Goal: Task Accomplishment & Management: Manage account settings

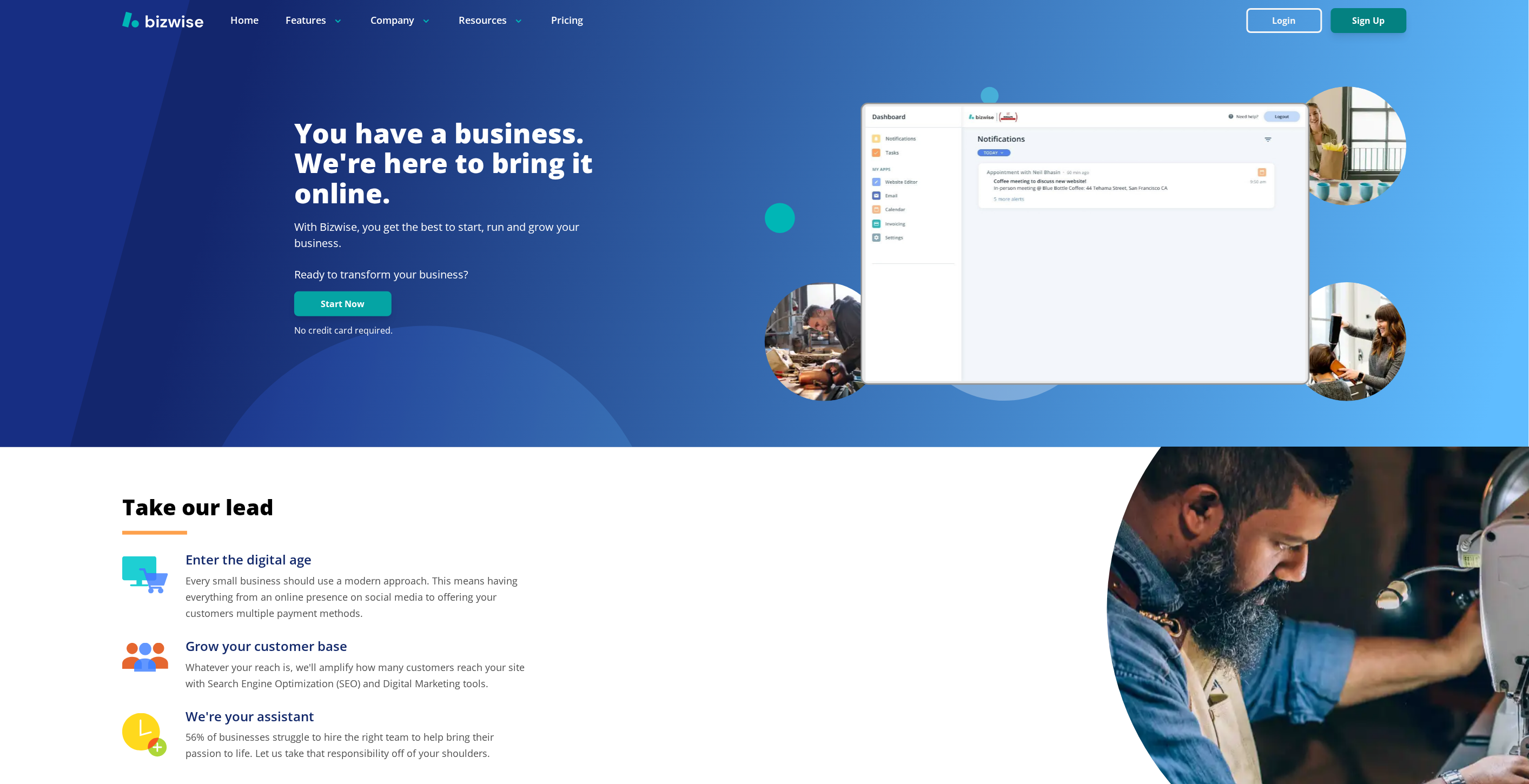
click at [1341, 19] on button "Sign Up" at bounding box center [1368, 21] width 76 height 25
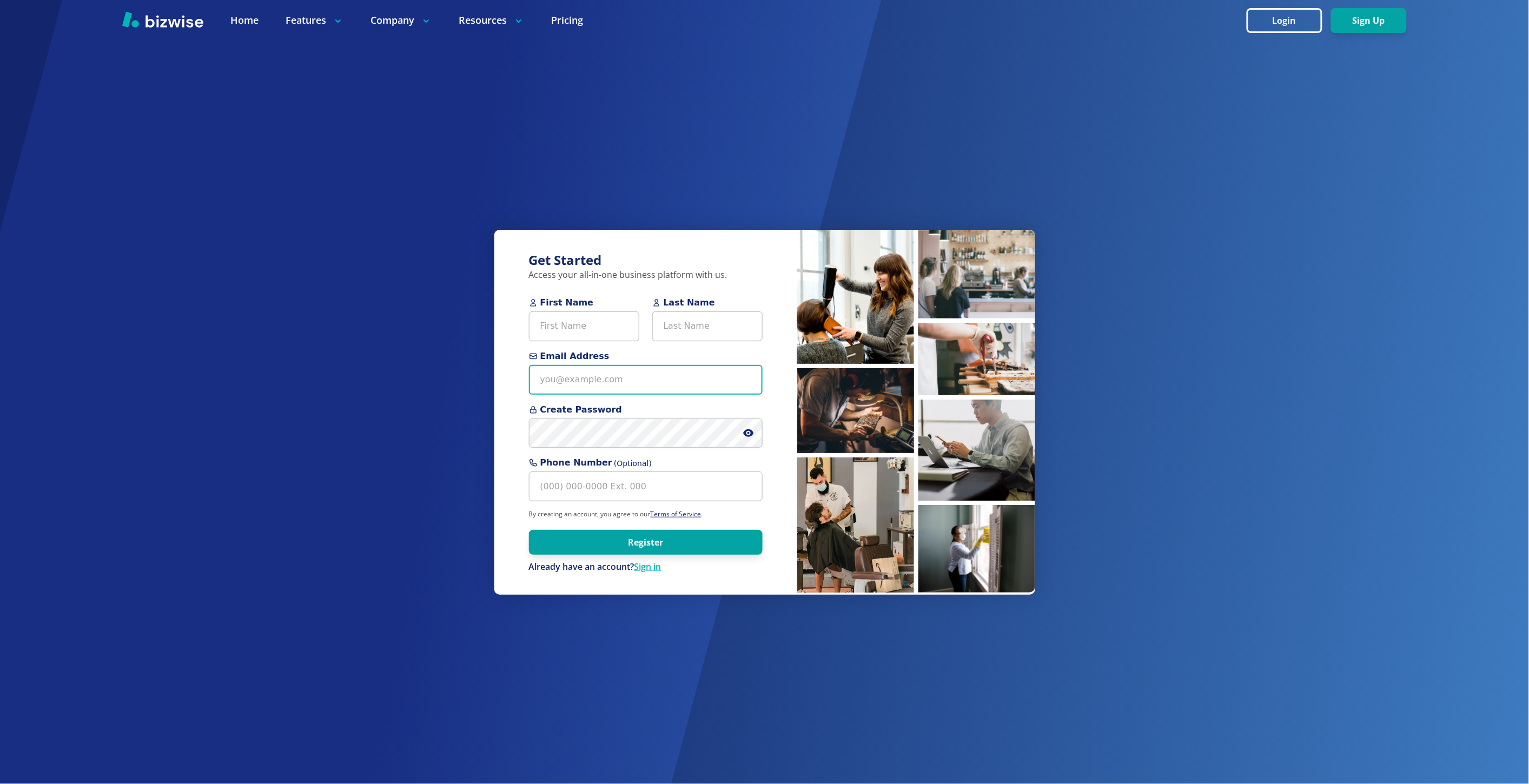
click at [639, 379] on input "Email Address" at bounding box center [646, 379] width 234 height 29
paste input "[EMAIL_ADDRESS][DOMAIN_NAME]"
type input "[EMAIL_ADDRESS][DOMAIN_NAME]"
click at [599, 332] on input "First Name" at bounding box center [584, 326] width 111 height 29
paste input "Douglas Wolf"
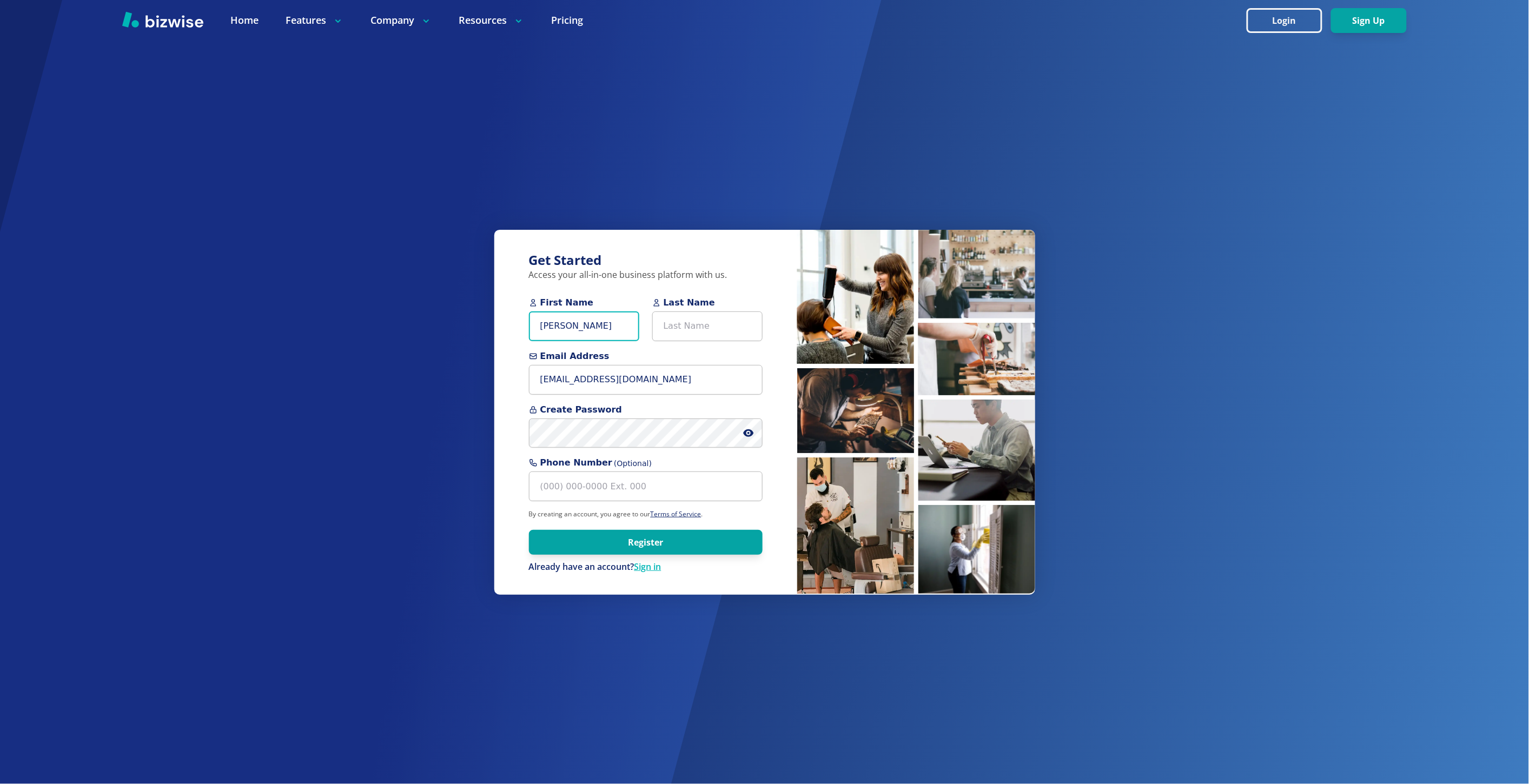
click at [581, 332] on input "Douglas Wolf" at bounding box center [584, 326] width 111 height 29
type input "[PERSON_NAME]"
type input "Wolf"
click at [748, 434] on icon at bounding box center [748, 433] width 11 height 11
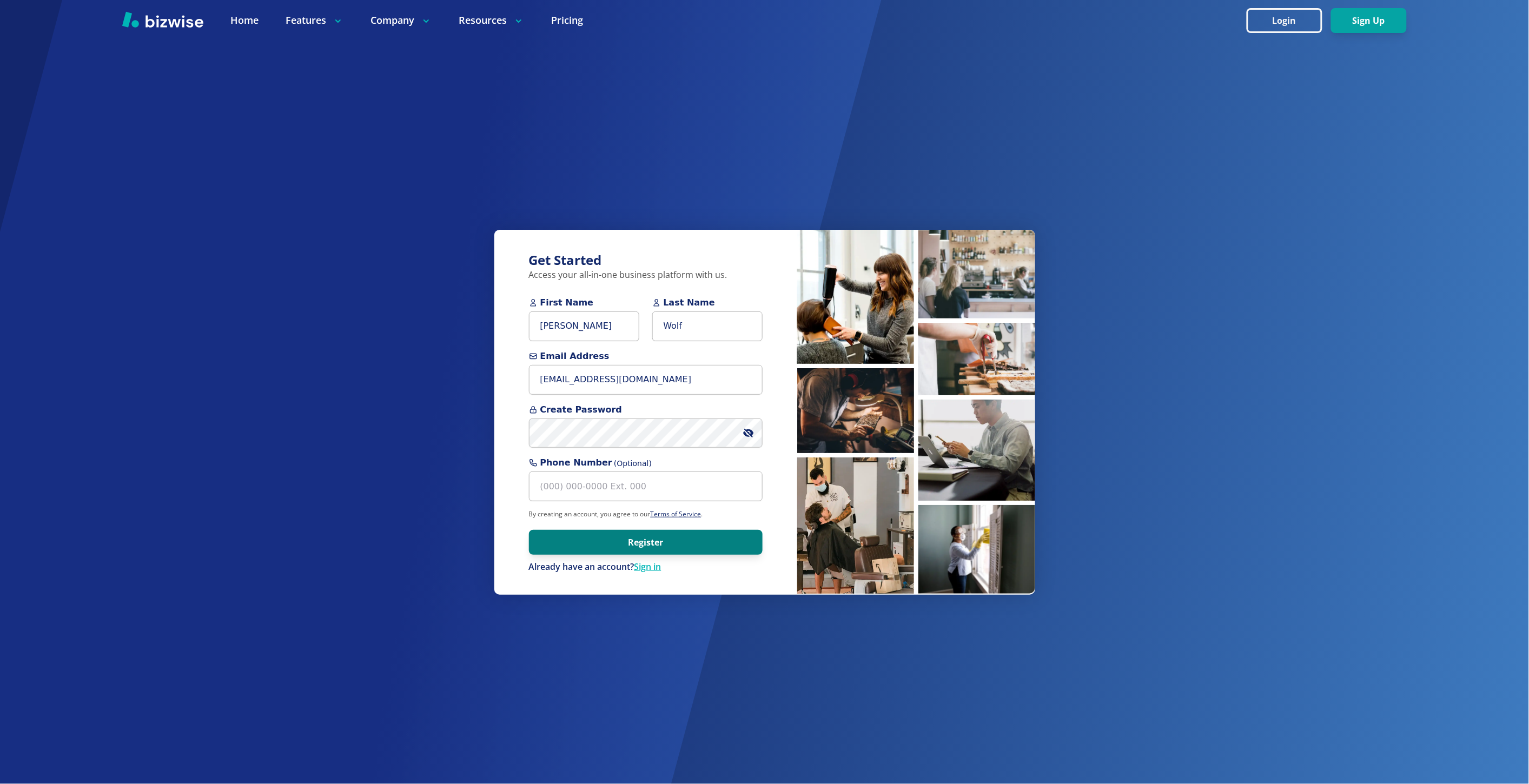
click at [706, 546] on button "Register" at bounding box center [646, 542] width 234 height 25
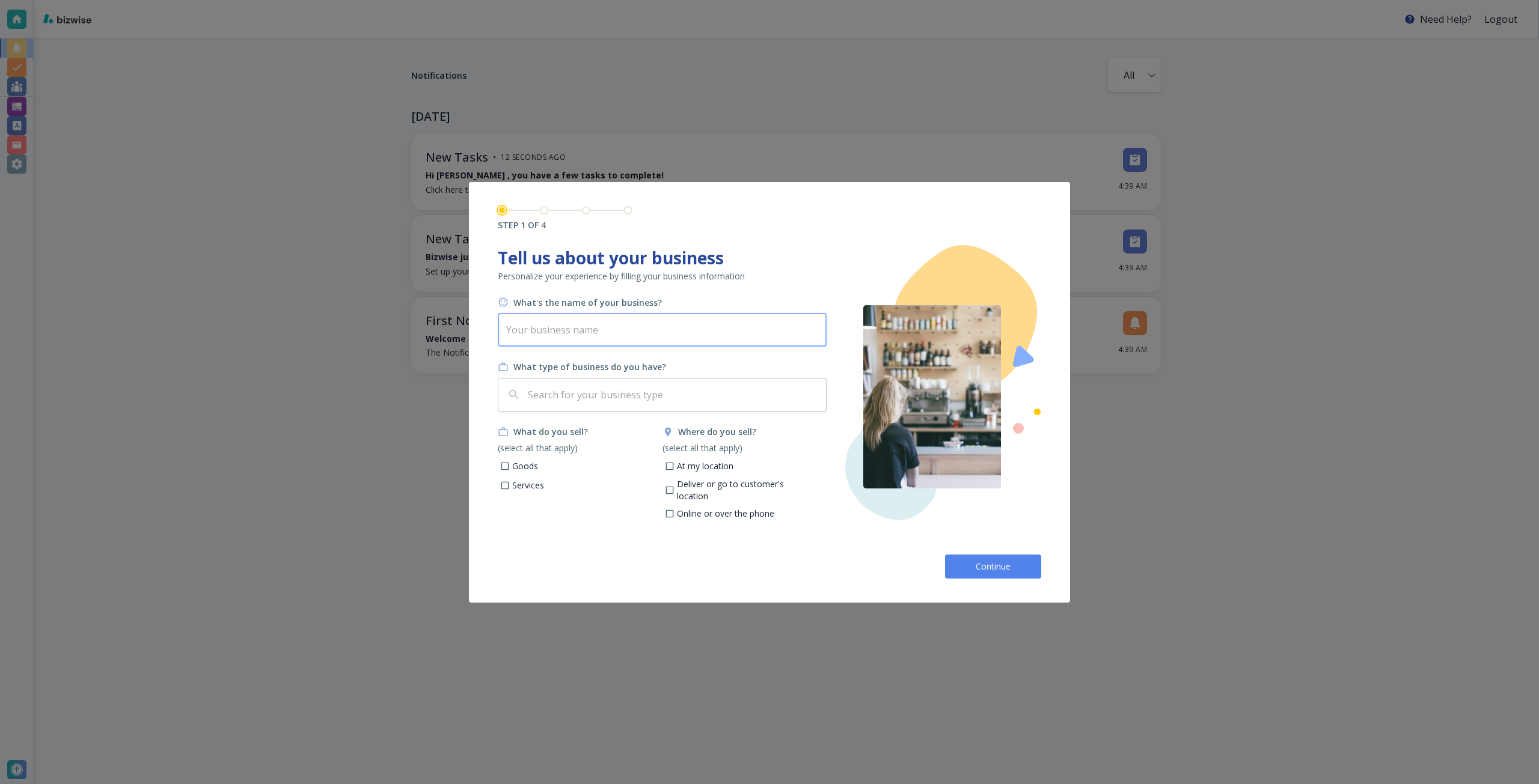
click at [601, 325] on input "text" at bounding box center [662, 330] width 329 height 34
paste input "DR Wolf Agency Insurance"
type input "DR Wolf Agency Insurance"
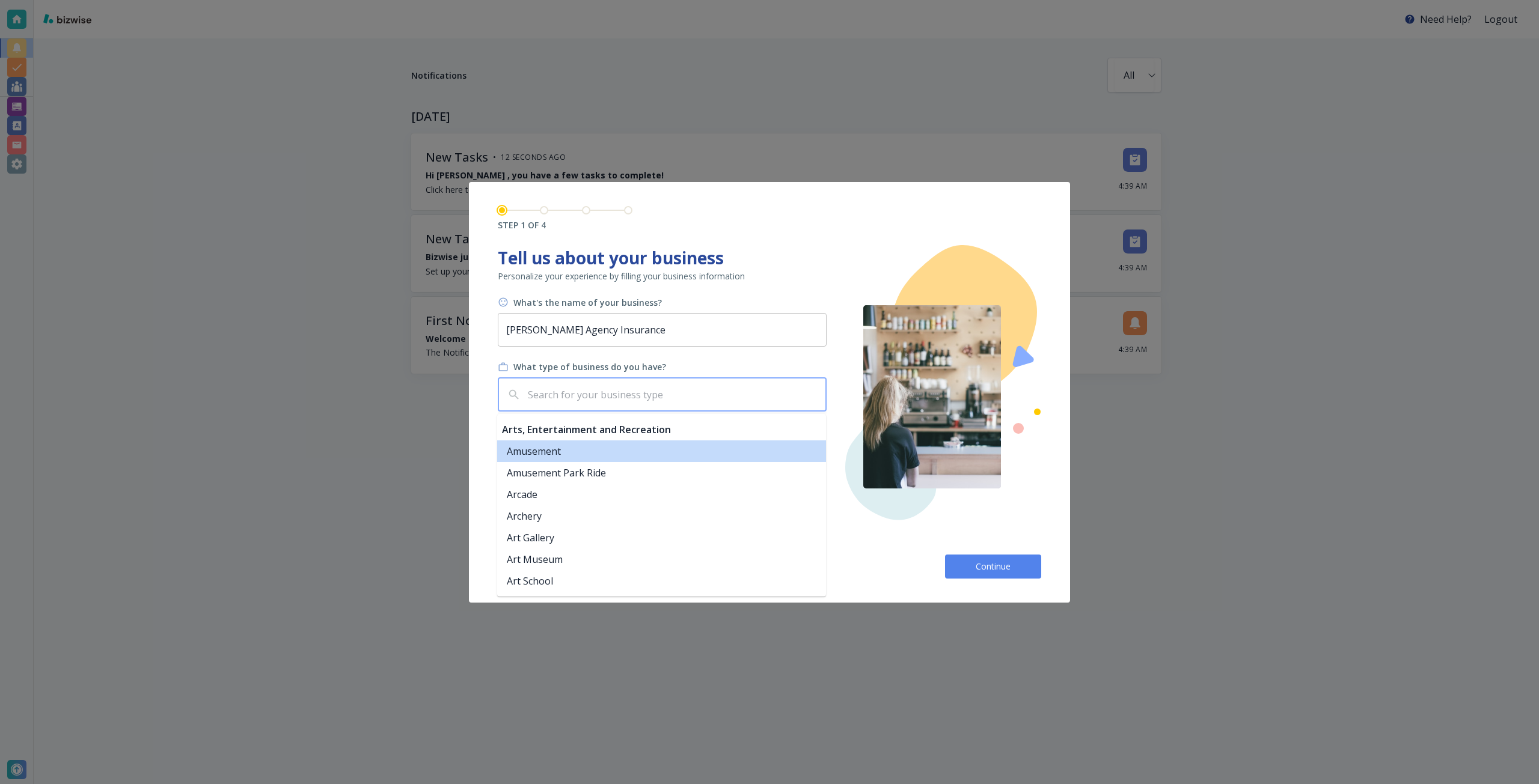
click at [593, 391] on input "text" at bounding box center [673, 394] width 296 height 23
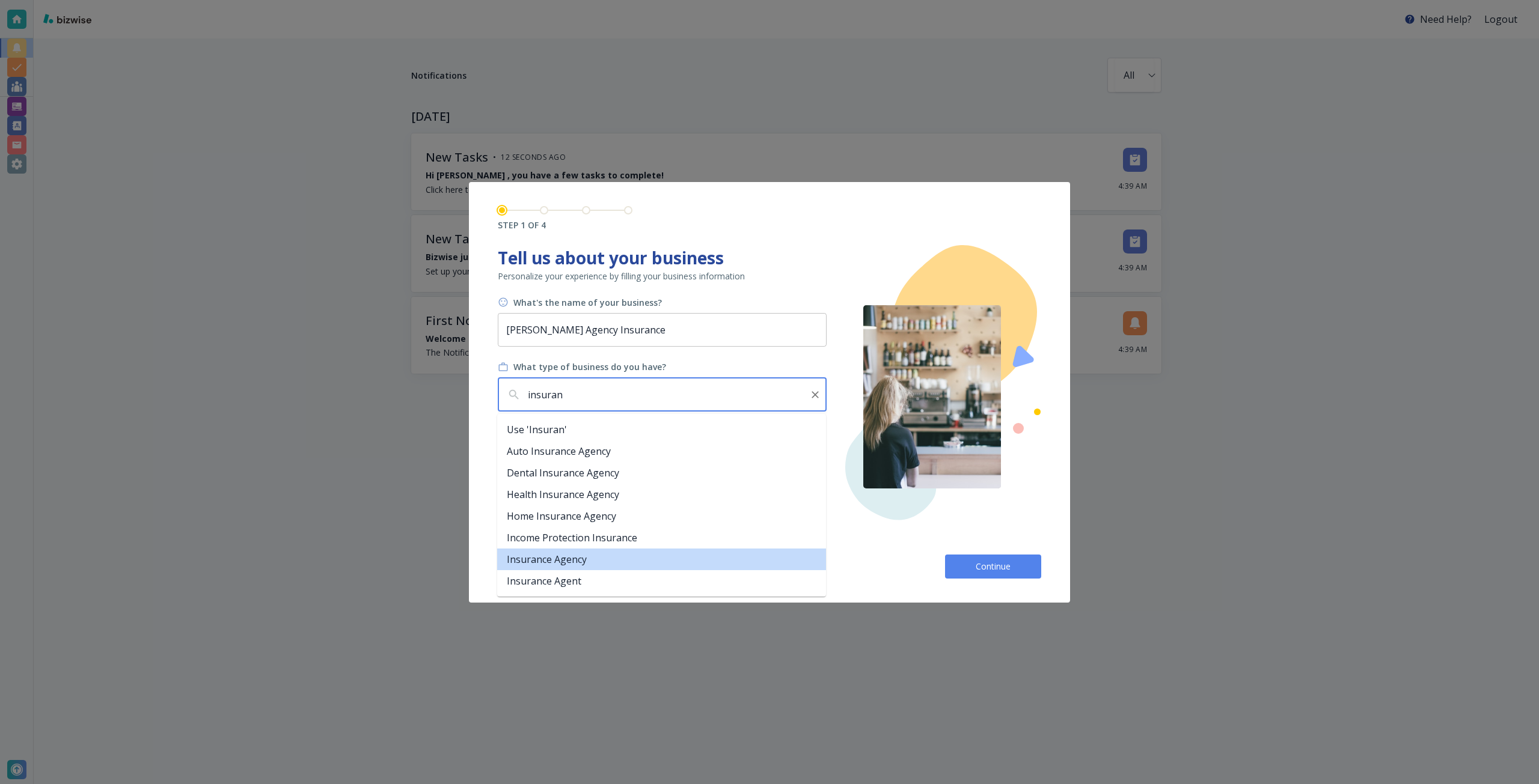
click at [604, 556] on li "Insurance Agency" at bounding box center [661, 559] width 329 height 22
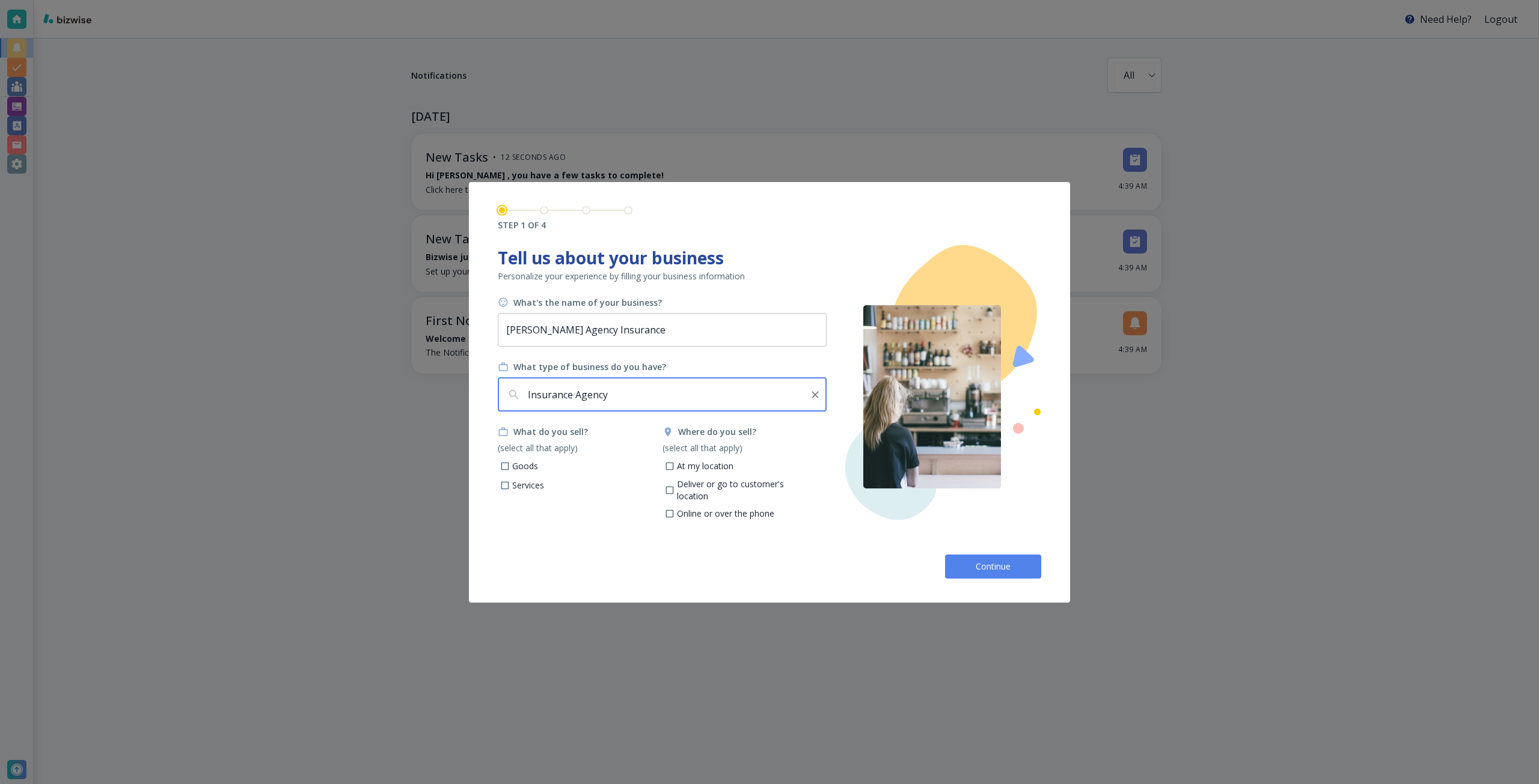
type input "Insurance Agency"
click at [536, 485] on p "Services" at bounding box center [528, 486] width 32 height 12
click at [511, 485] on input "Services" at bounding box center [505, 487] width 10 height 10
checkbox input "true"
click at [680, 482] on p "Deliver or go to customer's location" at bounding box center [748, 491] width 141 height 24
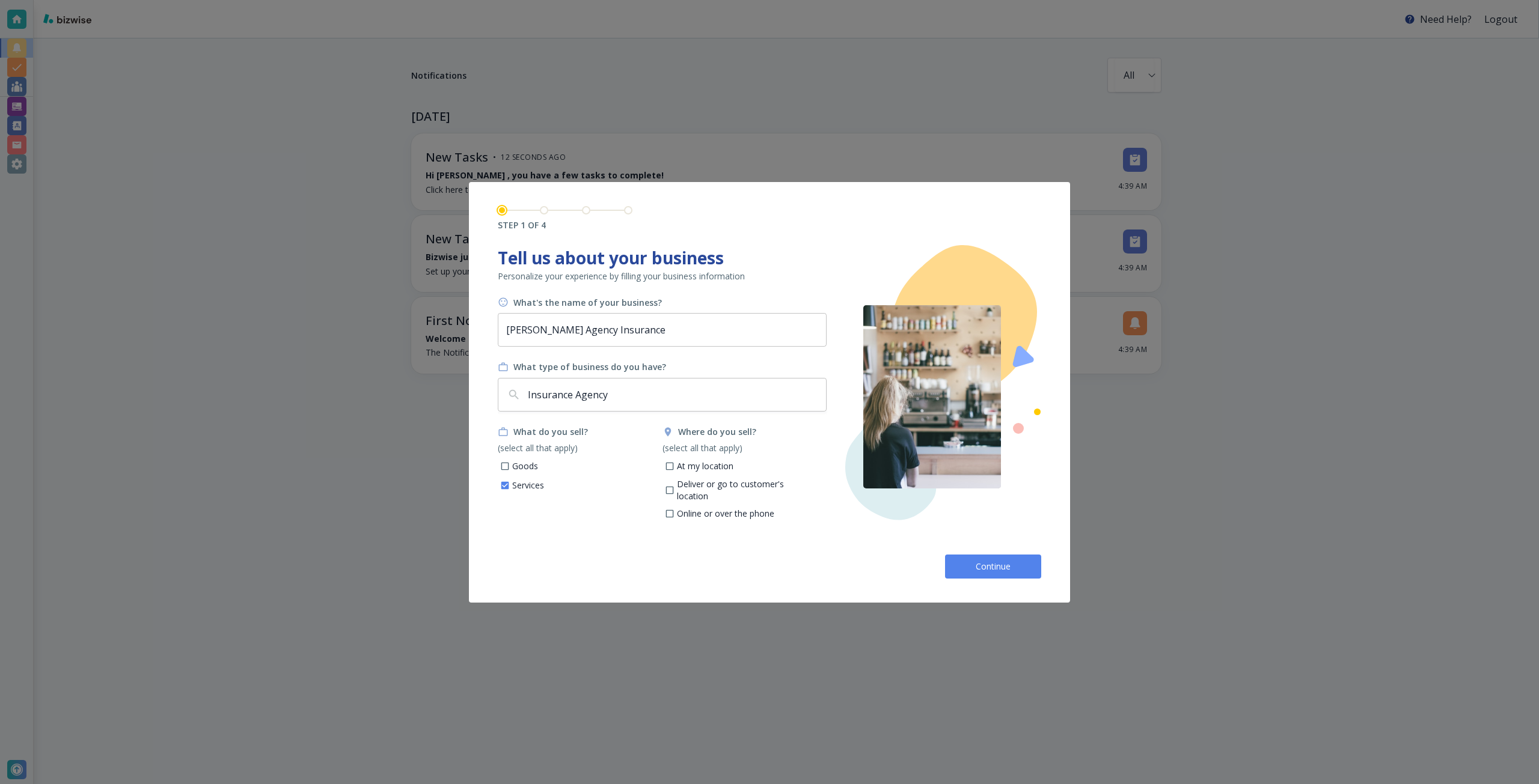
click at [674, 487] on input "Deliver or go to customer's location" at bounding box center [669, 492] width 10 height 10
checkbox input "true"
click at [706, 507] on p "Online or over the phone" at bounding box center [726, 513] width 97 height 12
click at [674, 510] on input "Online or over the phone" at bounding box center [669, 515] width 10 height 10
checkbox input "true"
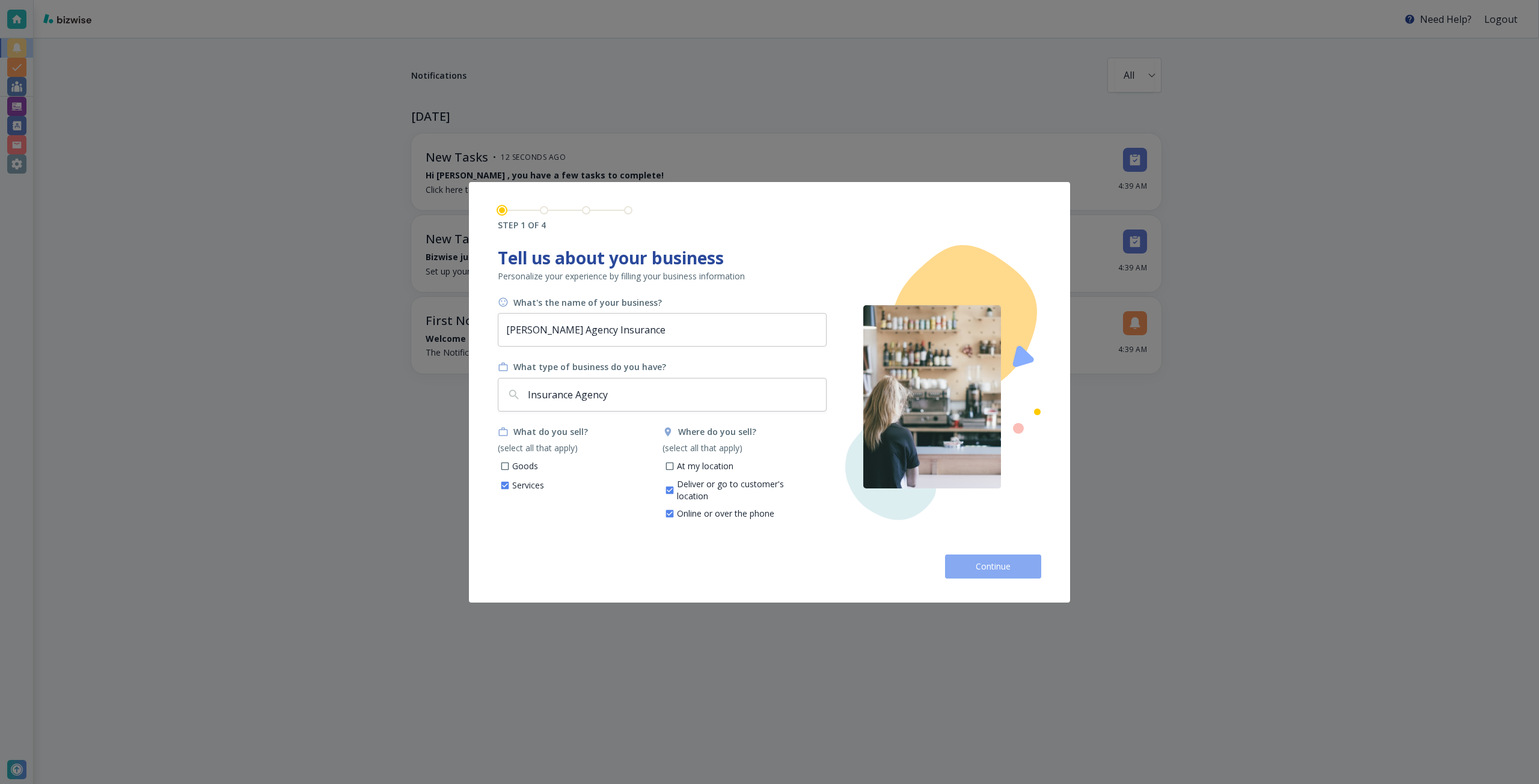
click at [973, 565] on button "Continue" at bounding box center [993, 566] width 96 height 24
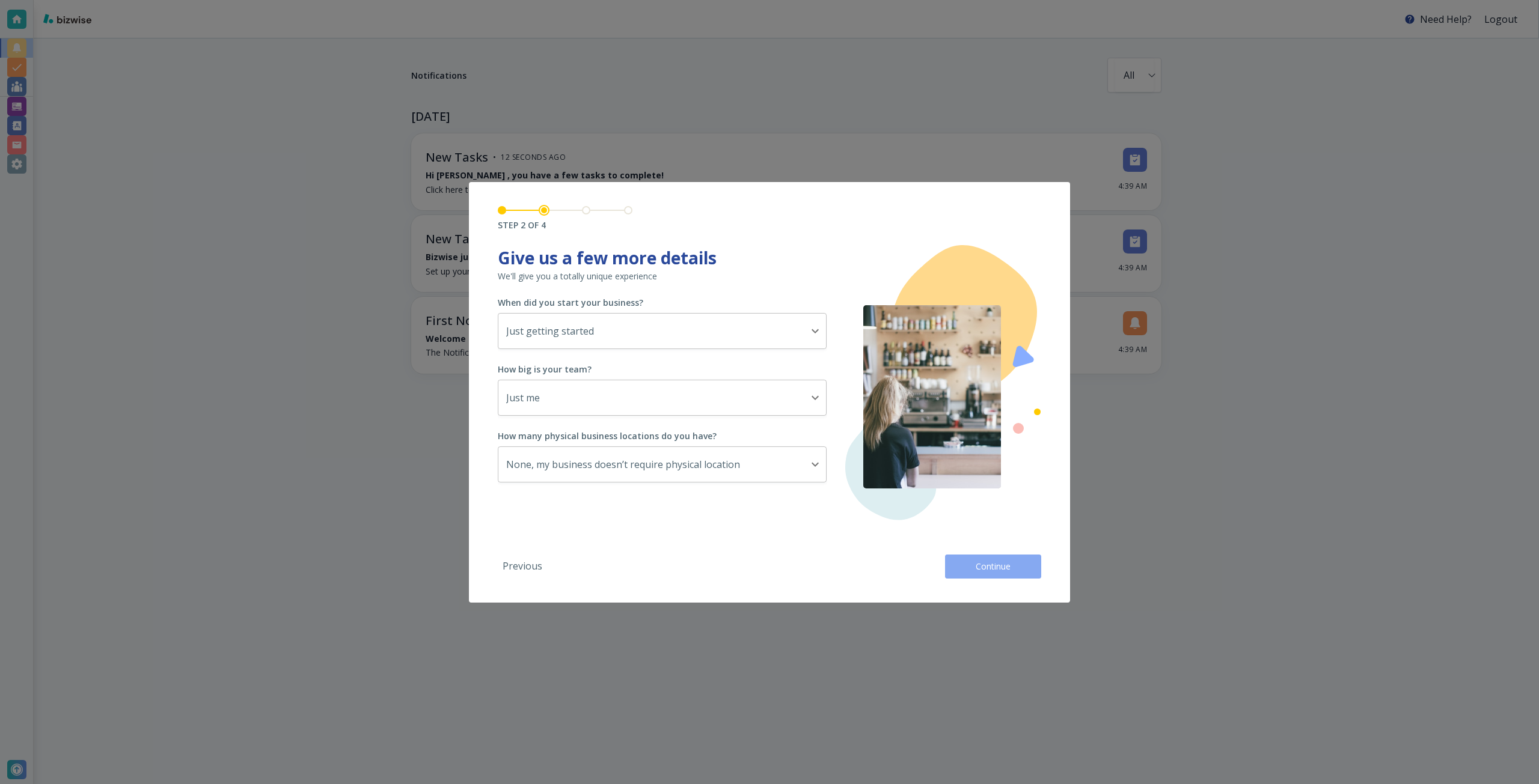
click at [1002, 576] on button "Continue" at bounding box center [993, 566] width 96 height 24
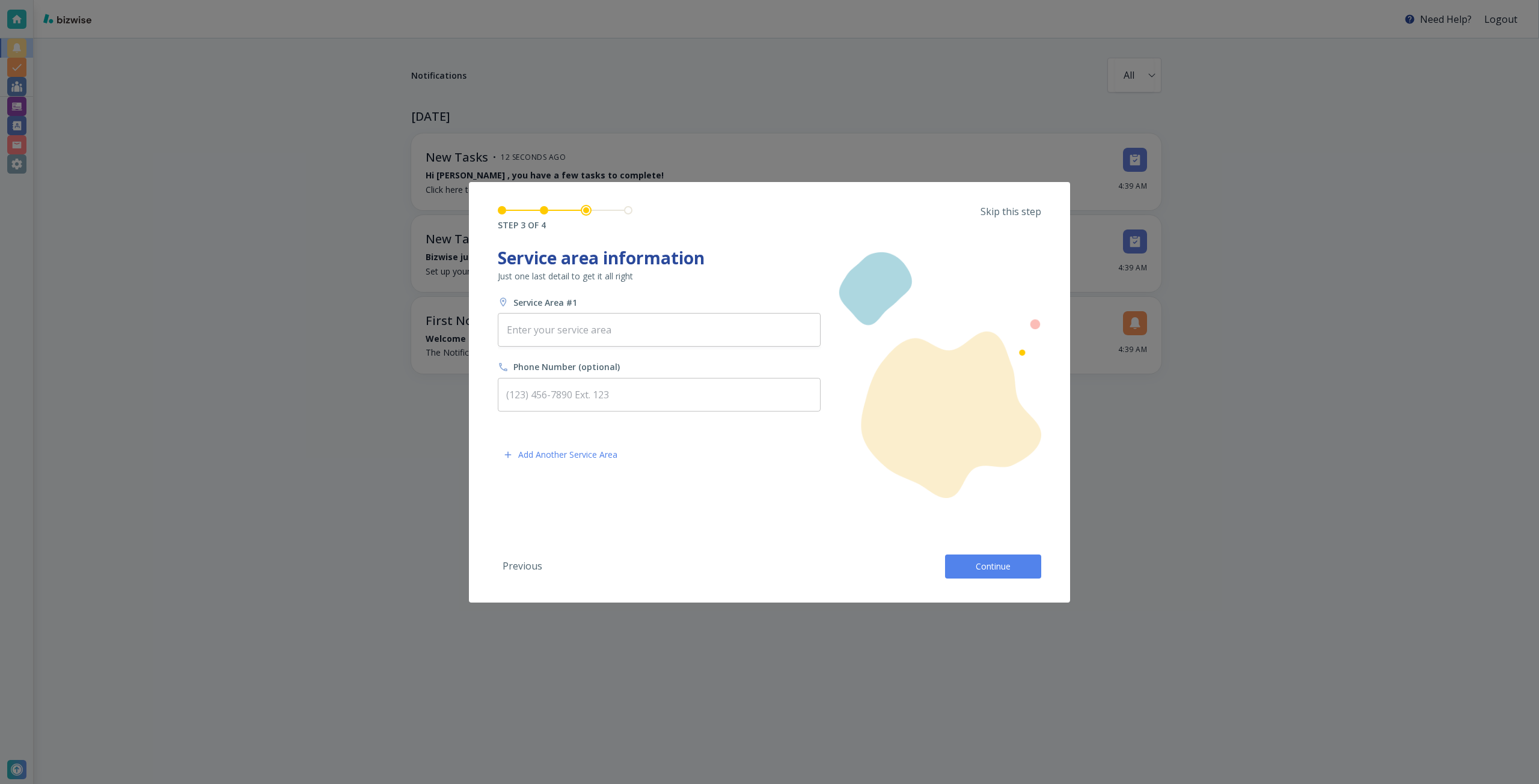
click at [1016, 210] on p "Skip this step" at bounding box center [1010, 211] width 60 height 13
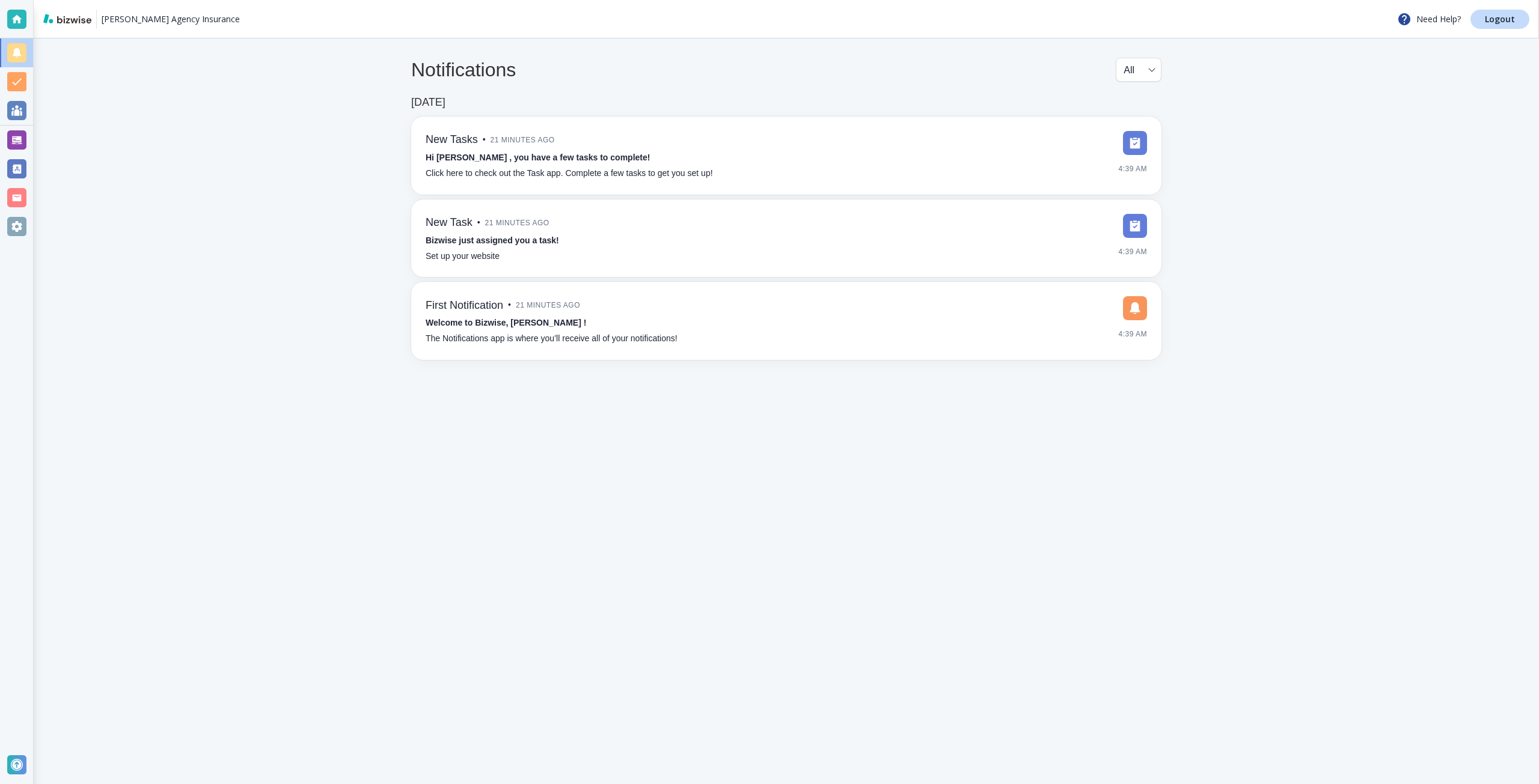
click at [23, 134] on div at bounding box center [16, 140] width 19 height 19
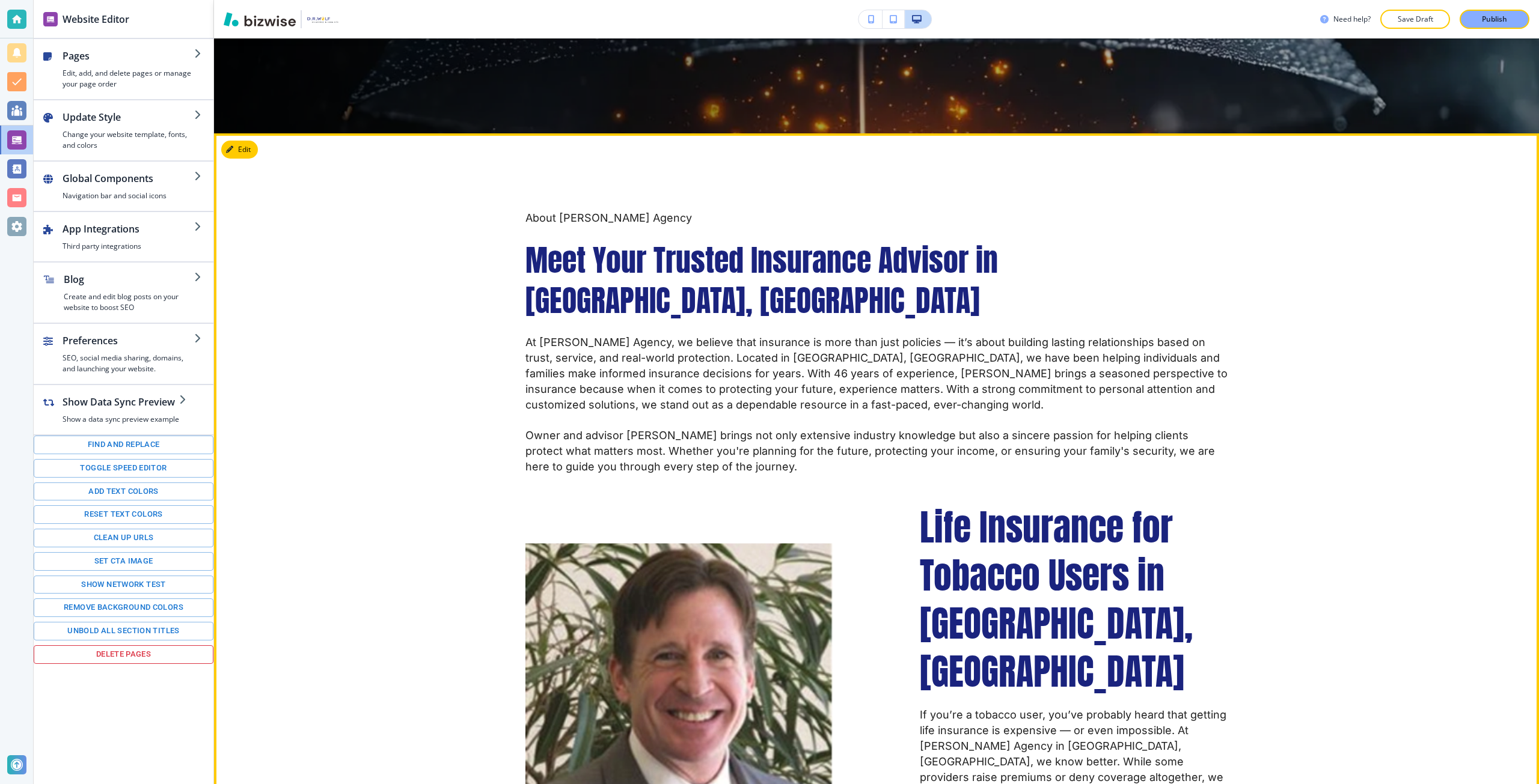
scroll to position [481, 0]
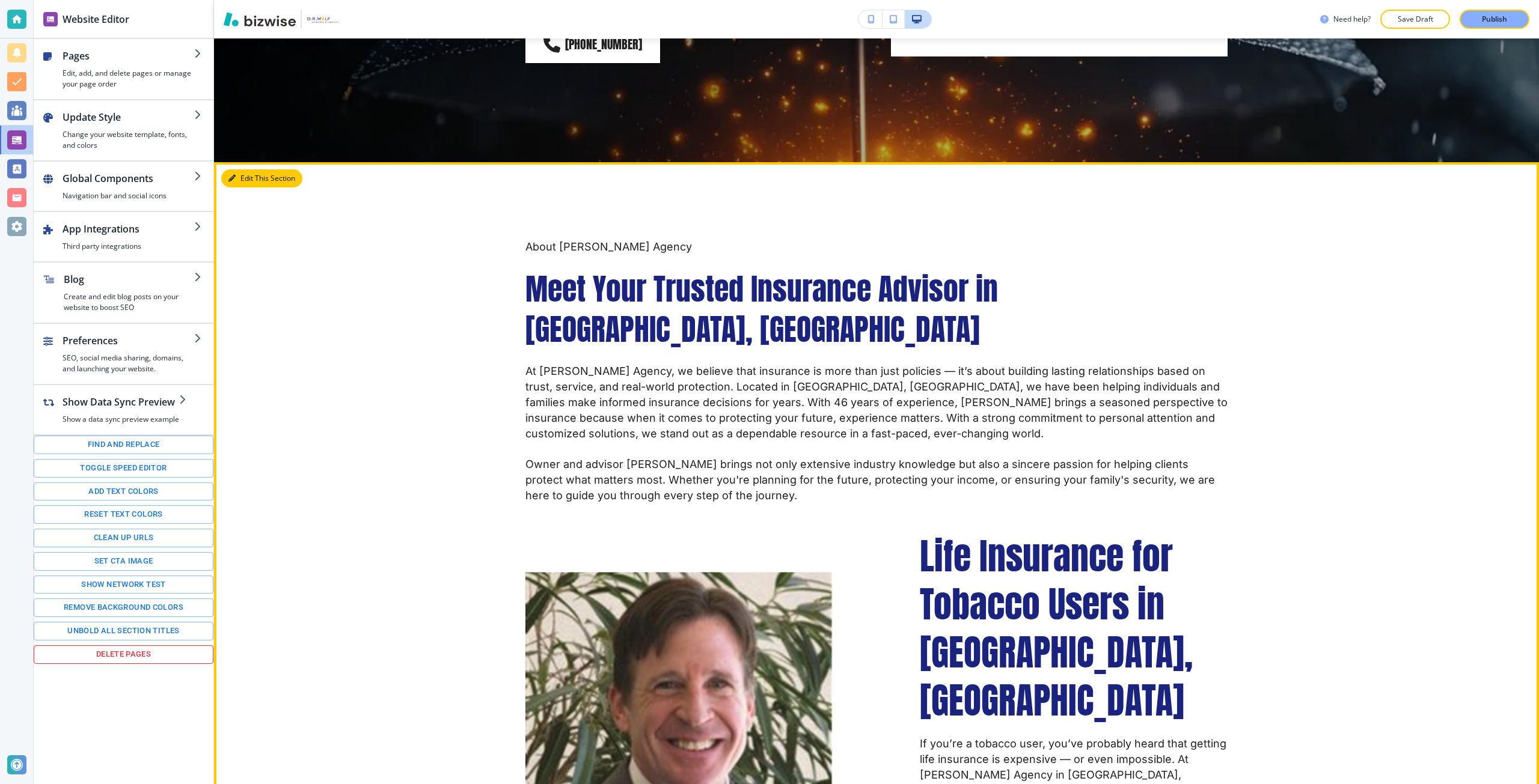
click at [236, 177] on button "Edit This Section" at bounding box center [262, 178] width 81 height 18
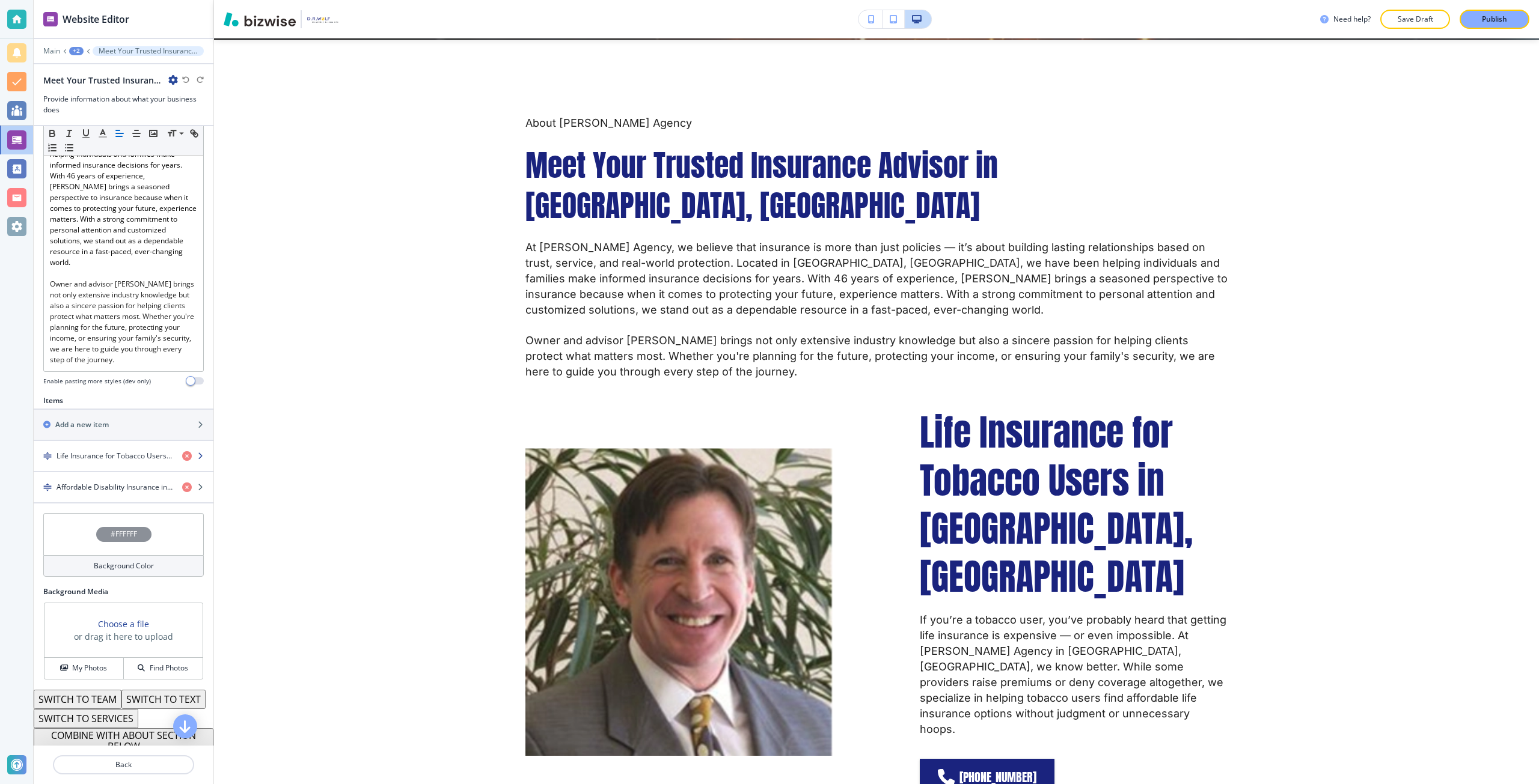
scroll to position [323, 0]
click at [101, 477] on h4 "Affordable Disability Insurance in [GEOGRAPHIC_DATA], [GEOGRAPHIC_DATA]" at bounding box center [114, 482] width 116 height 11
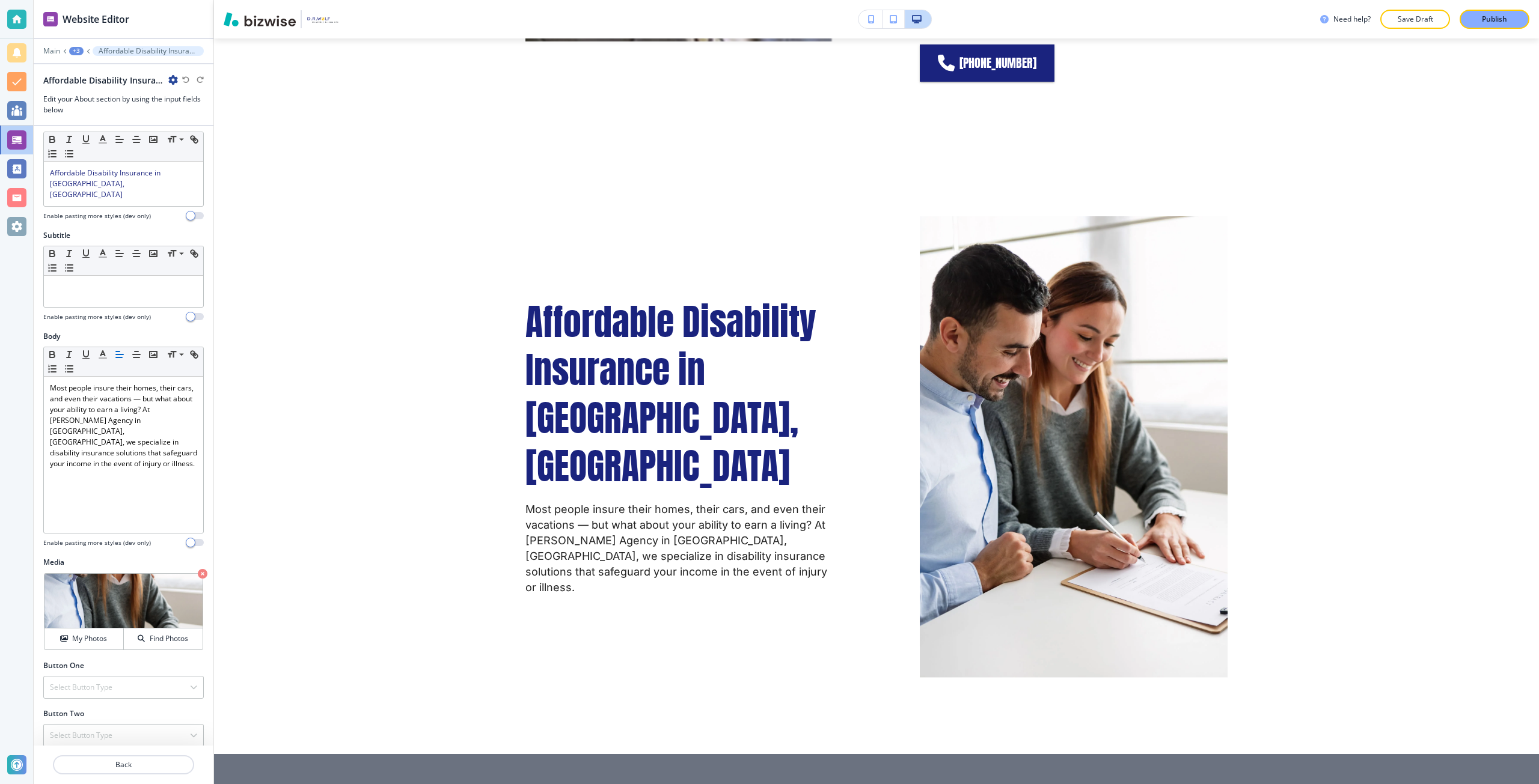
scroll to position [1319, 0]
click at [77, 583] on p "Crop" at bounding box center [76, 588] width 16 height 11
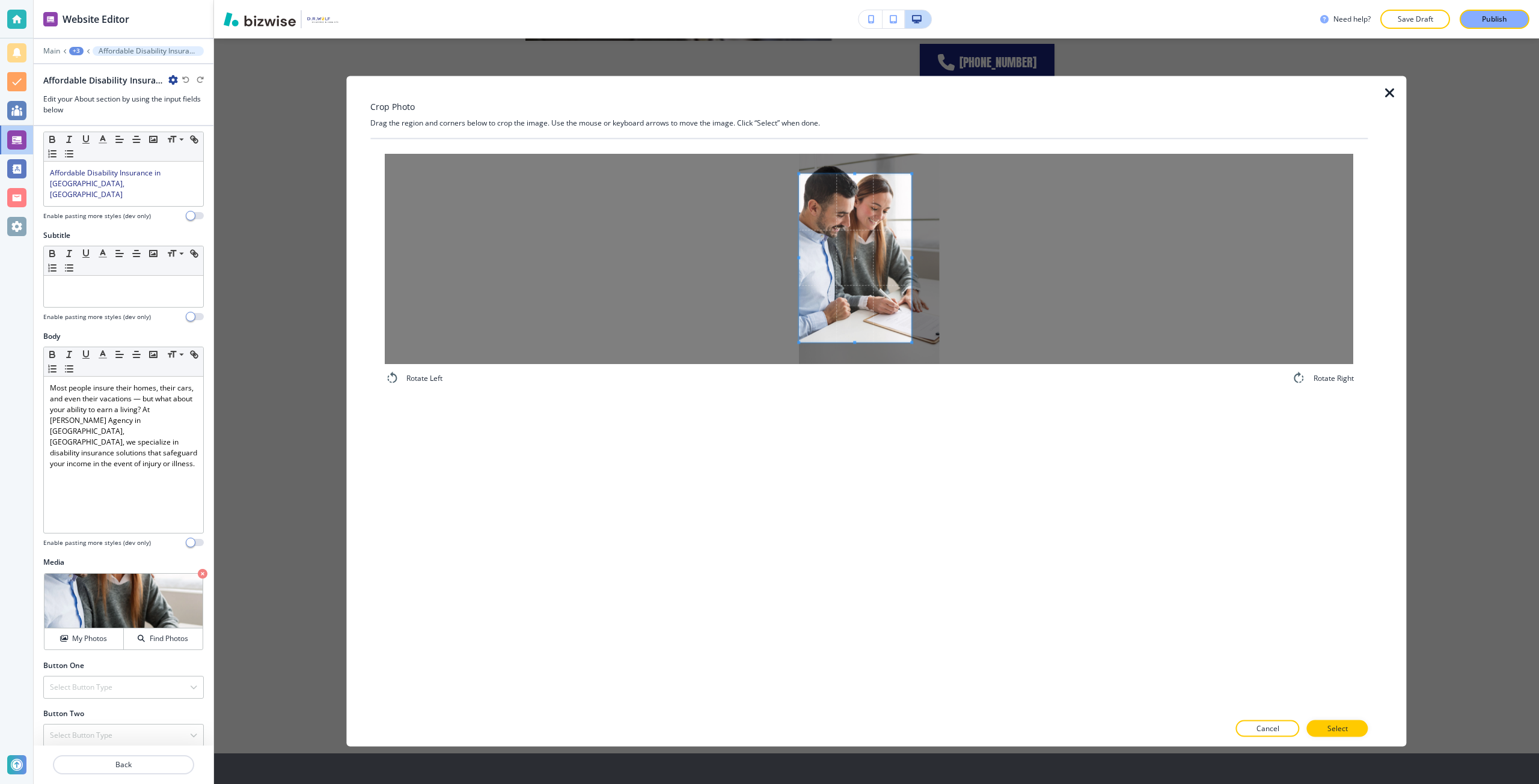
click at [810, 267] on span at bounding box center [855, 258] width 112 height 168
click at [965, 257] on div at bounding box center [869, 259] width 969 height 210
click at [1340, 731] on p "Select" at bounding box center [1337, 728] width 21 height 11
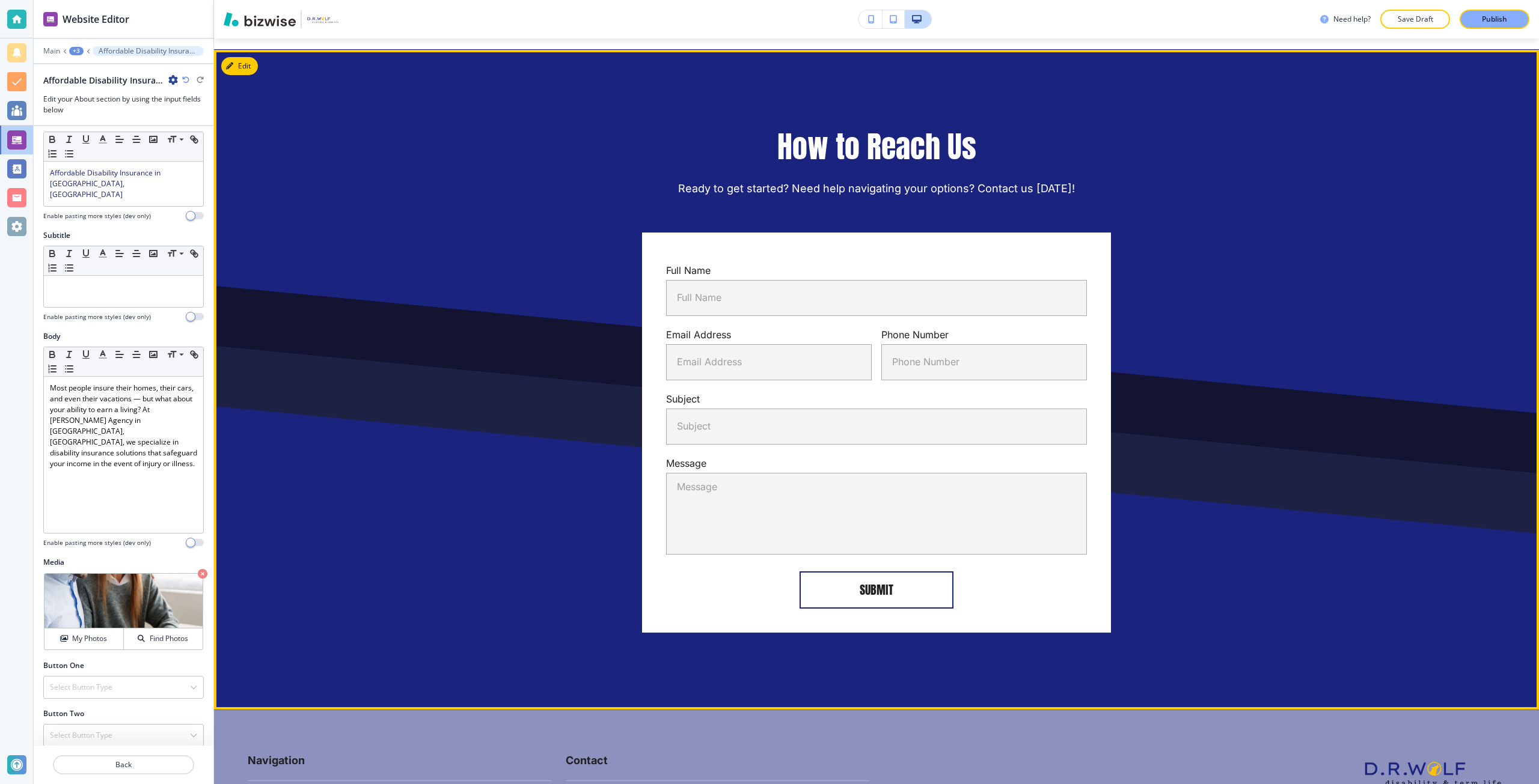
scroll to position [4120, 0]
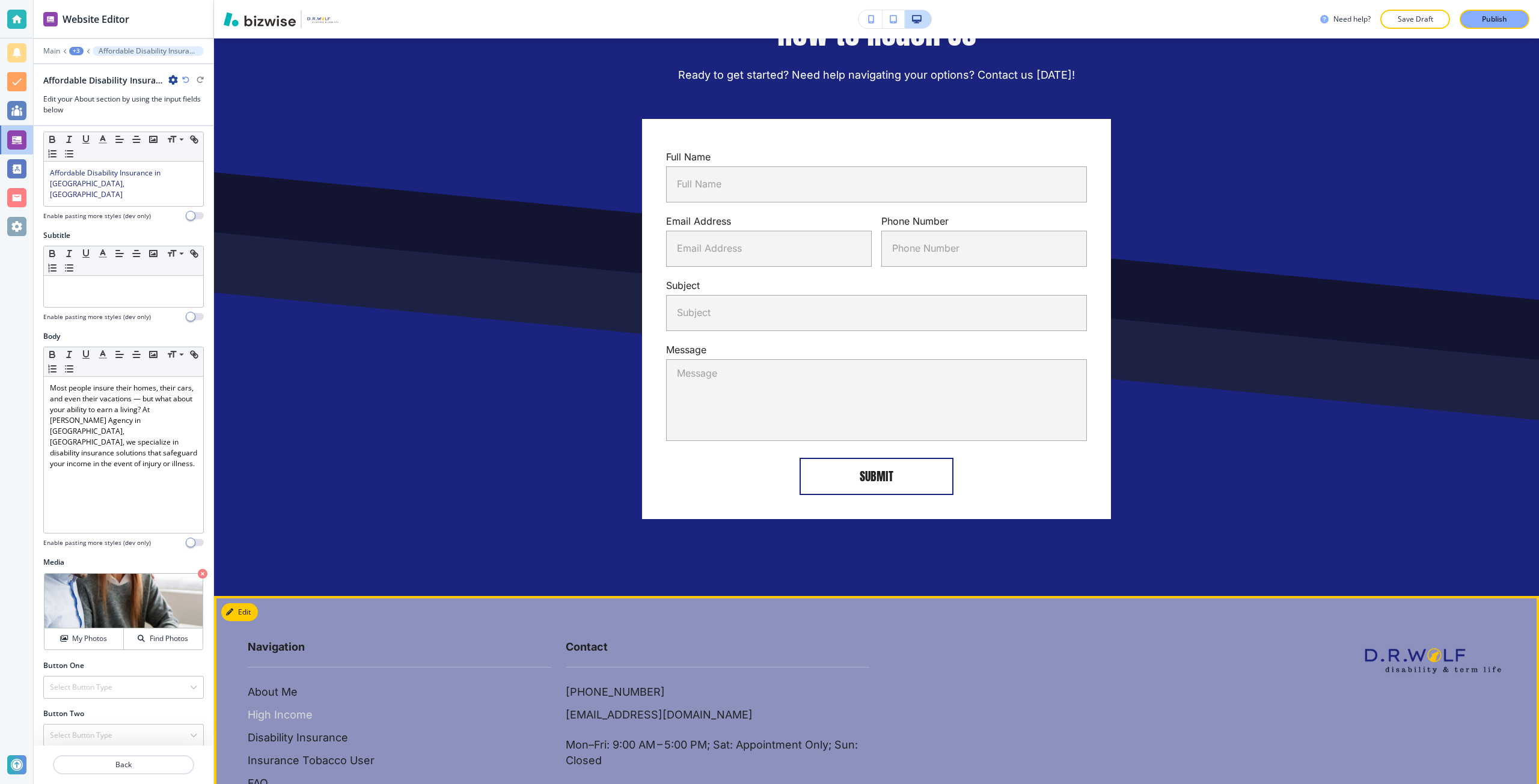
click at [302, 707] on p "High Income" at bounding box center [280, 715] width 64 height 16
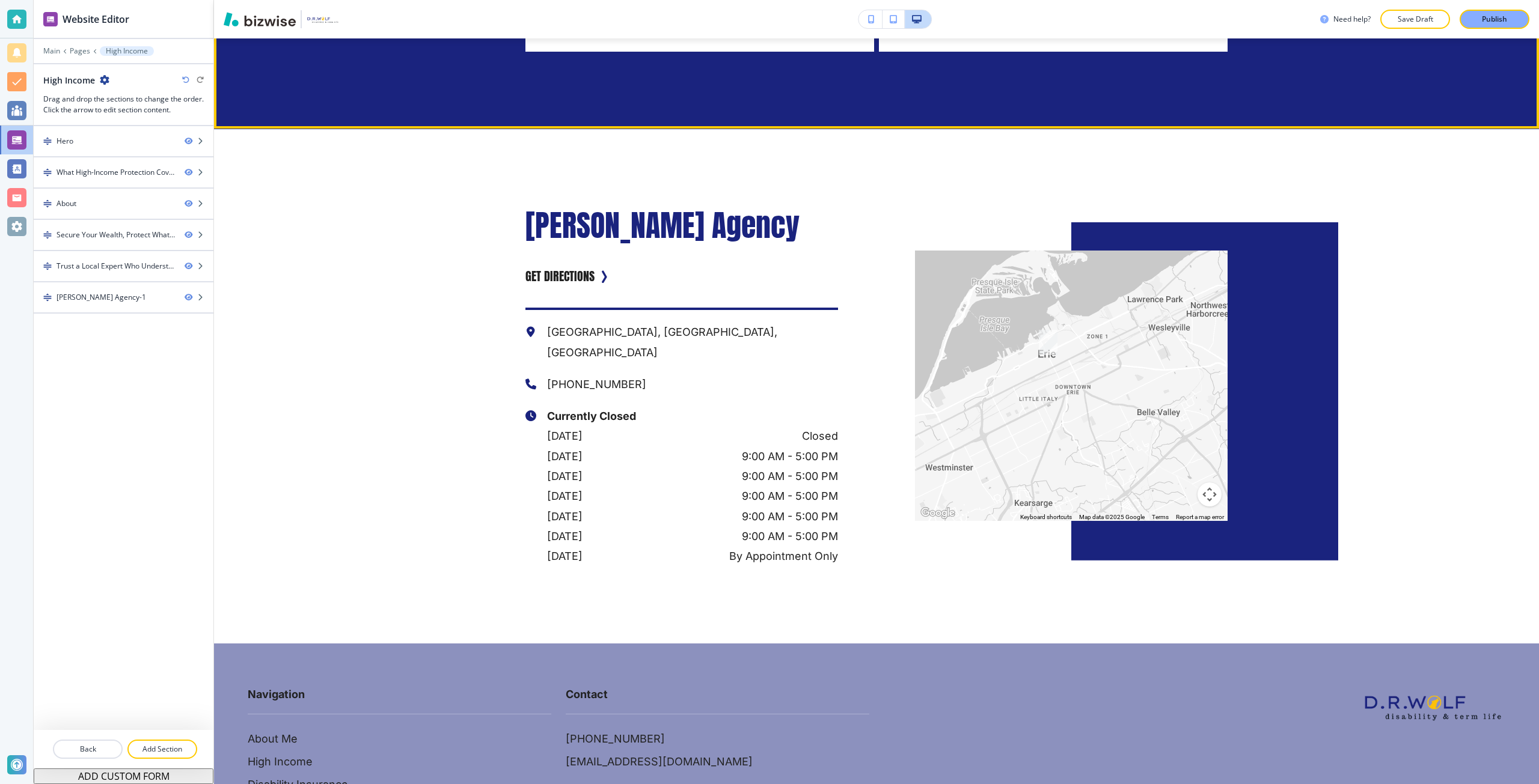
scroll to position [2393, 0]
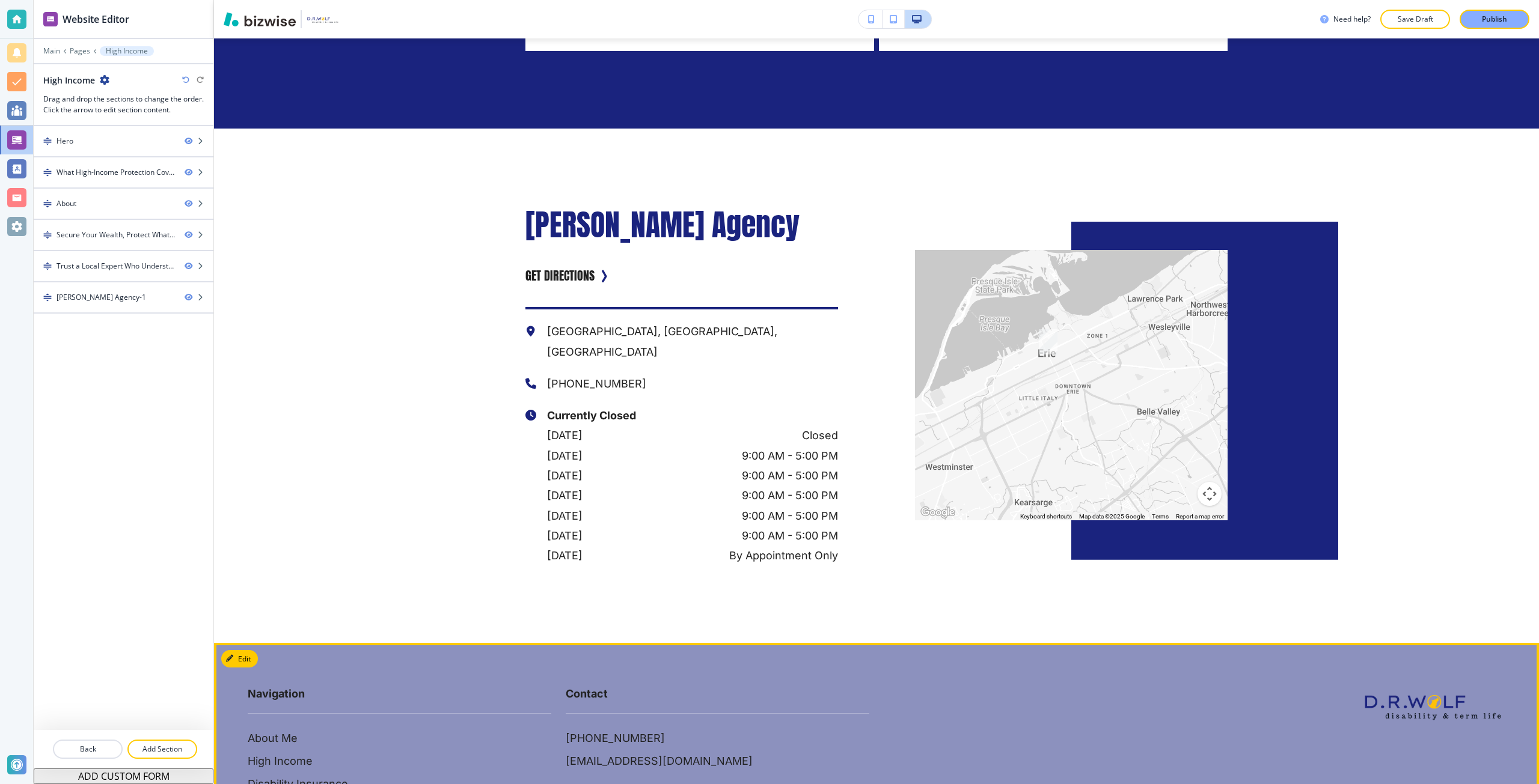
click at [312, 730] on div "About Me High Income Disability Insurance Insurance Tobacco User FAQ Contact Us" at bounding box center [400, 795] width 303 height 129
click at [318, 776] on p "Disability Insurance" at bounding box center [297, 784] width 100 height 16
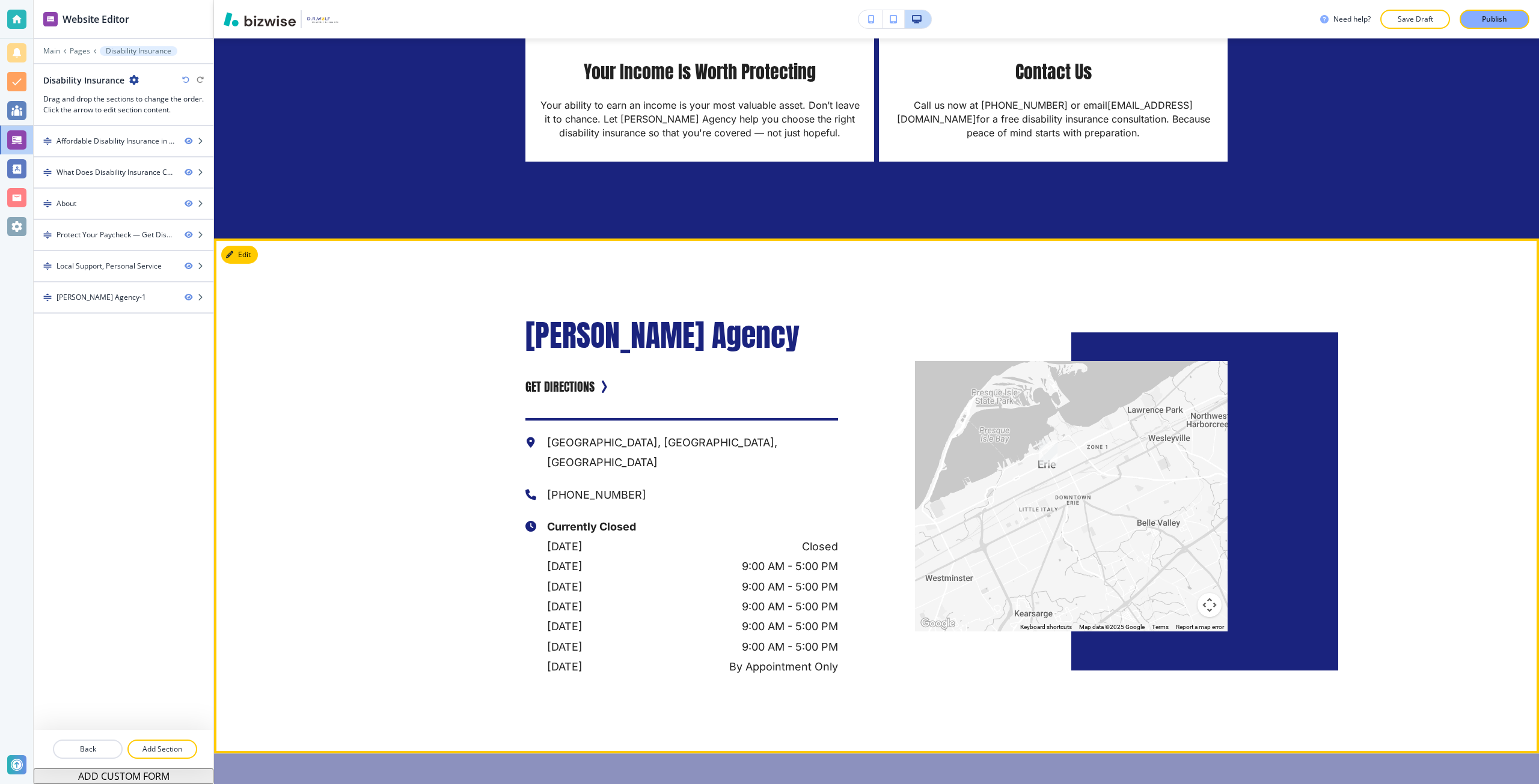
scroll to position [2318, 0]
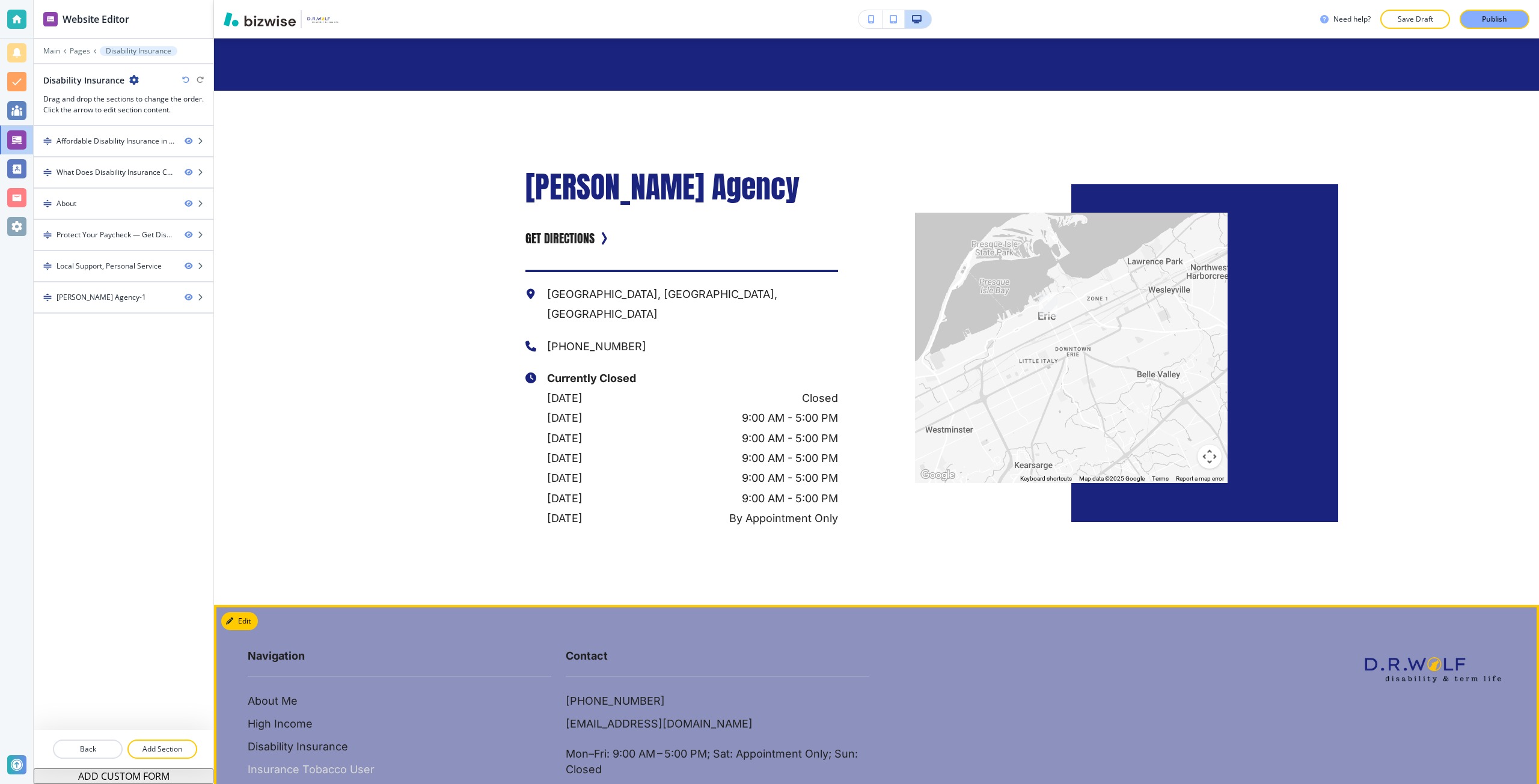
click at [315, 762] on p "Insurance Tobacco User" at bounding box center [311, 770] width 127 height 16
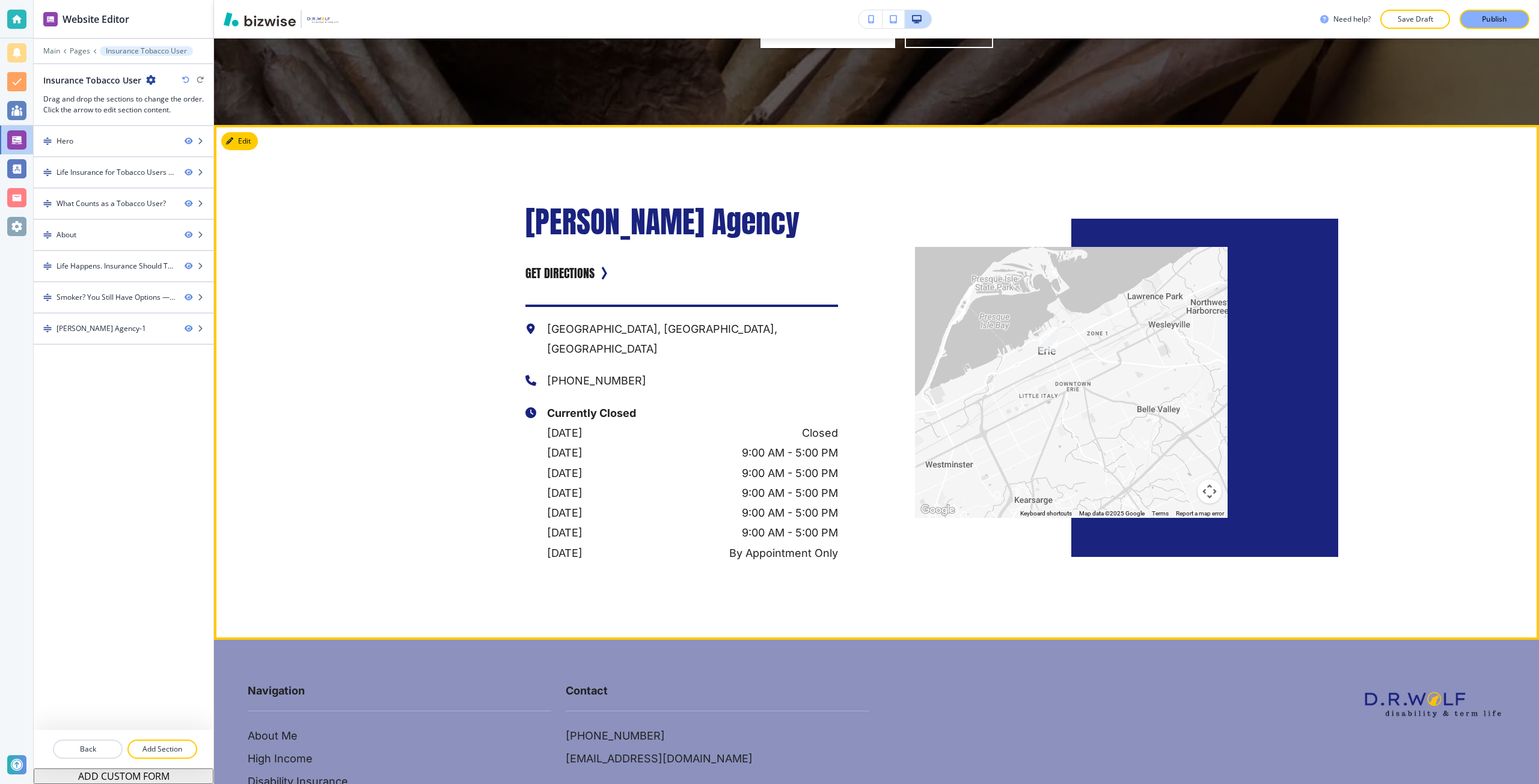
scroll to position [2873, 0]
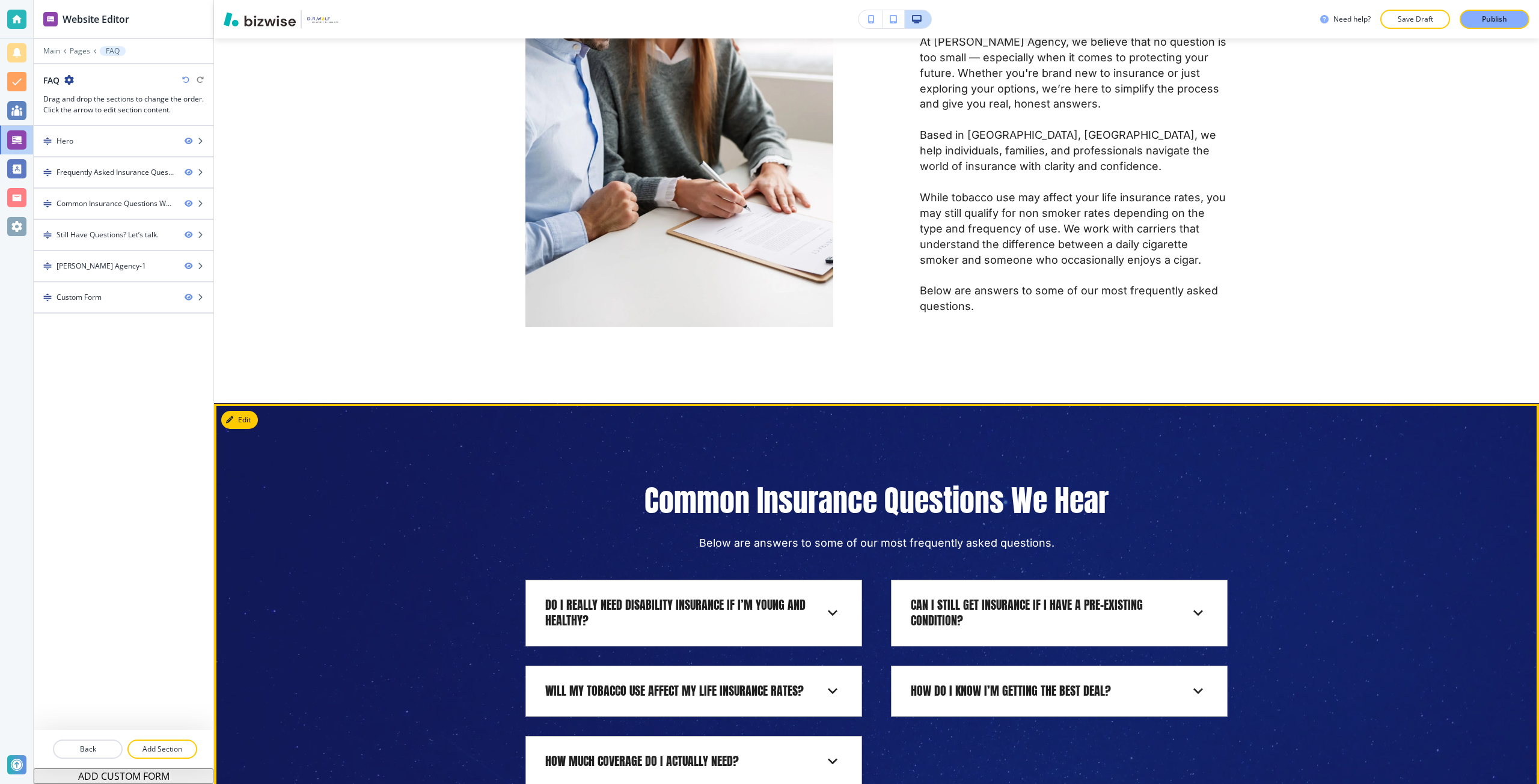
scroll to position [1081, 0]
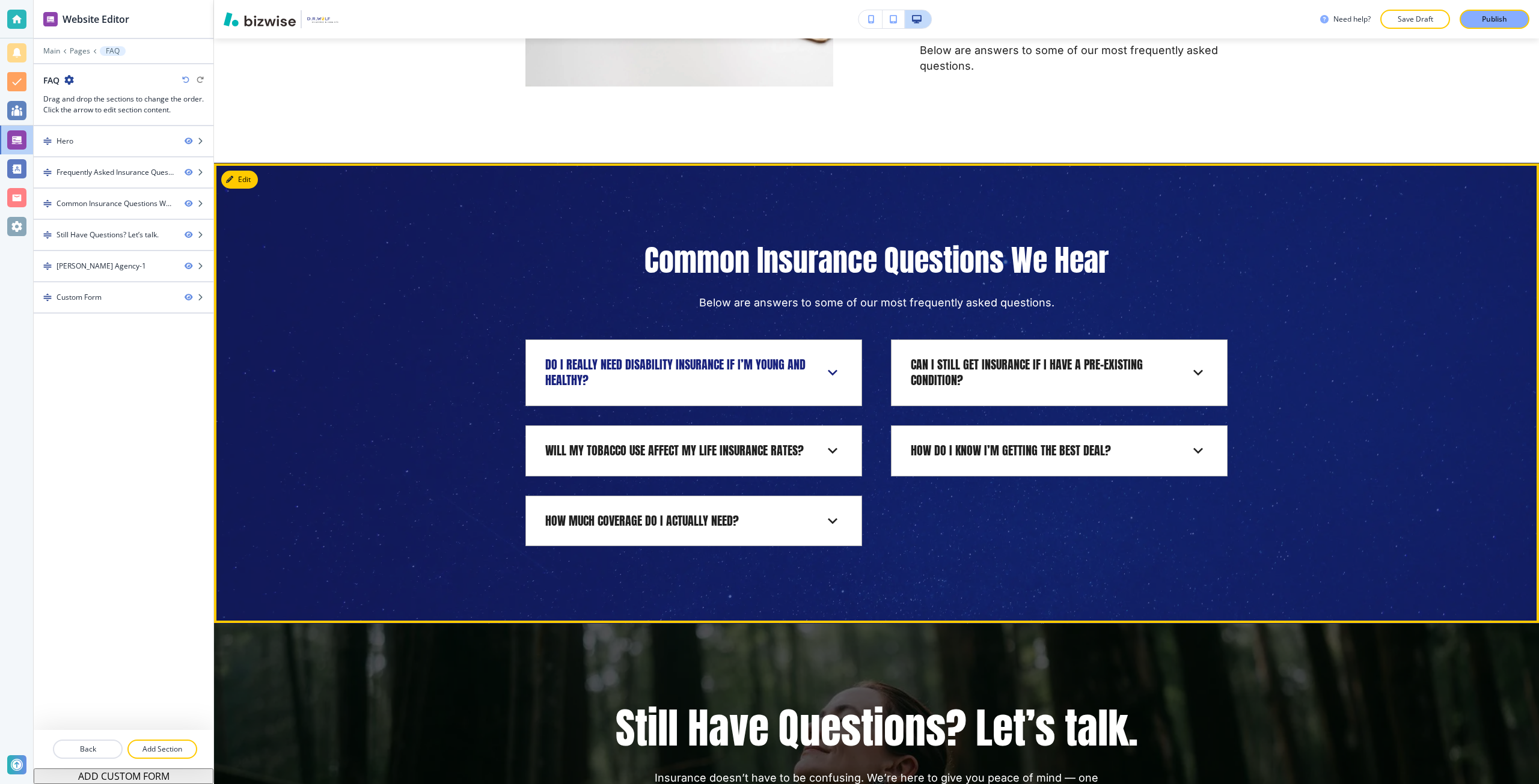
click at [680, 370] on h6 "Do I Really Need Disability Insurance if I’m Young and Healthy?" at bounding box center [677, 373] width 264 height 32
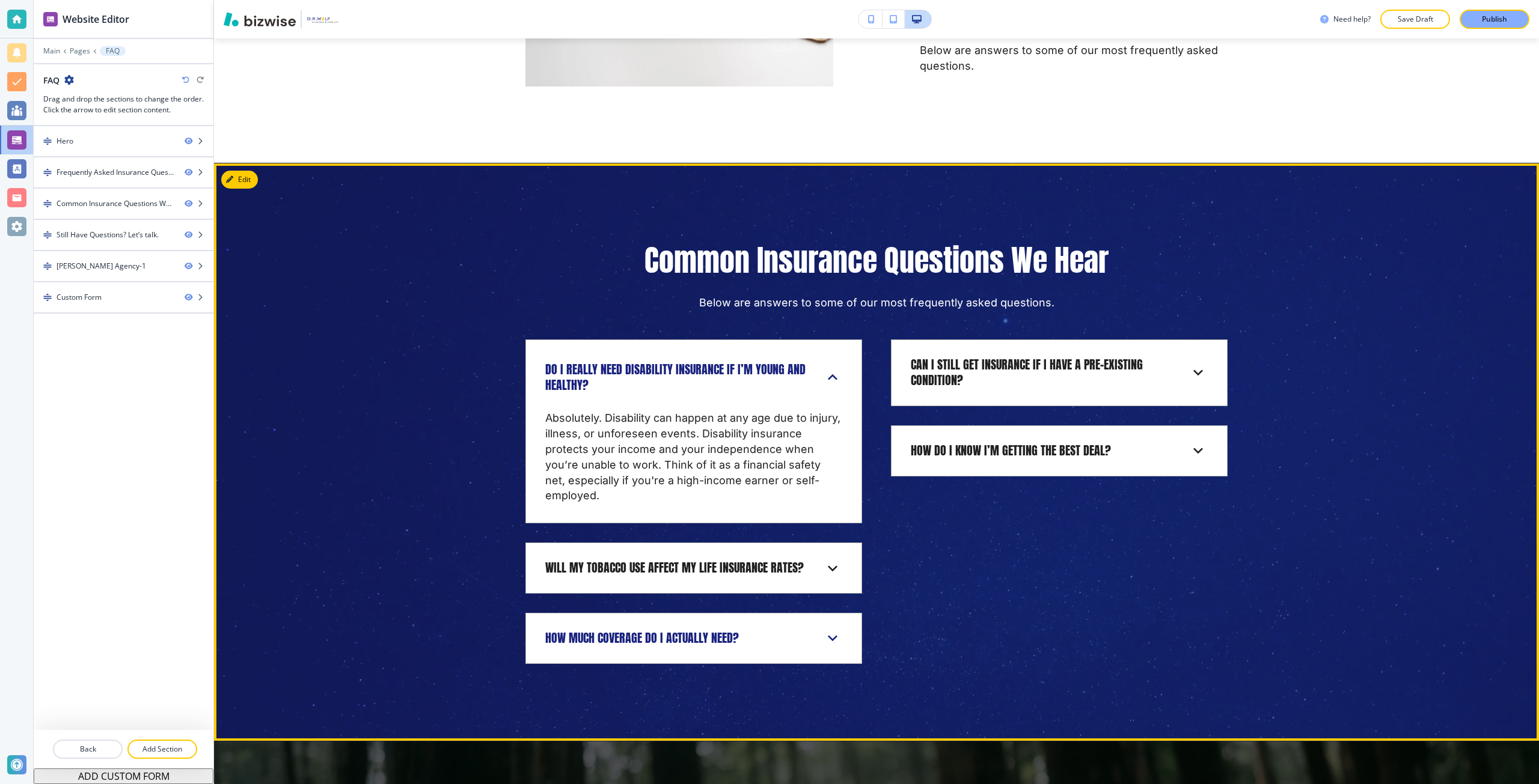
click at [746, 631] on div "How Much Coverage Do I Actually Need?" at bounding box center [684, 638] width 278 height 16
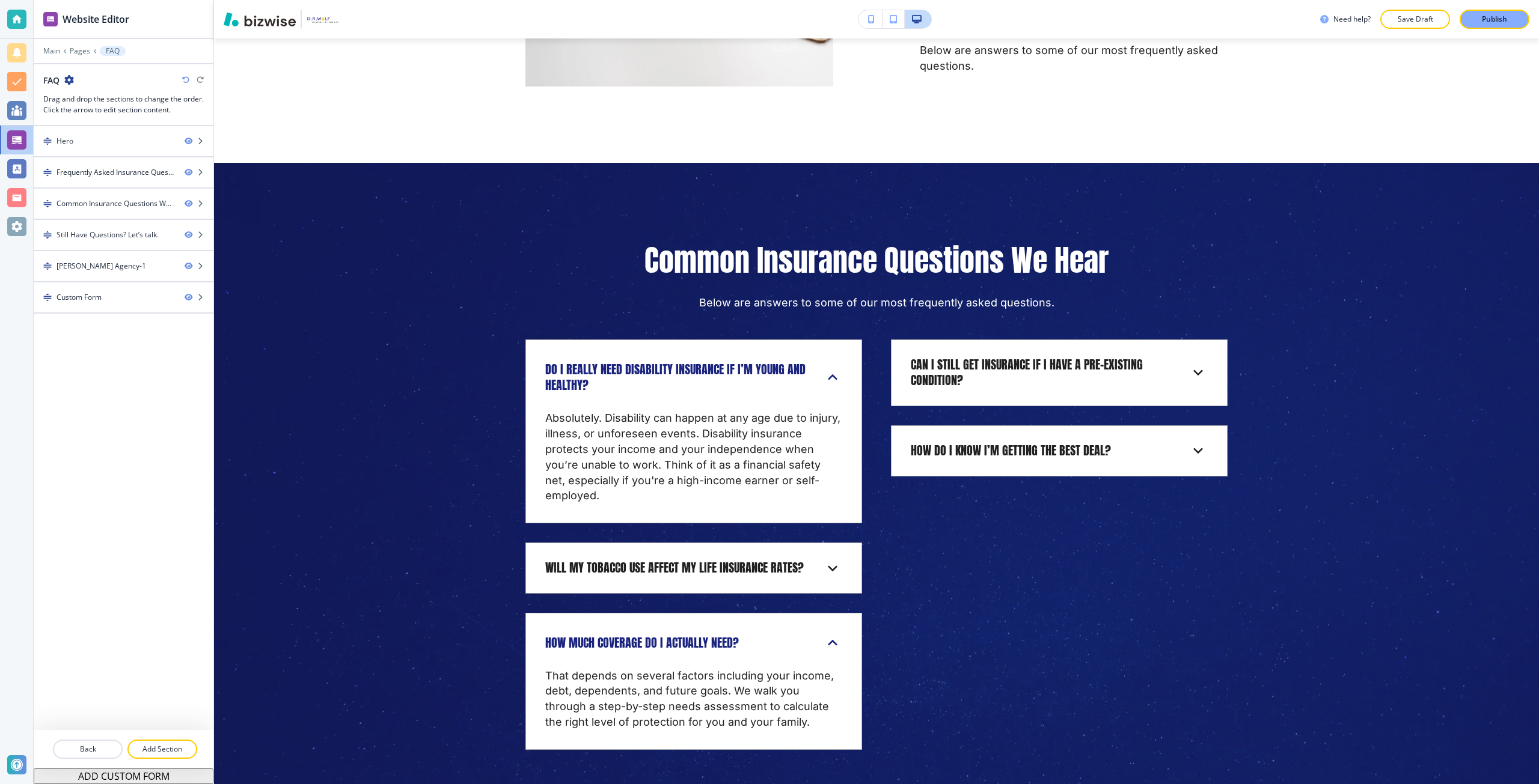
click at [746, 604] on div "Do I Really Need Disability Insurance if I’m Young and Healthy? Absolutely. Dis…" at bounding box center [693, 544] width 336 height 410
click at [747, 589] on div "Will My Tobacco Use Affect My Life Insurance Rates? Yes, but that doesn’t mean …" at bounding box center [693, 568] width 336 height 52
click at [919, 397] on div "Can I Still Get Insurance if I Have a Pre-Existing Condition? Yes. While every …" at bounding box center [1058, 372] width 336 height 66
click at [929, 381] on h6 "Can I Still Get Insurance if I Have a Pre-Existing Condition?" at bounding box center [1042, 373] width 264 height 32
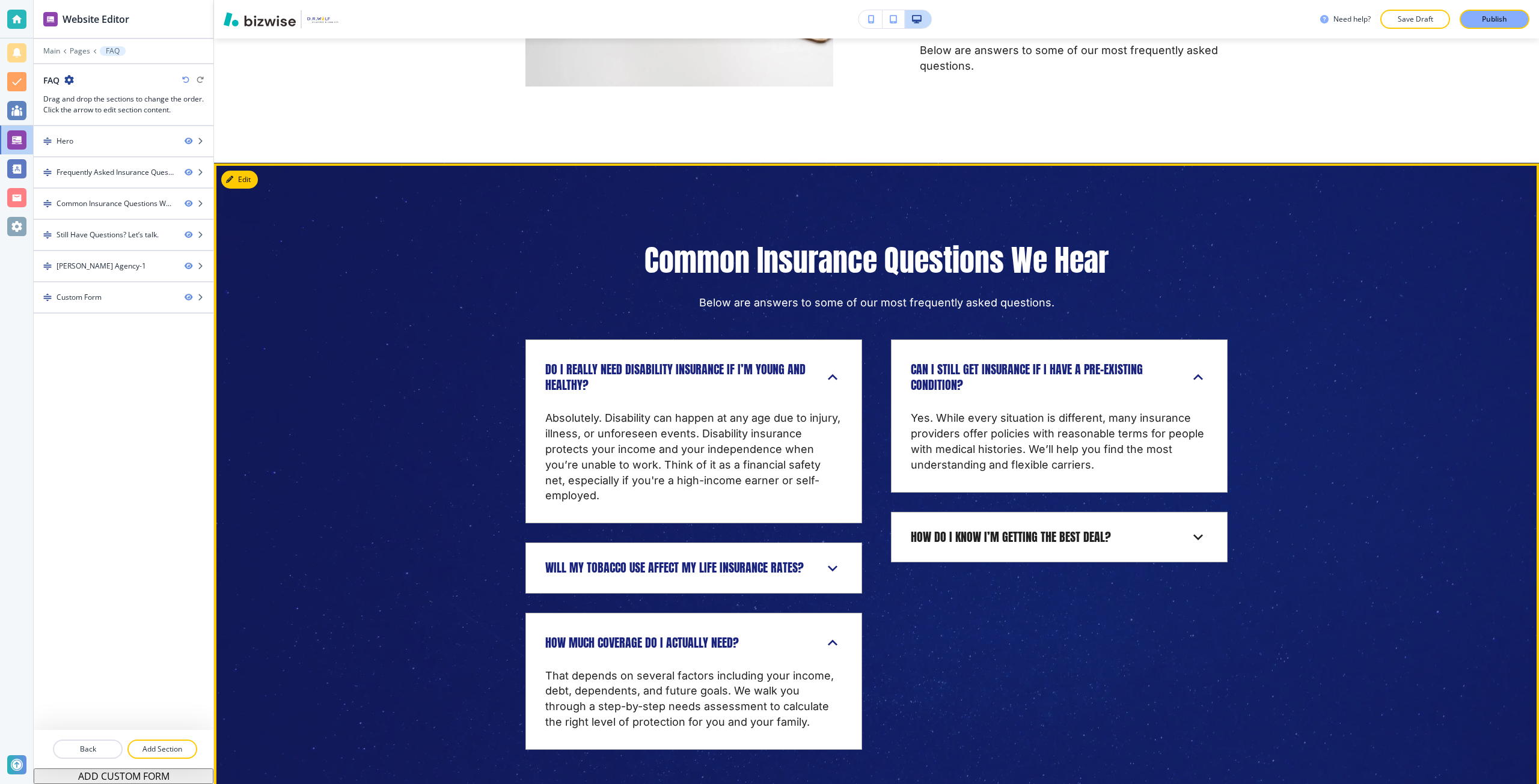
click at [830, 567] on icon at bounding box center [833, 568] width 10 height 6
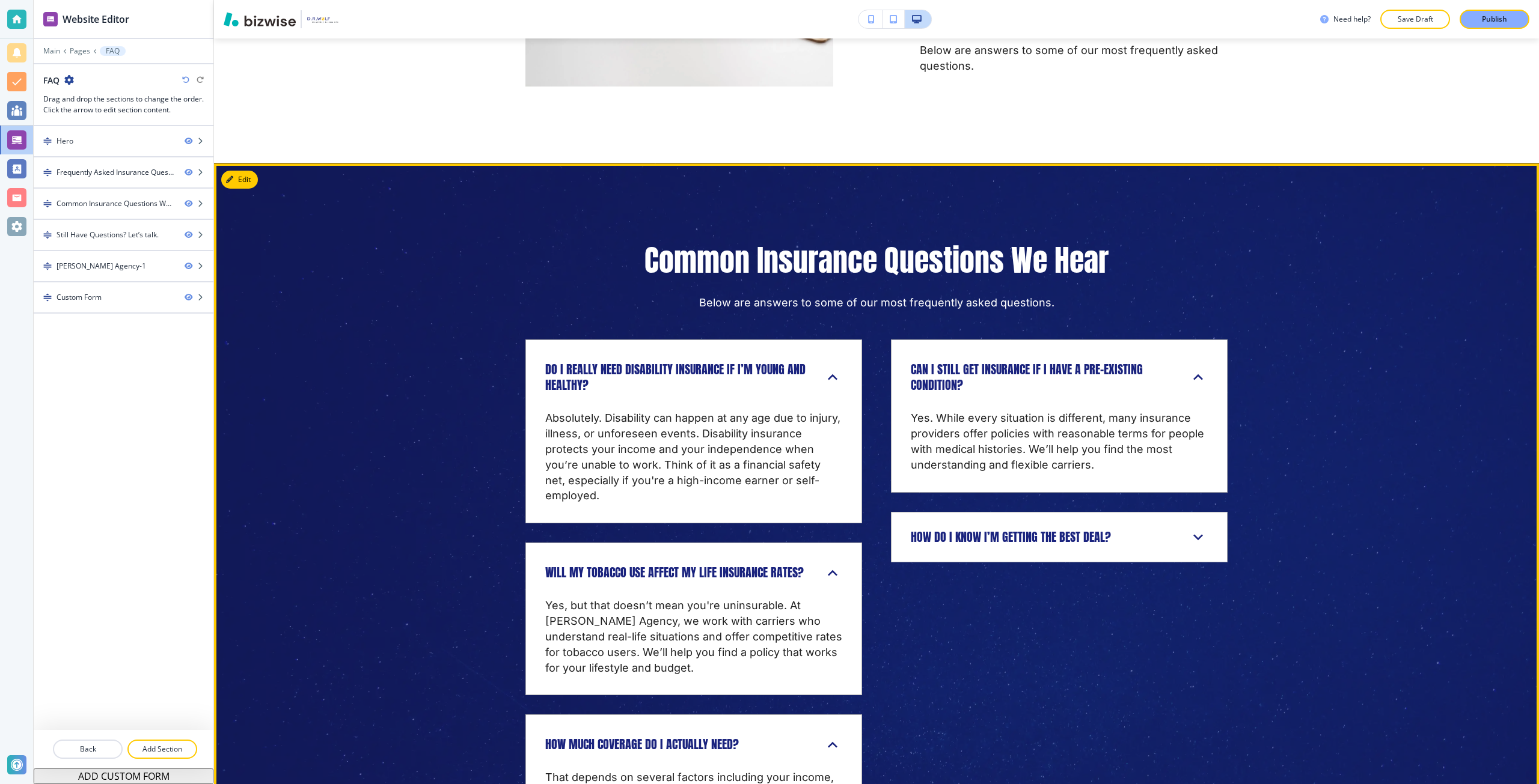
click at [938, 539] on h6 "How Do I Know I’m Getting the Best Deal?" at bounding box center [1010, 537] width 200 height 16
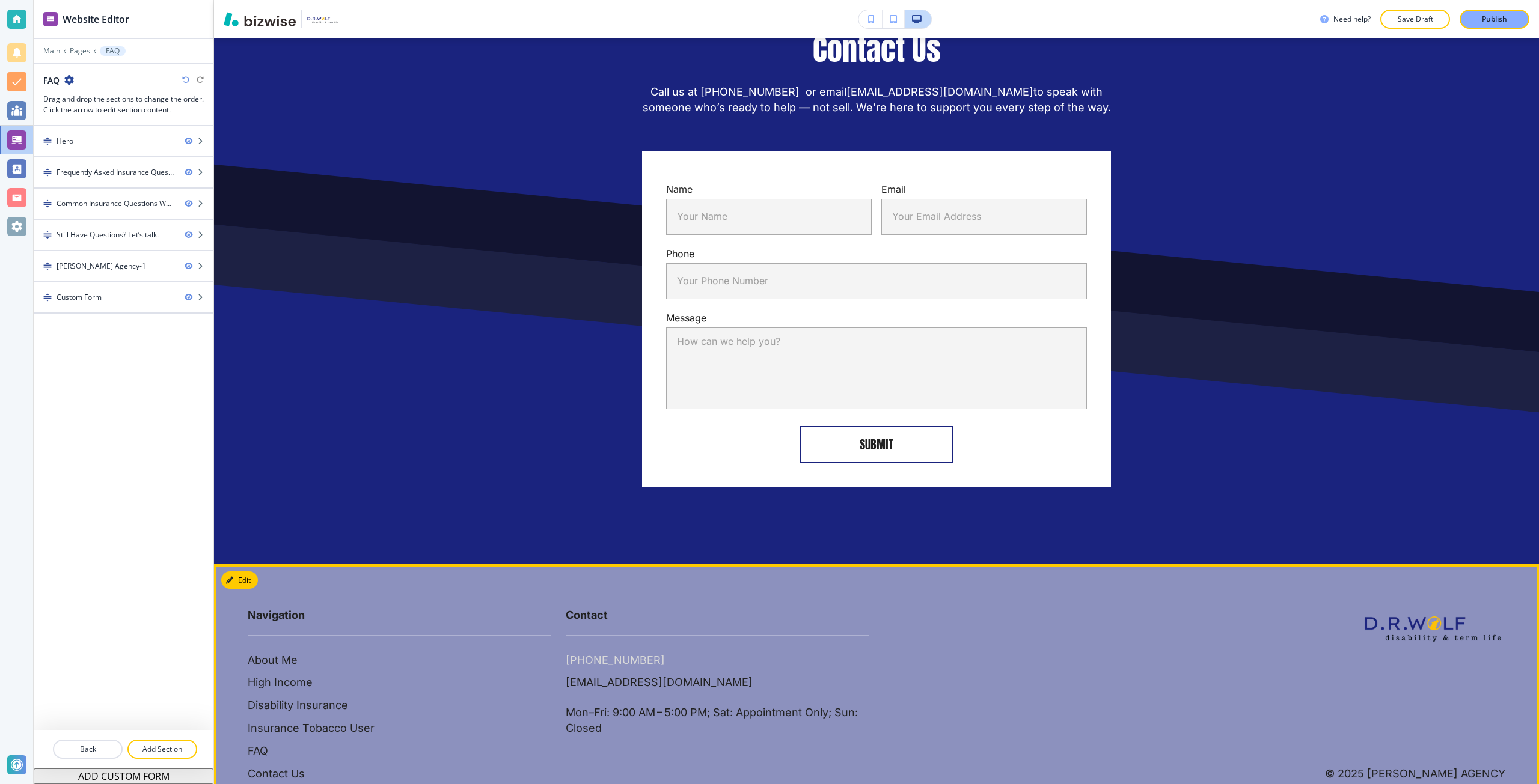
scroll to position [2935, 0]
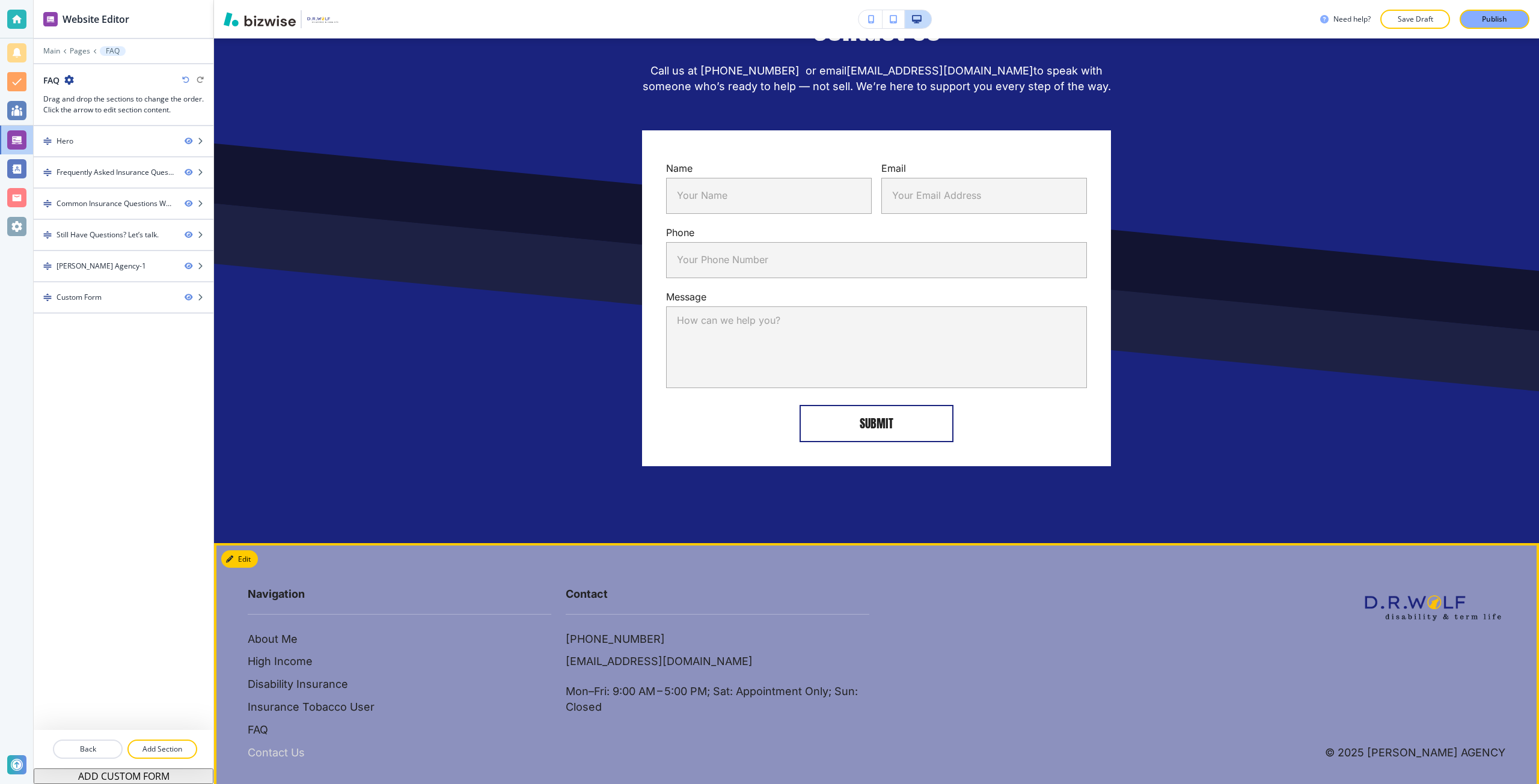
click at [301, 745] on p "Contact Us" at bounding box center [277, 753] width 58 height 16
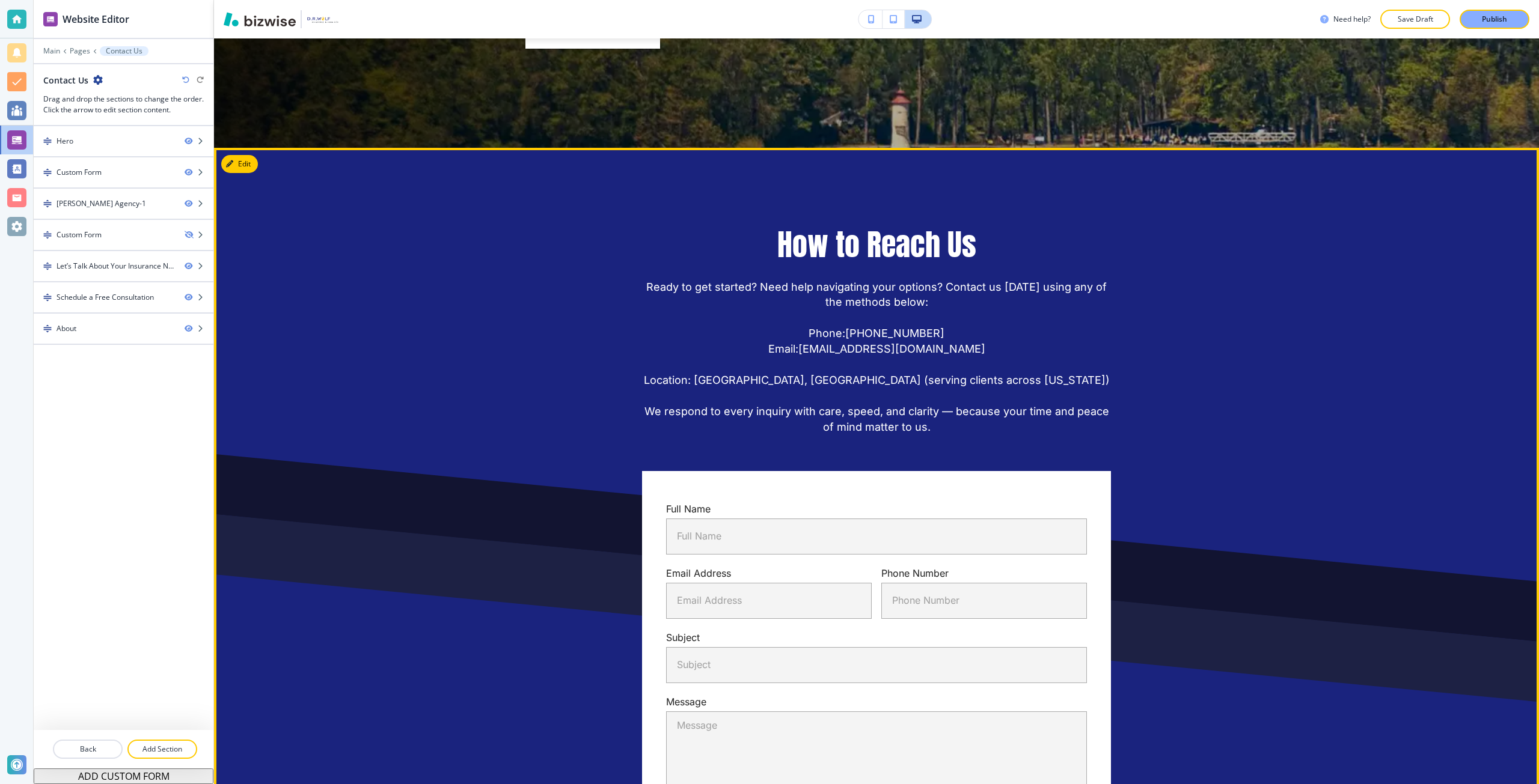
scroll to position [300, 0]
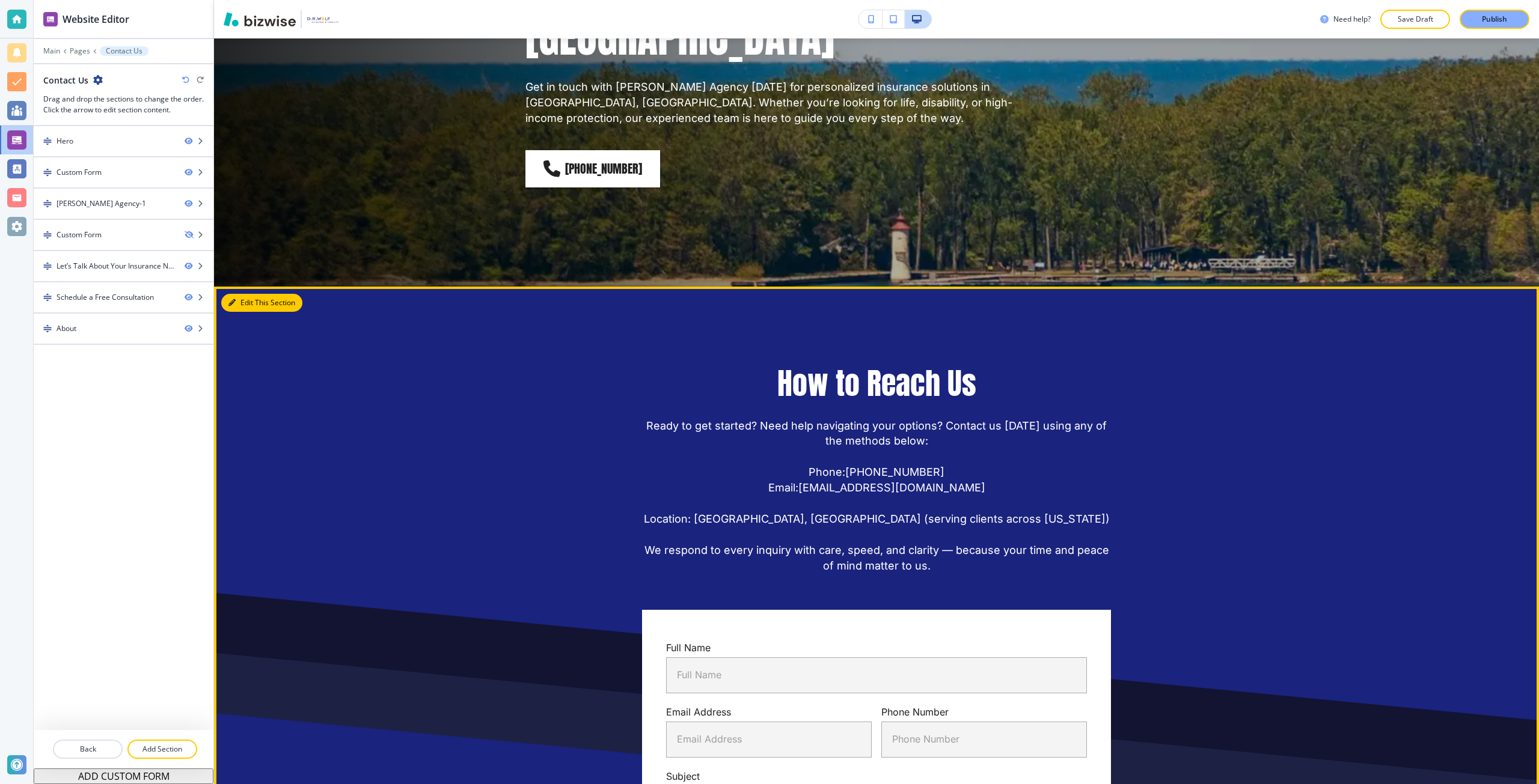
click at [247, 293] on button "Edit This Section" at bounding box center [262, 302] width 81 height 18
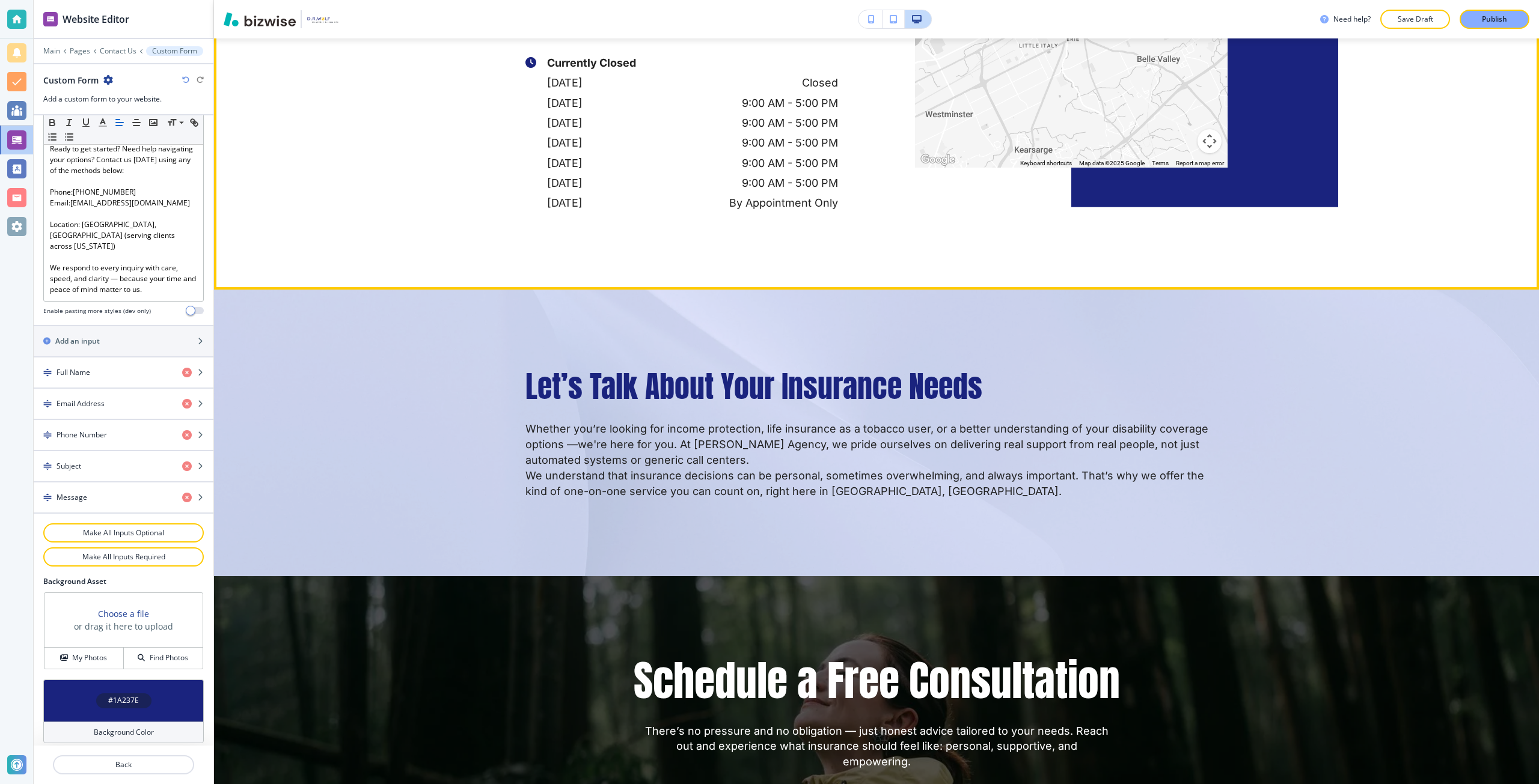
scroll to position [1754, 0]
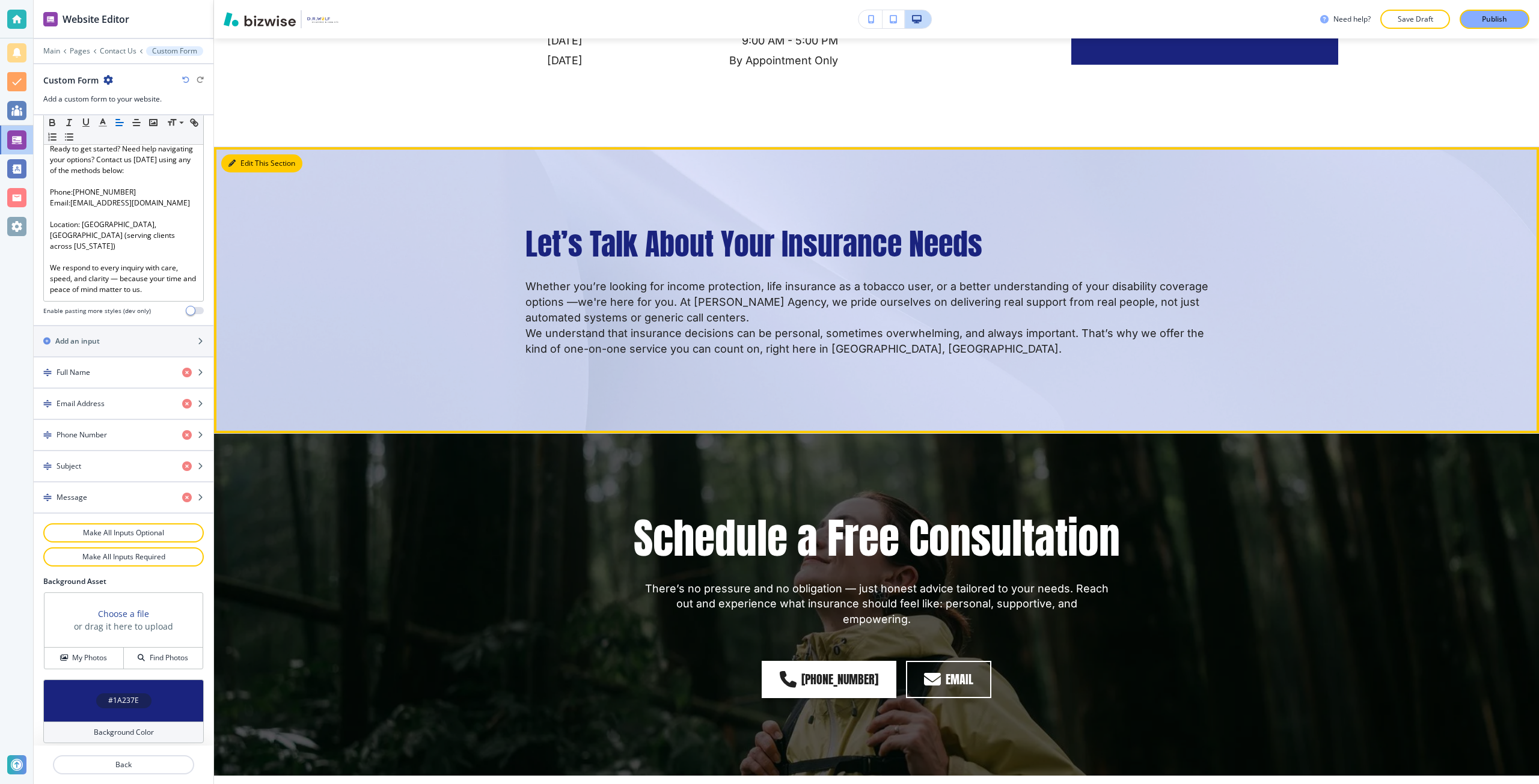
click at [247, 155] on button "Edit This Section" at bounding box center [262, 164] width 81 height 18
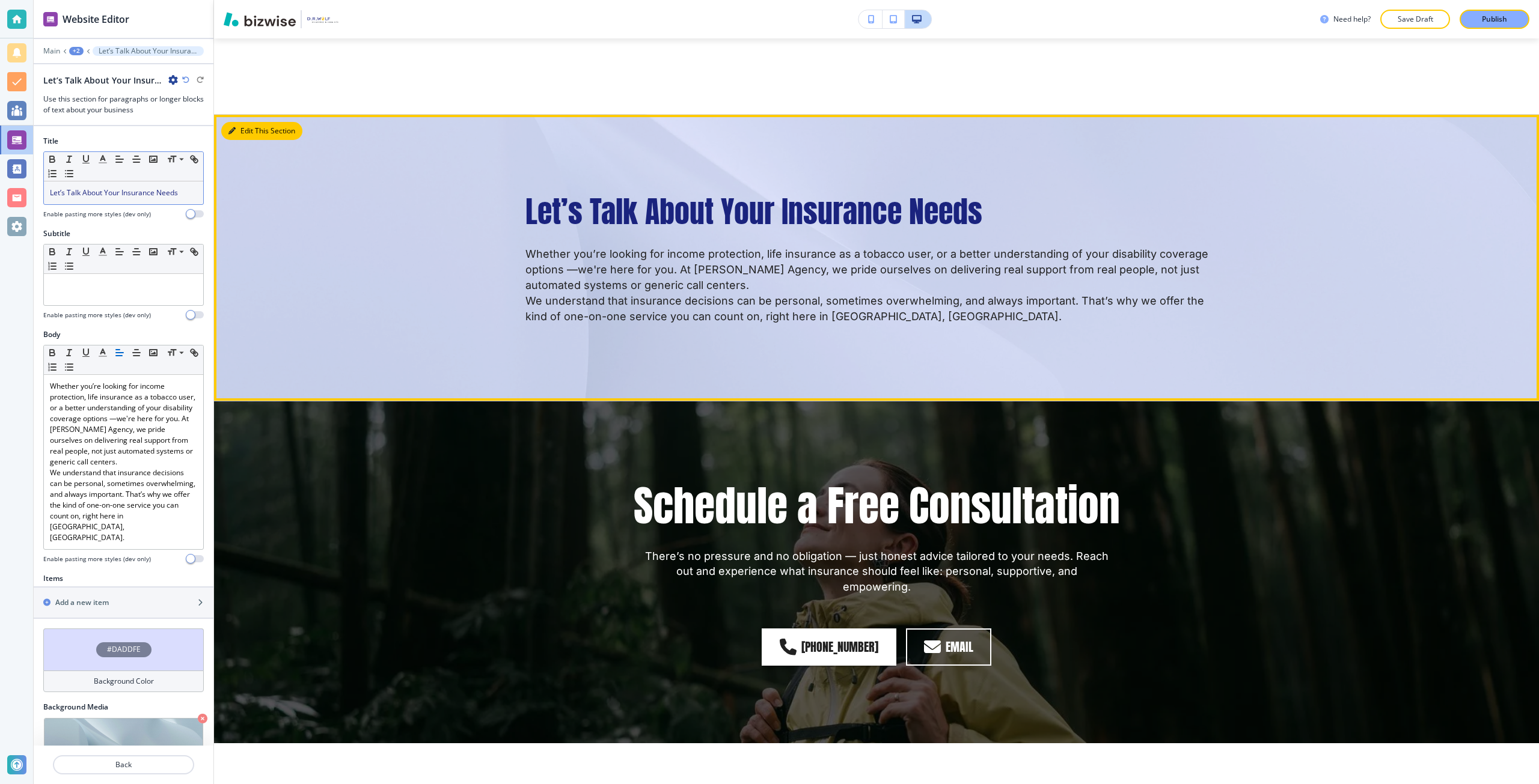
scroll to position [1787, 0]
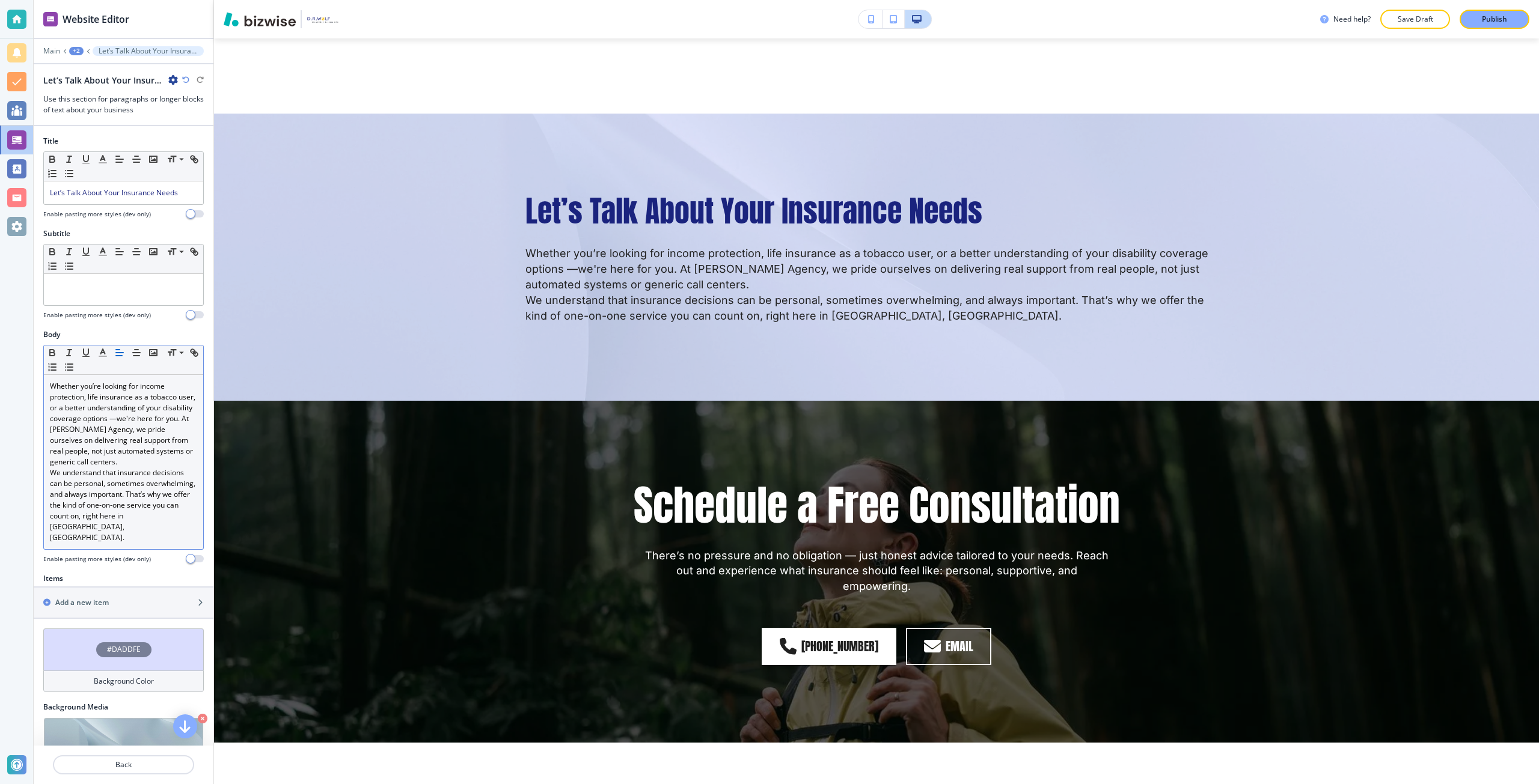
click at [175, 453] on p "Whether you’re looking for income protection, life insurance as a tobacco user,…" at bounding box center [123, 423] width 148 height 86
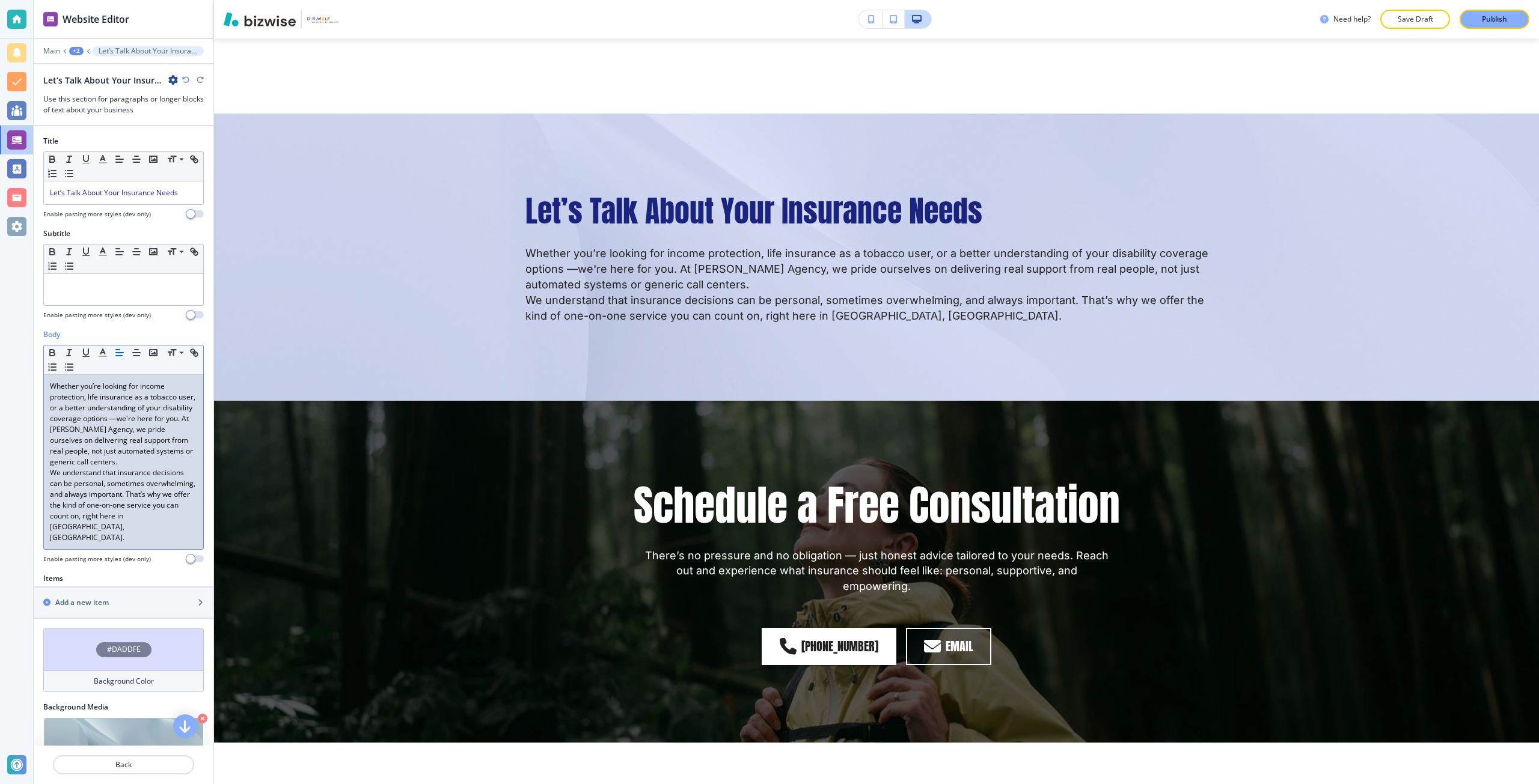
click at [164, 459] on p "Whether you’re looking for income protection, life insurance as a tobacco user,…" at bounding box center [123, 423] width 148 height 86
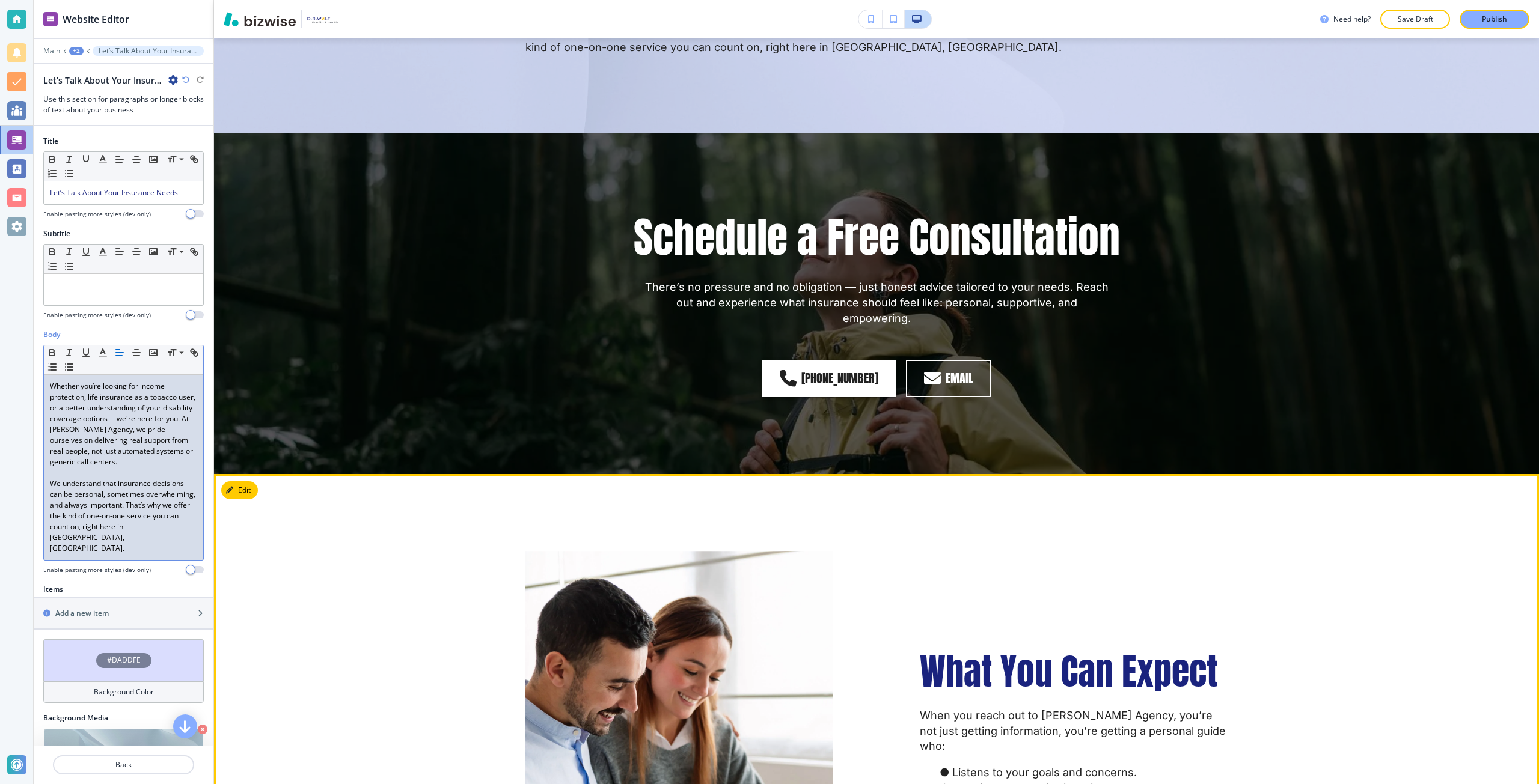
scroll to position [2065, 0]
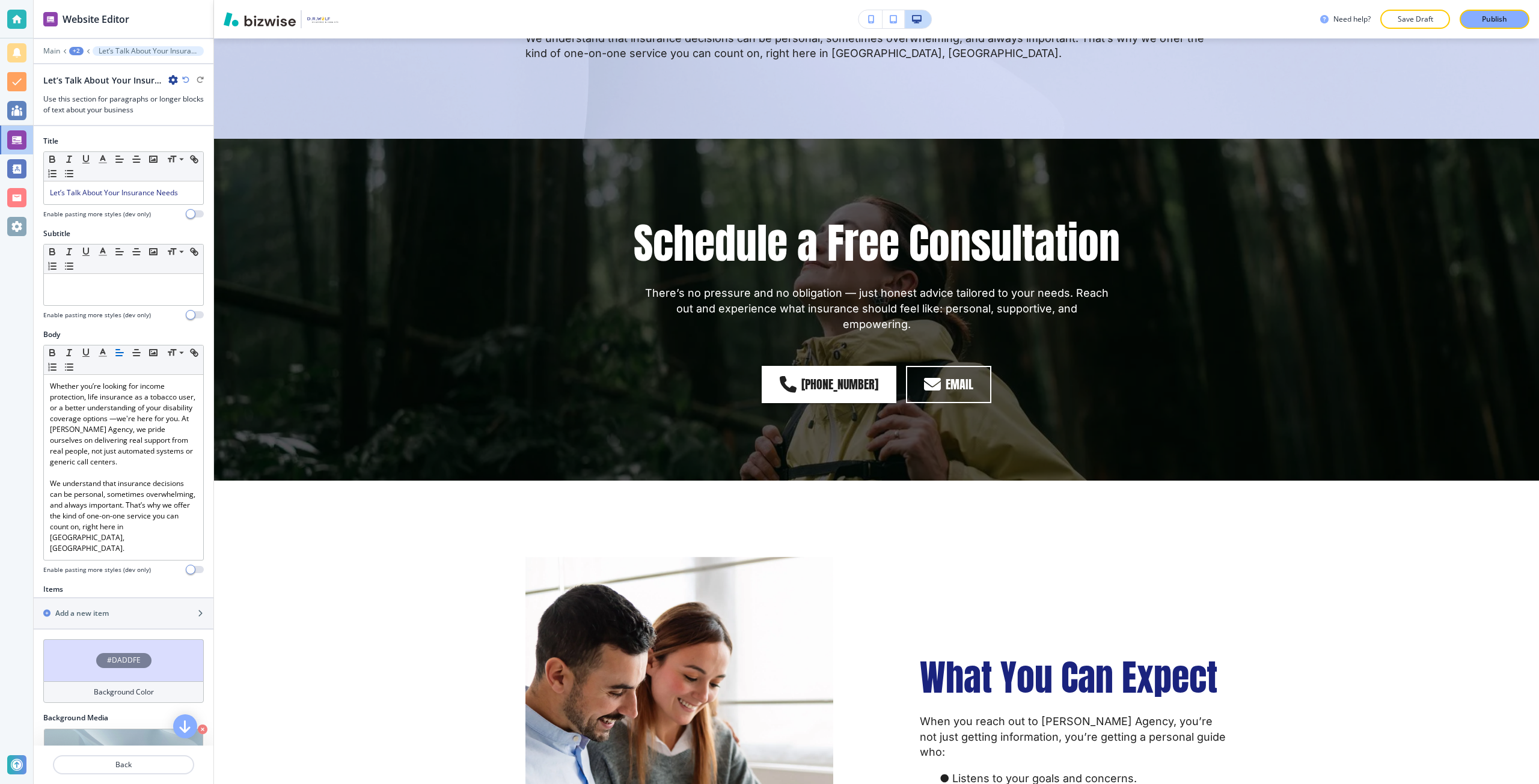
click at [79, 50] on div "+2" at bounding box center [76, 51] width 15 height 8
click at [83, 71] on p "Pages" at bounding box center [108, 70] width 61 height 11
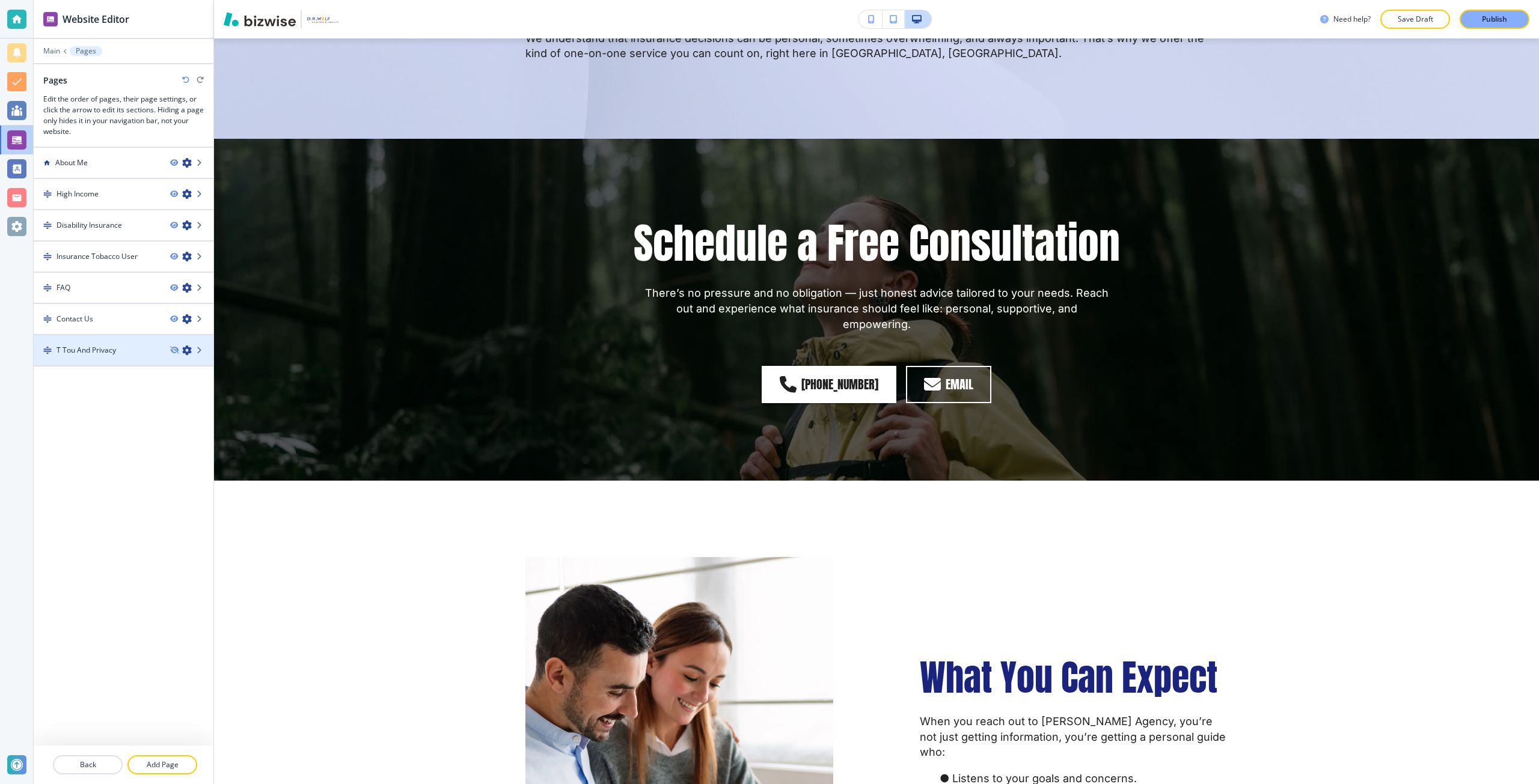
click at [115, 349] on h4 "T Tou And Privacy" at bounding box center [86, 350] width 59 height 11
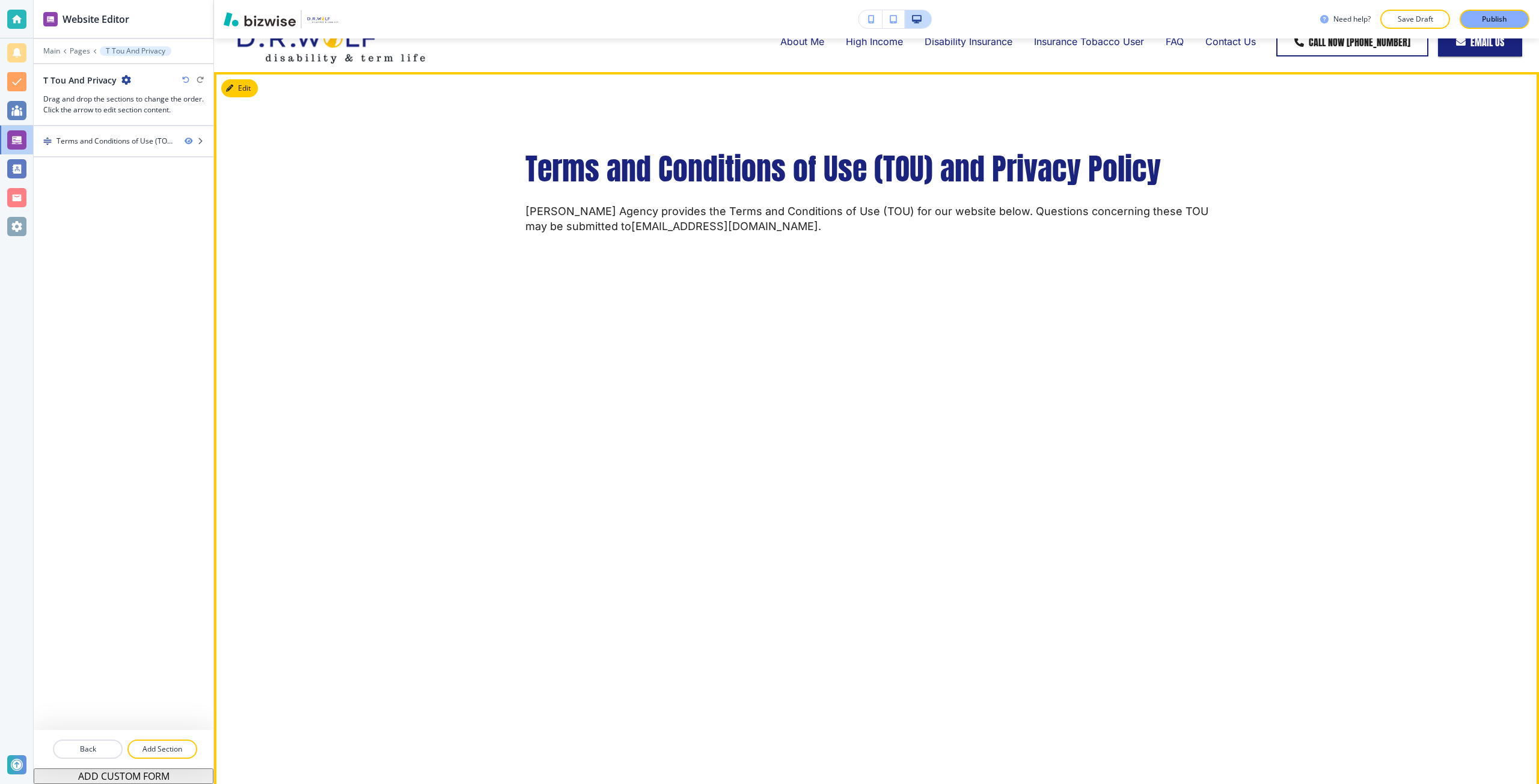
scroll to position [60, 0]
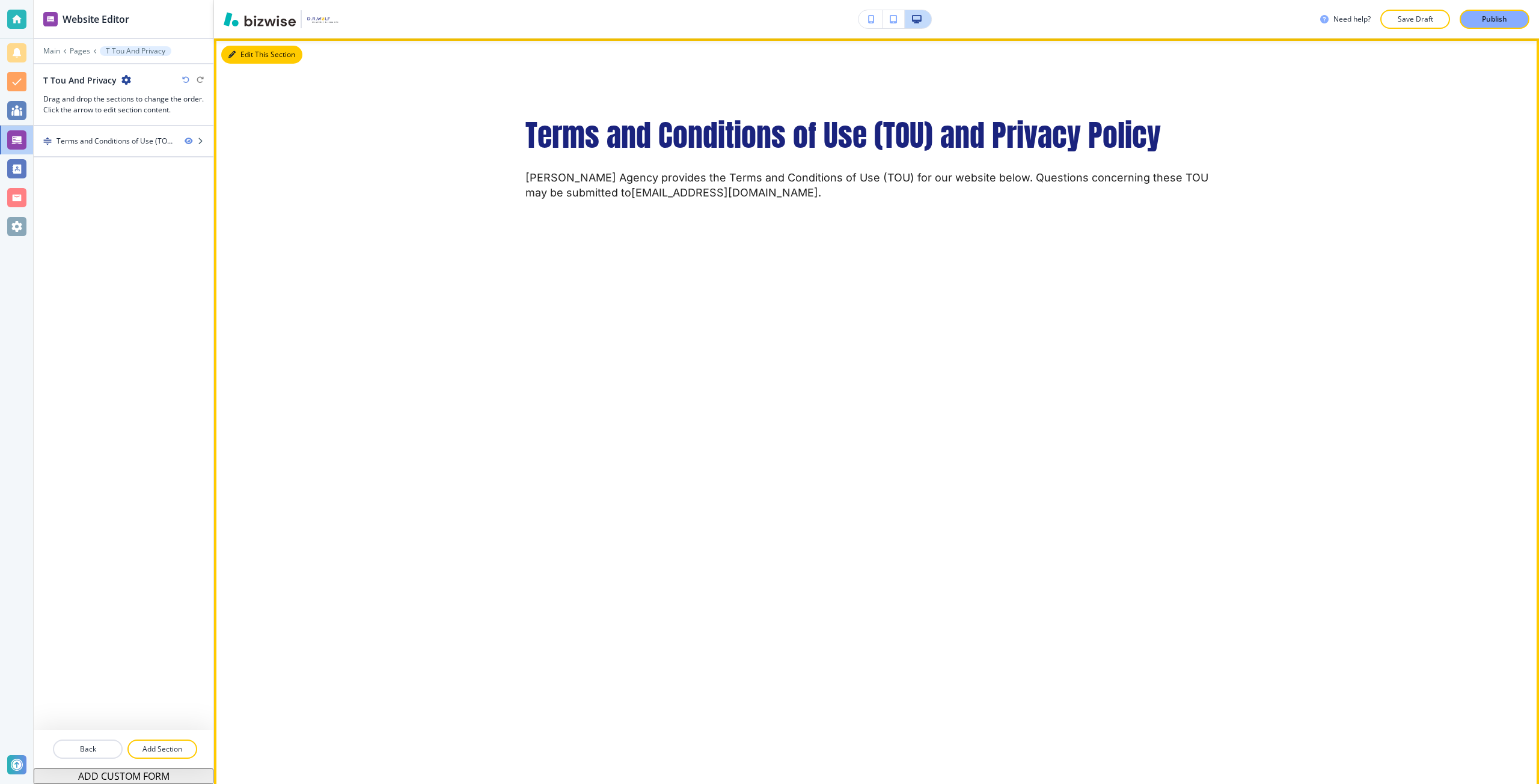
click at [244, 60] on button "Edit This Section" at bounding box center [262, 55] width 81 height 18
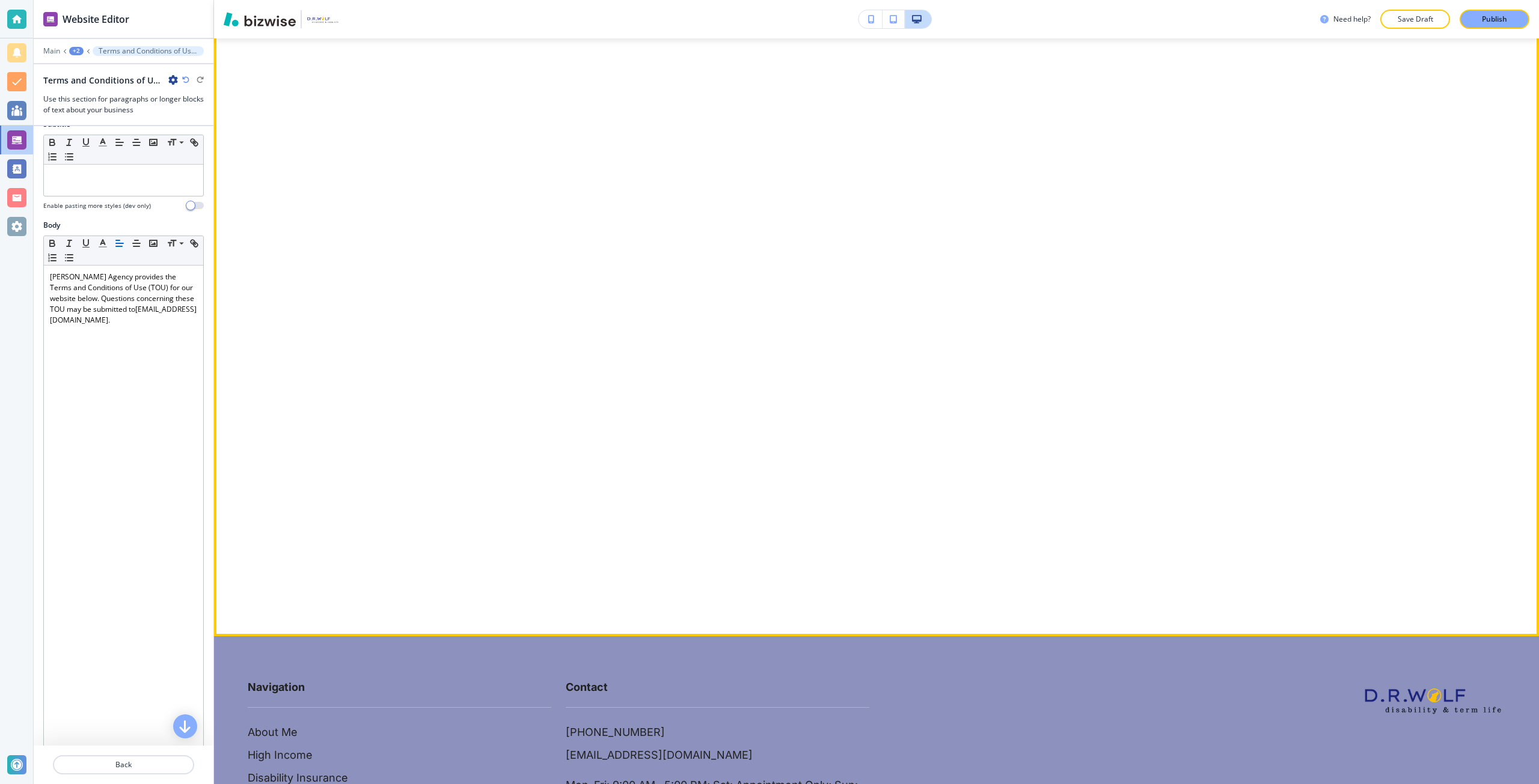
scroll to position [1281, 0]
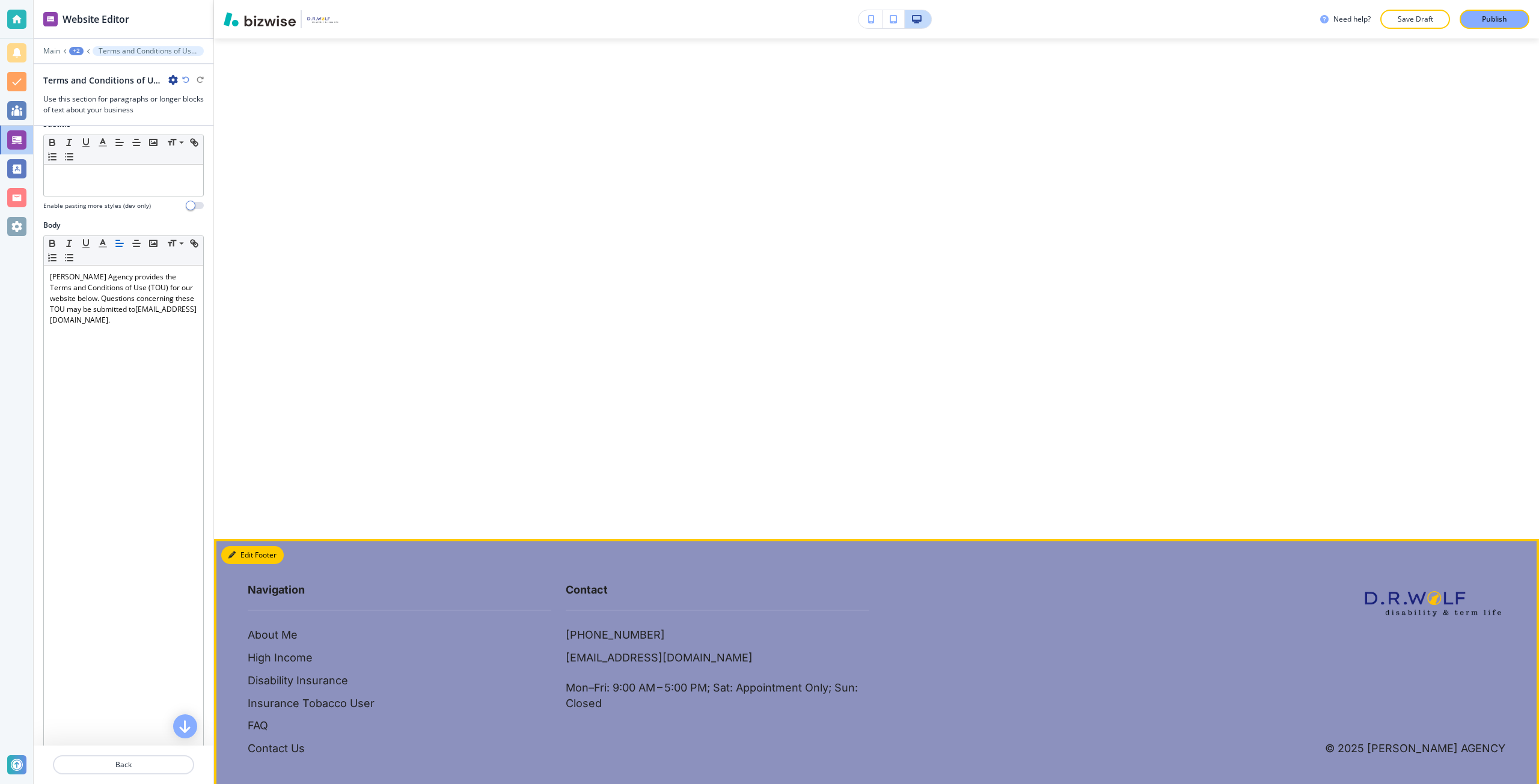
click at [247, 546] on button "Edit Footer" at bounding box center [252, 555] width 62 height 18
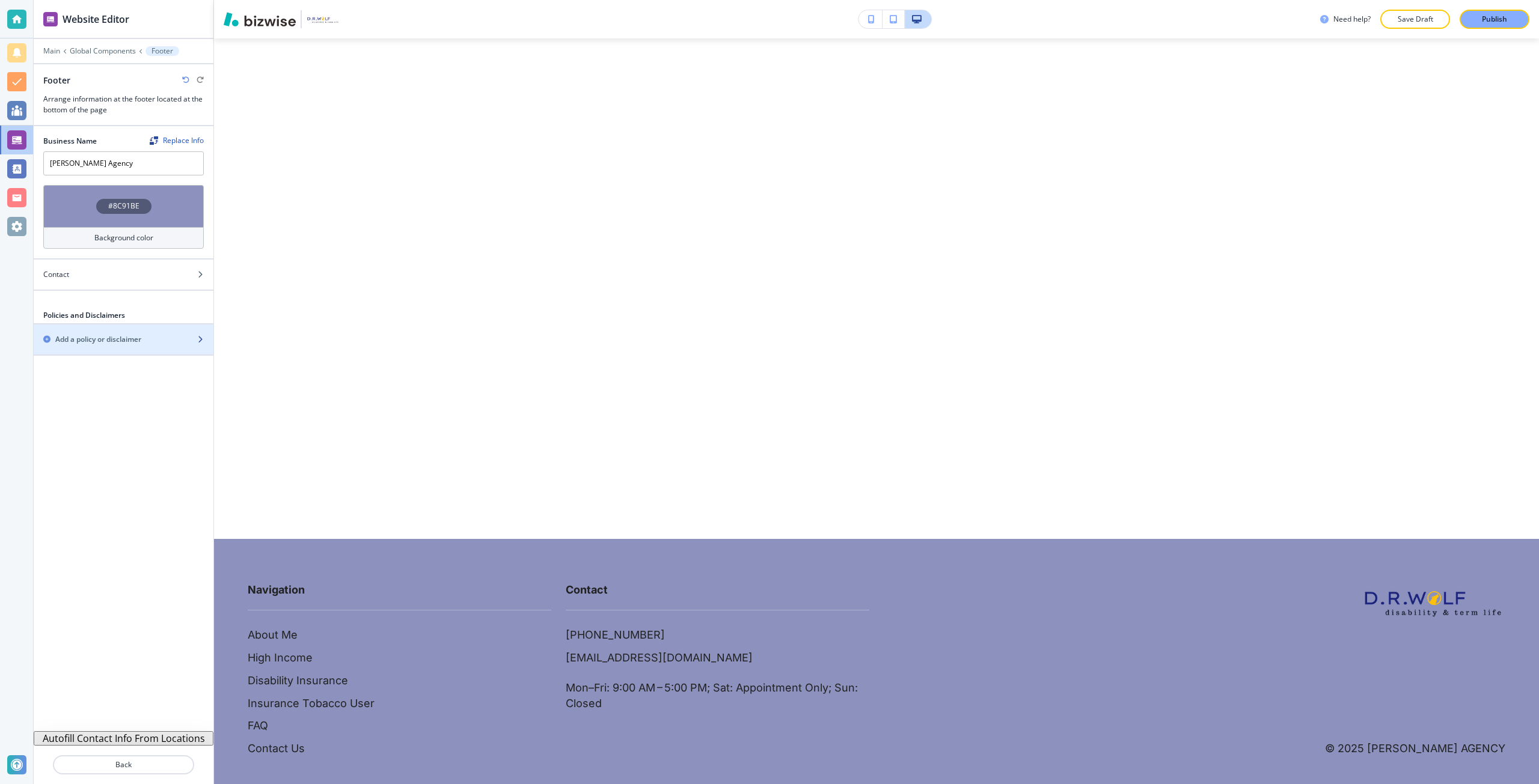
click at [119, 339] on h2 "Add a policy or disclaimer" at bounding box center [98, 339] width 86 height 11
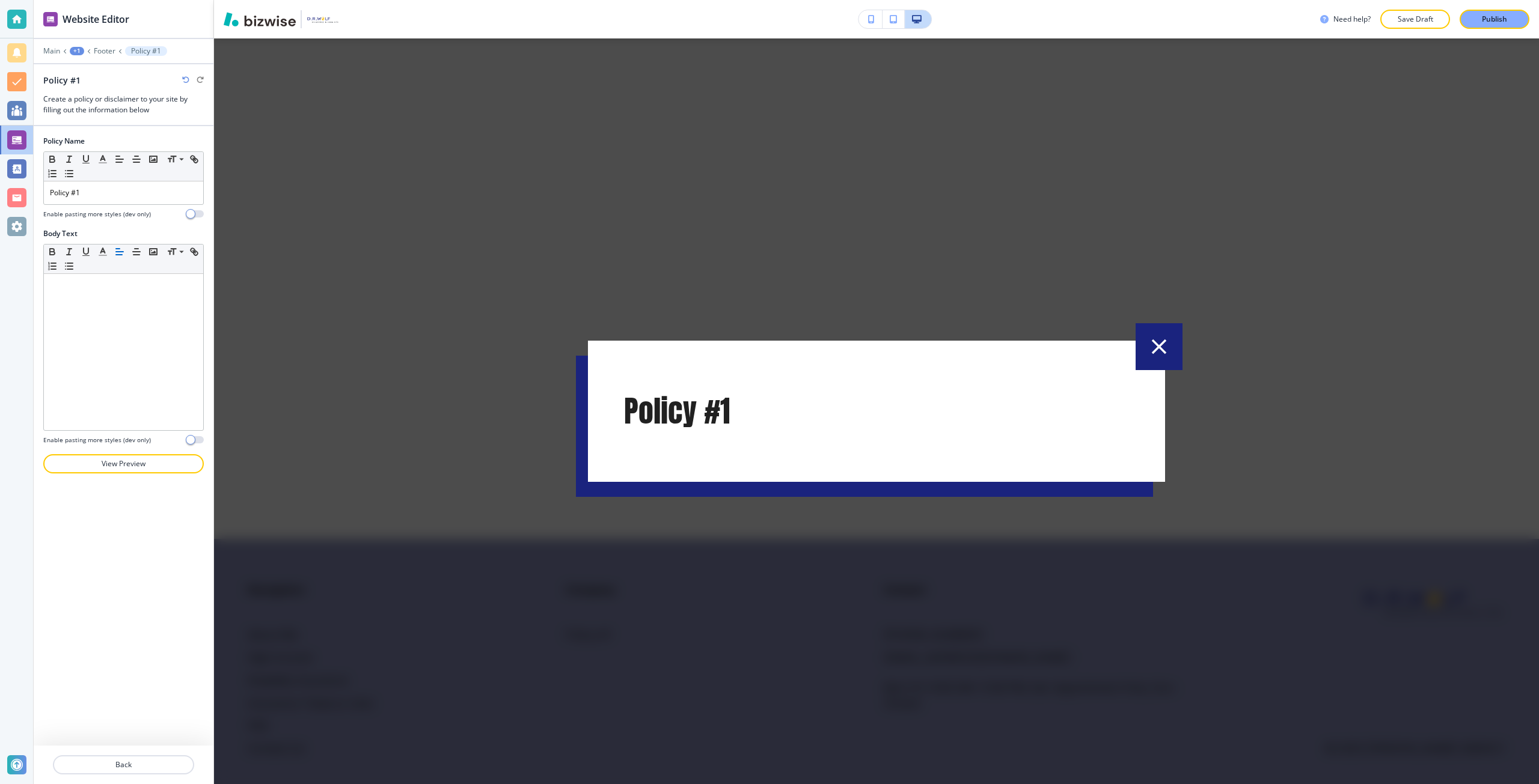
click at [352, 378] on div at bounding box center [877, 411] width 1325 height 745
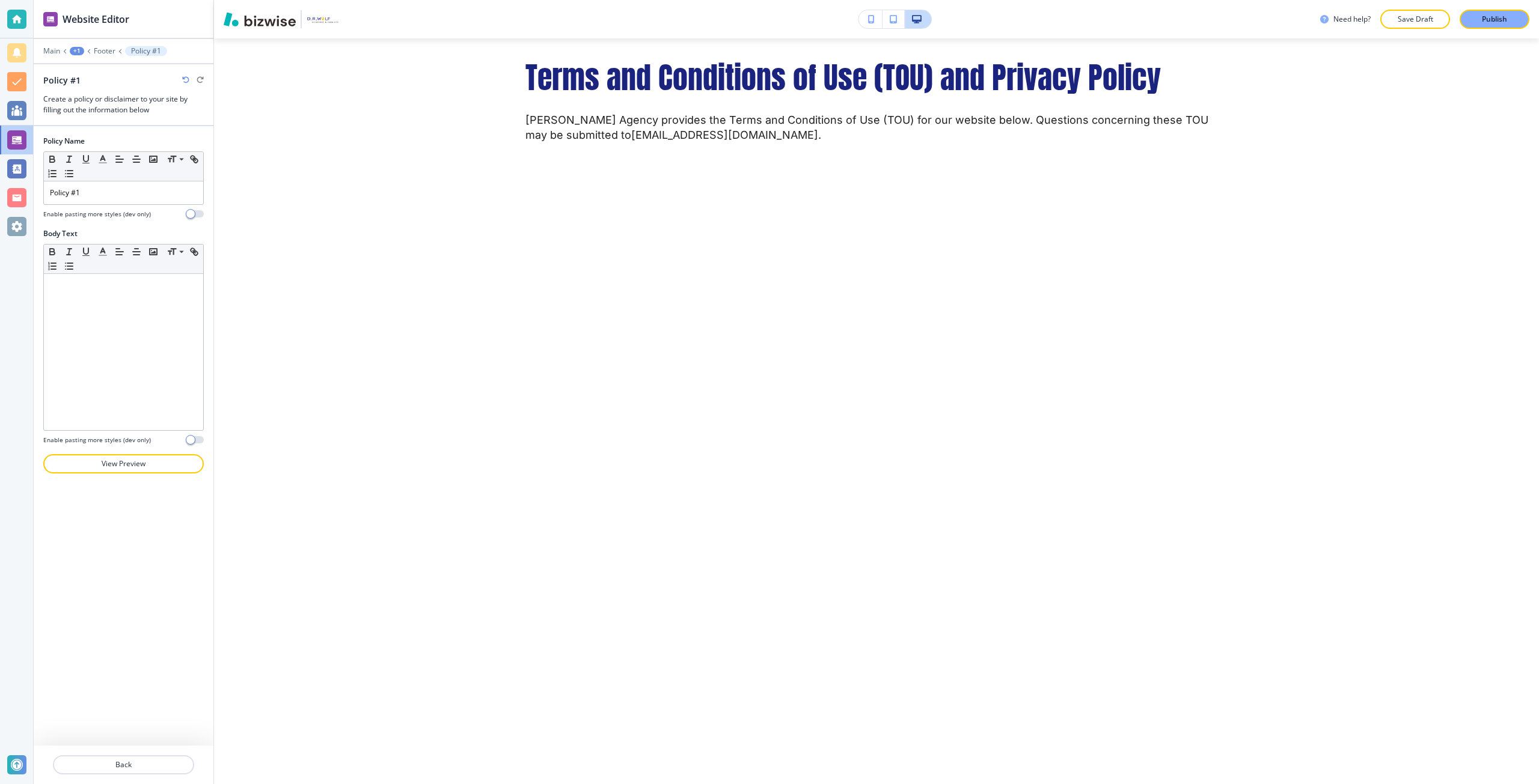
scroll to position [114, 0]
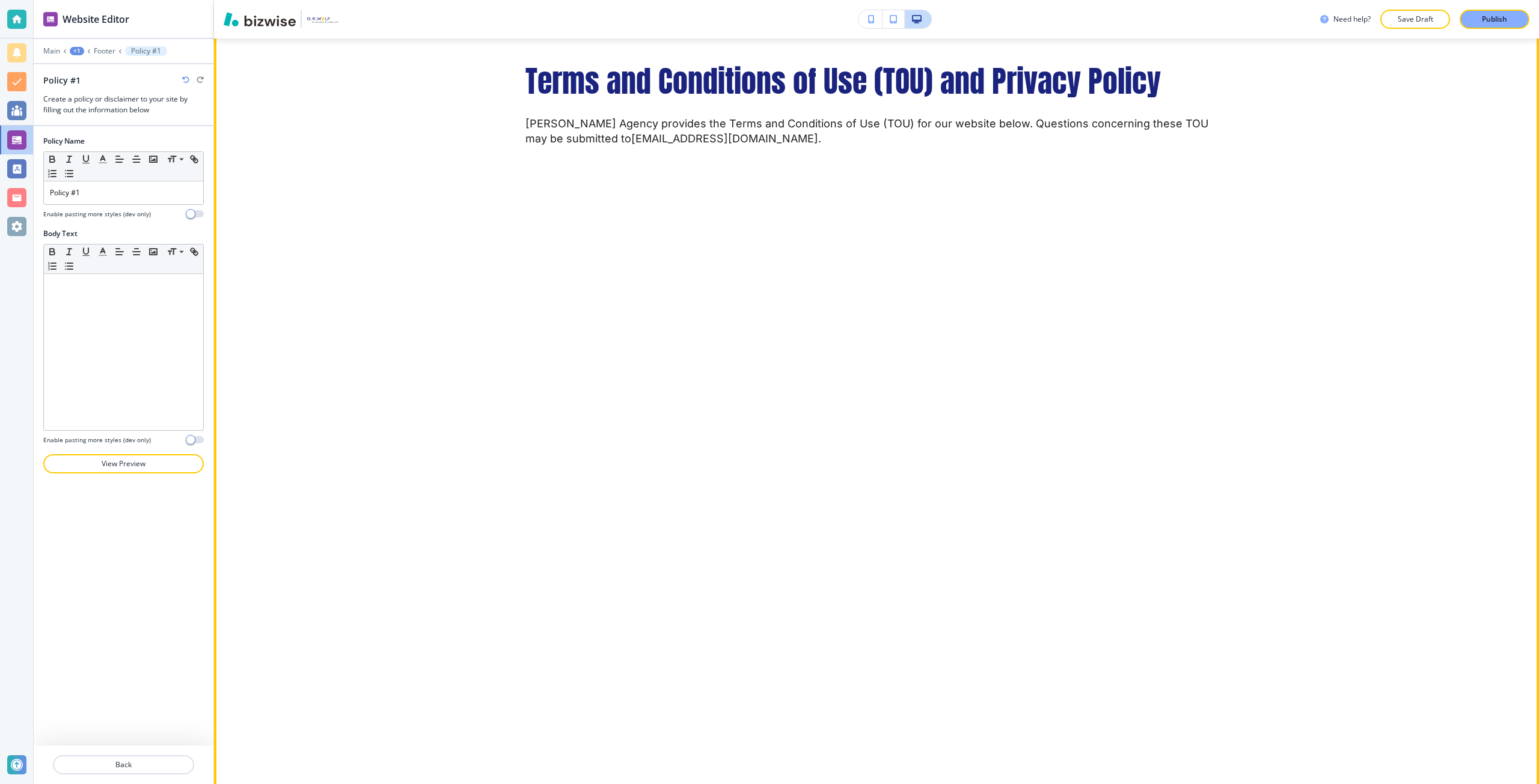
click at [648, 71] on span "Terms and Conditions of Use (TOU) and Privacy Policy" at bounding box center [843, 80] width 636 height 45
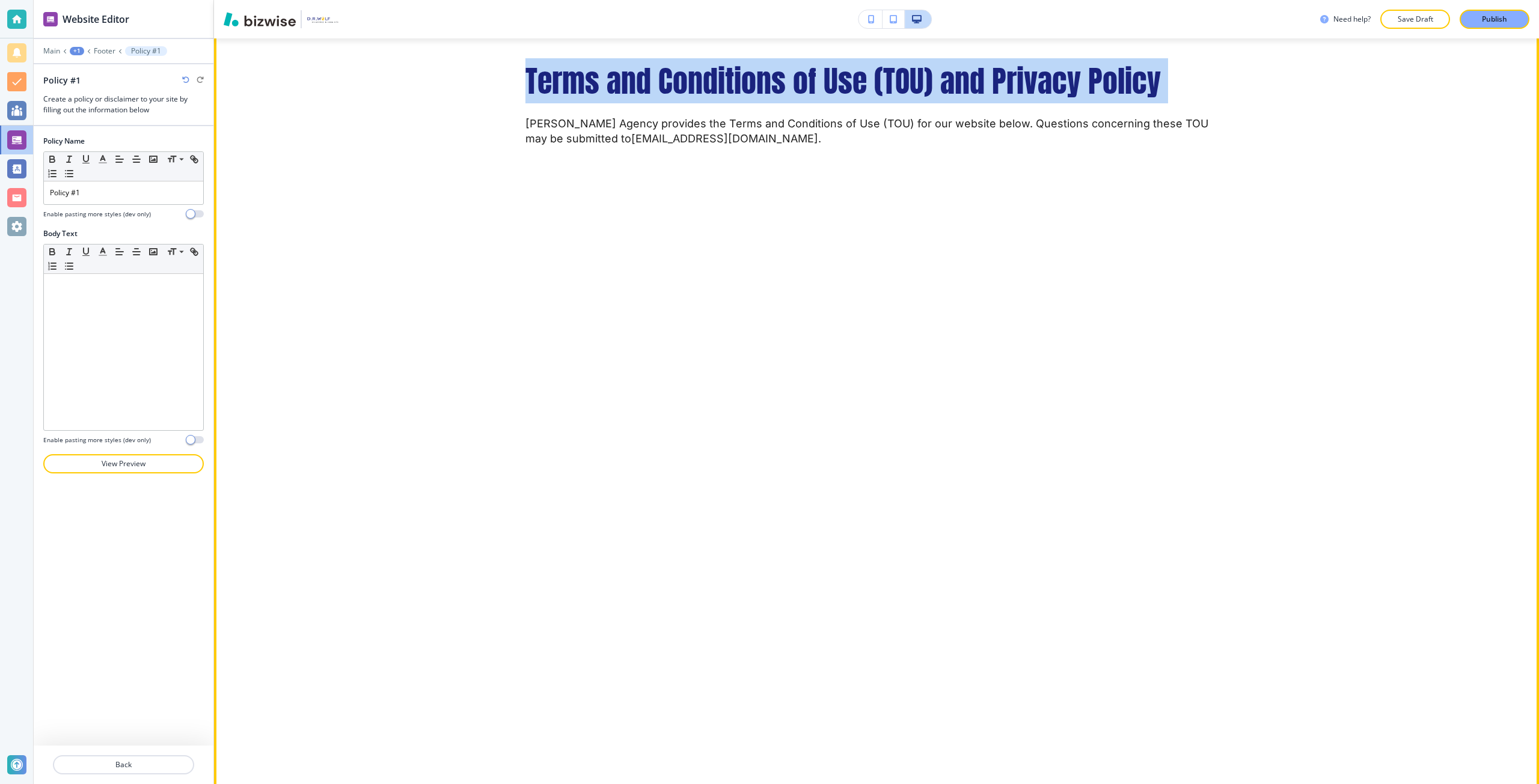
click at [648, 71] on span "Terms and Conditions of Use (TOU) and Privacy Policy" at bounding box center [843, 80] width 636 height 45
copy span "Terms and Conditions of Use (TOU) and Privacy Policy"
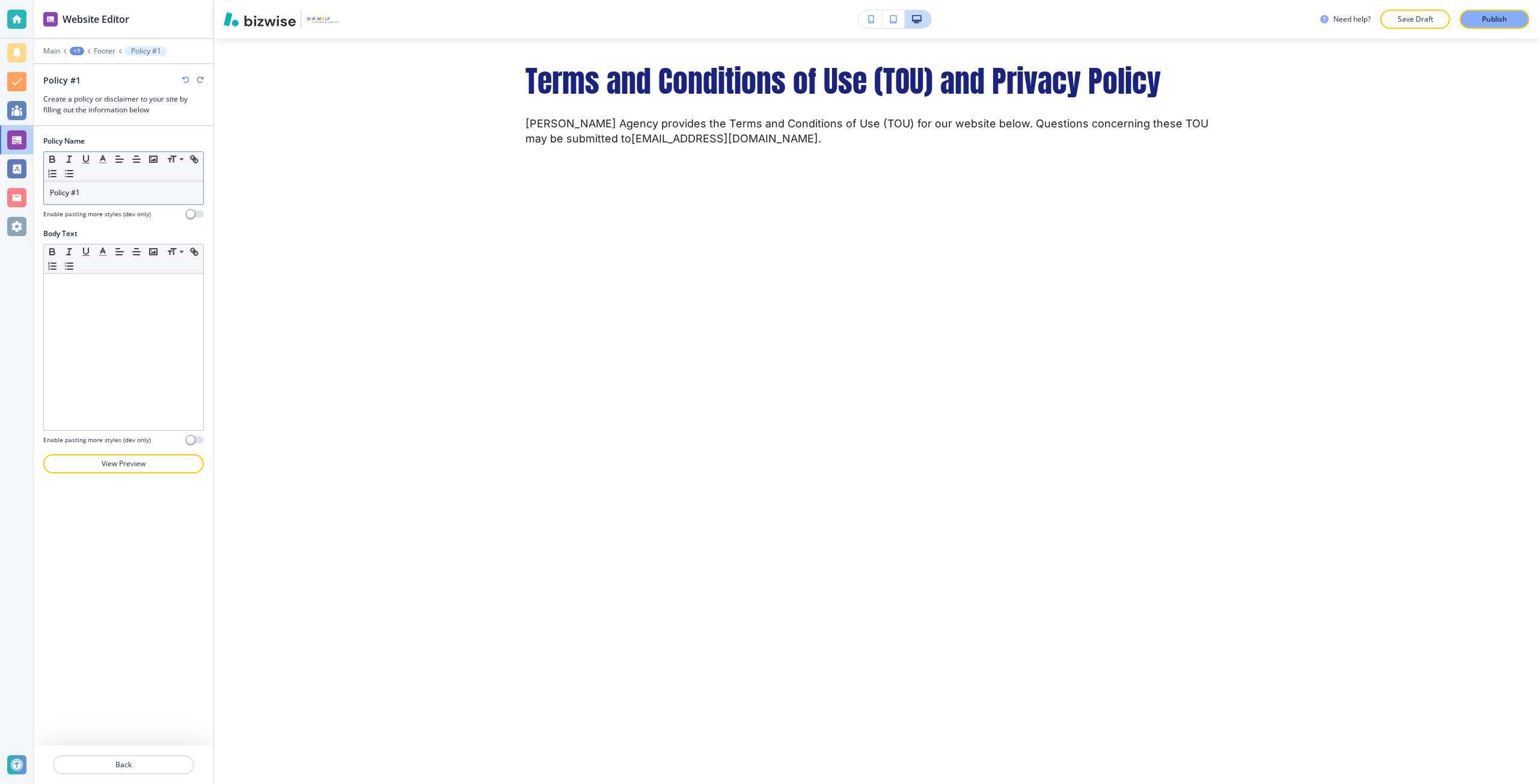
click at [114, 179] on div "Small Normal Large Huge" at bounding box center [123, 167] width 160 height 30
click at [103, 185] on div "Policy #1" at bounding box center [123, 192] width 160 height 23
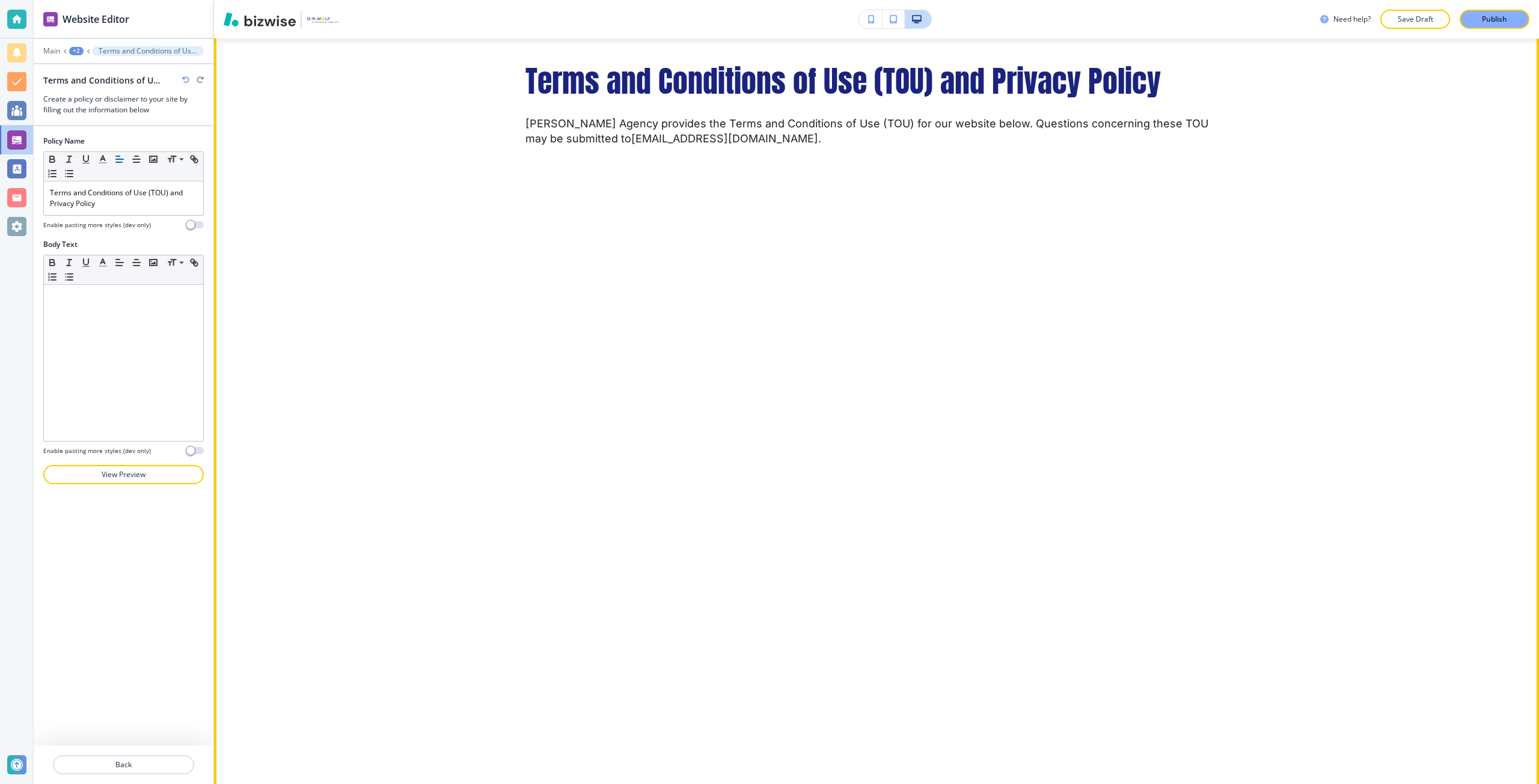
drag, startPoint x: 520, startPoint y: 123, endPoint x: 582, endPoint y: 149, distance: 67.2
click at [261, 28] on div "Need help? Save Draft Publish Edit About Me High Income Disability Insurance In…" at bounding box center [877, 392] width 1325 height 784
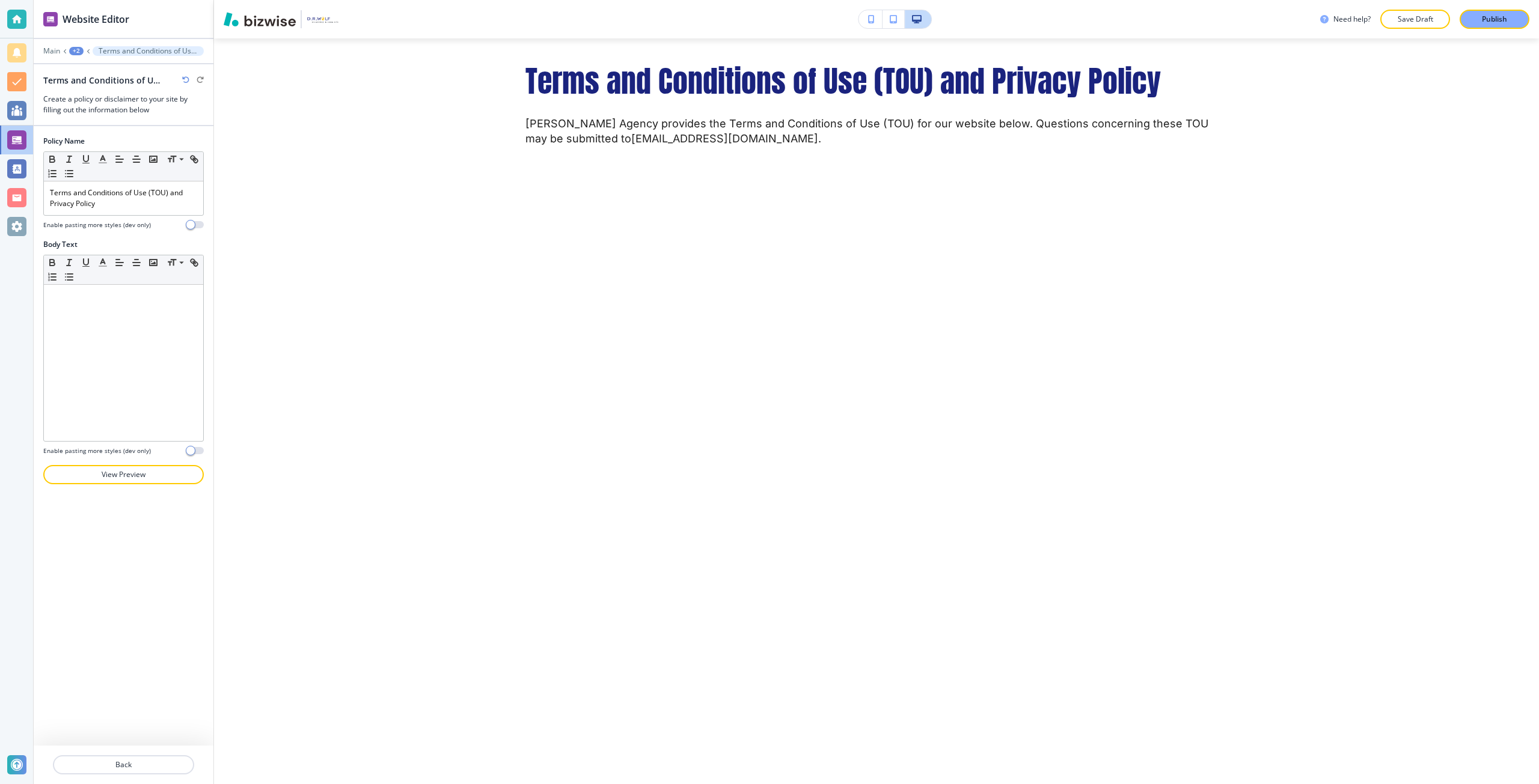
copy p "D.P. Wolf Agency provides the Terms and Conditions of Use (TOU) for our website…"
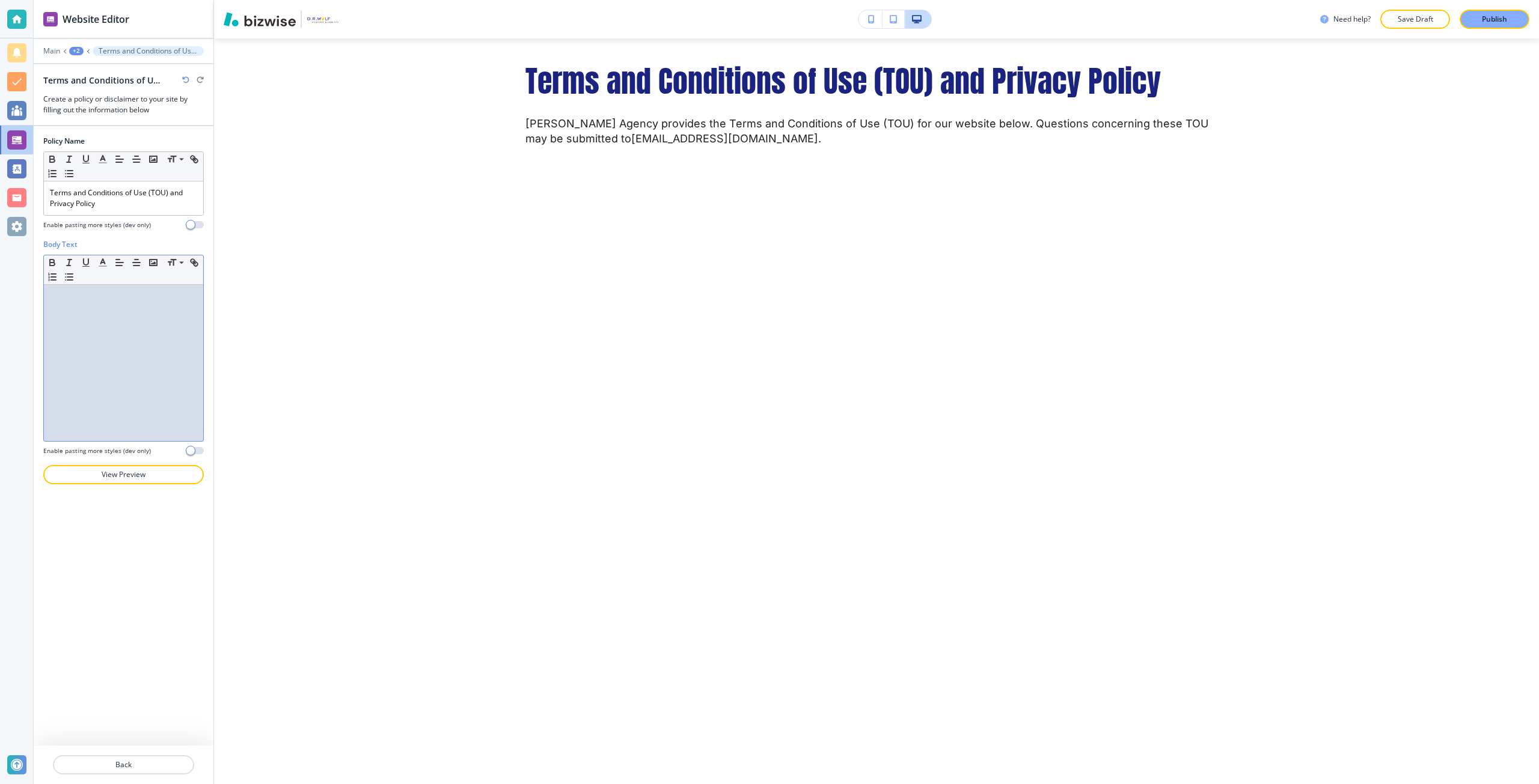
click at [97, 327] on div at bounding box center [123, 363] width 160 height 157
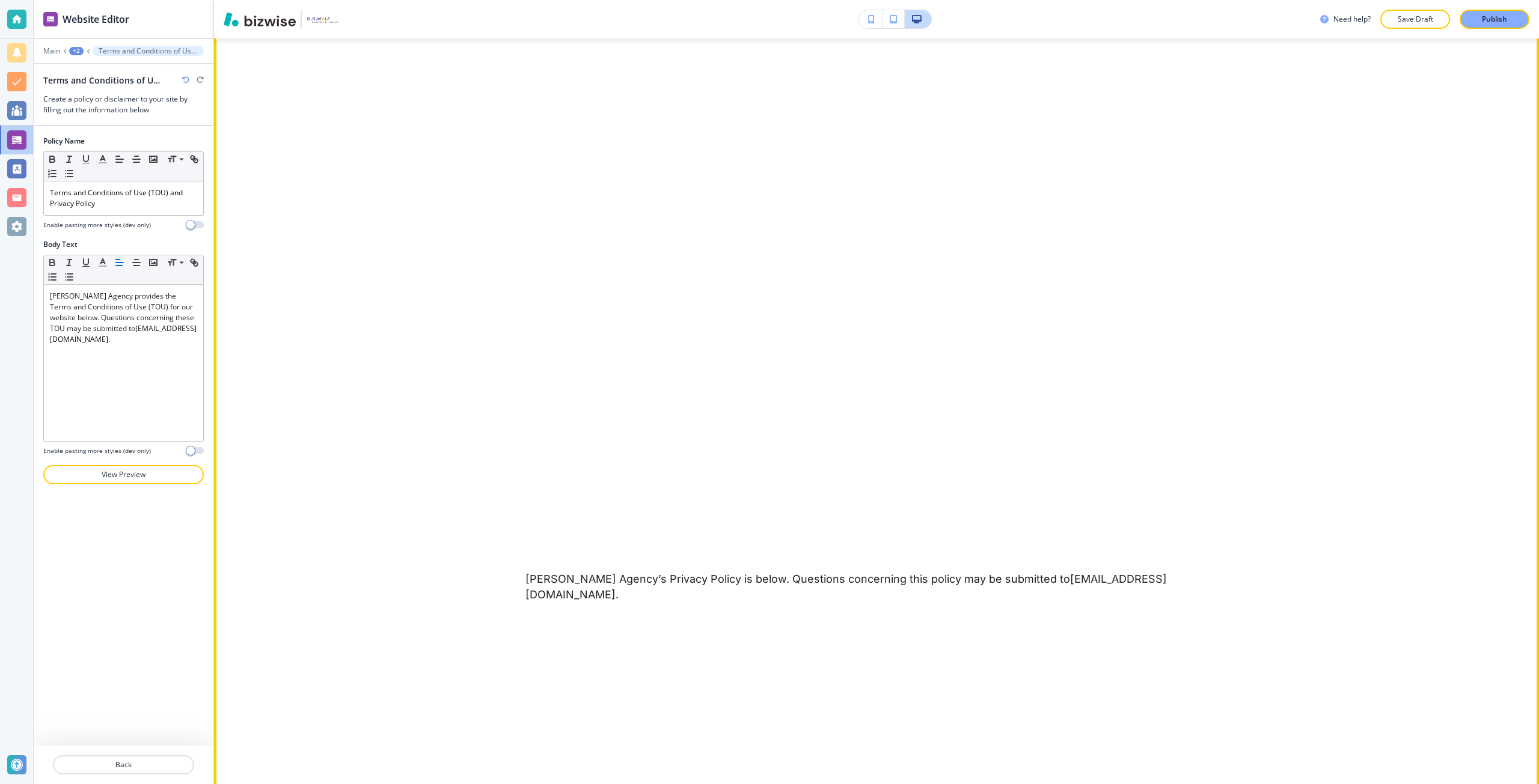
scroll to position [475, 0]
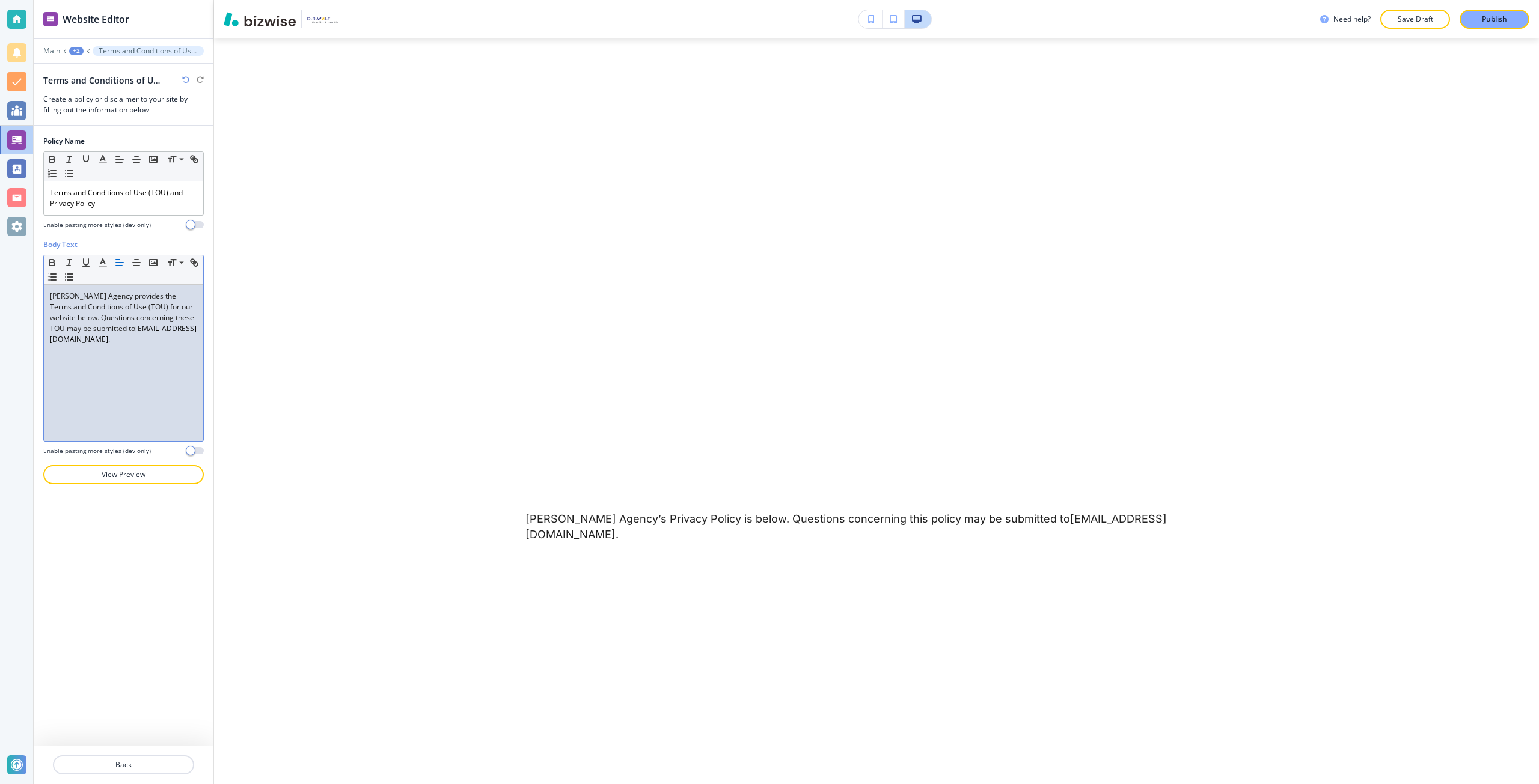
click at [169, 359] on div "D.P. Wolf Agency provides the Terms and Conditions of Use (TOU) for our website…" at bounding box center [123, 363] width 160 height 157
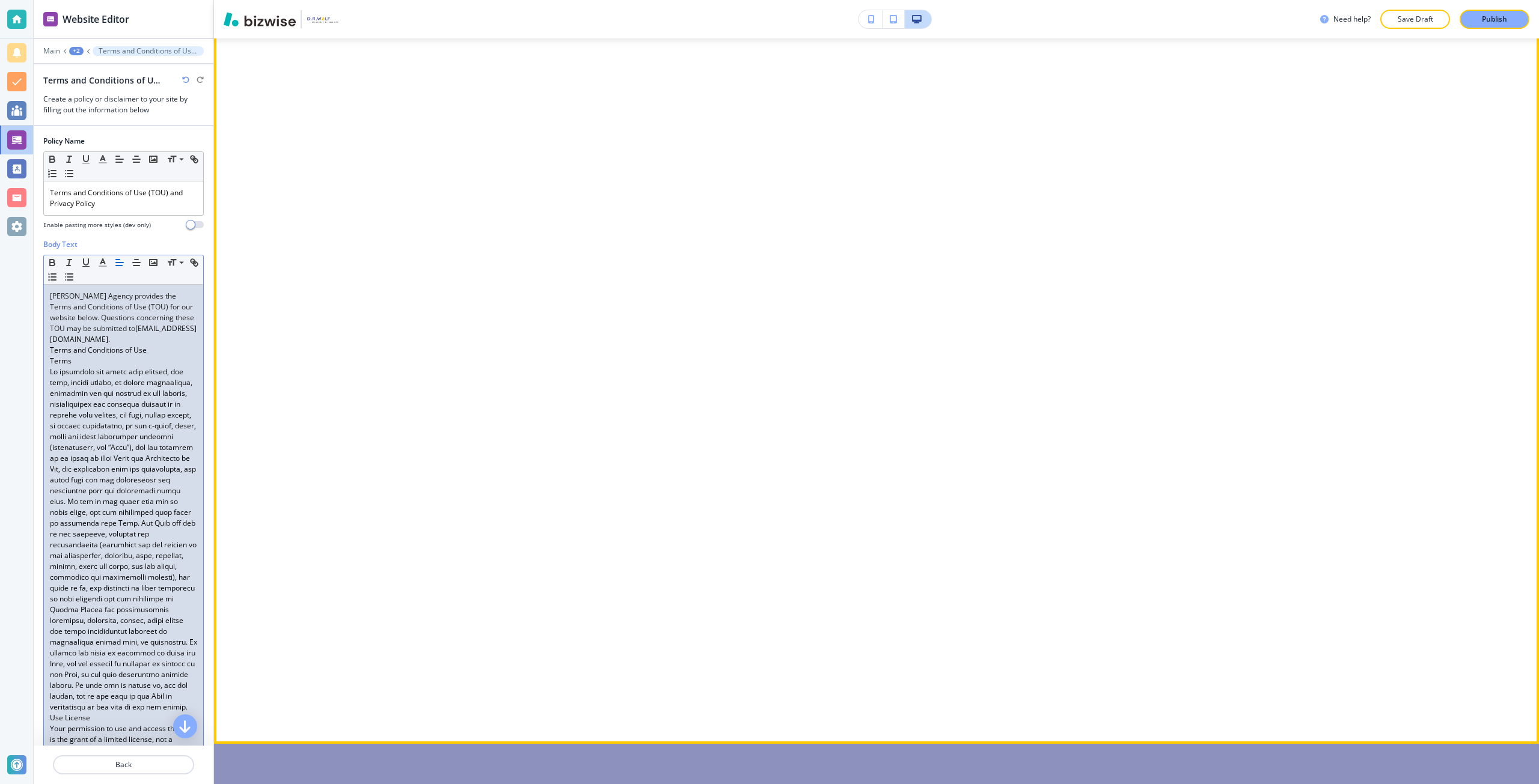
scroll to position [1281, 0]
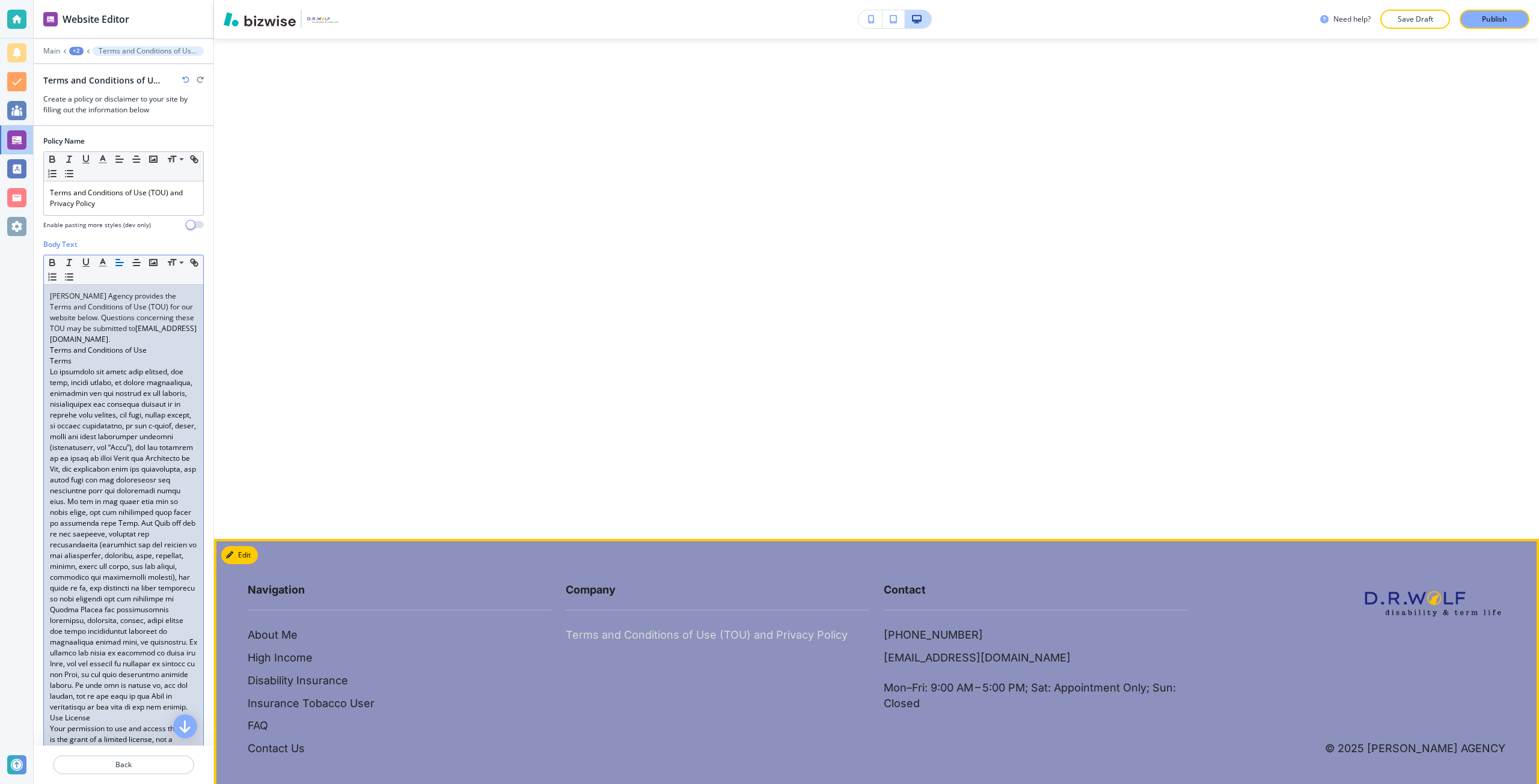
click at [591, 627] on p "Terms and Conditions of Use (TOU) and Privacy Policy" at bounding box center [706, 635] width 282 height 16
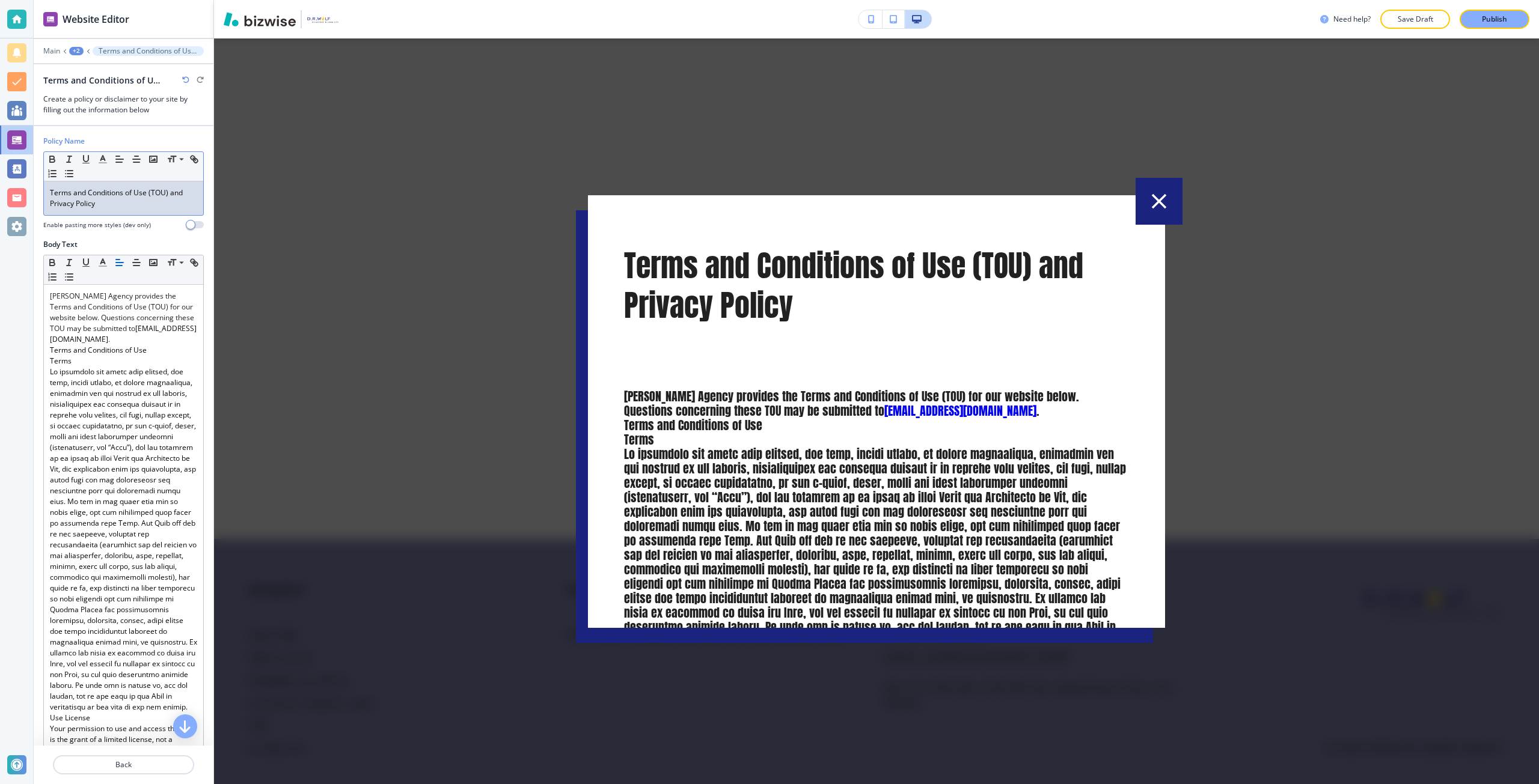
click at [114, 208] on p "Terms and Conditions of Use (TOU) and Privacy Policy" at bounding box center [123, 198] width 148 height 22
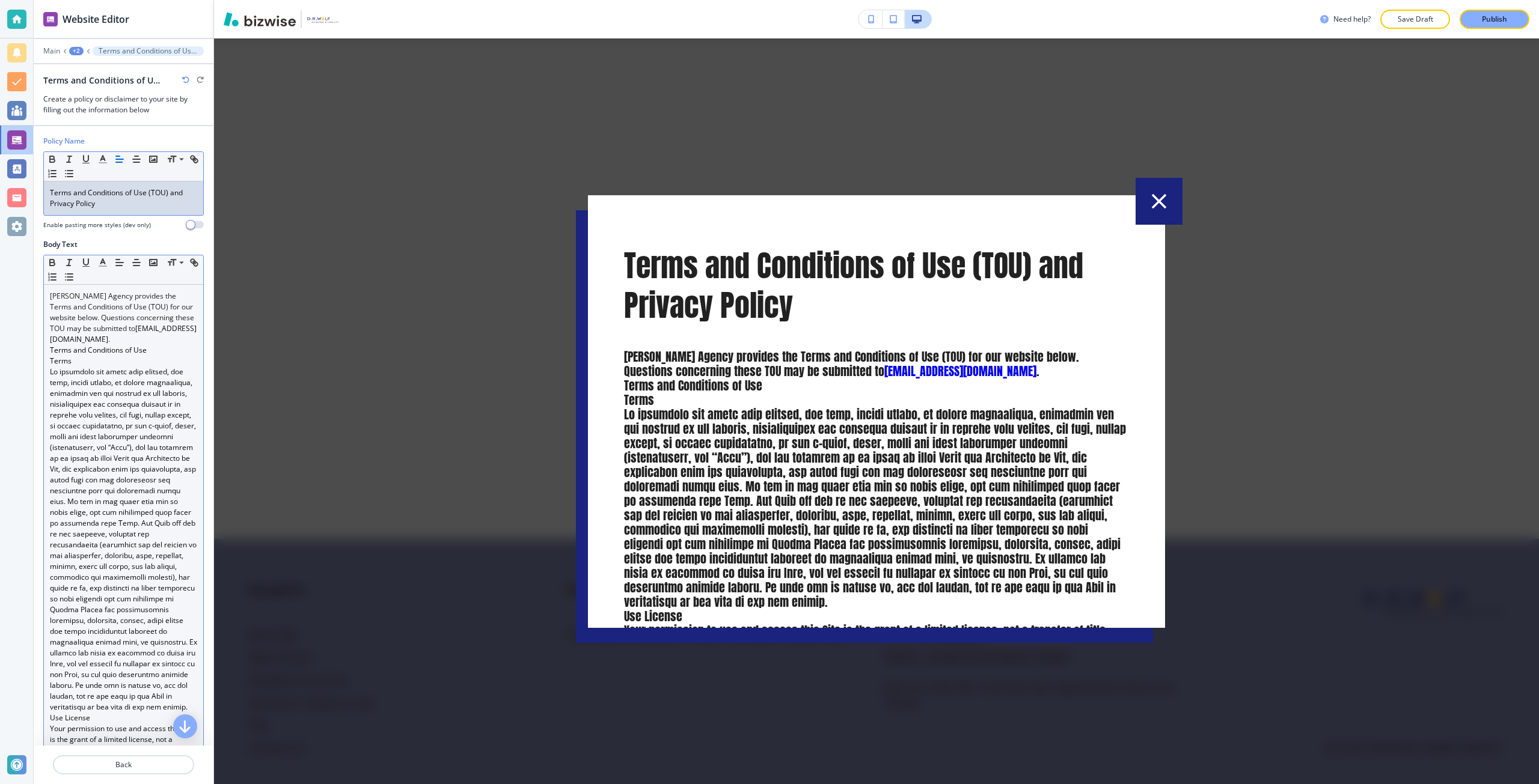
click at [156, 339] on p "D.P. Wolf Agency provides the Terms and Conditions of Use (TOU) for our website…" at bounding box center [123, 317] width 148 height 55
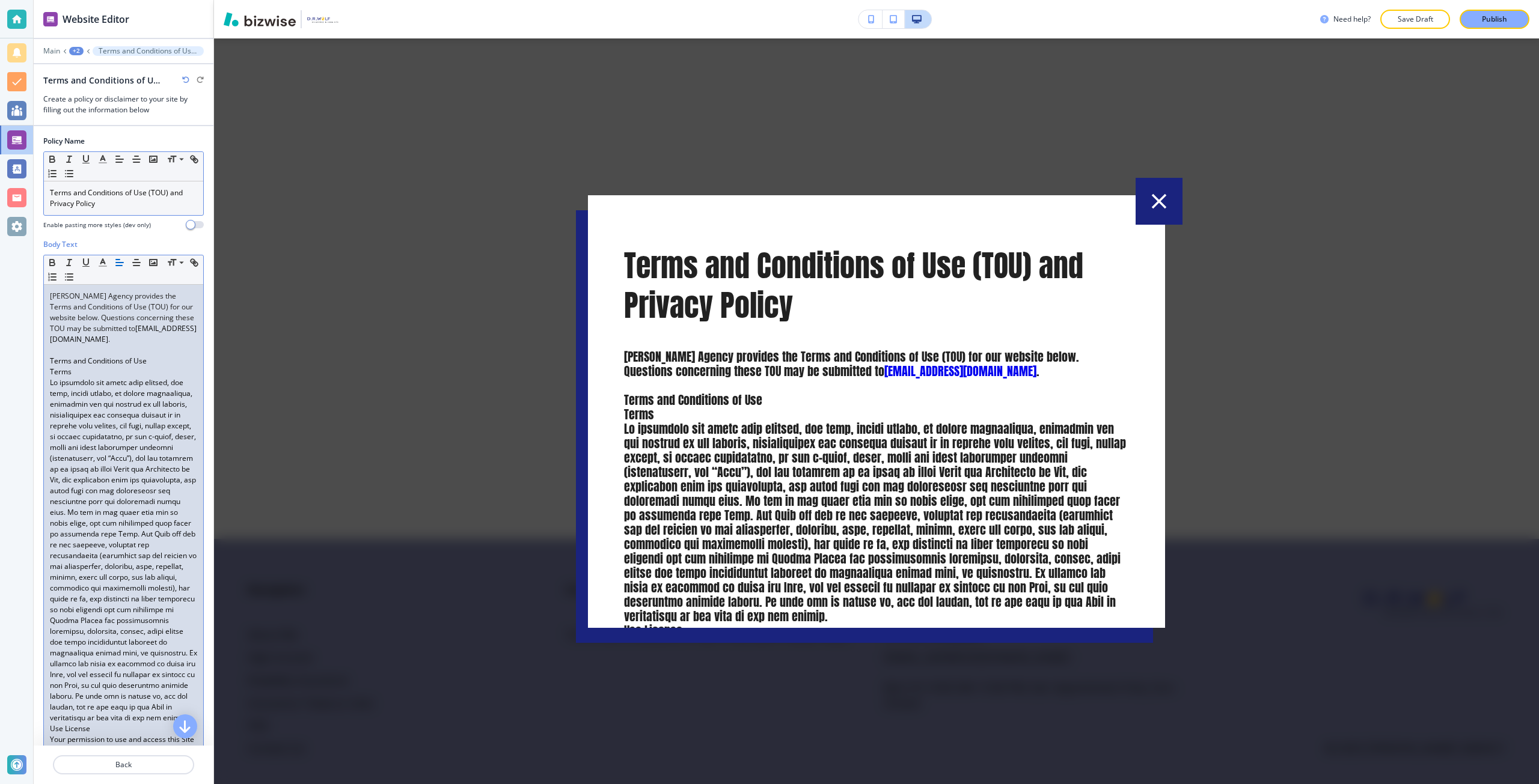
click at [148, 362] on p "Terms and Conditions of Use" at bounding box center [123, 361] width 148 height 11
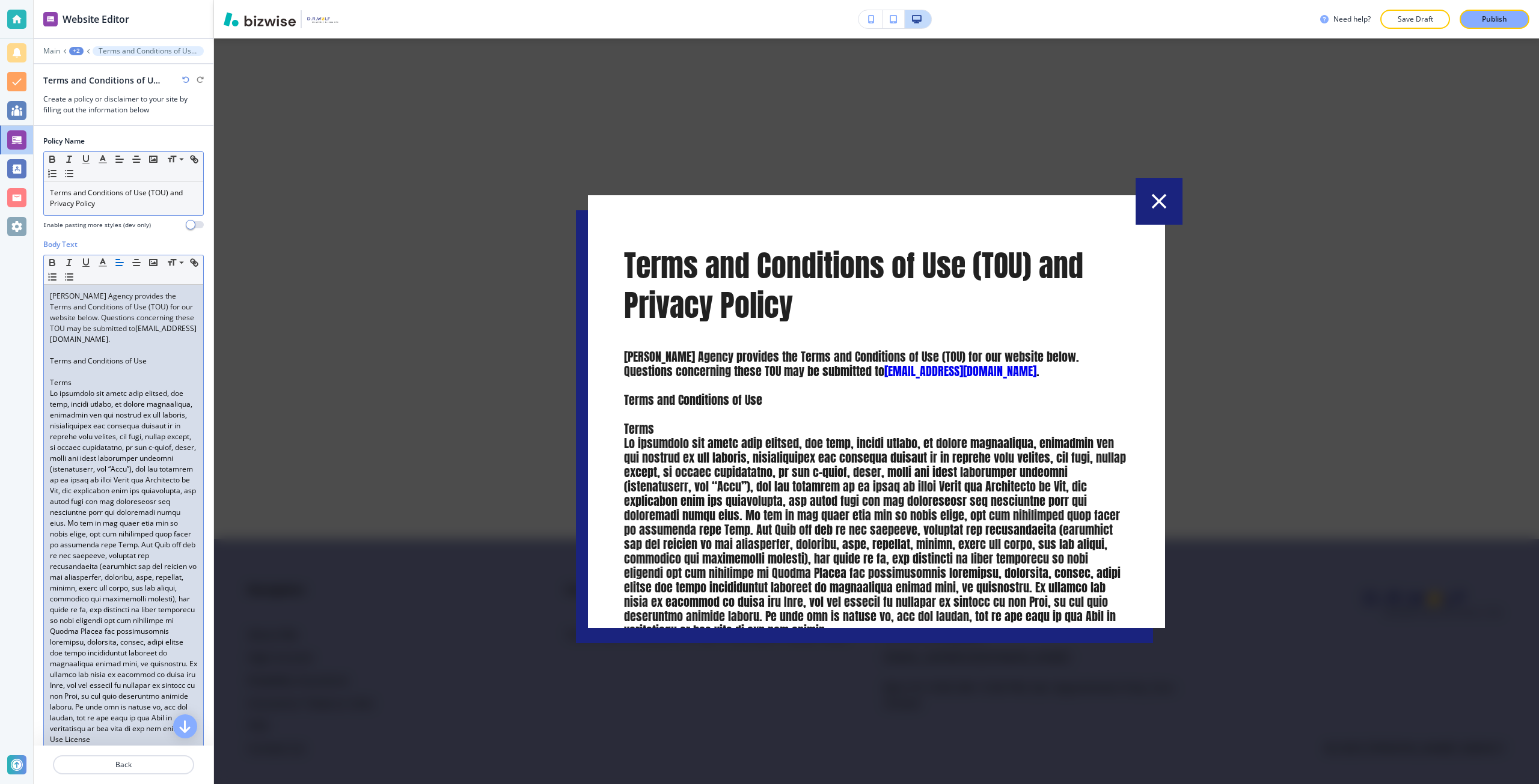
click at [131, 362] on p "Terms and Conditions of Use" at bounding box center [123, 361] width 148 height 11
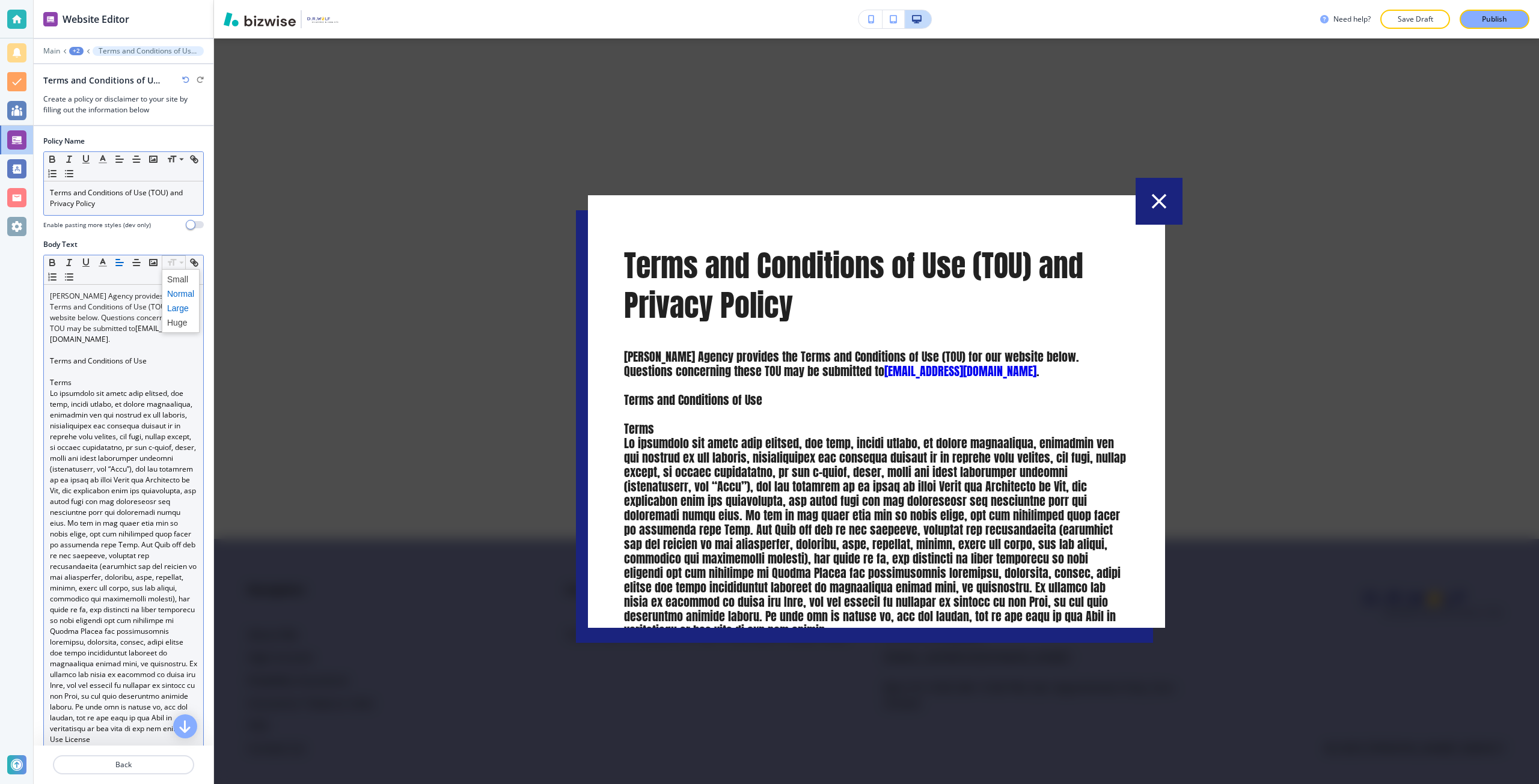
click at [175, 310] on span at bounding box center [180, 308] width 27 height 15
click at [56, 261] on icon "button" at bounding box center [52, 262] width 11 height 11
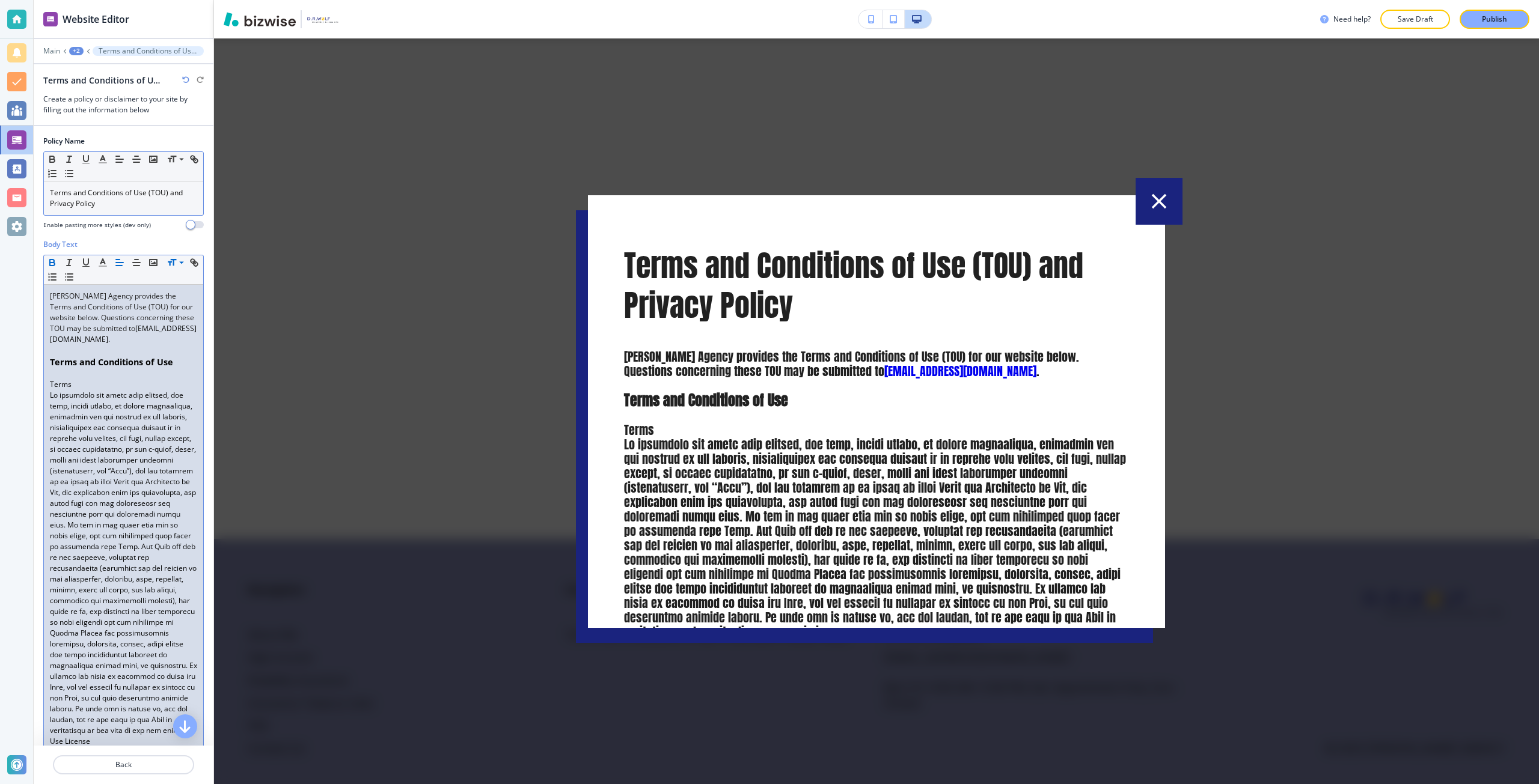
click at [60, 383] on p "Terms" at bounding box center [123, 384] width 148 height 11
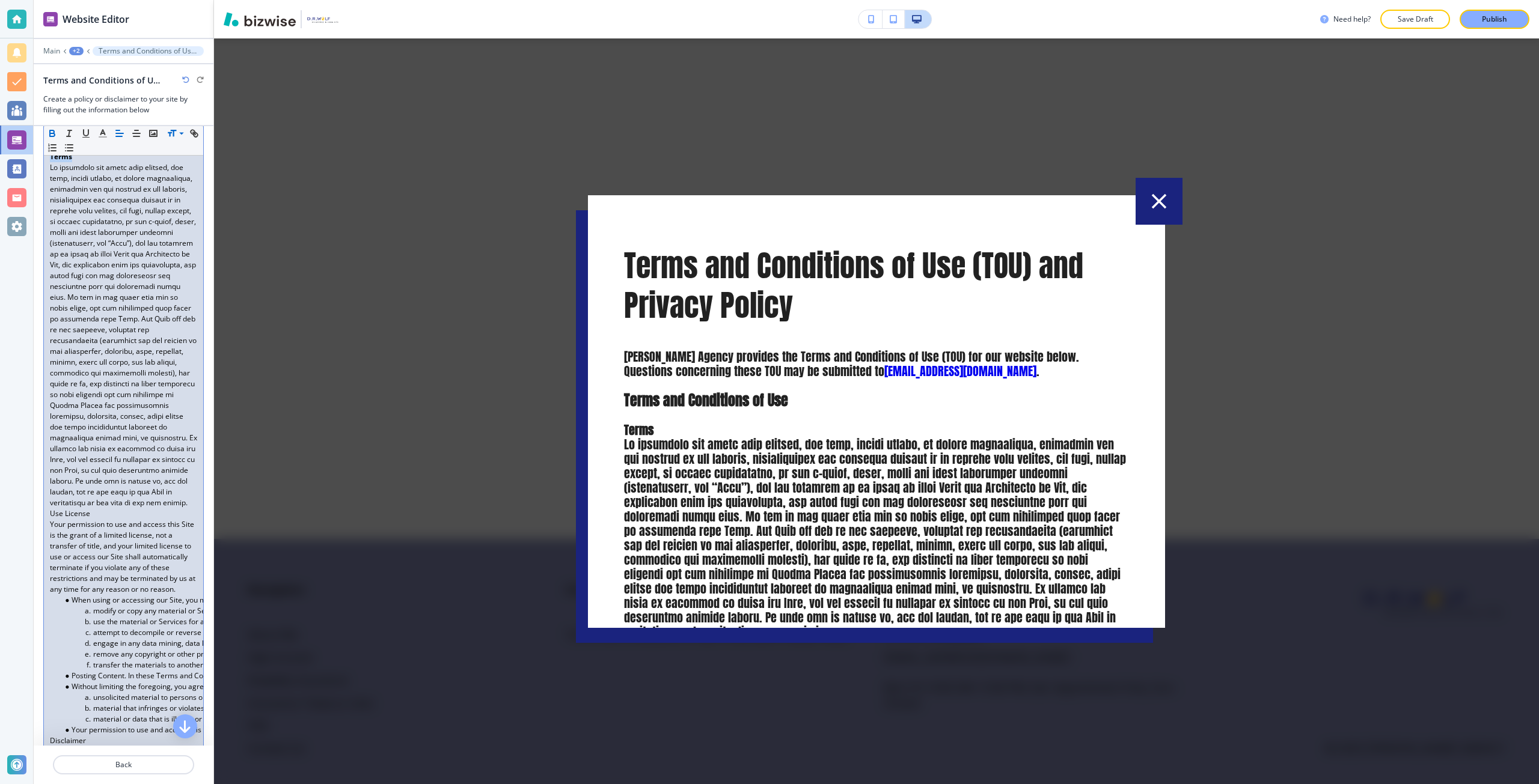
scroll to position [240, 0]
click at [69, 517] on p "Use License" at bounding box center [123, 511] width 148 height 11
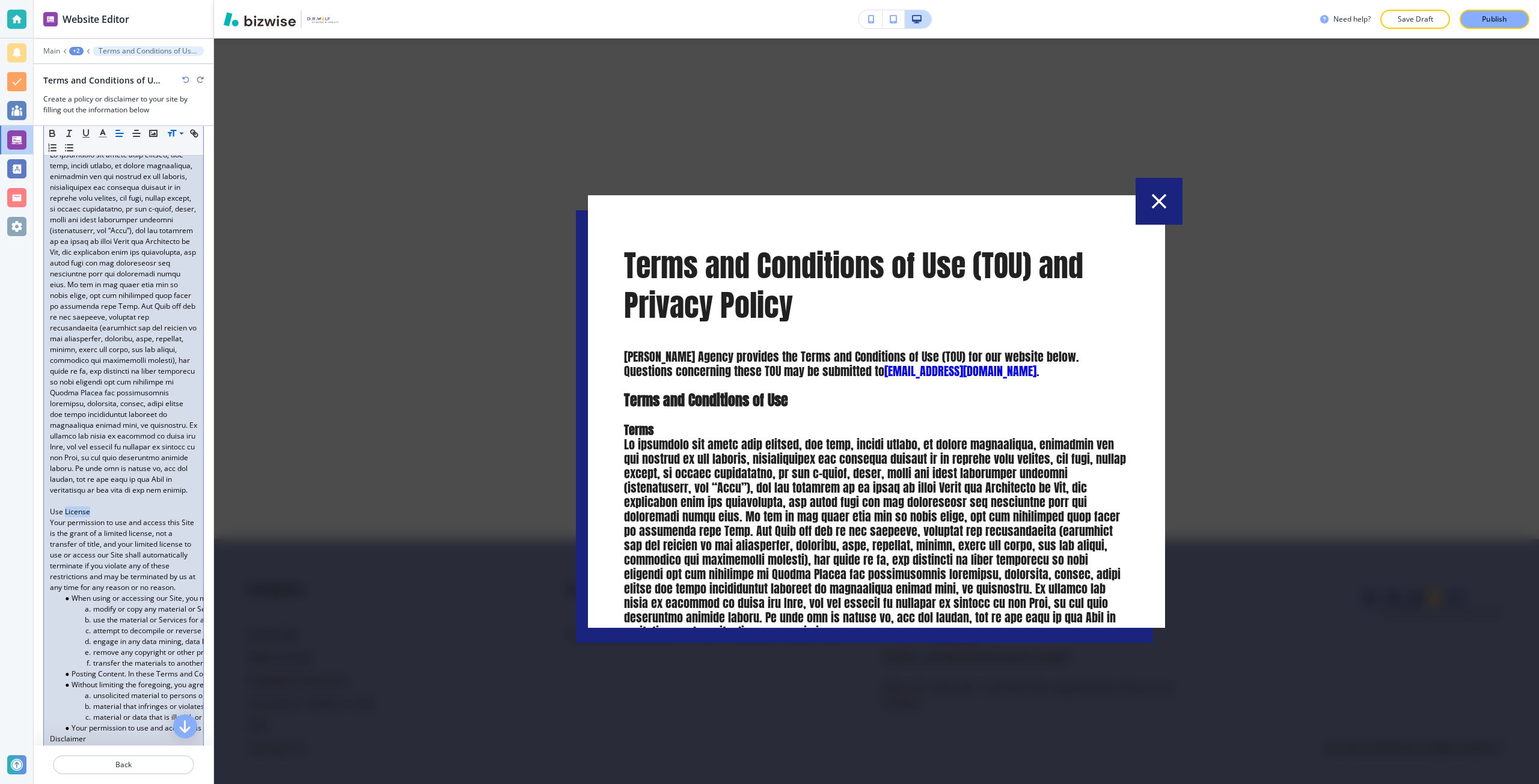
click at [69, 517] on p "Use License" at bounding box center [123, 511] width 148 height 11
click at [66, 517] on p "Use License" at bounding box center [123, 511] width 148 height 11
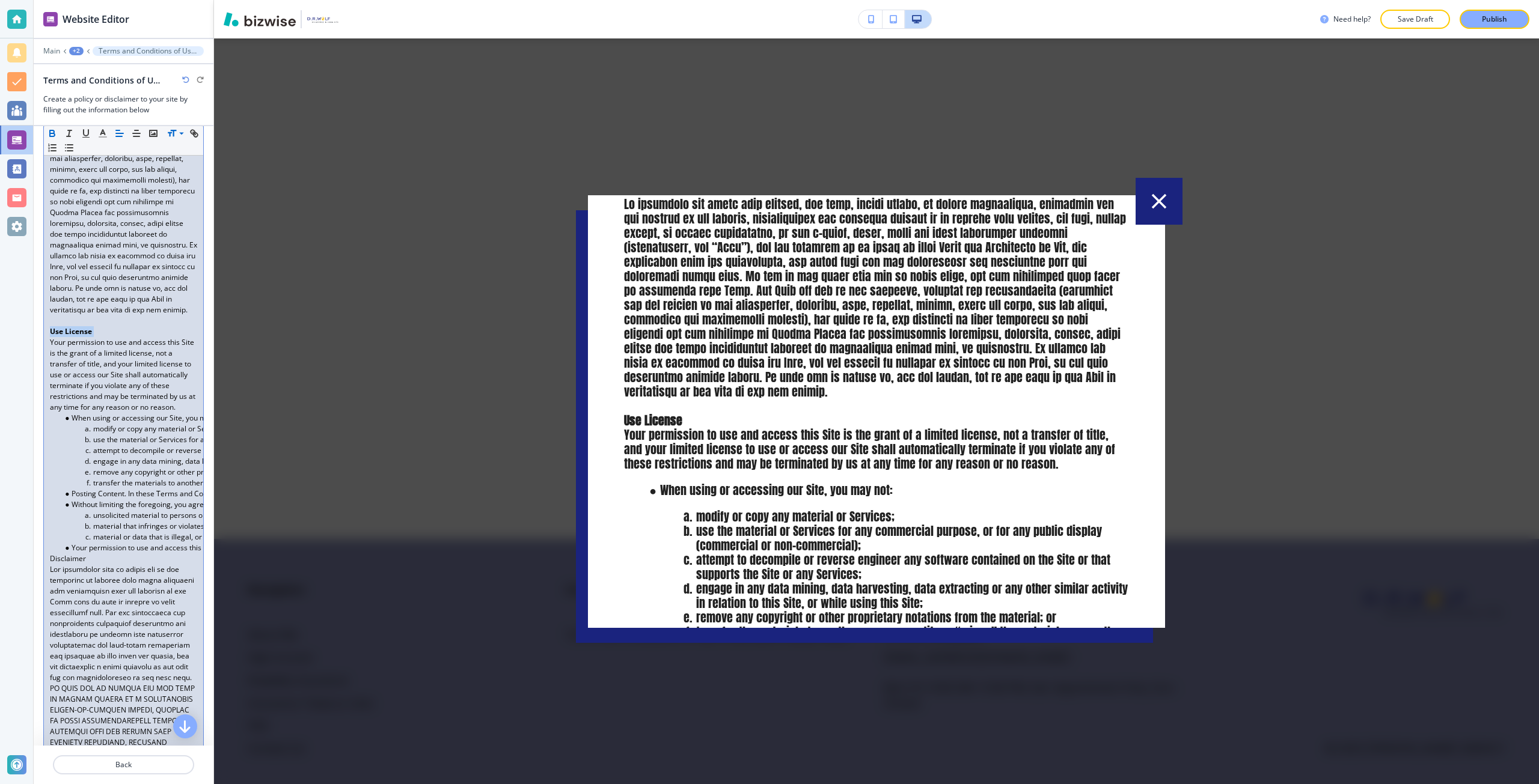
scroll to position [481, 0]
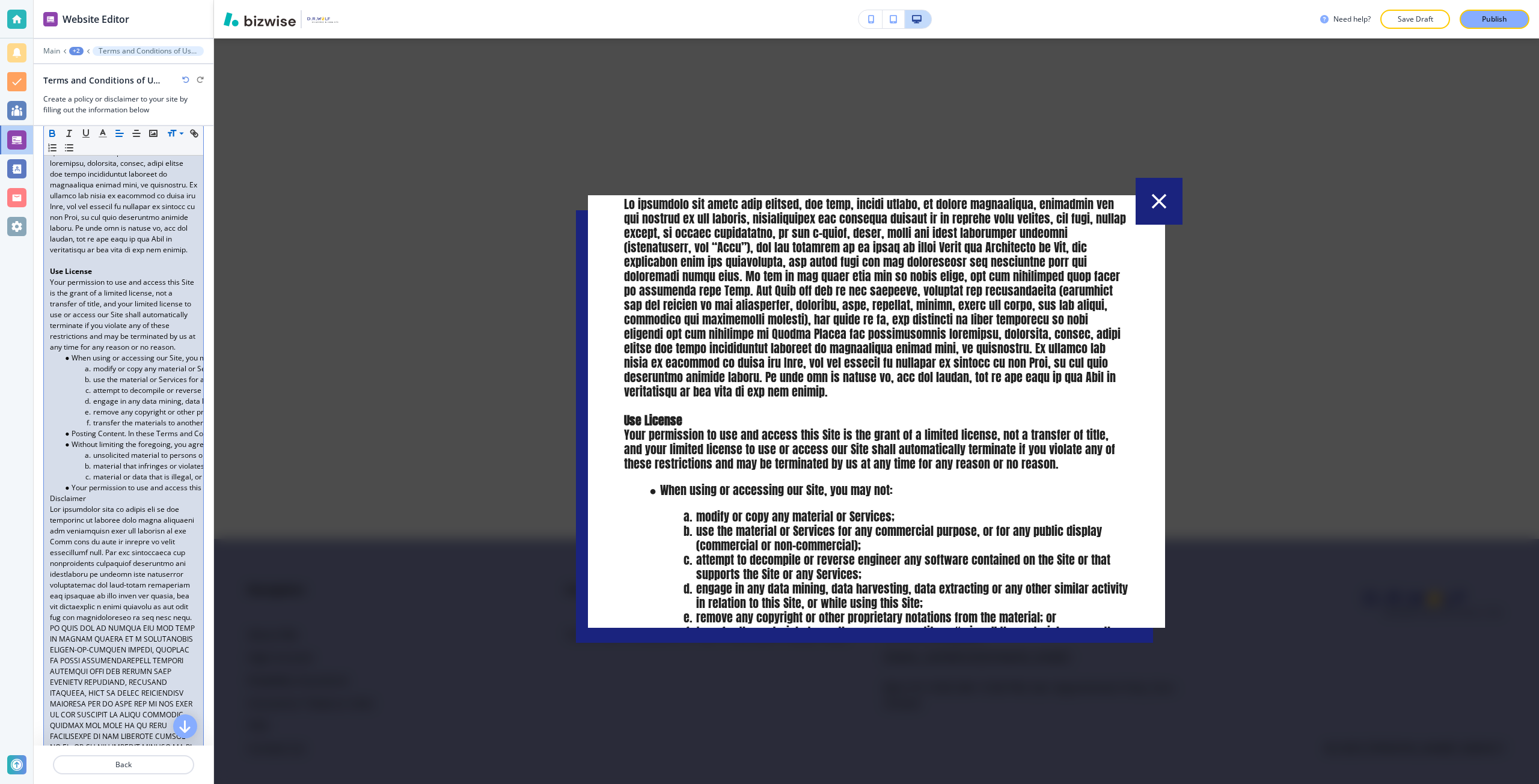
click at [51, 504] on p "Disclaimer" at bounding box center [123, 499] width 148 height 11
click at [56, 514] on p "Disclaimer" at bounding box center [123, 509] width 148 height 11
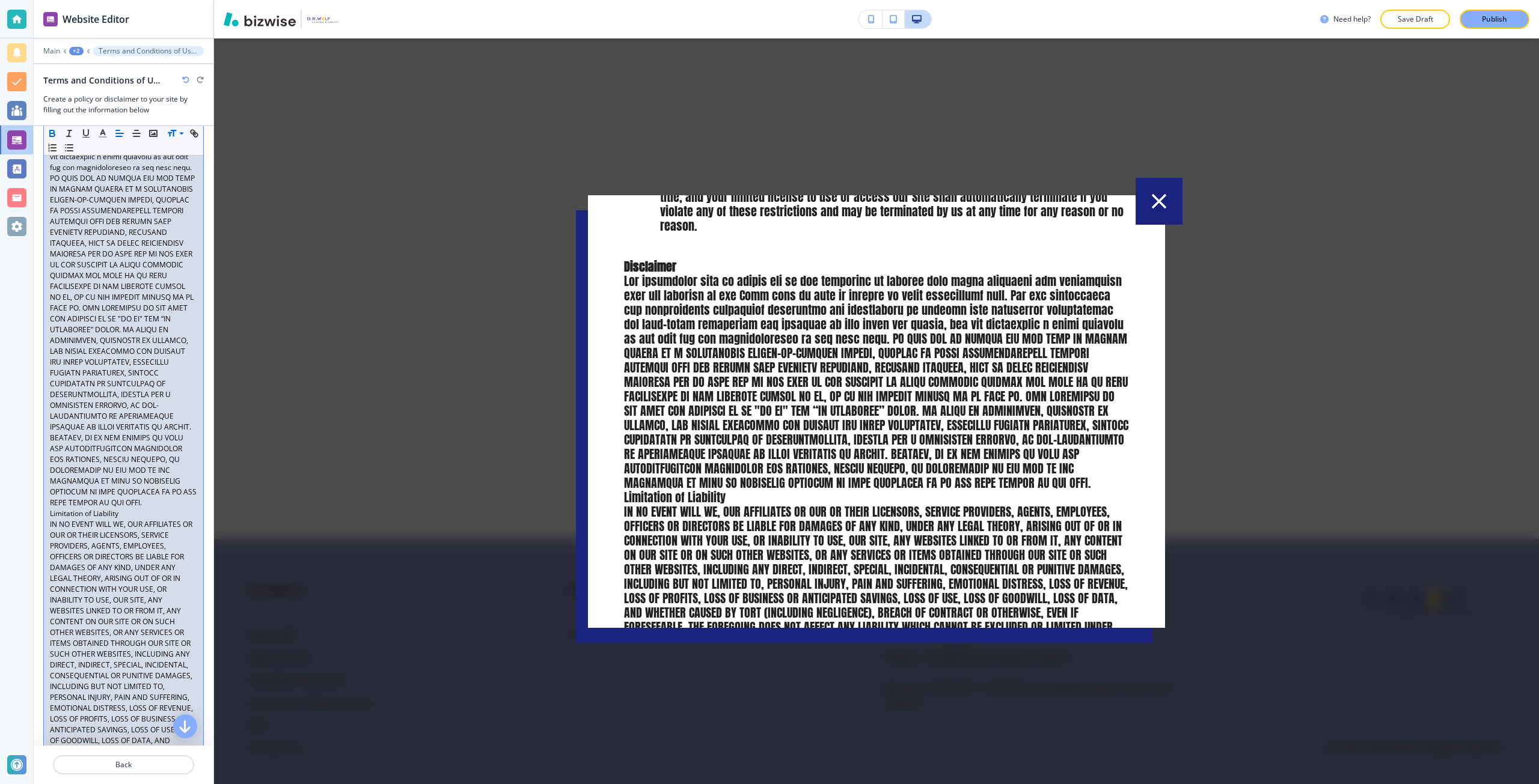
scroll to position [961, 0]
click at [51, 500] on p "Limitation of Liability" at bounding box center [123, 494] width 148 height 11
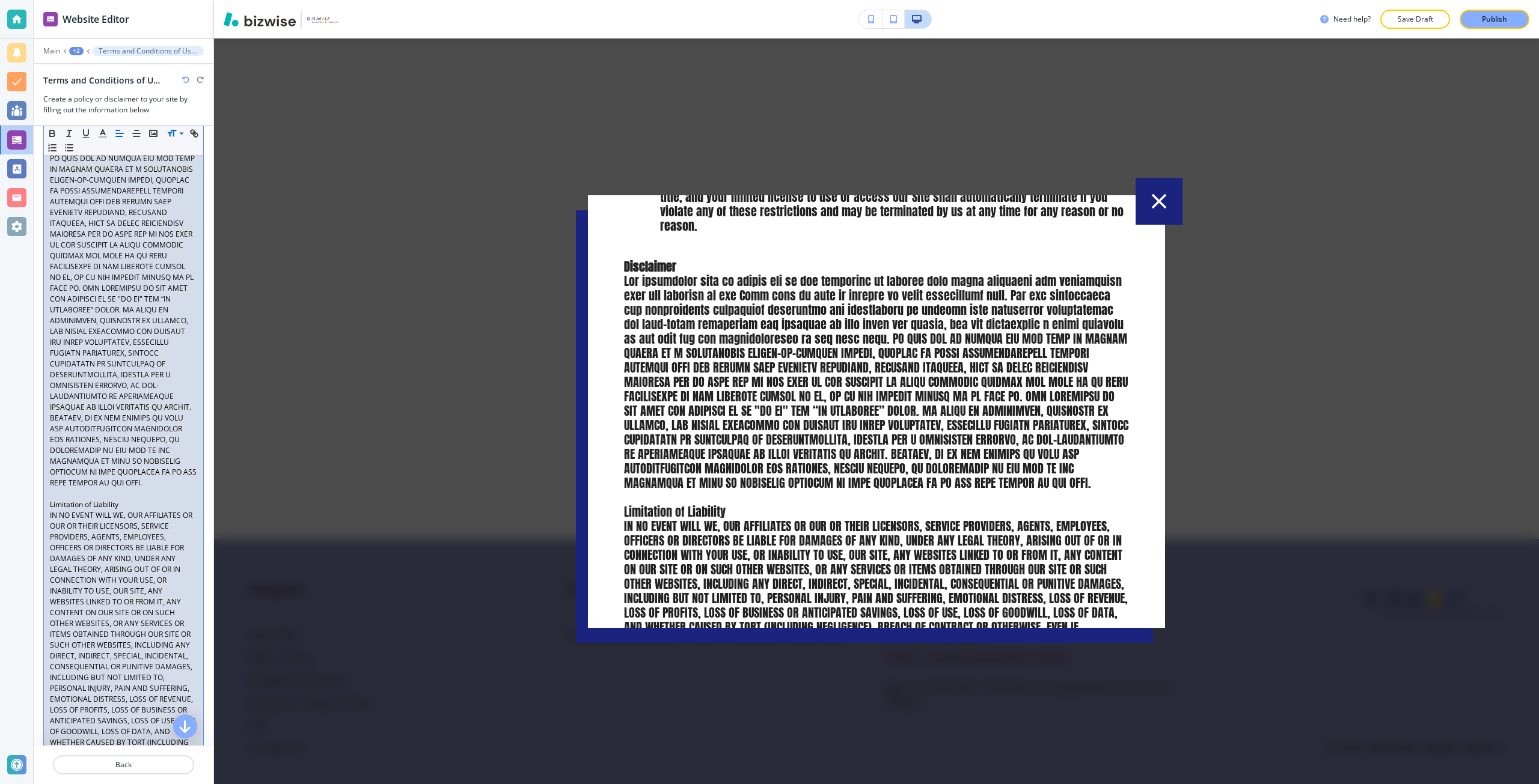
click at [62, 510] on p "Limitation of Liability" at bounding box center [123, 504] width 148 height 11
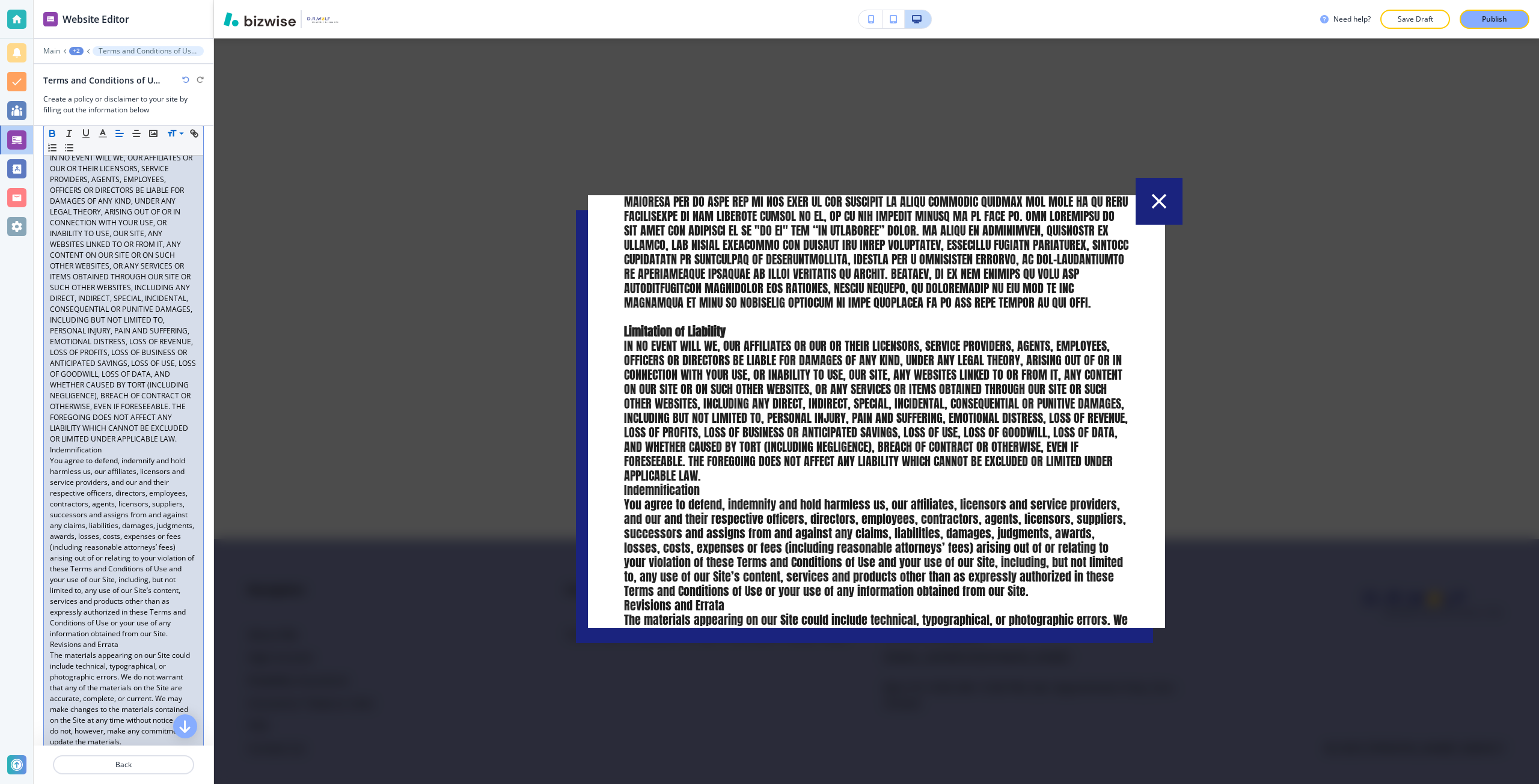
scroll to position [1322, 0]
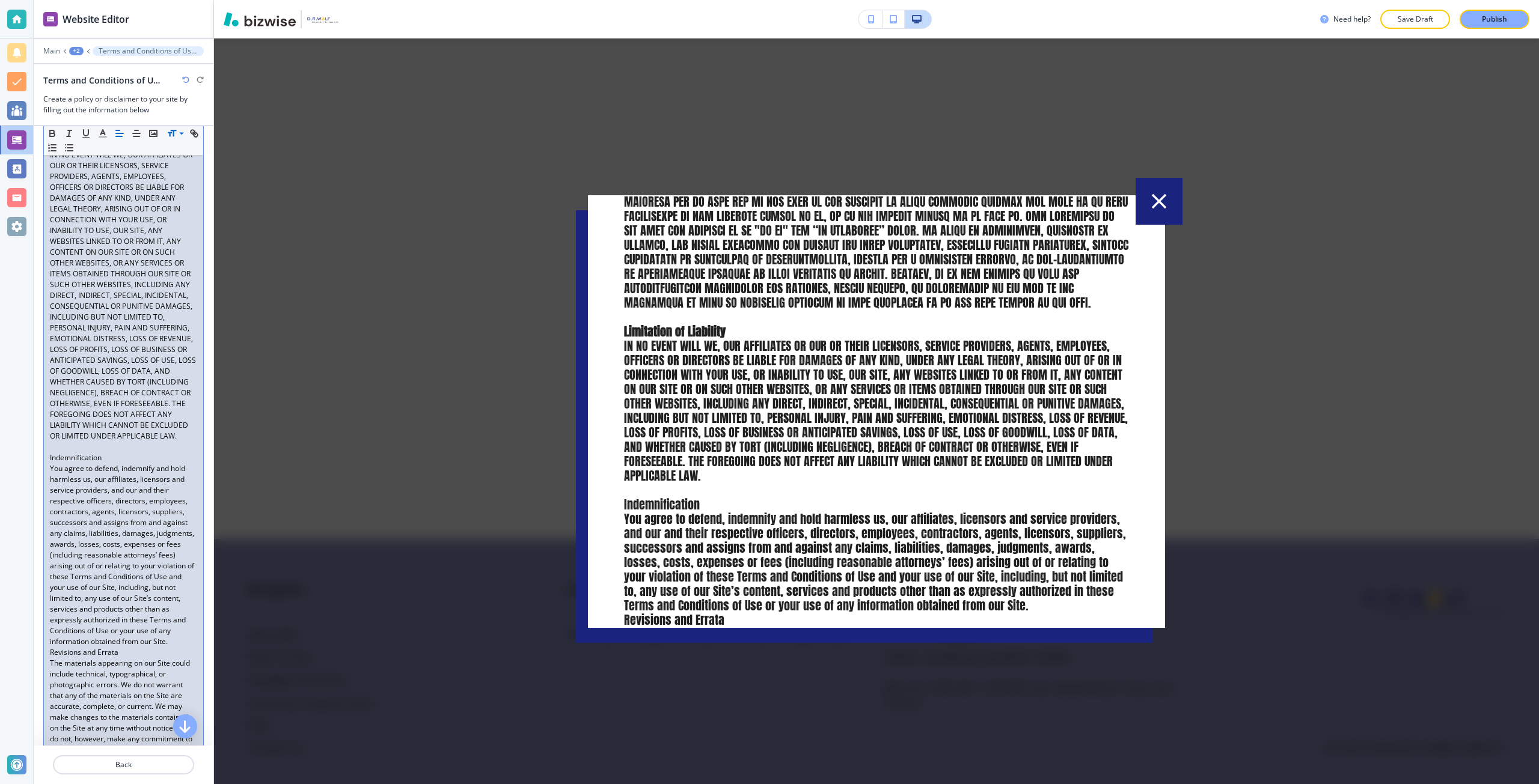
click at [64, 463] on p "Indemnification" at bounding box center [123, 457] width 148 height 11
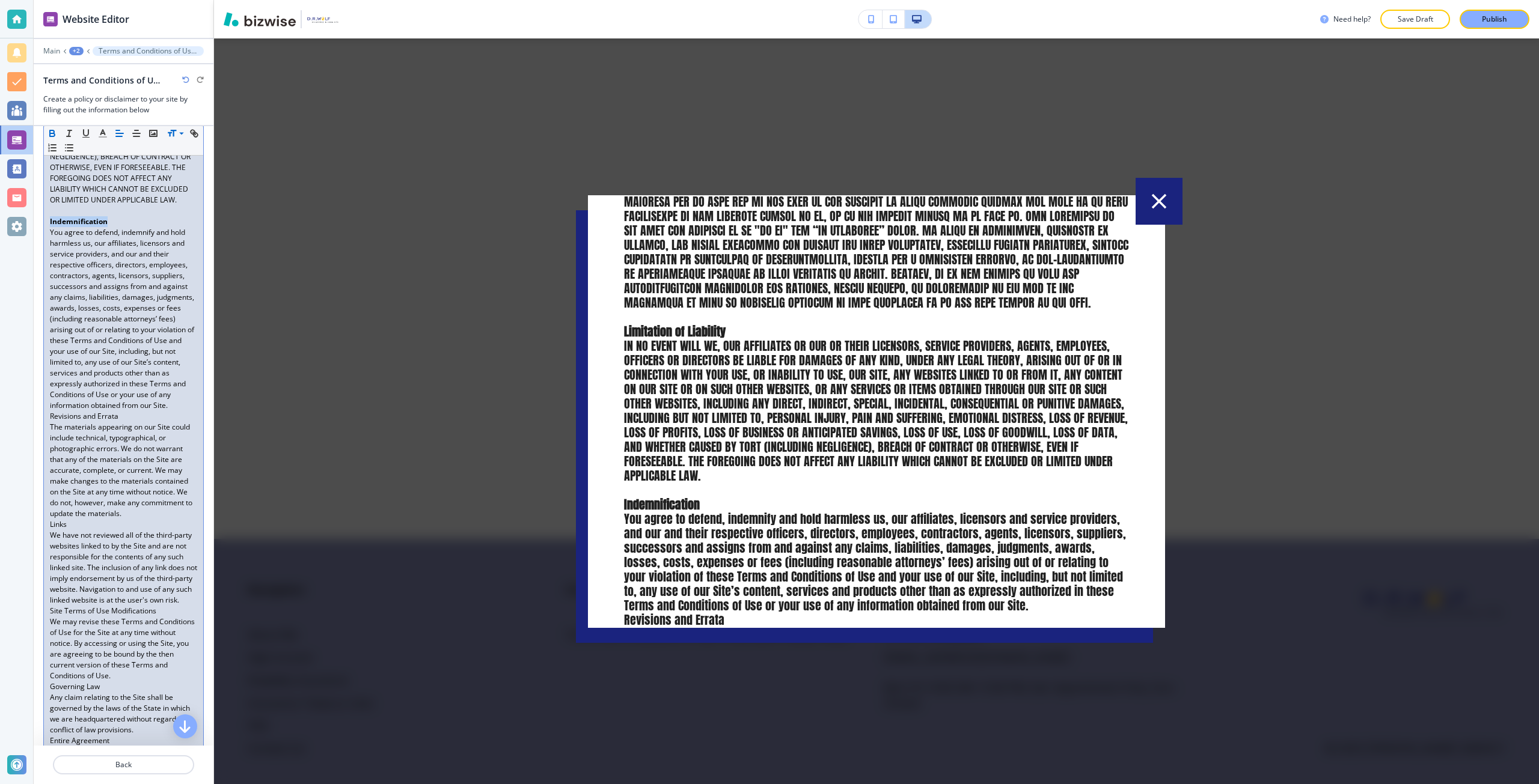
scroll to position [1562, 0]
click at [53, 428] on p "Revisions and Errata" at bounding box center [123, 422] width 148 height 11
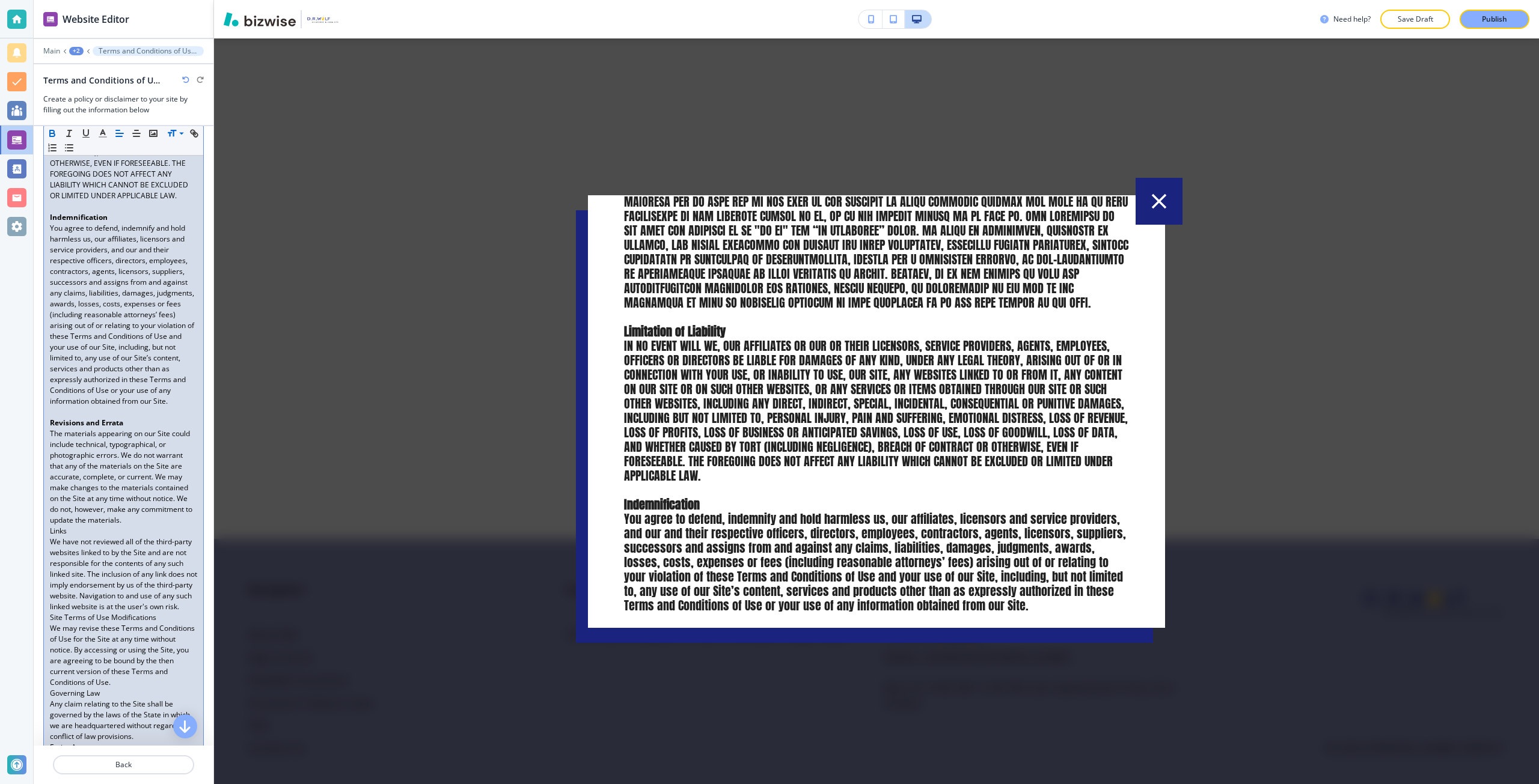
click at [51, 536] on p "Links" at bounding box center [123, 530] width 148 height 11
click at [59, 547] on p "Links" at bounding box center [123, 541] width 148 height 11
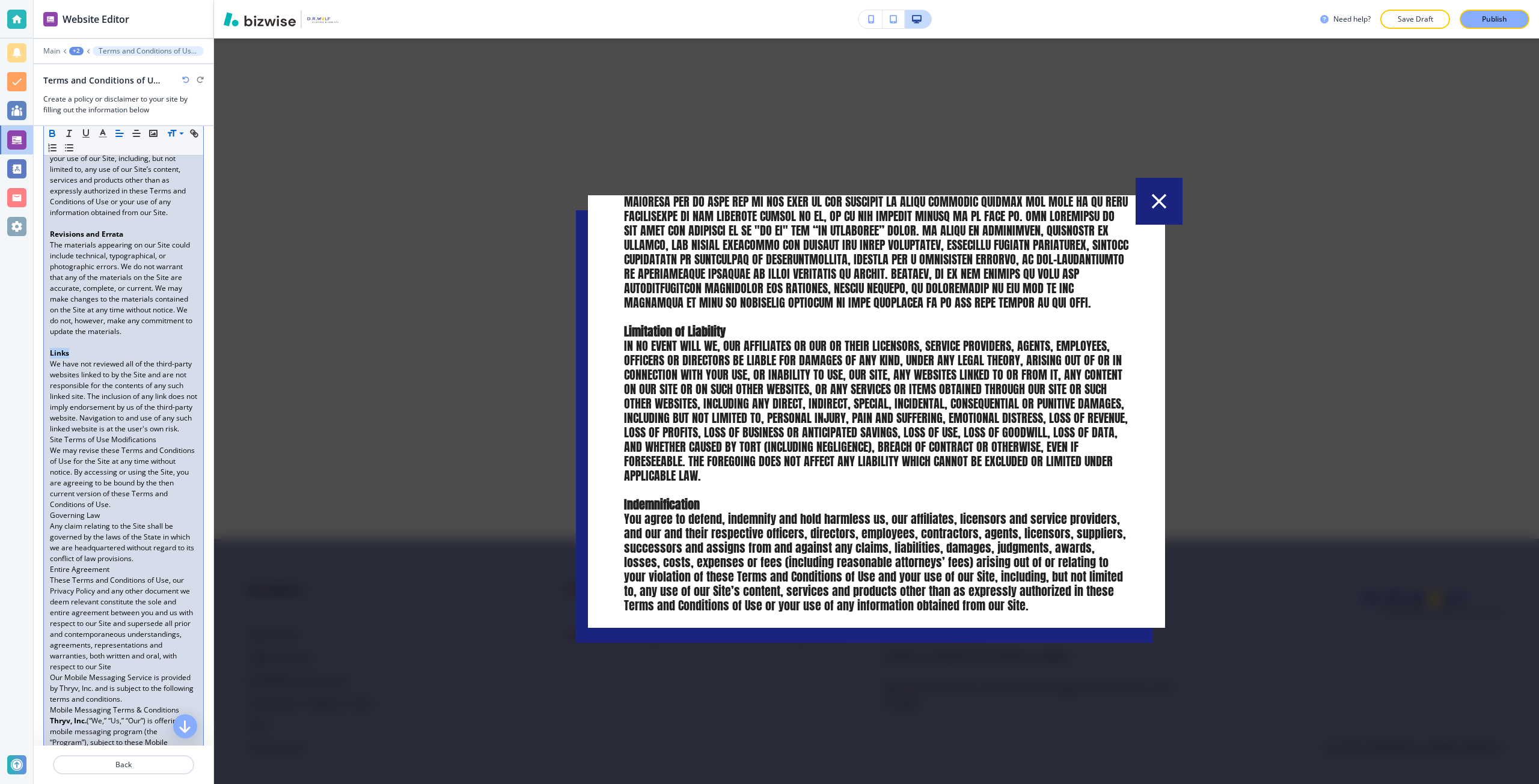
scroll to position [1803, 0]
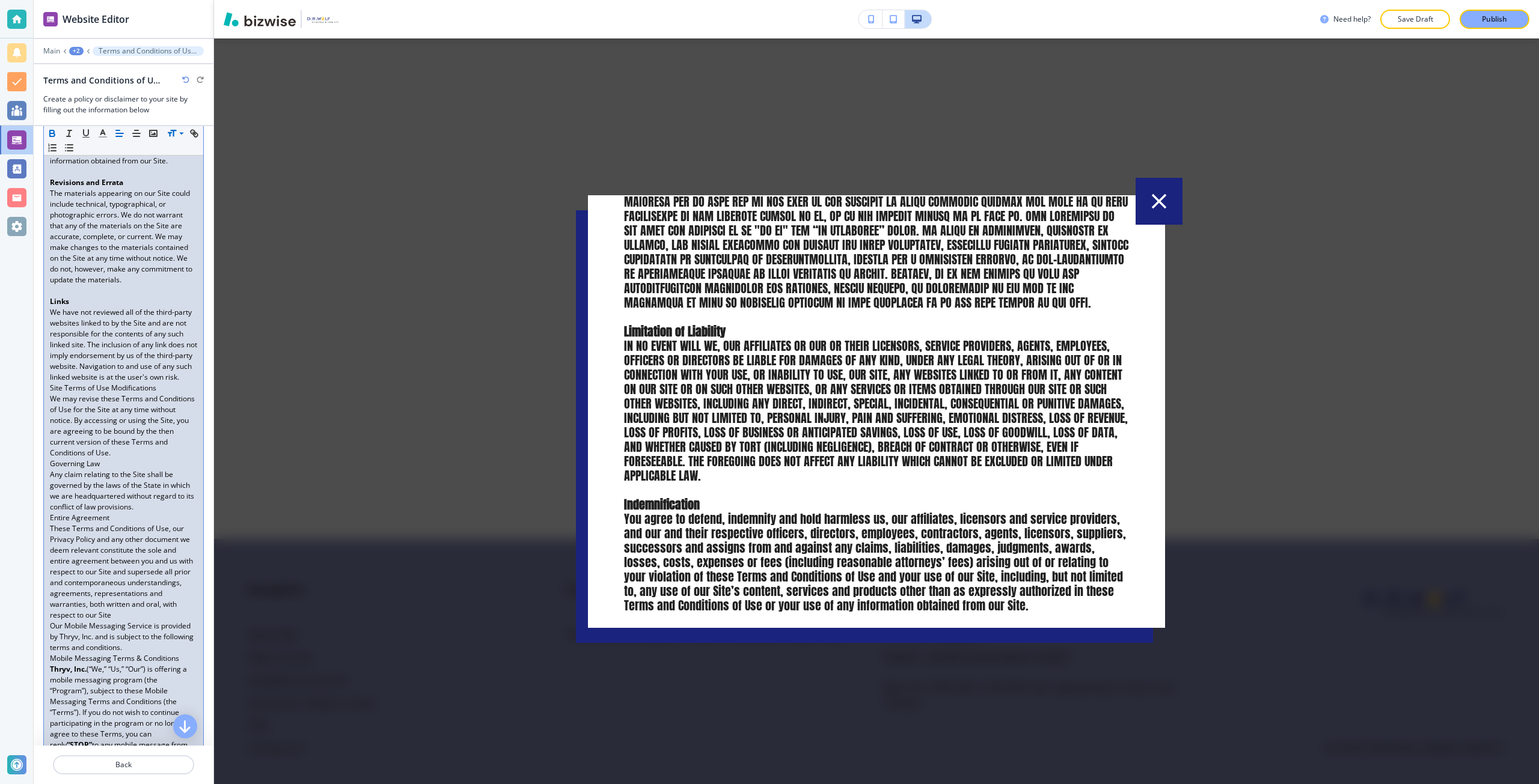
click at [53, 393] on p at bounding box center [123, 388] width 148 height 11
click at [57, 404] on p "Site Terms of Use Modifications" at bounding box center [123, 398] width 148 height 11
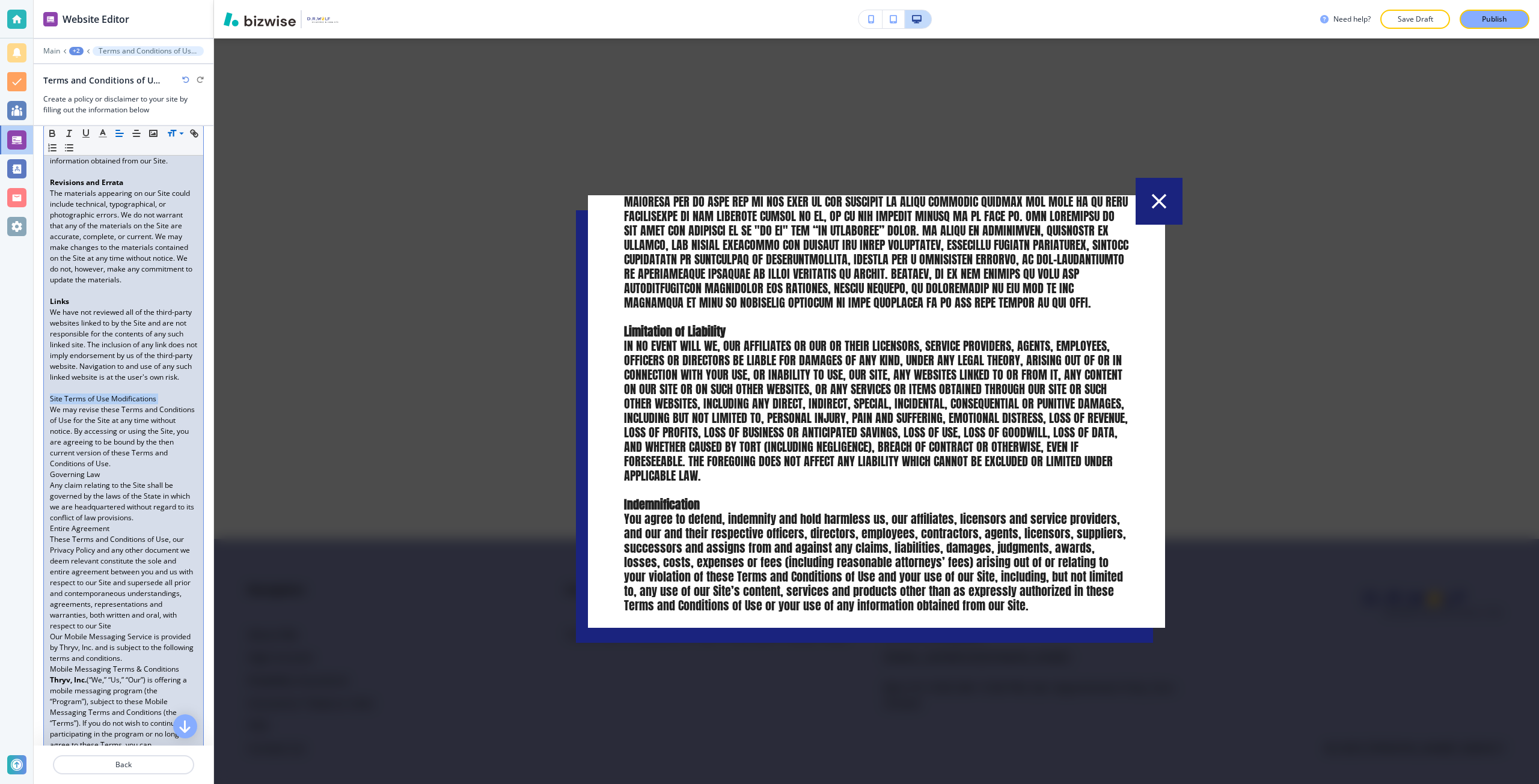
click at [57, 404] on p "Site Terms of Use Modifications" at bounding box center [123, 398] width 148 height 11
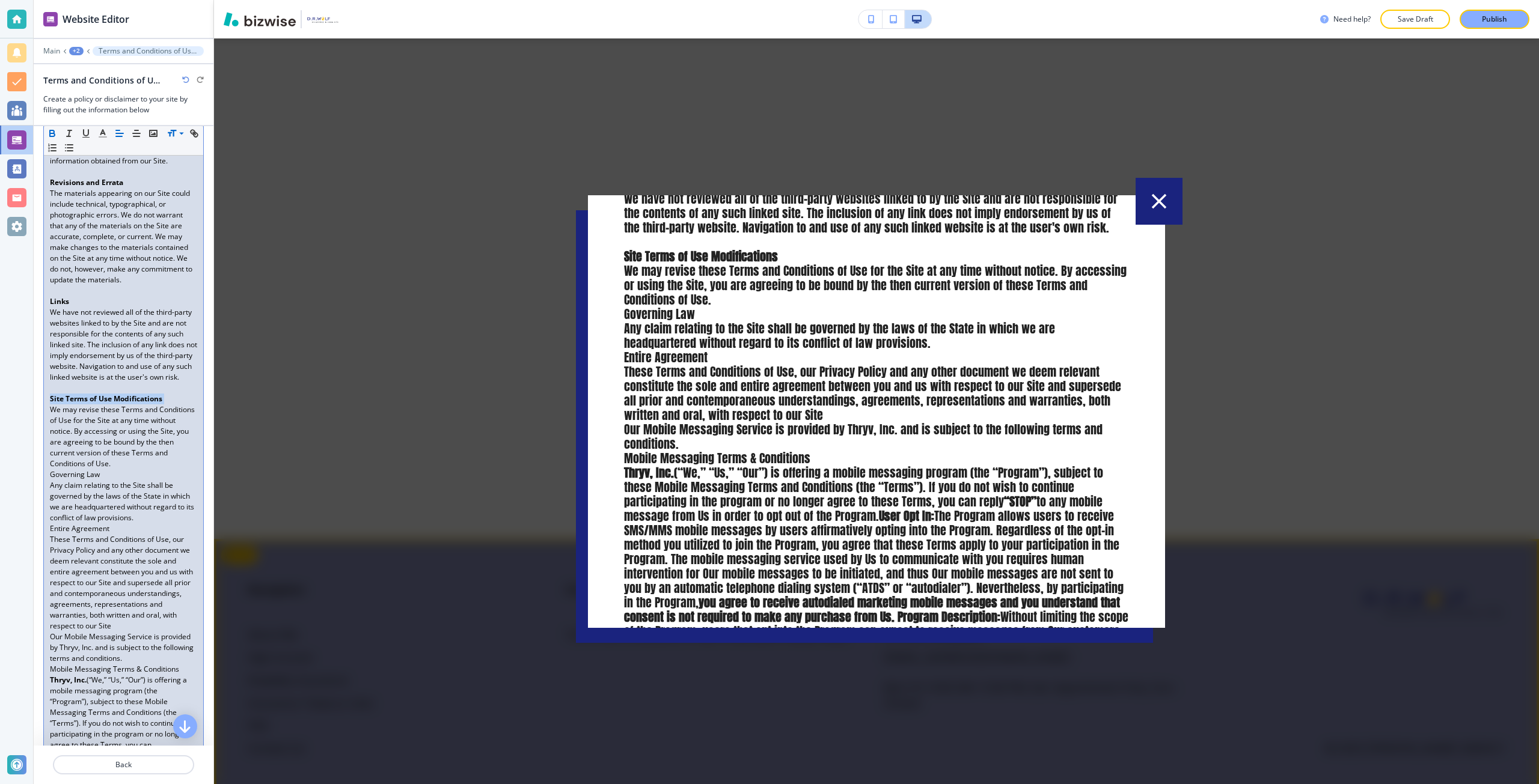
scroll to position [1923, 0]
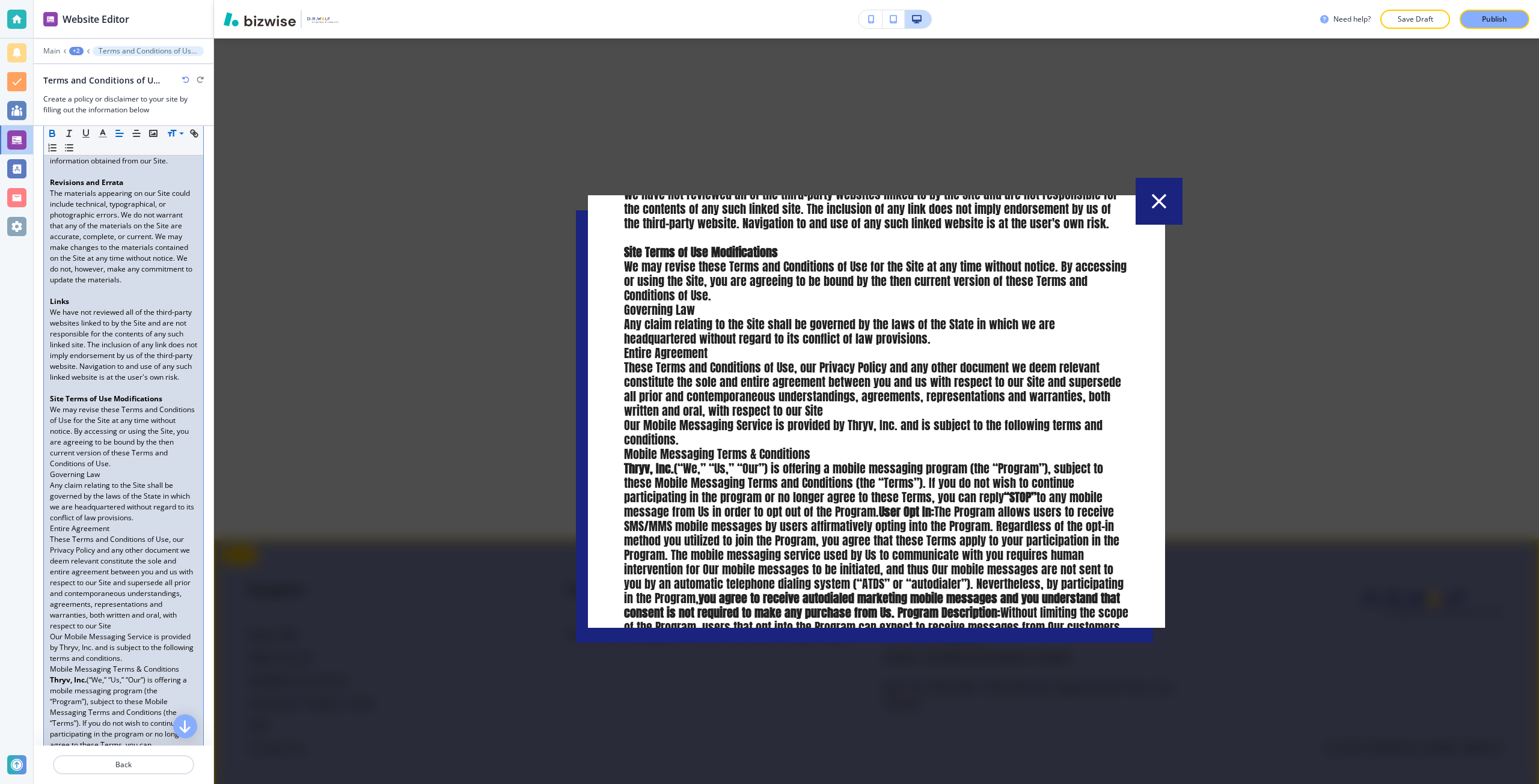
click at [403, 477] on div at bounding box center [877, 411] width 1325 height 745
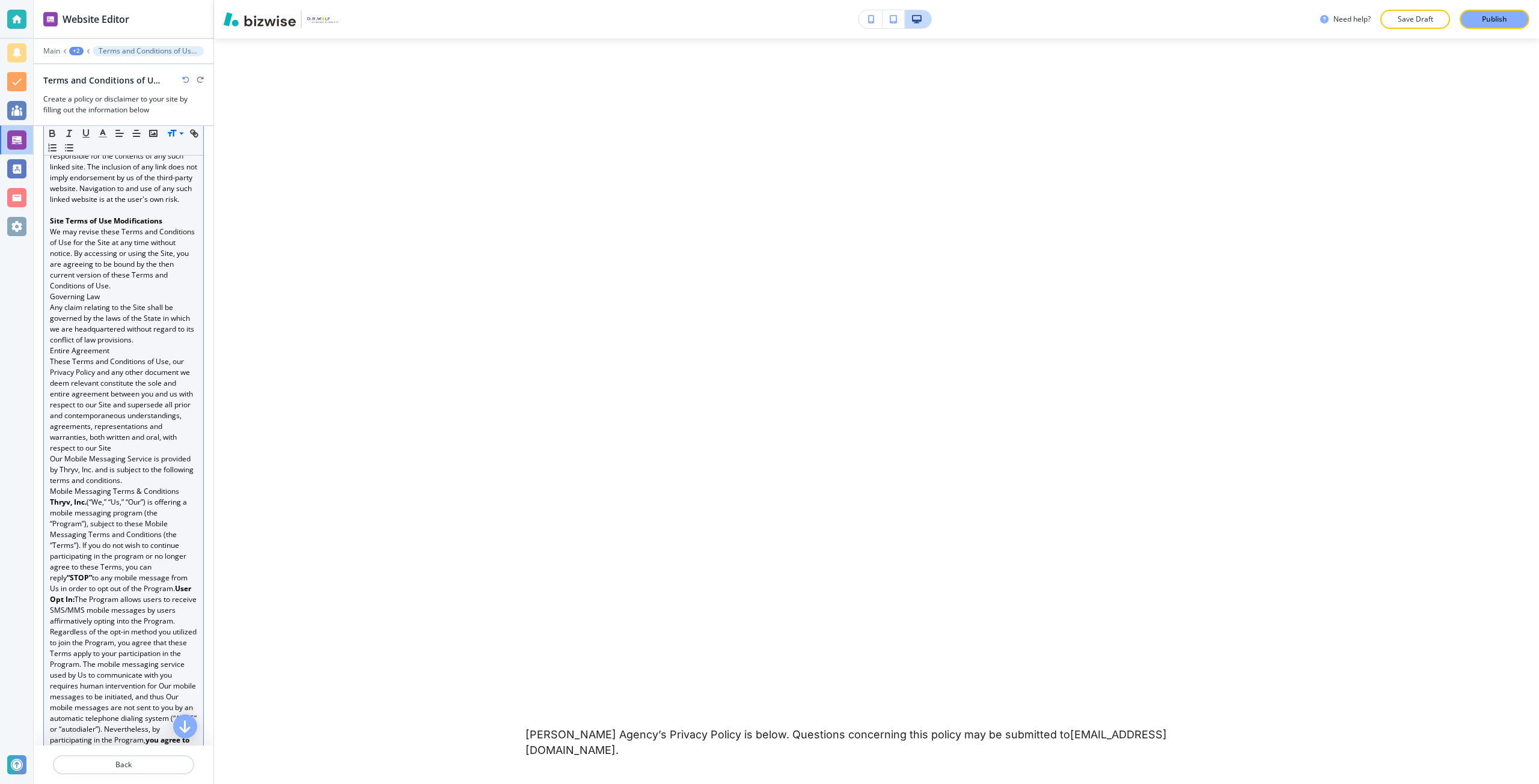
scroll to position [1982, 0]
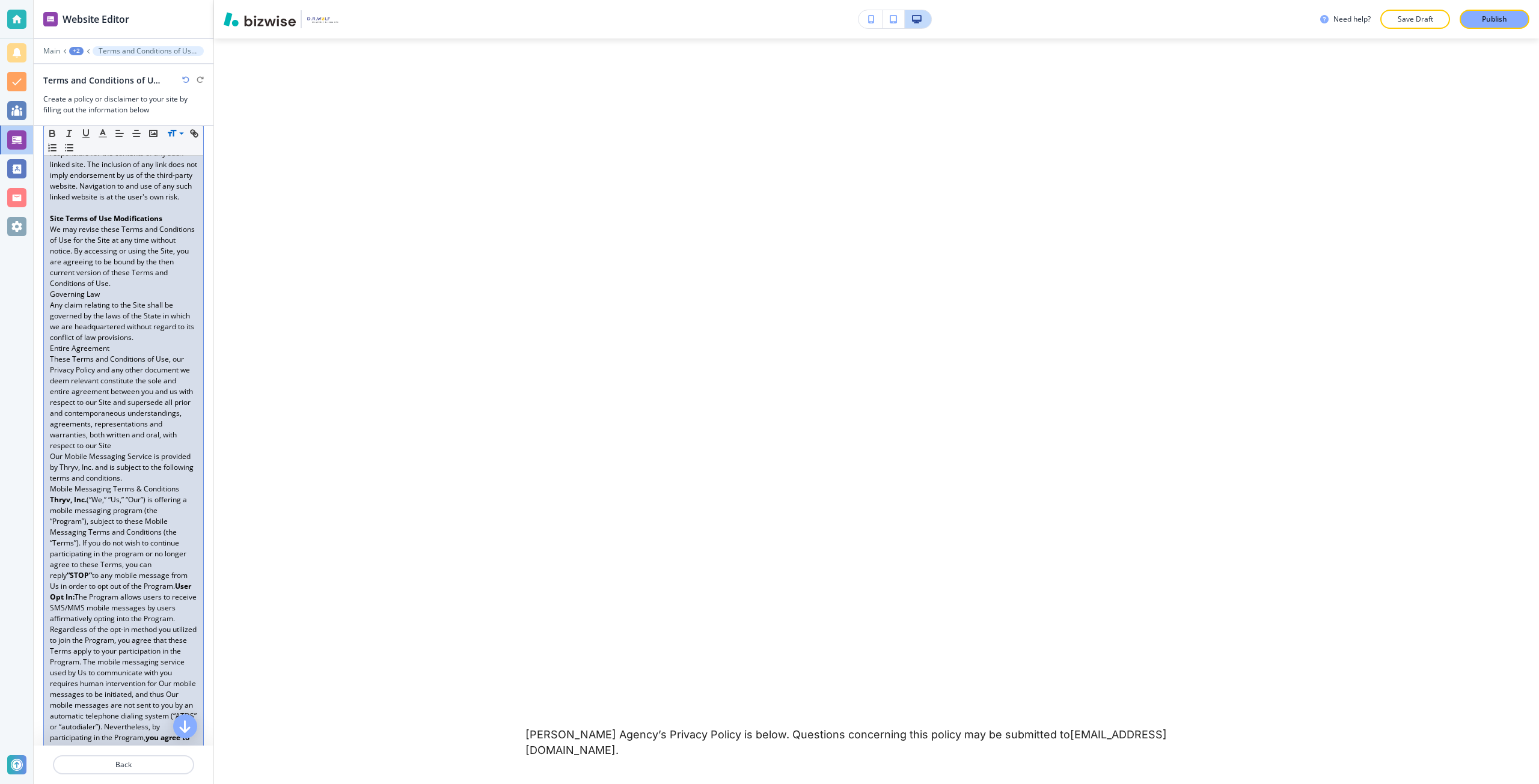
click at [52, 354] on p "Entire Agreement" at bounding box center [123, 348] width 148 height 11
click at [63, 365] on p "Entire Agreement" at bounding box center [123, 359] width 148 height 11
click at [117, 462] on p "These Terms and Conditions of Use, our Privacy Policy and any other document we…" at bounding box center [123, 413] width 148 height 97
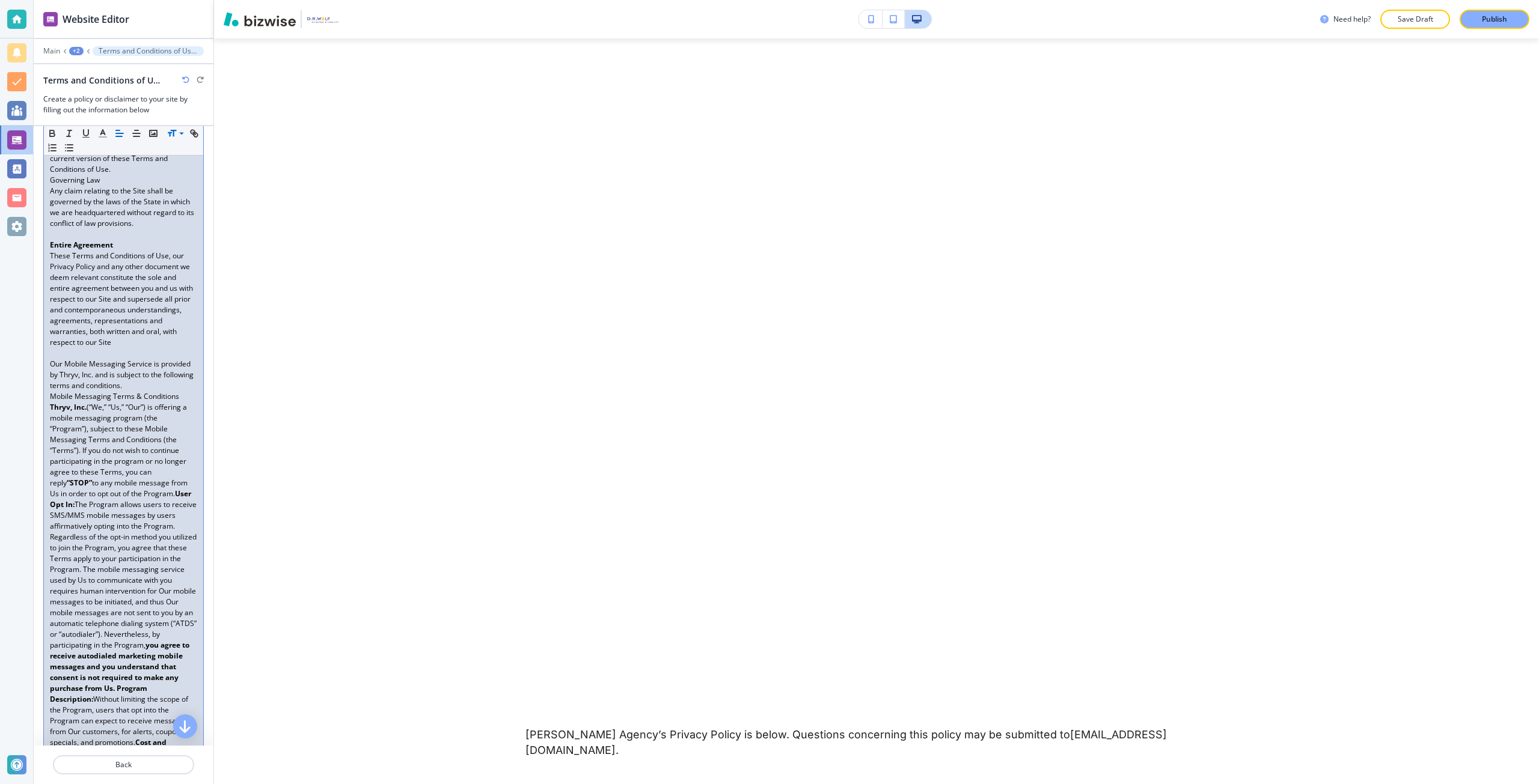
scroll to position [2163, 0]
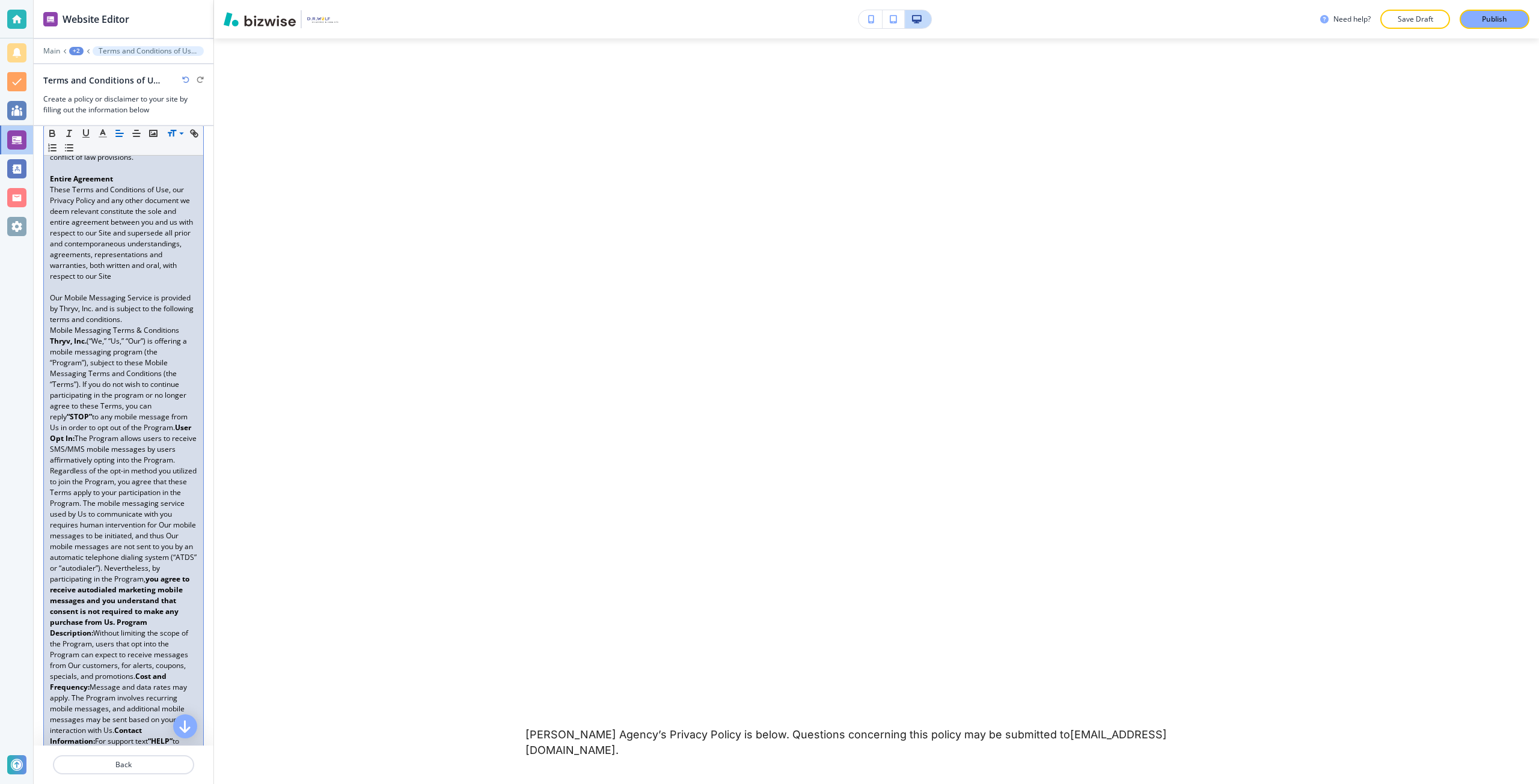
click at [56, 325] on p "Our Mobile Messaging Service is provided by Thryv, Inc. and is subject to the f…" at bounding box center [123, 308] width 148 height 33
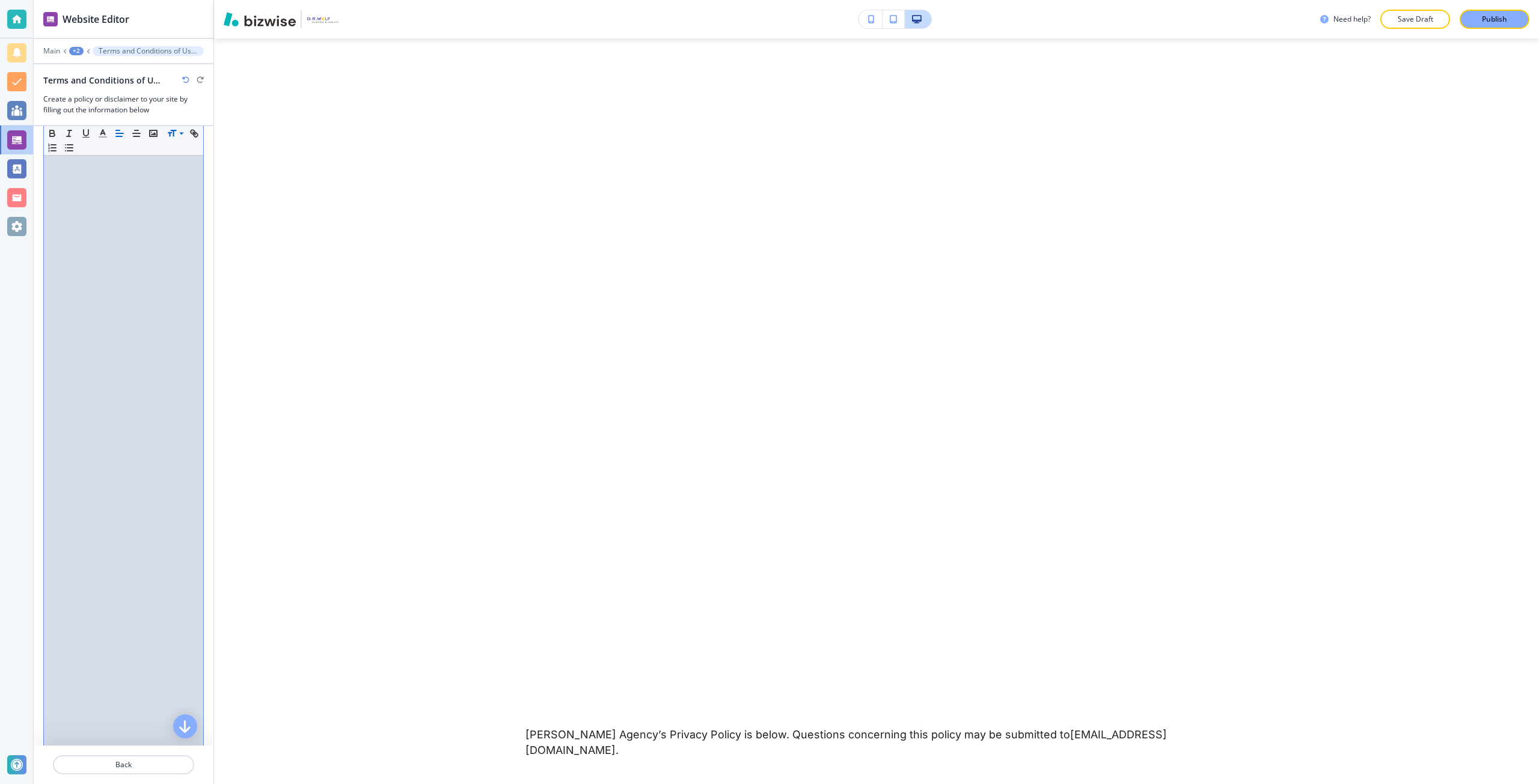
scroll to position [0, 0]
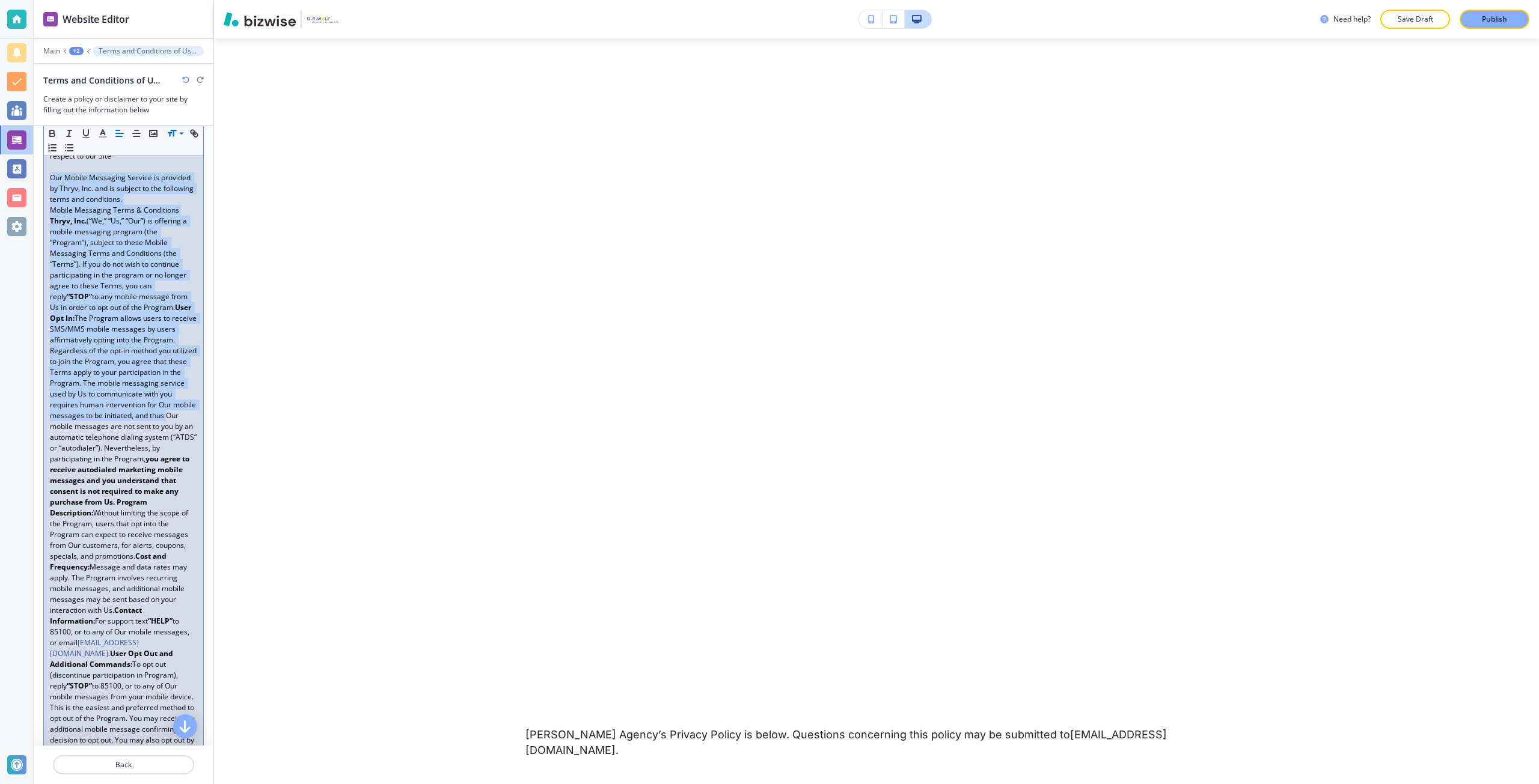
drag, startPoint x: 56, startPoint y: 418, endPoint x: -60, endPoint y: 555, distance: 179.5
click at [0, 0] on html "Website Editor Main +2 Terms and Conditions of Use (TOU) and Privacy Policy Ter…" at bounding box center [770, 0] width 1539 height 0
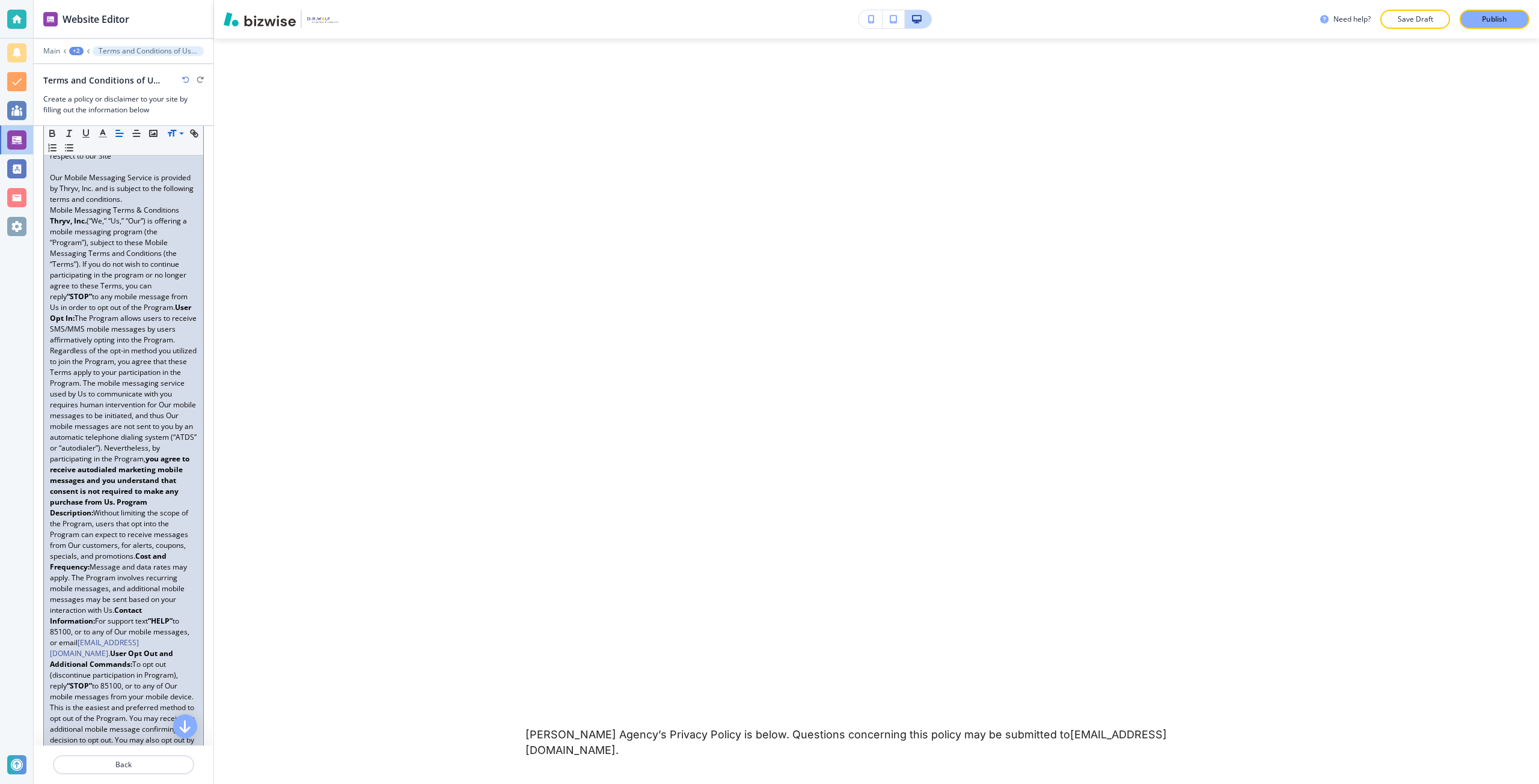
click at [52, 205] on p "Our Mobile Messaging Service is provided by Thryv, Inc. and is subject to the f…" at bounding box center [123, 188] width 148 height 33
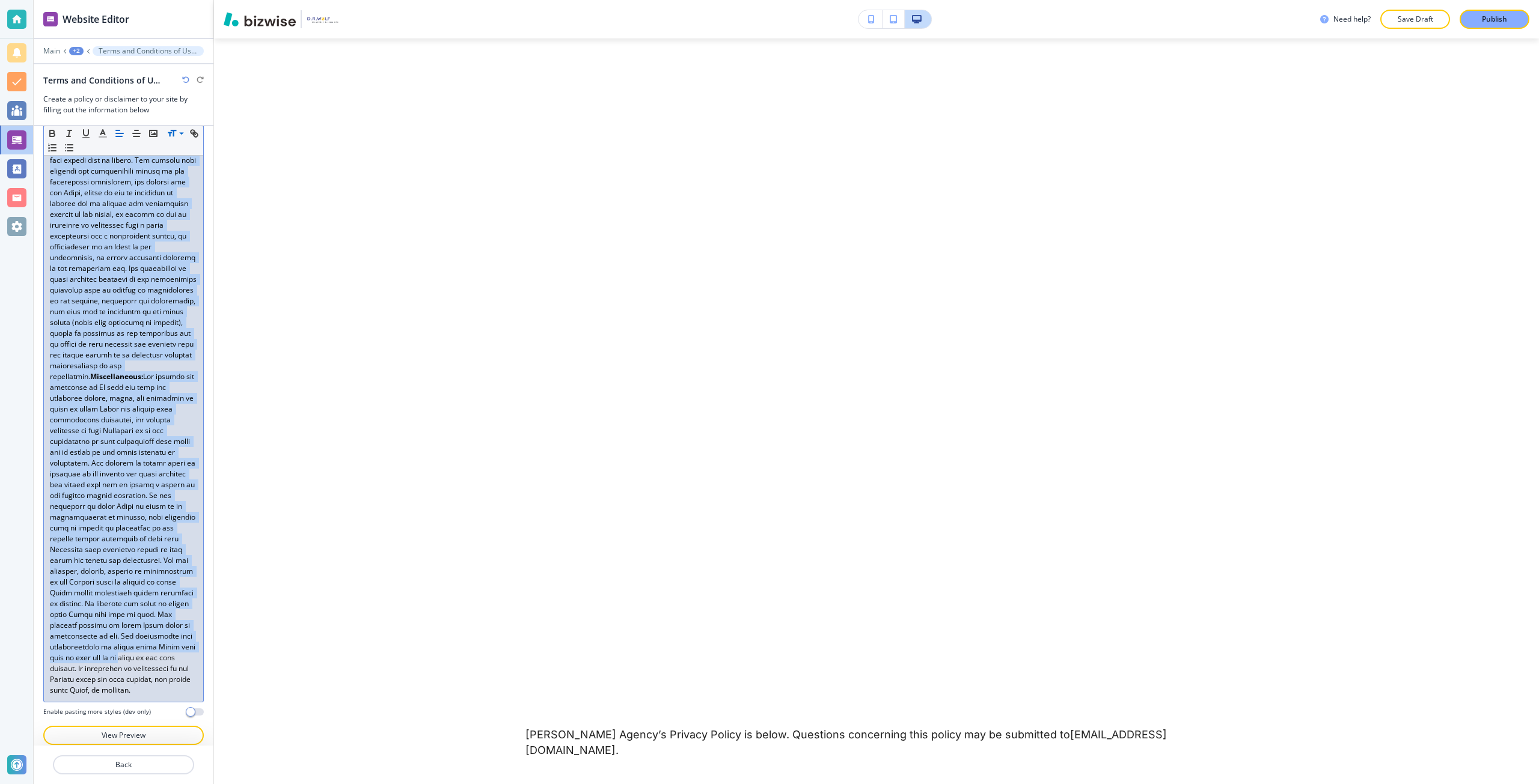
scroll to position [4710, 0]
drag, startPoint x: 52, startPoint y: 293, endPoint x: 138, endPoint y: 681, distance: 397.4
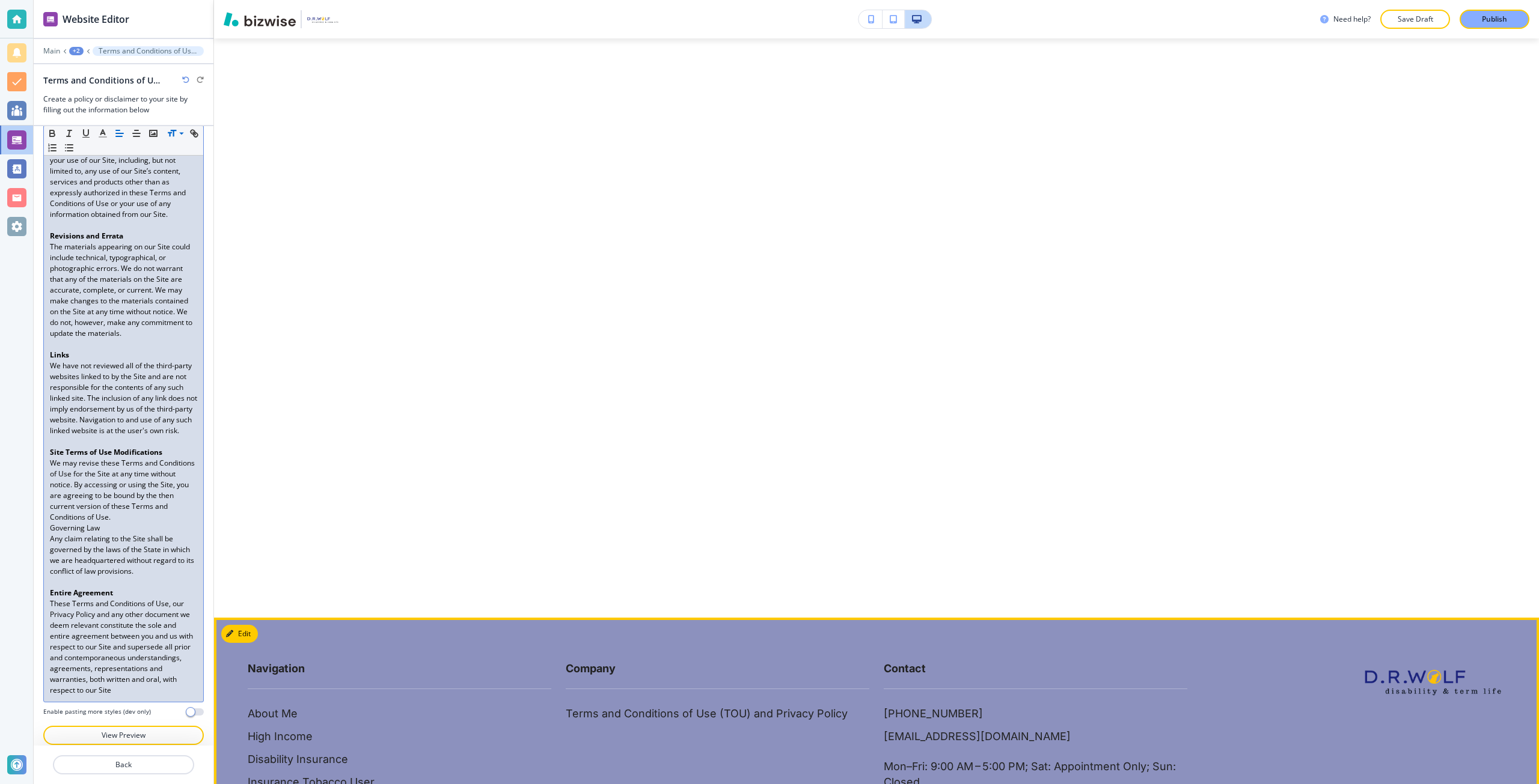
scroll to position [1281, 0]
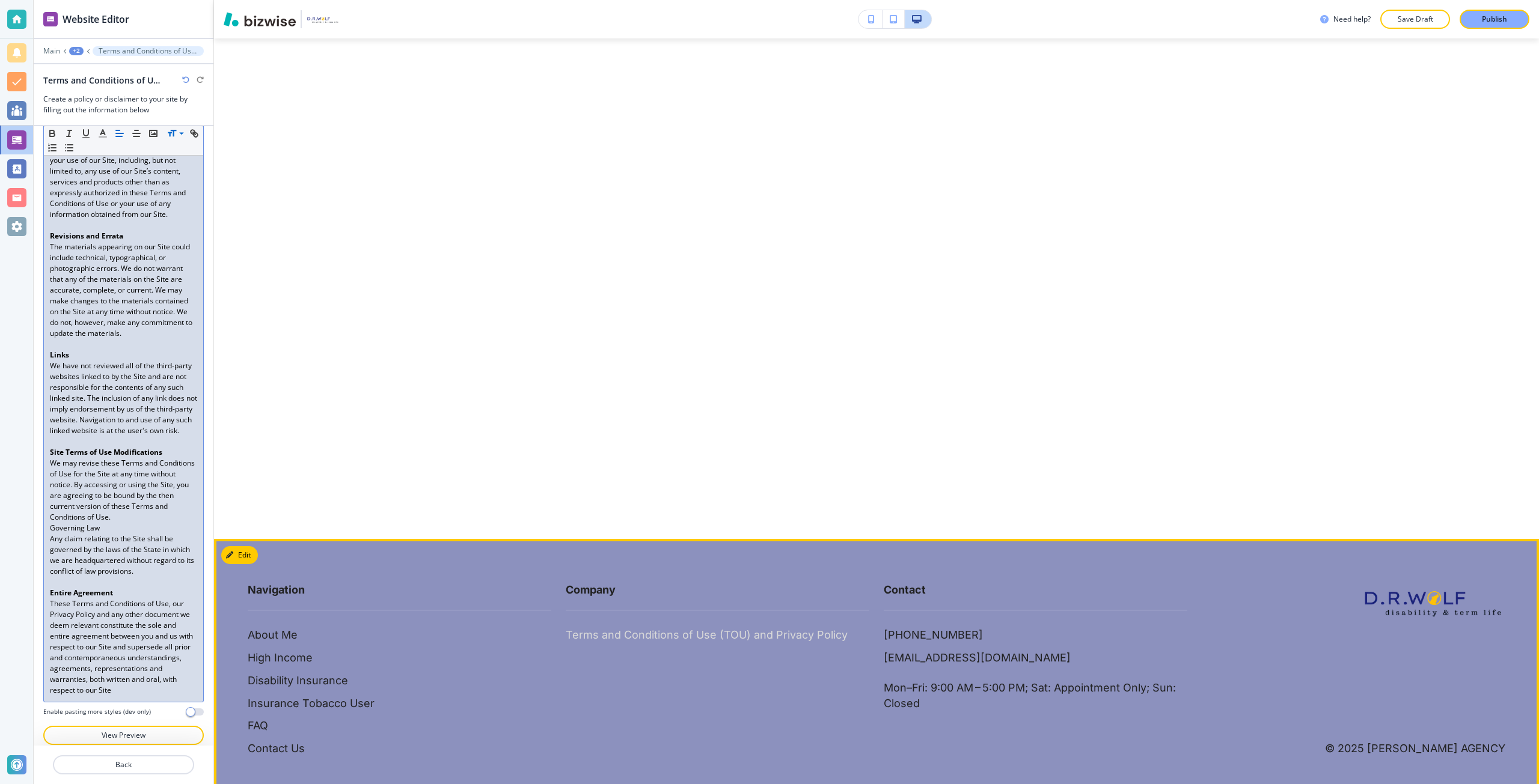
click at [671, 627] on p "Terms and Conditions of Use (TOU) and Privacy Policy" at bounding box center [706, 635] width 282 height 16
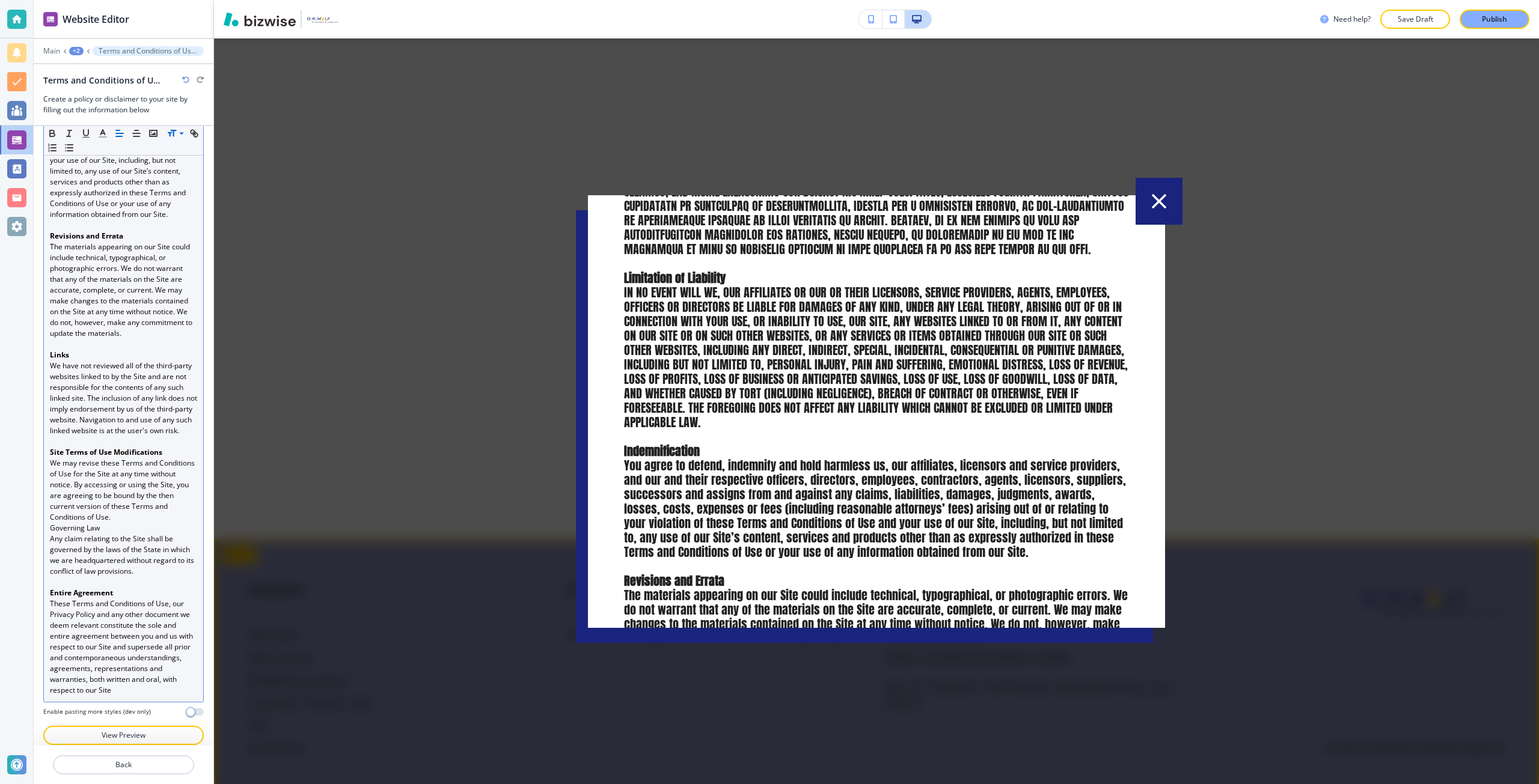
scroll to position [1434, 0]
click at [426, 425] on div at bounding box center [877, 411] width 1325 height 745
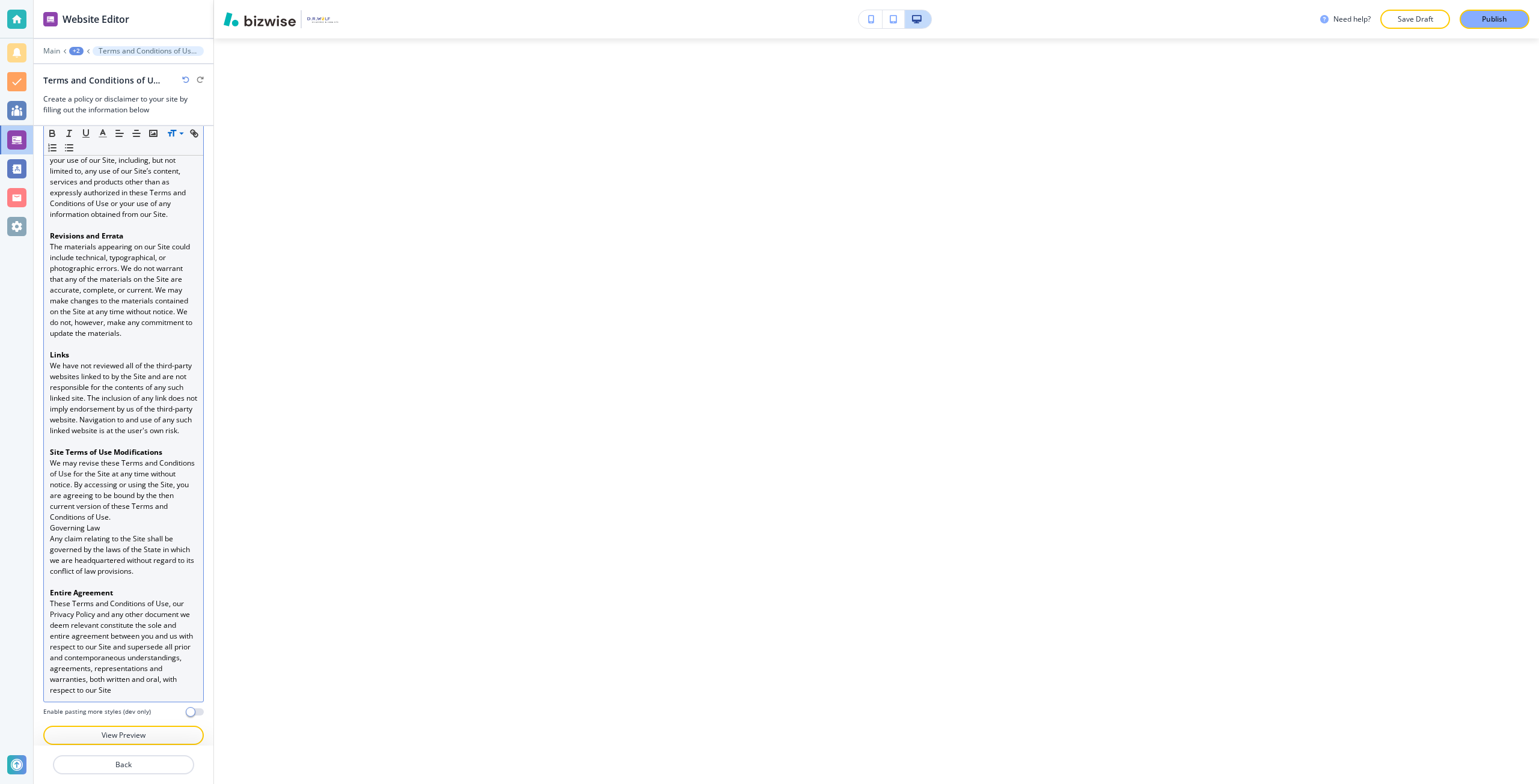
scroll to position [980, 0]
click at [115, 761] on p "Back" at bounding box center [124, 764] width 139 height 11
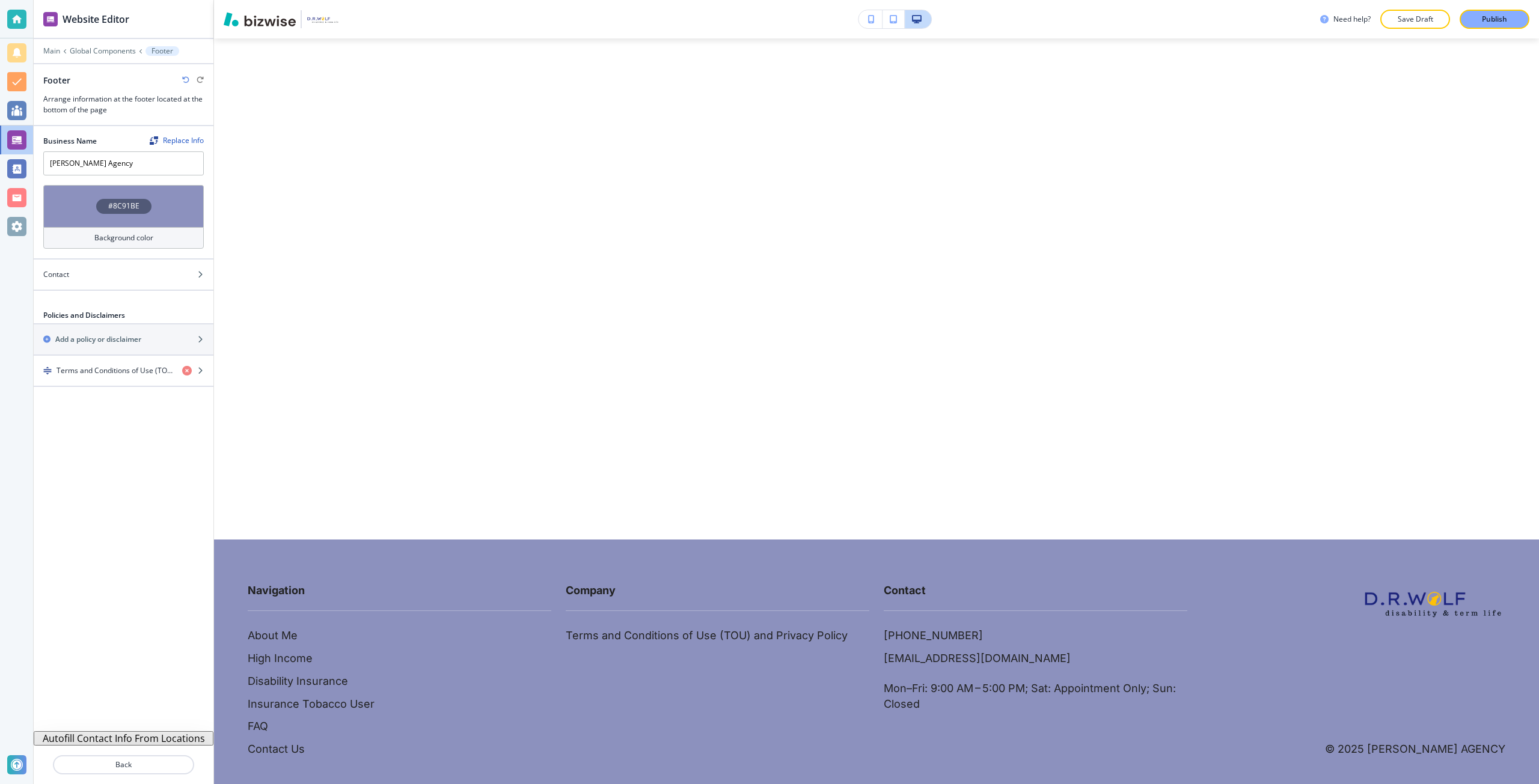
scroll to position [1281, 0]
click at [128, 343] on h2 "Add a policy or disclaimer" at bounding box center [98, 339] width 86 height 11
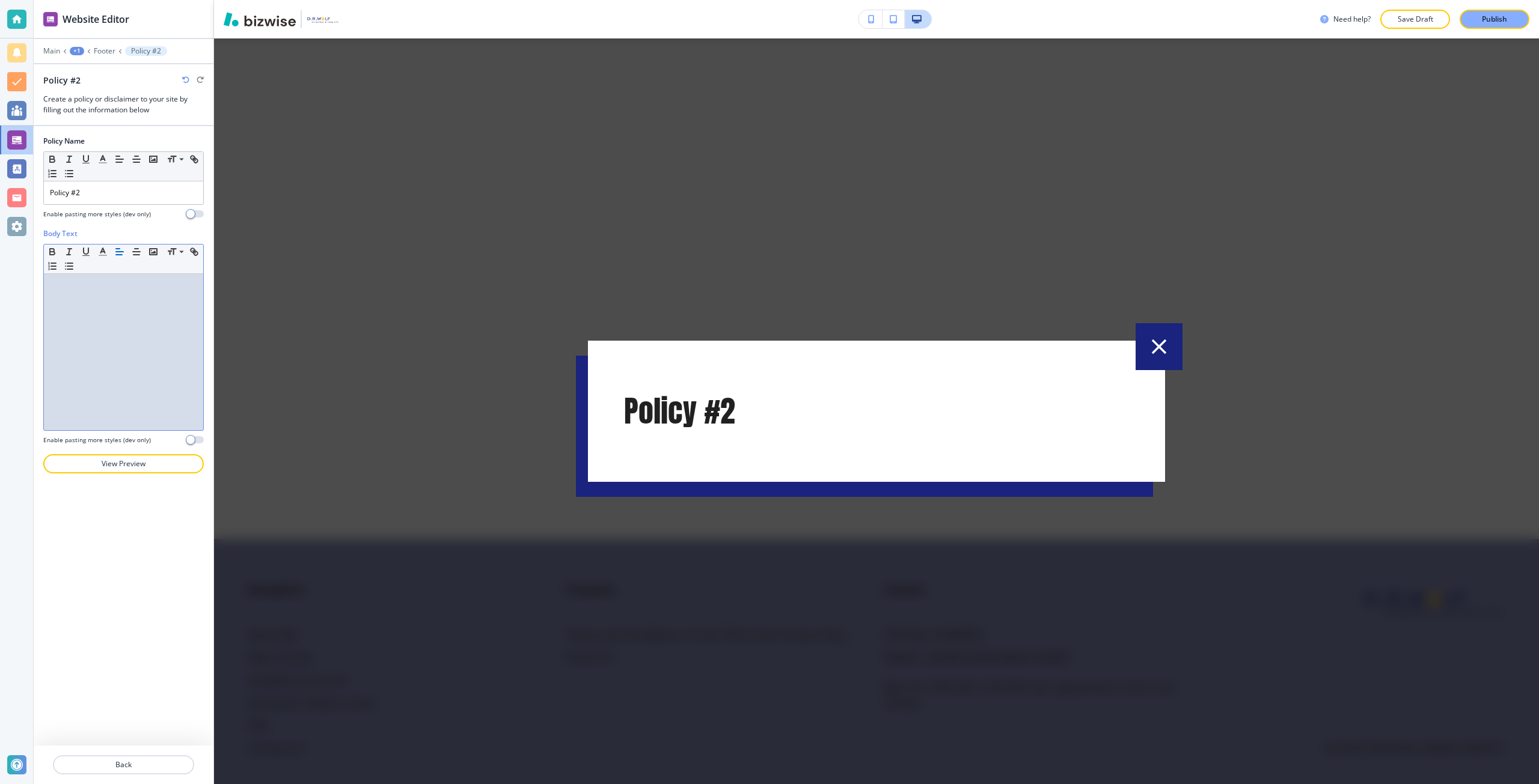
click at [132, 298] on div at bounding box center [123, 352] width 160 height 157
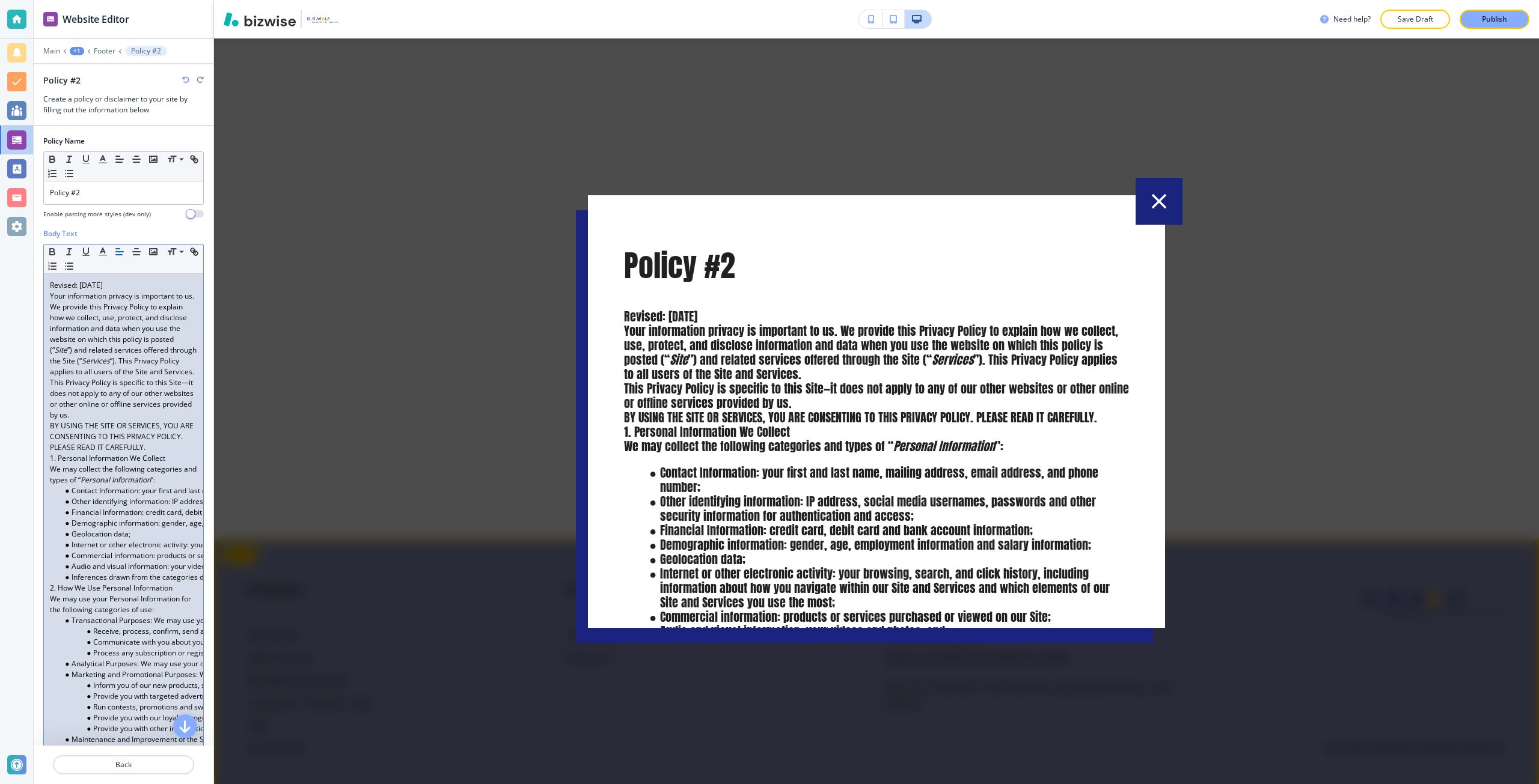
click at [904, 138] on div at bounding box center [877, 411] width 1325 height 745
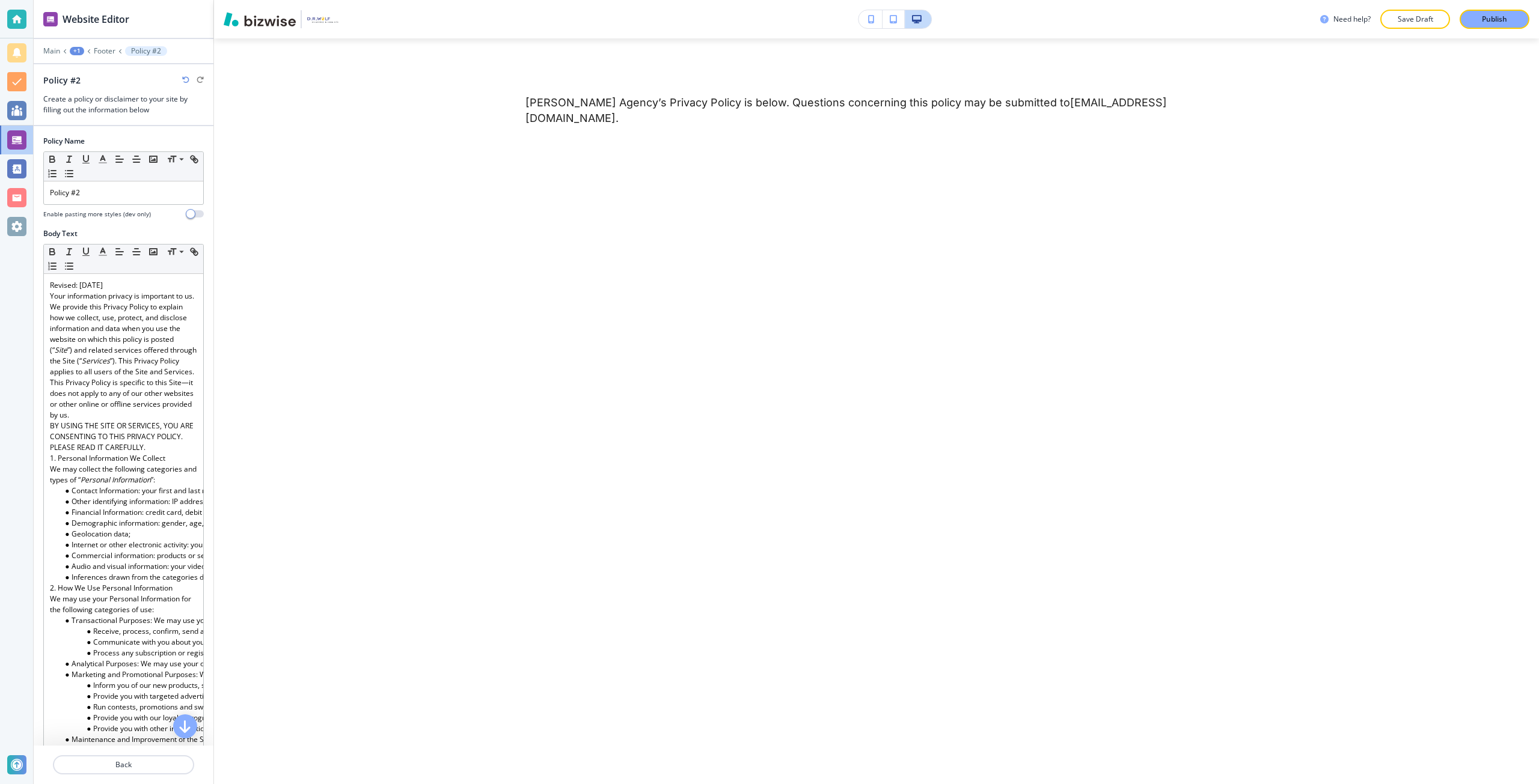
scroll to position [859, 0]
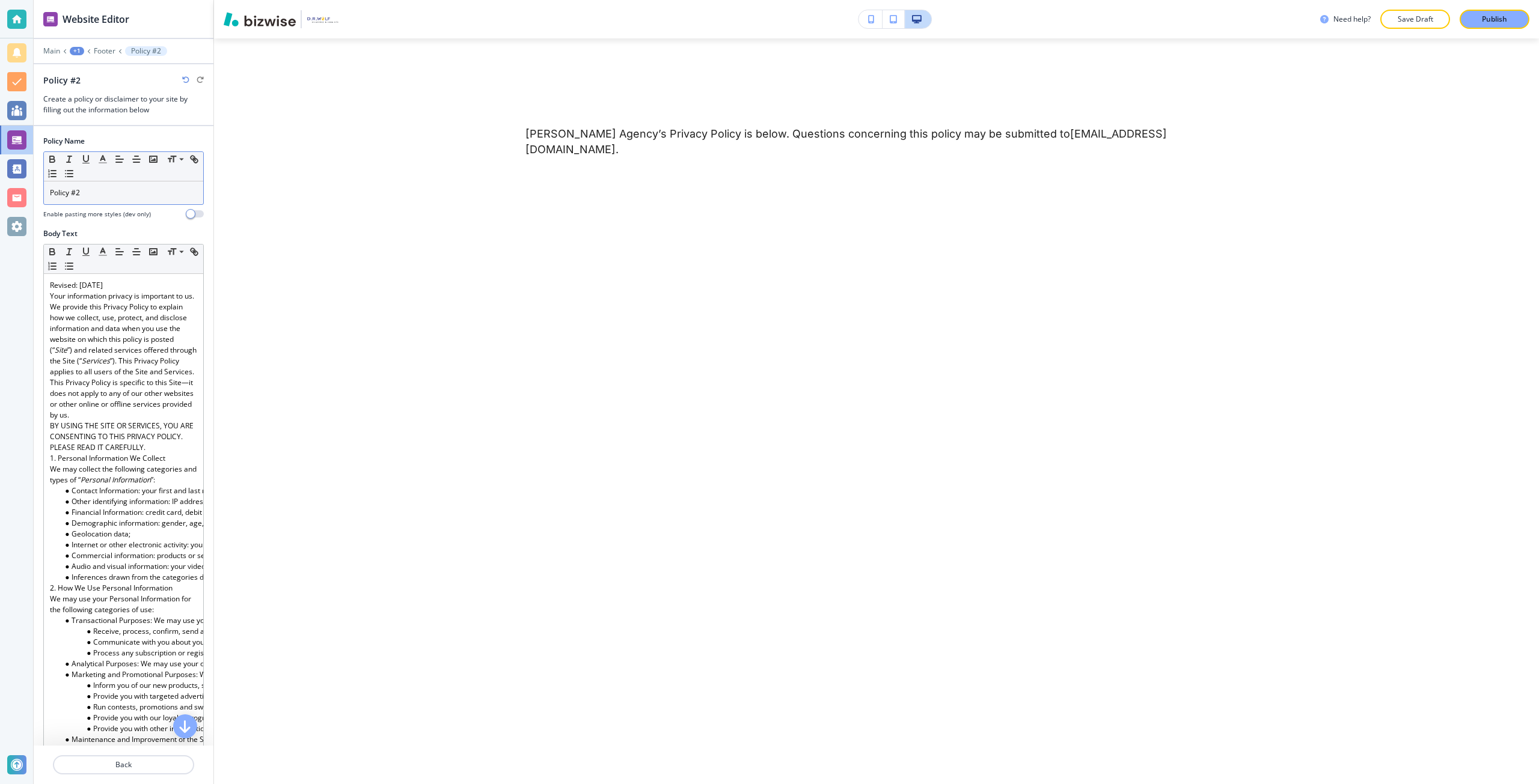
click at [87, 185] on div "Policy #2" at bounding box center [123, 192] width 160 height 23
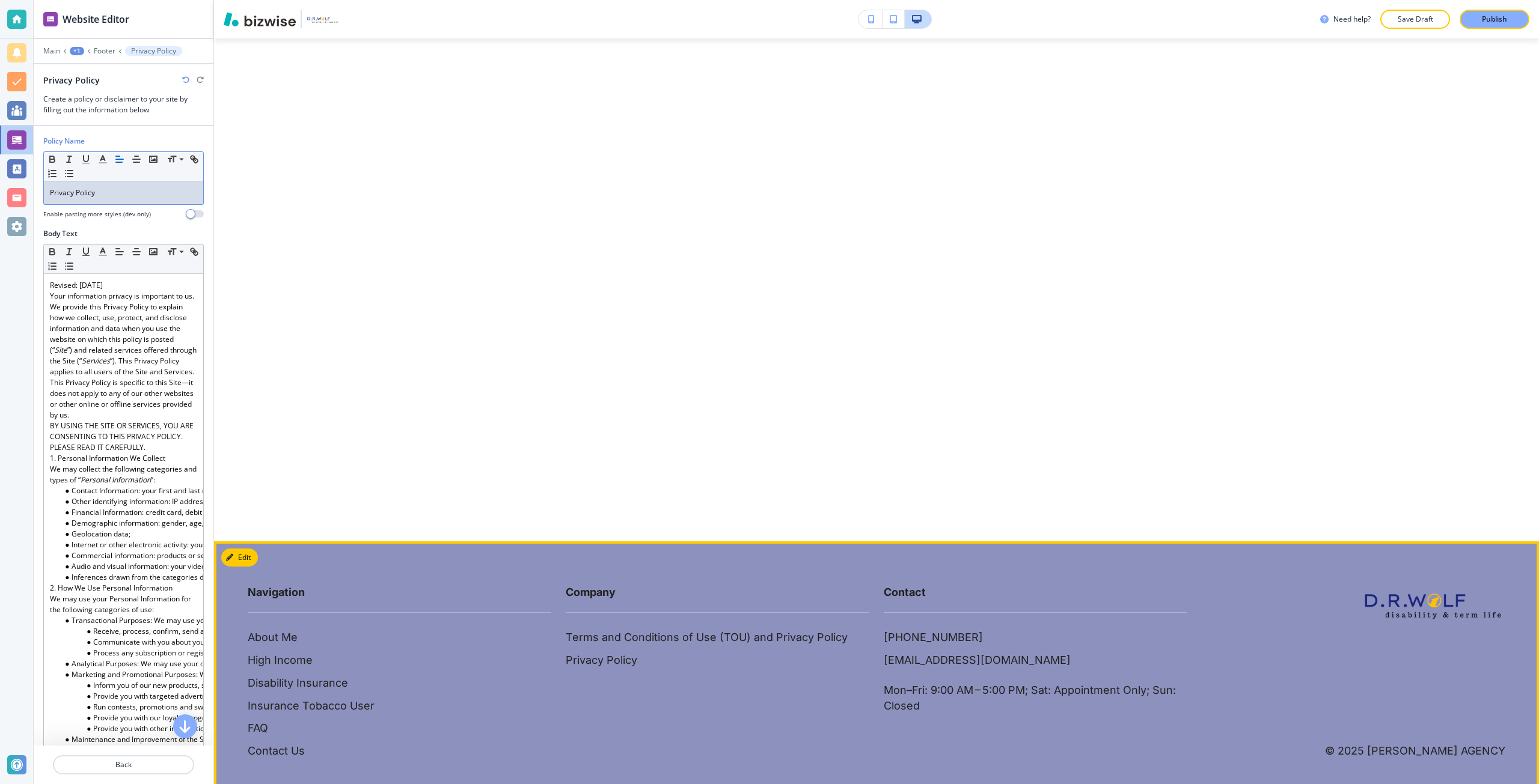
scroll to position [1281, 0]
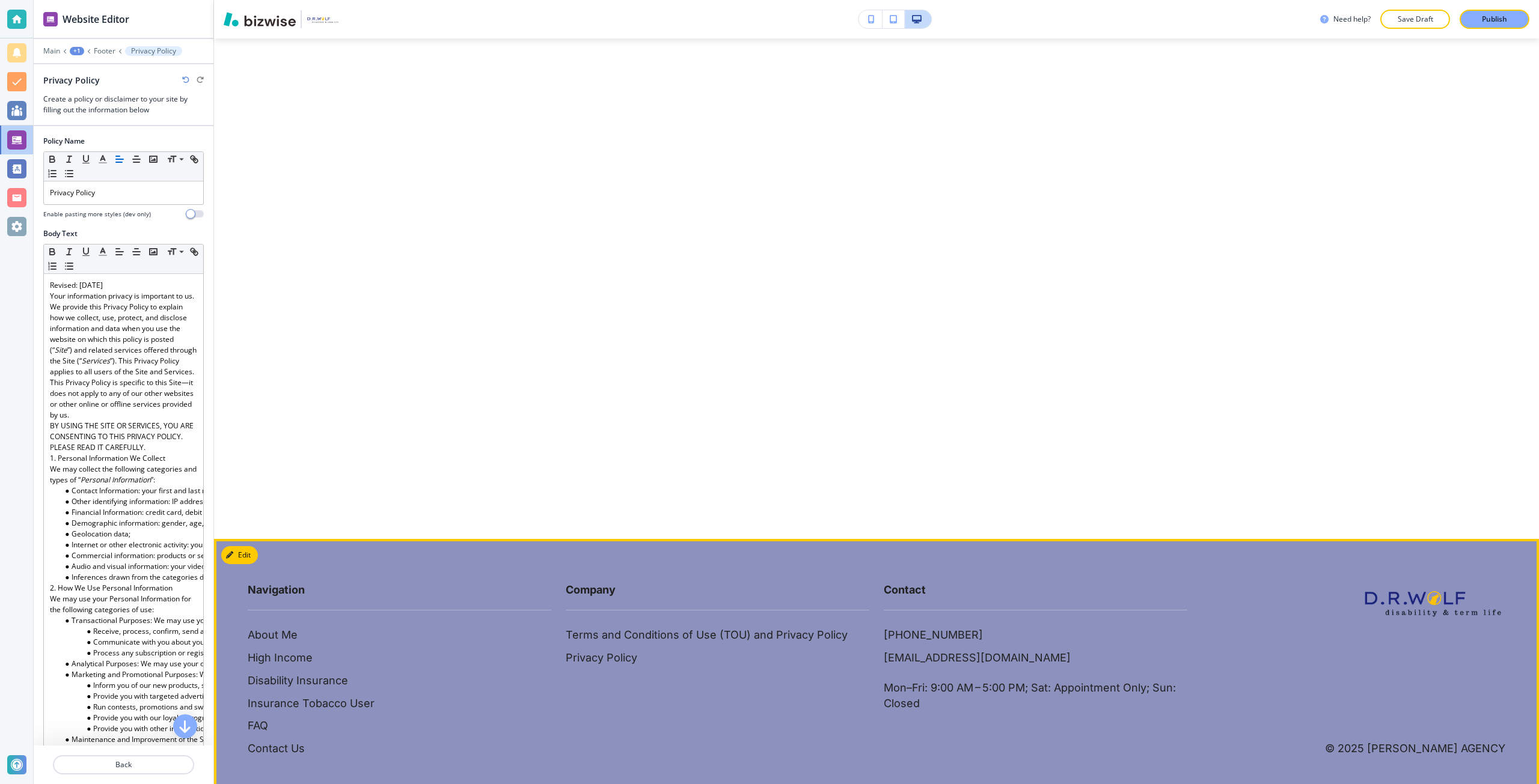
click at [586, 651] on div "Company Terms and Conditions of Use (TOU) and Privacy Policy Privacy Policy" at bounding box center [710, 634] width 318 height 154
click at [591, 650] on p "Privacy Policy" at bounding box center [601, 658] width 71 height 16
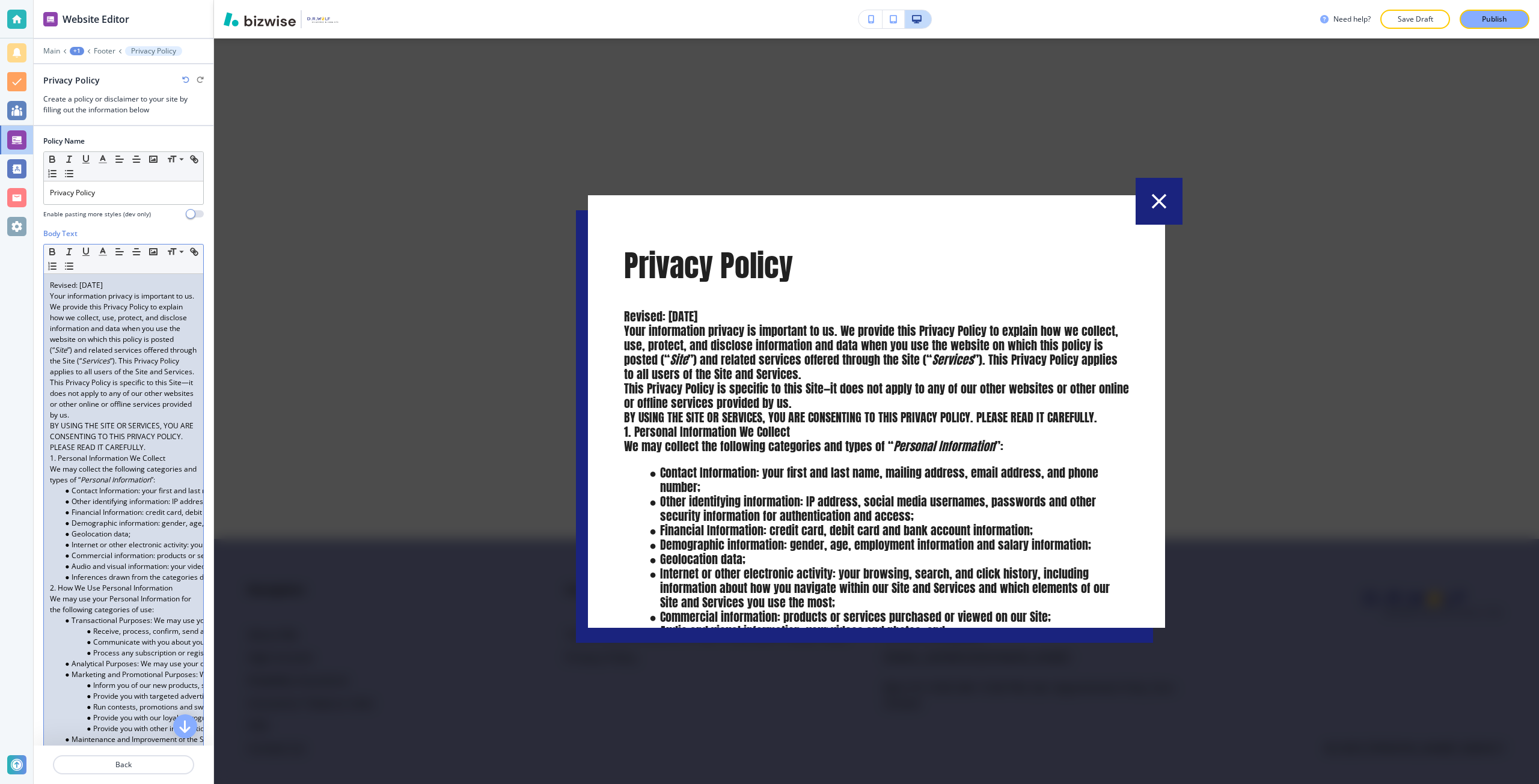
click at [152, 283] on p "Revised: March 6, 2024" at bounding box center [123, 284] width 148 height 11
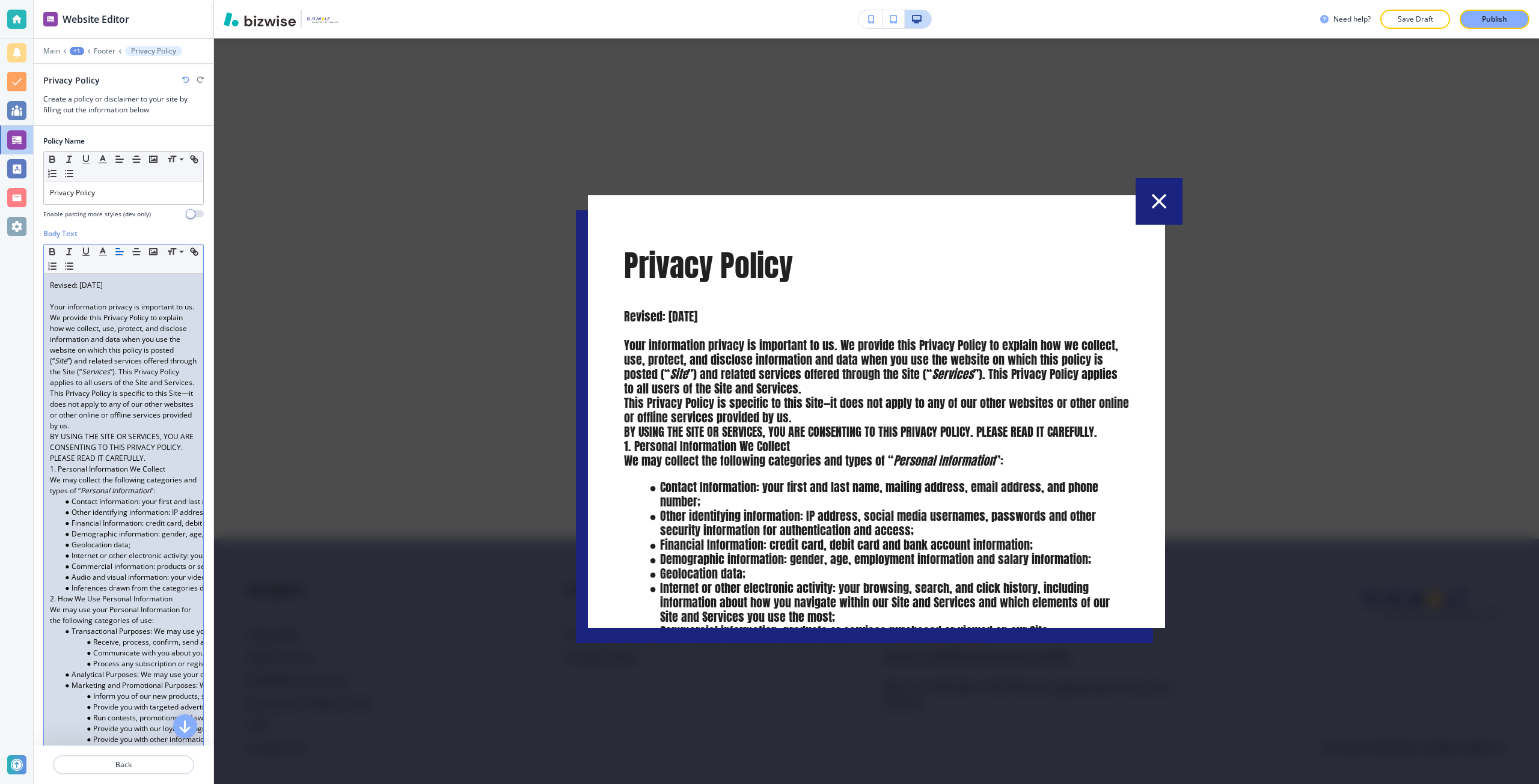
click at [142, 431] on p "This Privacy Policy is specific to this Site—it does not apply to any of our ot…" at bounding box center [123, 410] width 148 height 44
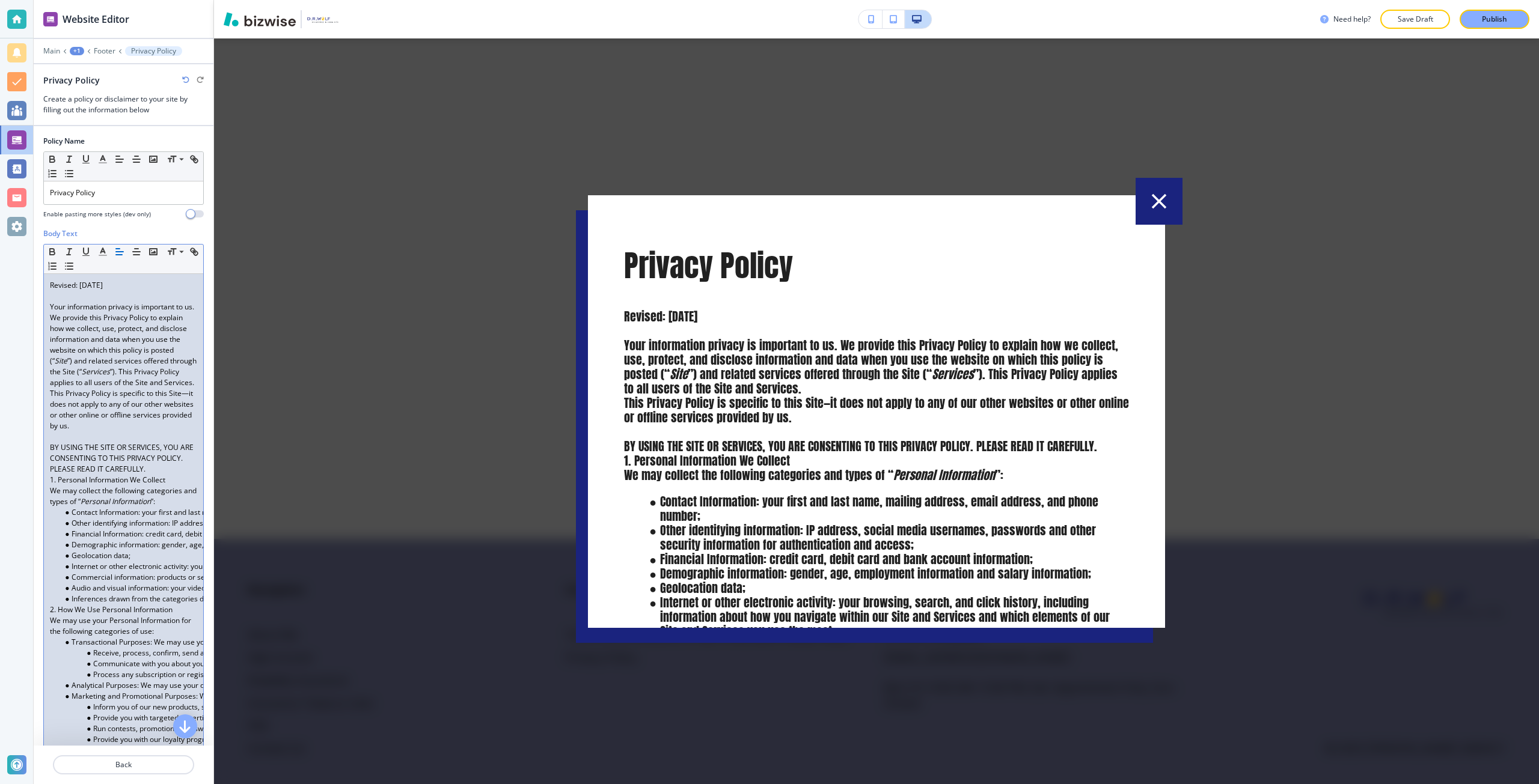
click at [120, 389] on p "Your information privacy is important to us. We provide this Privacy Policy to …" at bounding box center [123, 344] width 148 height 86
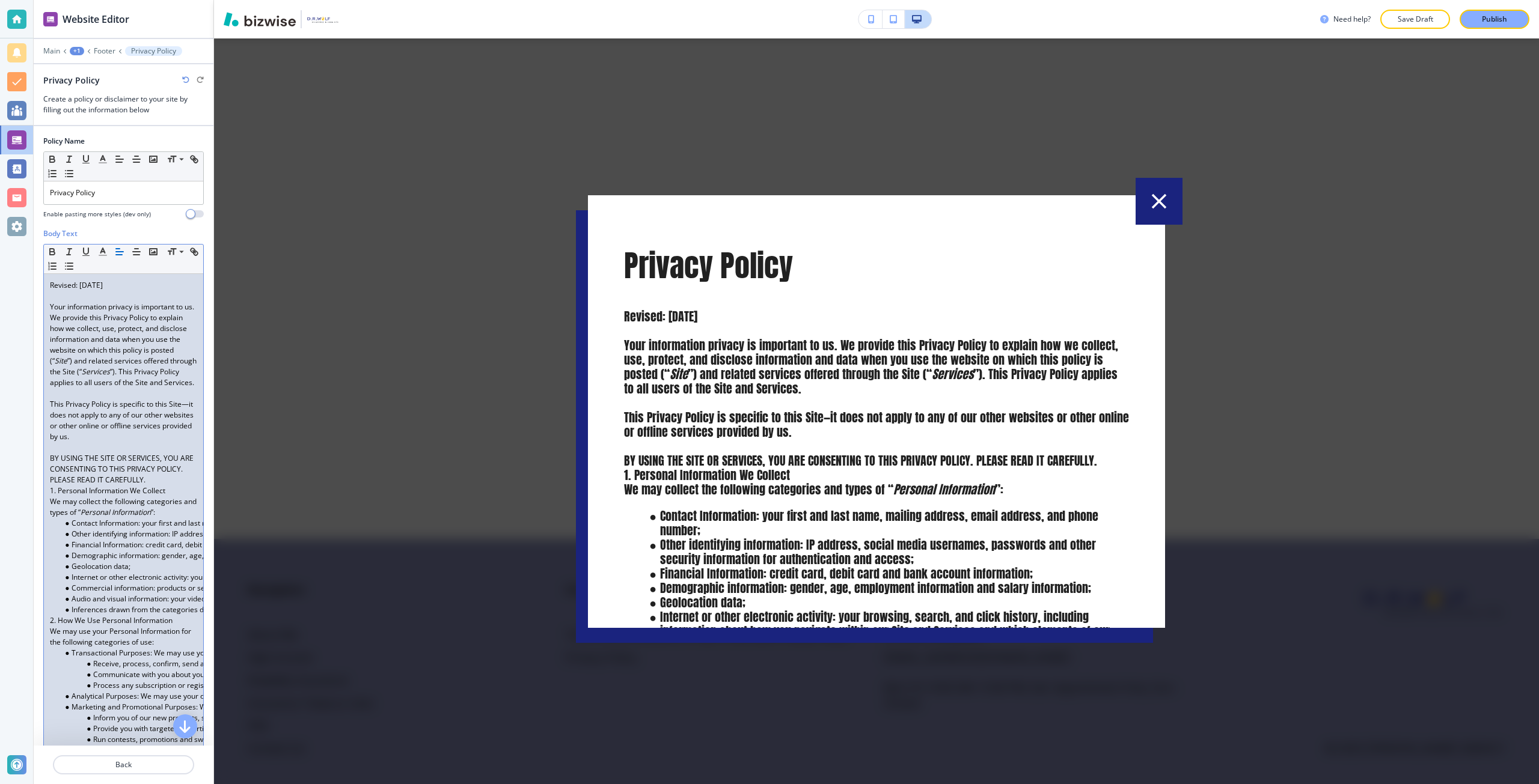
click at [178, 486] on p "BY USING THE SITE OR SERVICES, YOU ARE CONSENTING TO THIS PRIVACY POLICY. PLEAS…" at bounding box center [123, 469] width 148 height 33
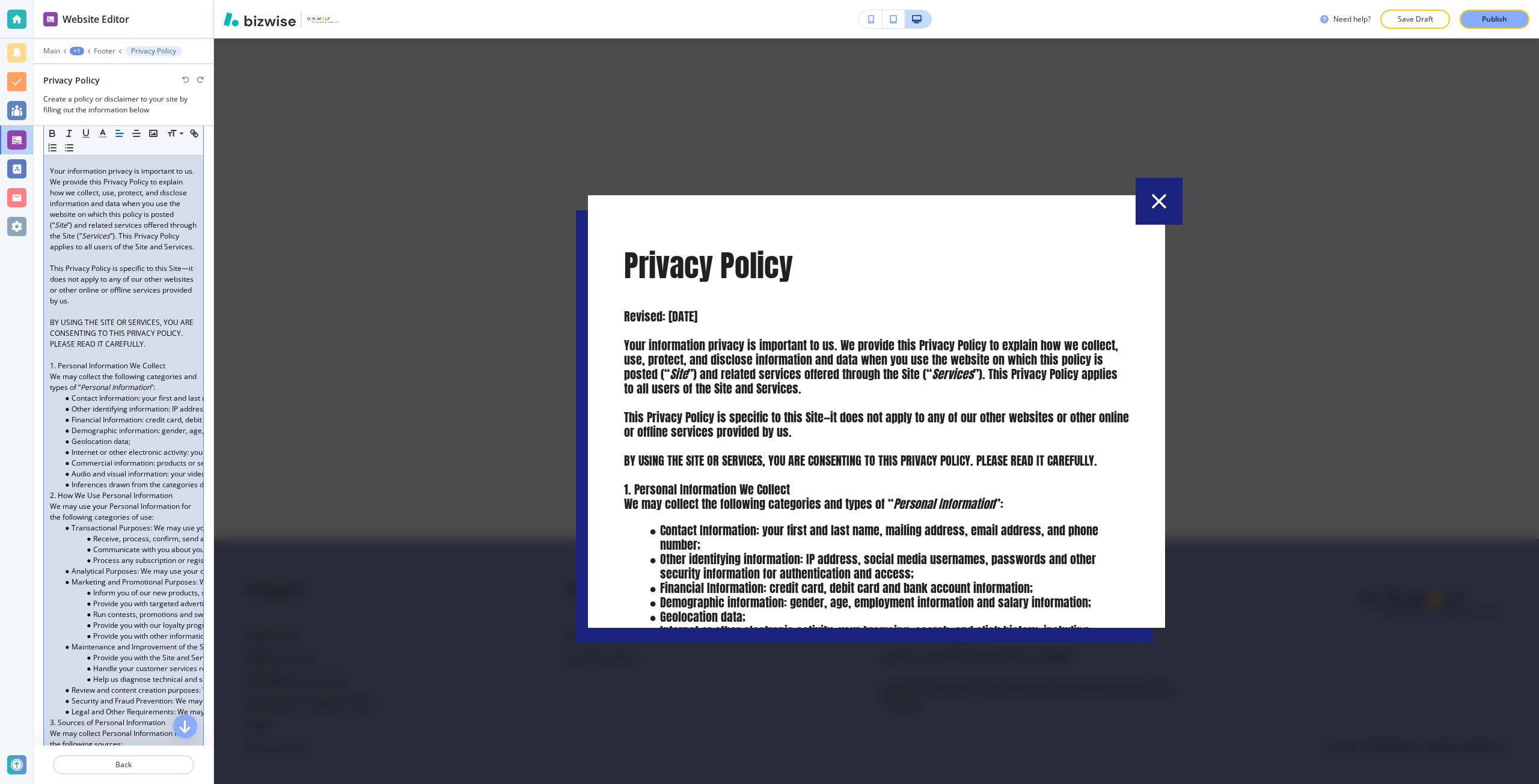
scroll to position [180, 0]
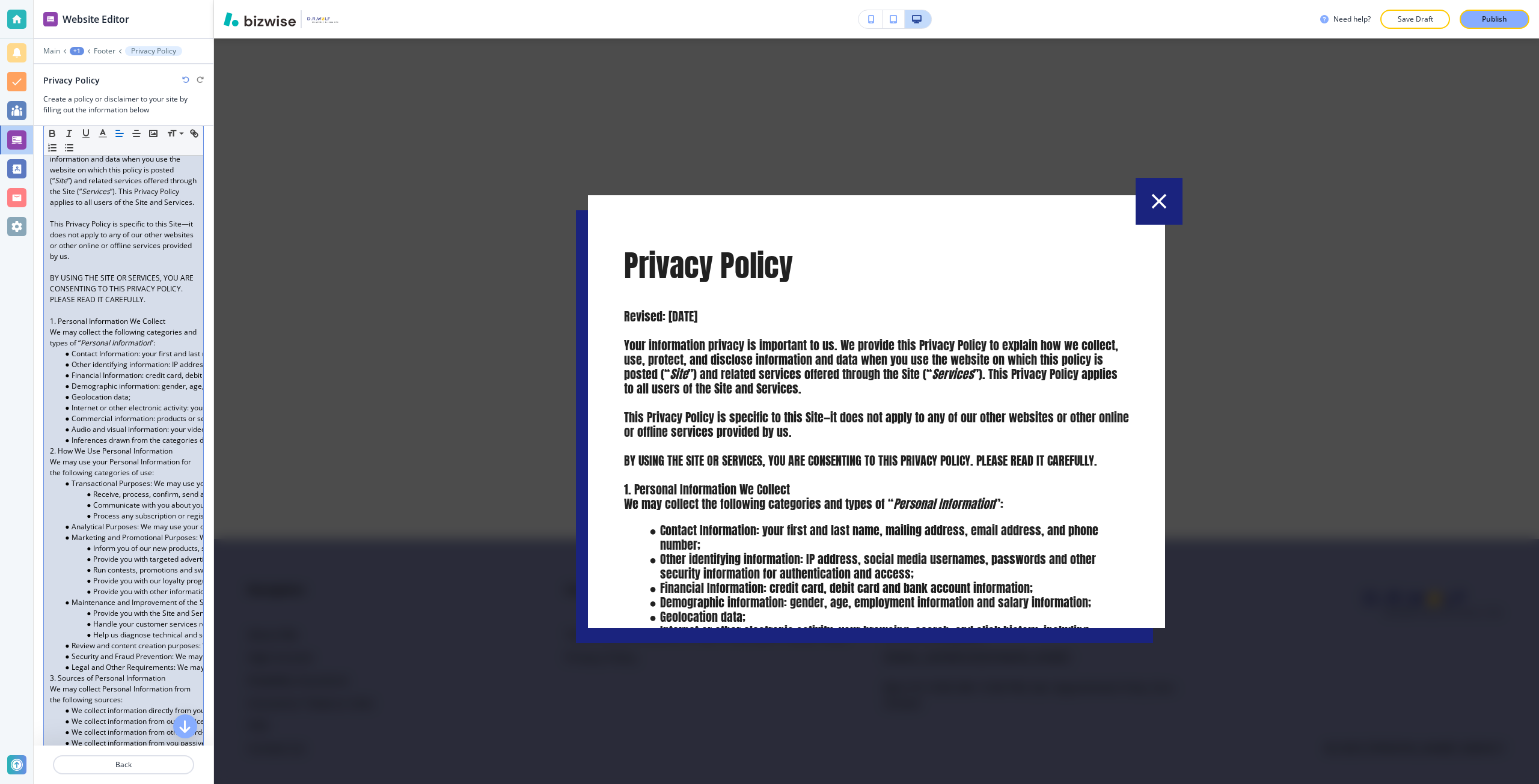
click at [77, 327] on p "1. Personal Information We Collect" at bounding box center [123, 321] width 148 height 11
drag, startPoint x: 77, startPoint y: 332, endPoint x: 157, endPoint y: 335, distance: 80.1
click at [157, 327] on p "1. Personal Information We Collect" at bounding box center [123, 321] width 148 height 11
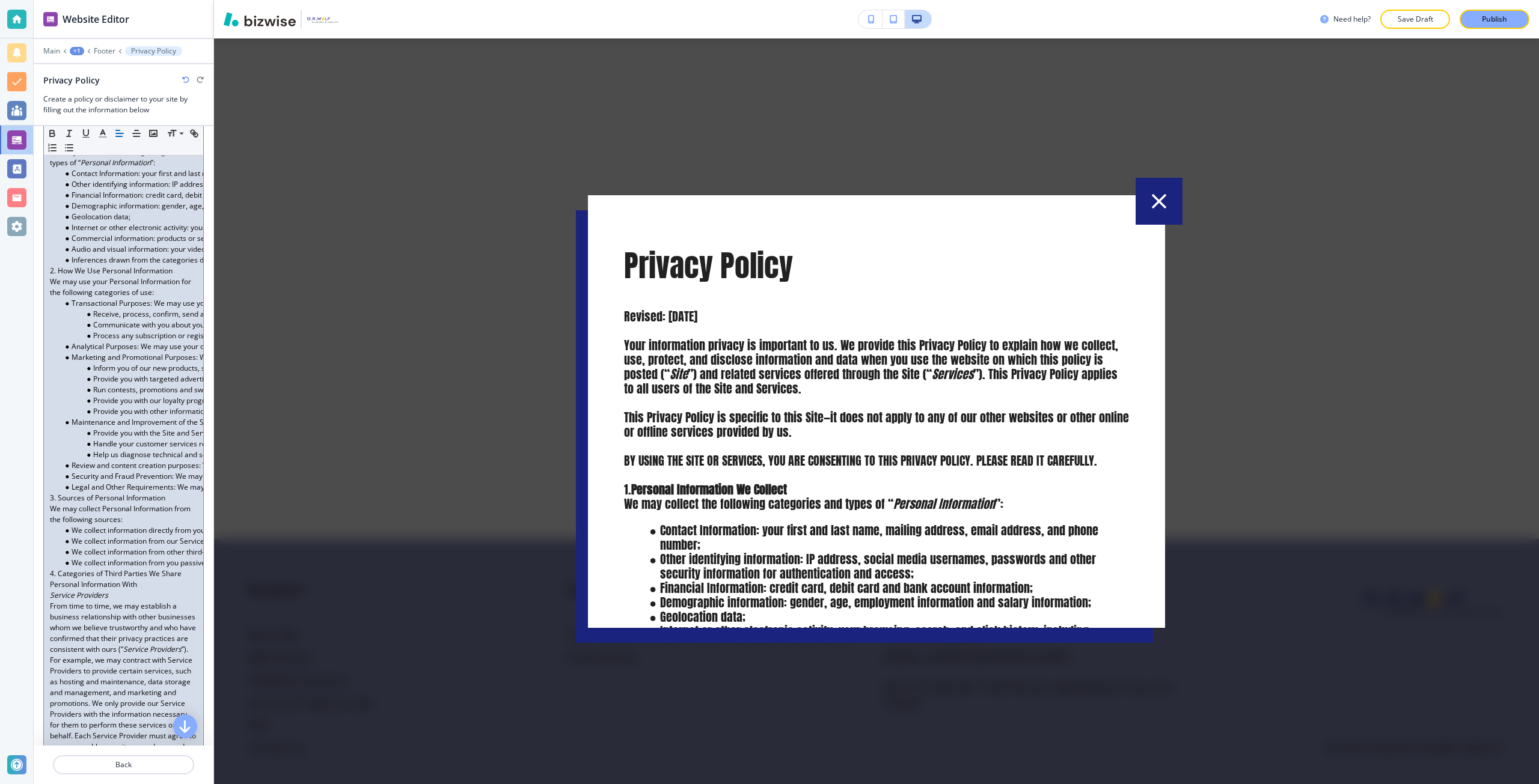
click at [73, 277] on p "2. How We Use Personal Information" at bounding box center [123, 271] width 148 height 11
click at [67, 277] on p "2. How We Use Personal Information" at bounding box center [123, 271] width 148 height 11
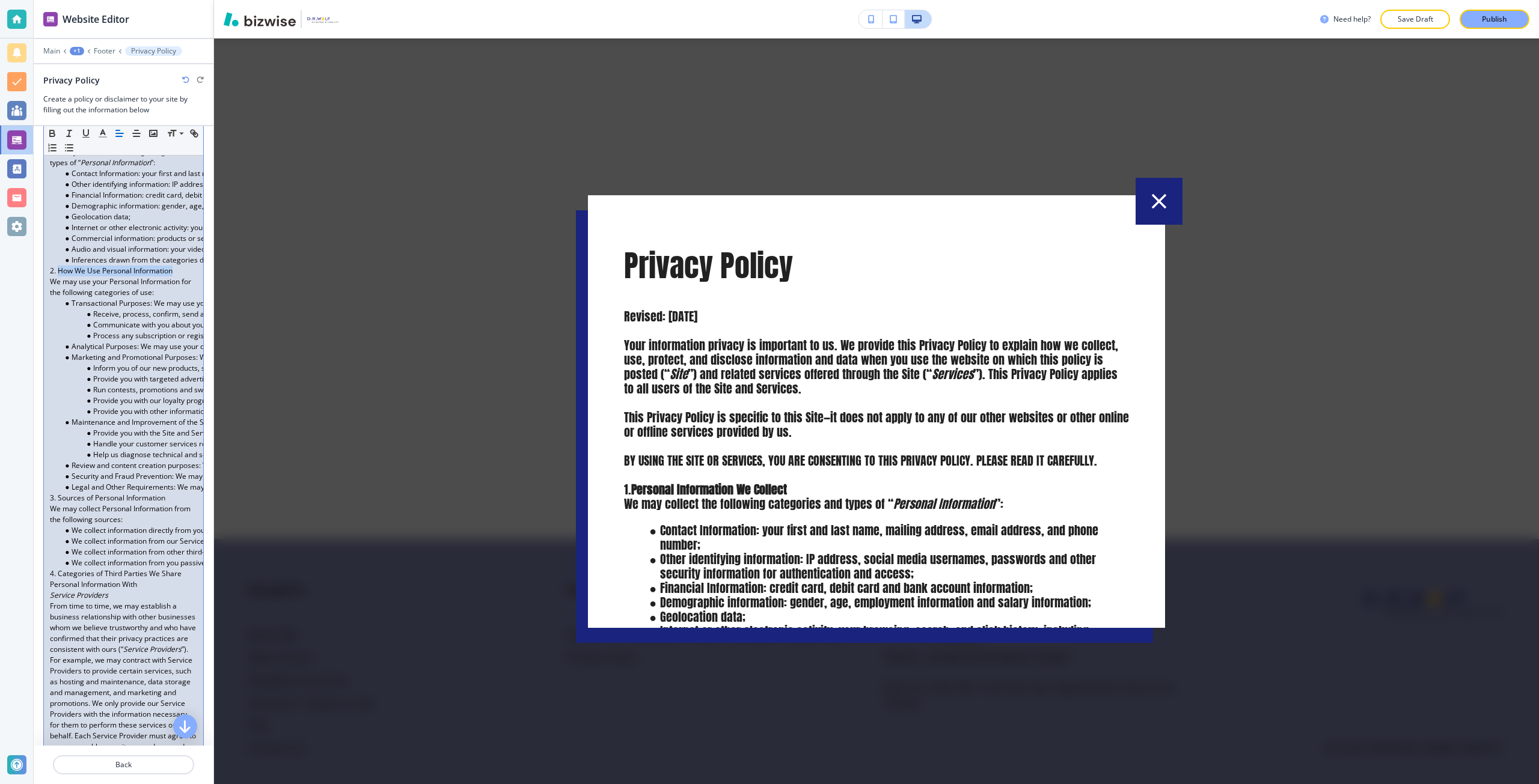
drag, startPoint x: 67, startPoint y: 283, endPoint x: 141, endPoint y: 280, distance: 74.1
click at [141, 277] on p "2. How We Use Personal Information" at bounding box center [123, 271] width 148 height 11
click at [68, 504] on p "3. Sources of Personal Information" at bounding box center [123, 498] width 148 height 11
drag, startPoint x: 68, startPoint y: 511, endPoint x: 134, endPoint y: 505, distance: 66.3
click at [134, 504] on p "3. Sources of Personal Information" at bounding box center [123, 498] width 148 height 11
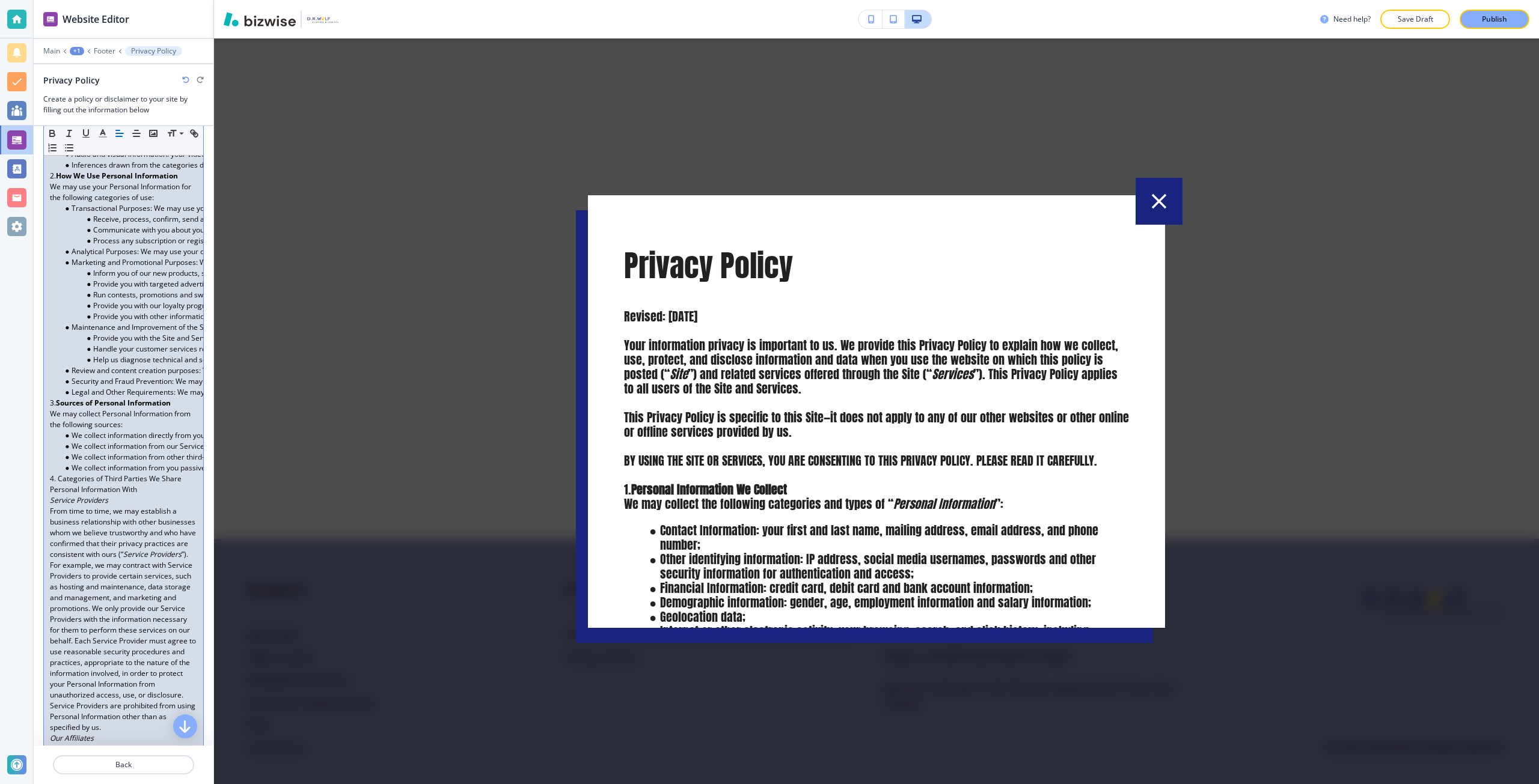
scroll to position [481, 0]
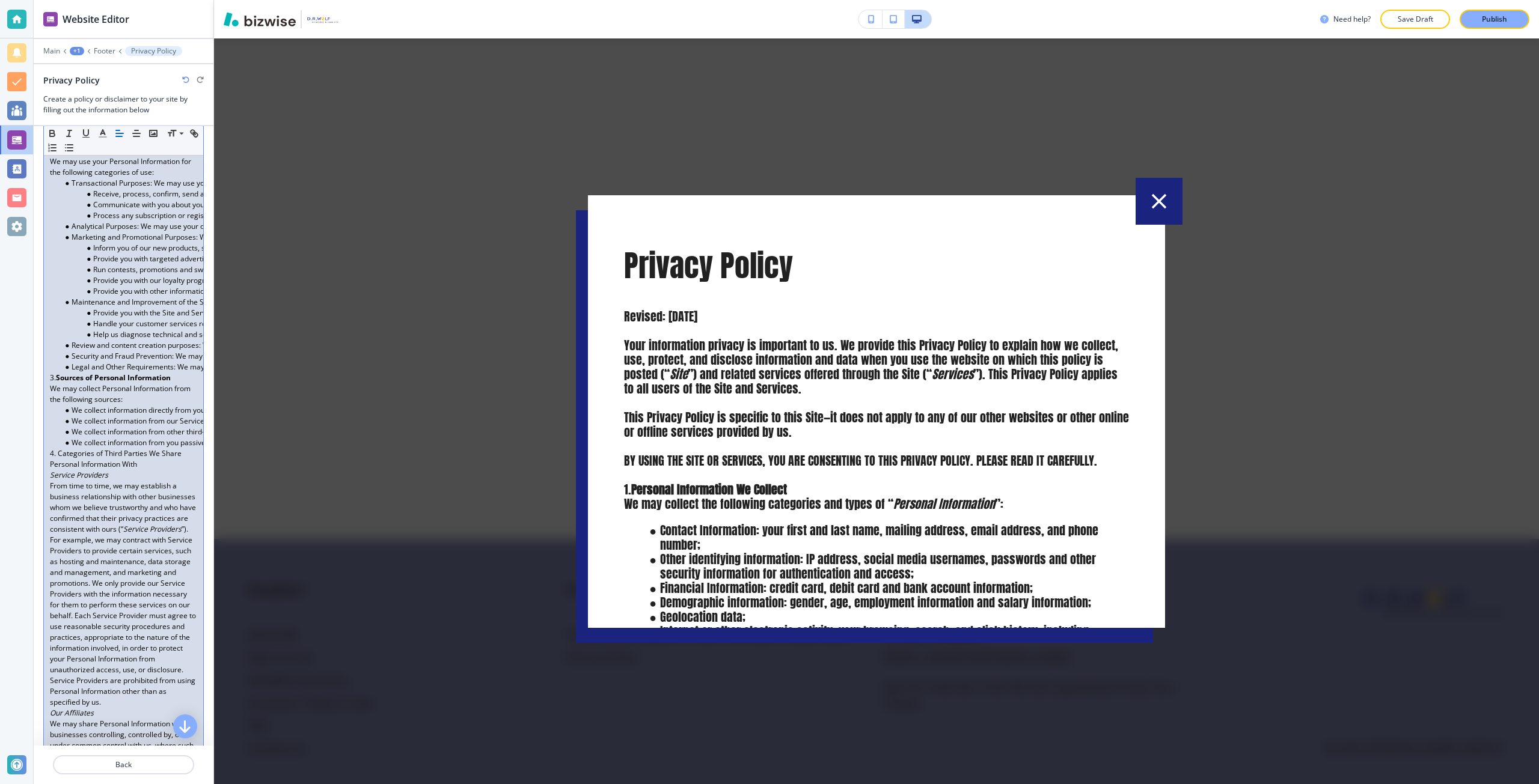
click at [73, 462] on p "4. Categories of Third Parties We Share Personal Information With" at bounding box center [123, 459] width 148 height 22
drag, startPoint x: 73, startPoint y: 462, endPoint x: 166, endPoint y: 466, distance: 93.1
click at [166, 466] on p "4. Categories of Third Parties We Share Personal Information With" at bounding box center [123, 459] width 148 height 22
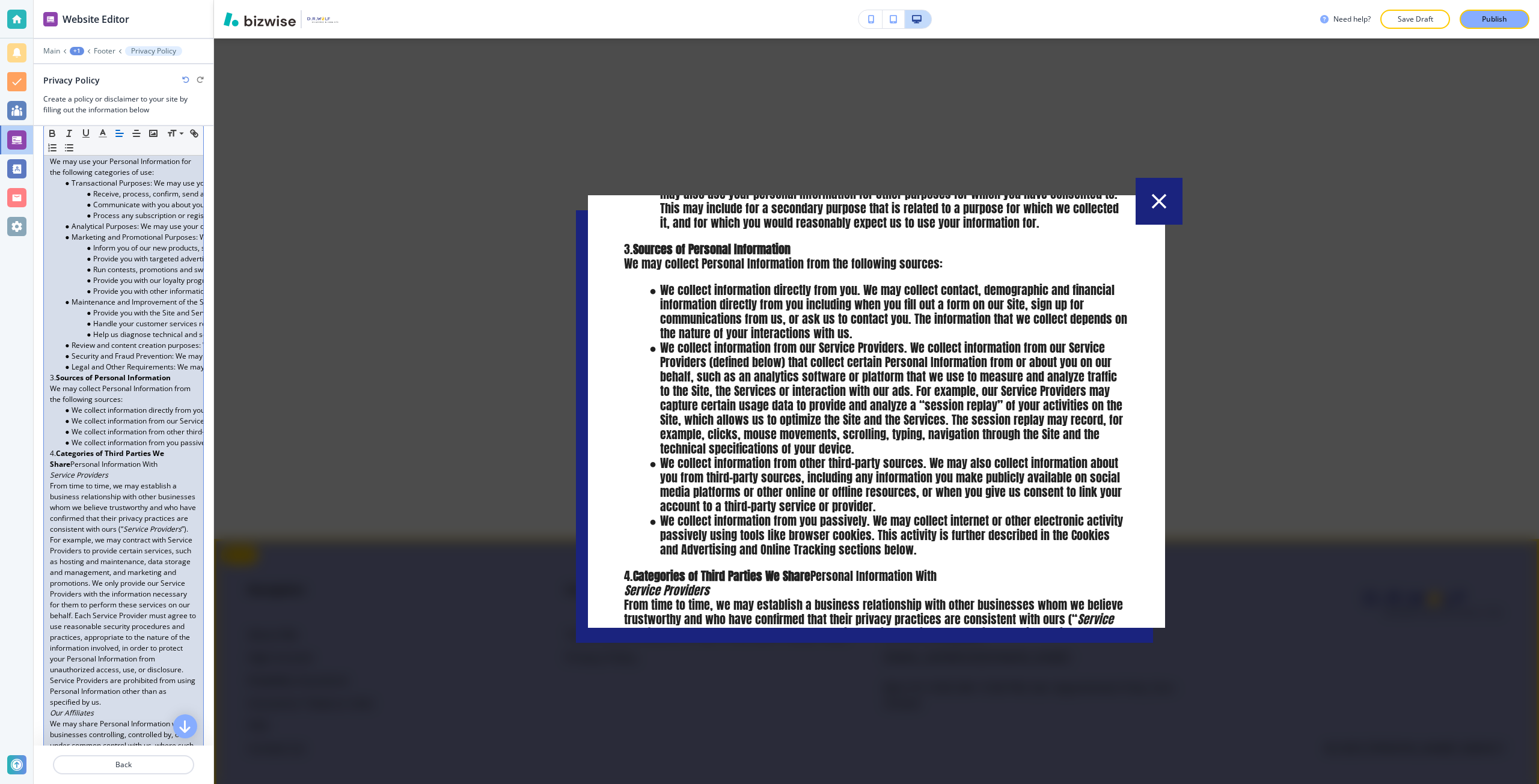
scroll to position [1322, 0]
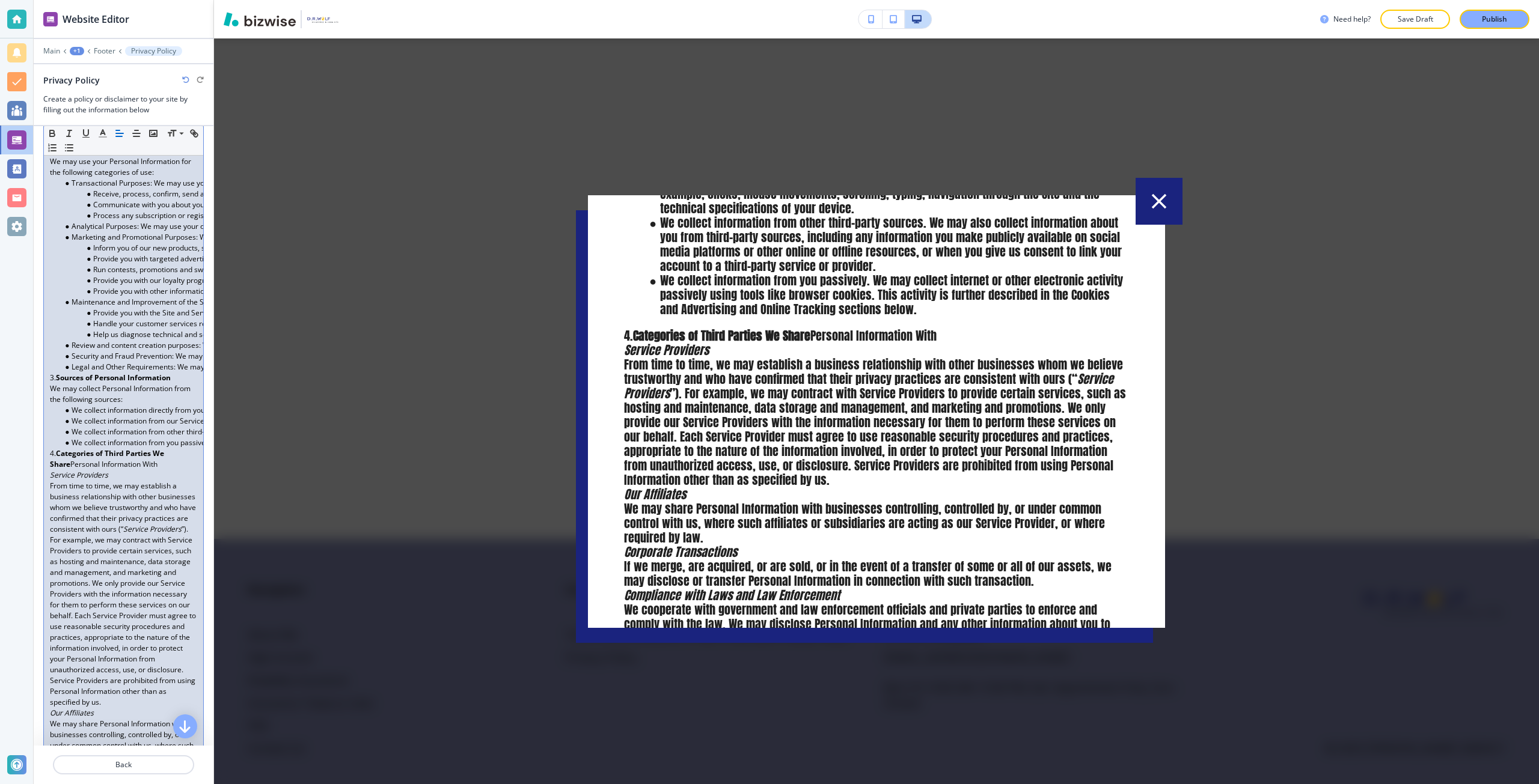
click at [109, 502] on p "From time to time, we may establish a business relationship with other business…" at bounding box center [123, 594] width 148 height 227
click at [84, 480] on em "Service Providers" at bounding box center [78, 475] width 59 height 10
drag, startPoint x: 84, startPoint y: 481, endPoint x: 78, endPoint y: 477, distance: 7.2
click at [104, 480] on em "Service Providers" at bounding box center [80, 475] width 61 height 10
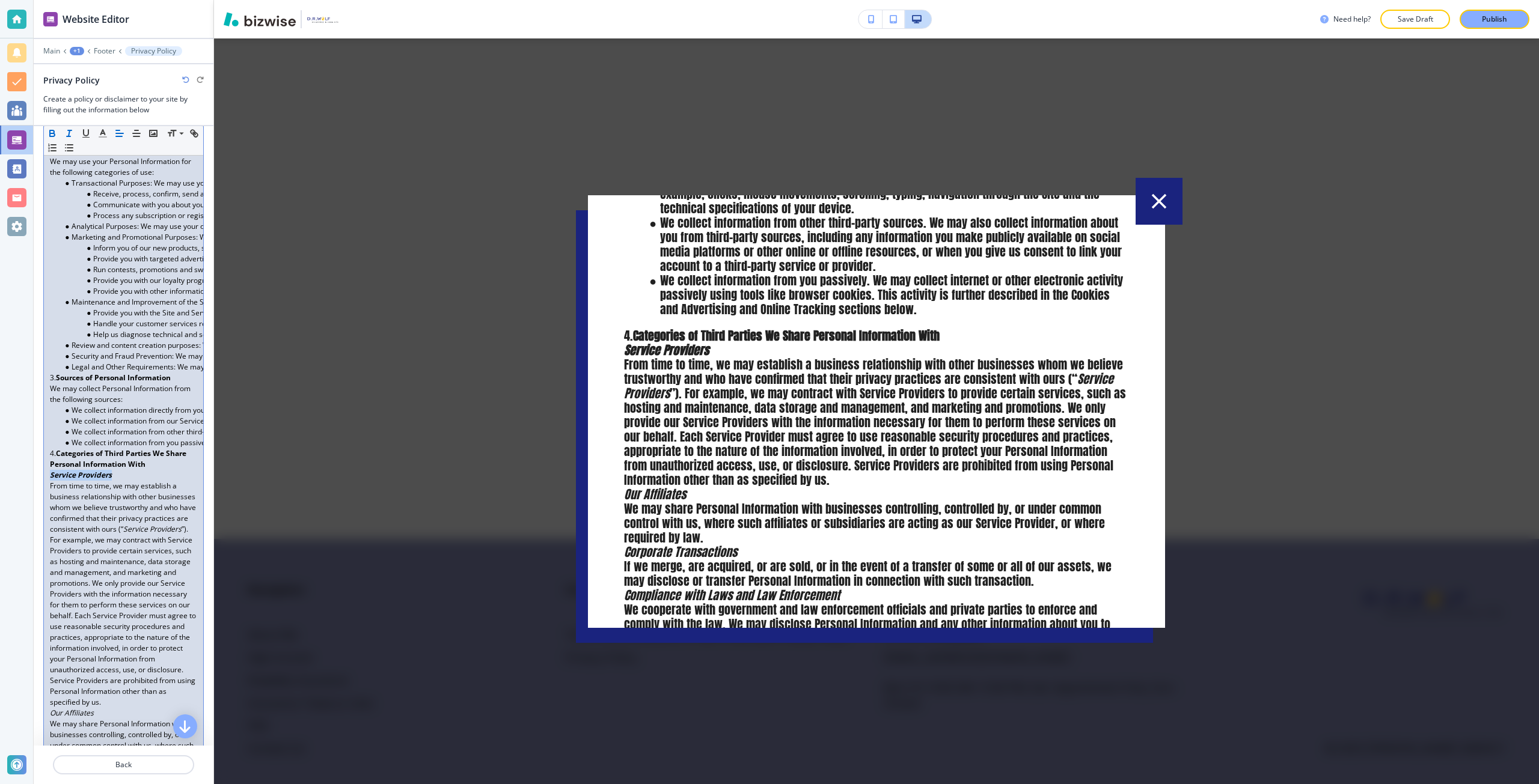
drag, startPoint x: 104, startPoint y: 483, endPoint x: 68, endPoint y: 486, distance: 36.1
click at [68, 480] on em "Service Providers" at bounding box center [80, 475] width 61 height 10
click at [175, 470] on p "4. Categories of Third Parties We Share Personal Information With" at bounding box center [123, 459] width 148 height 22
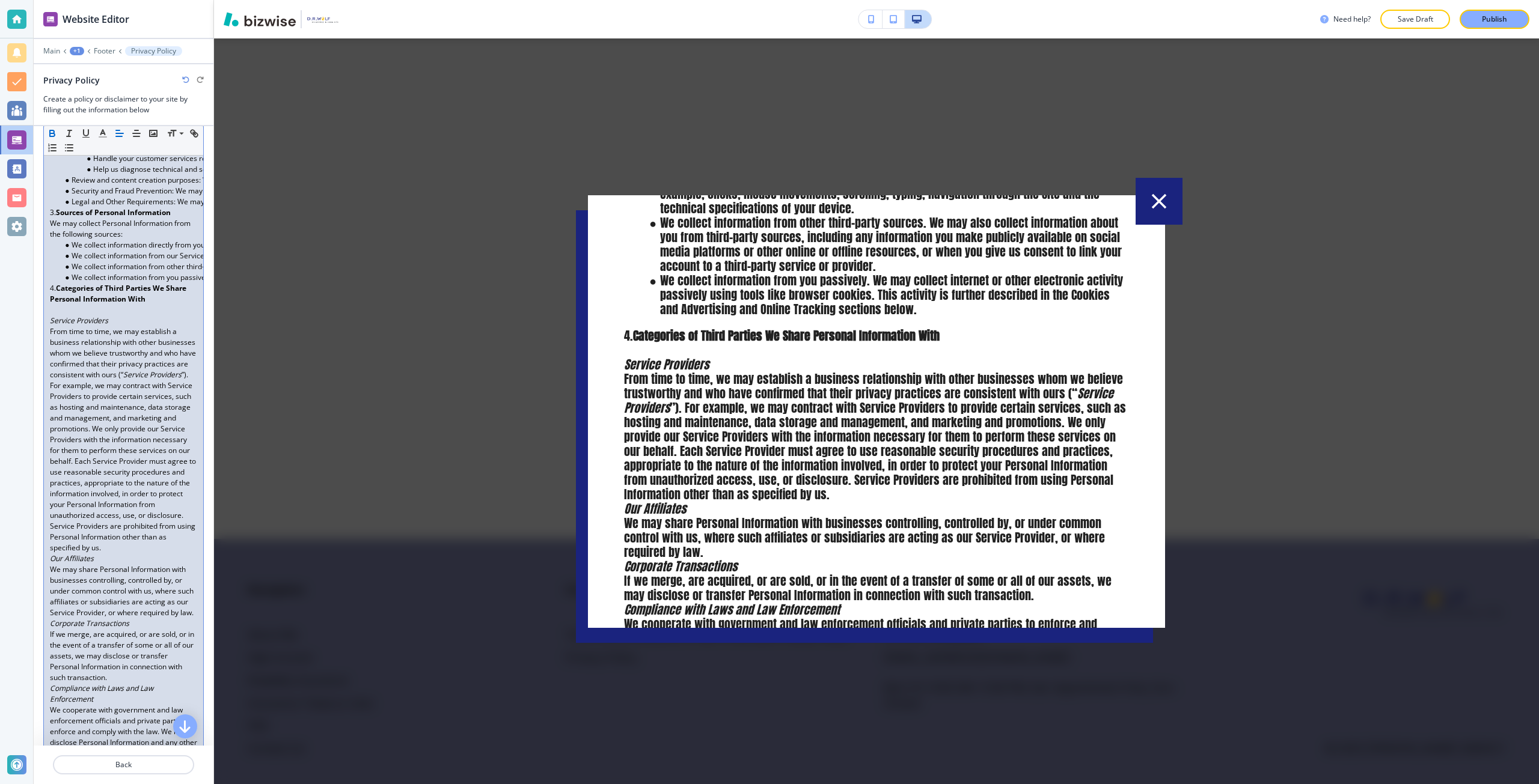
scroll to position [661, 0]
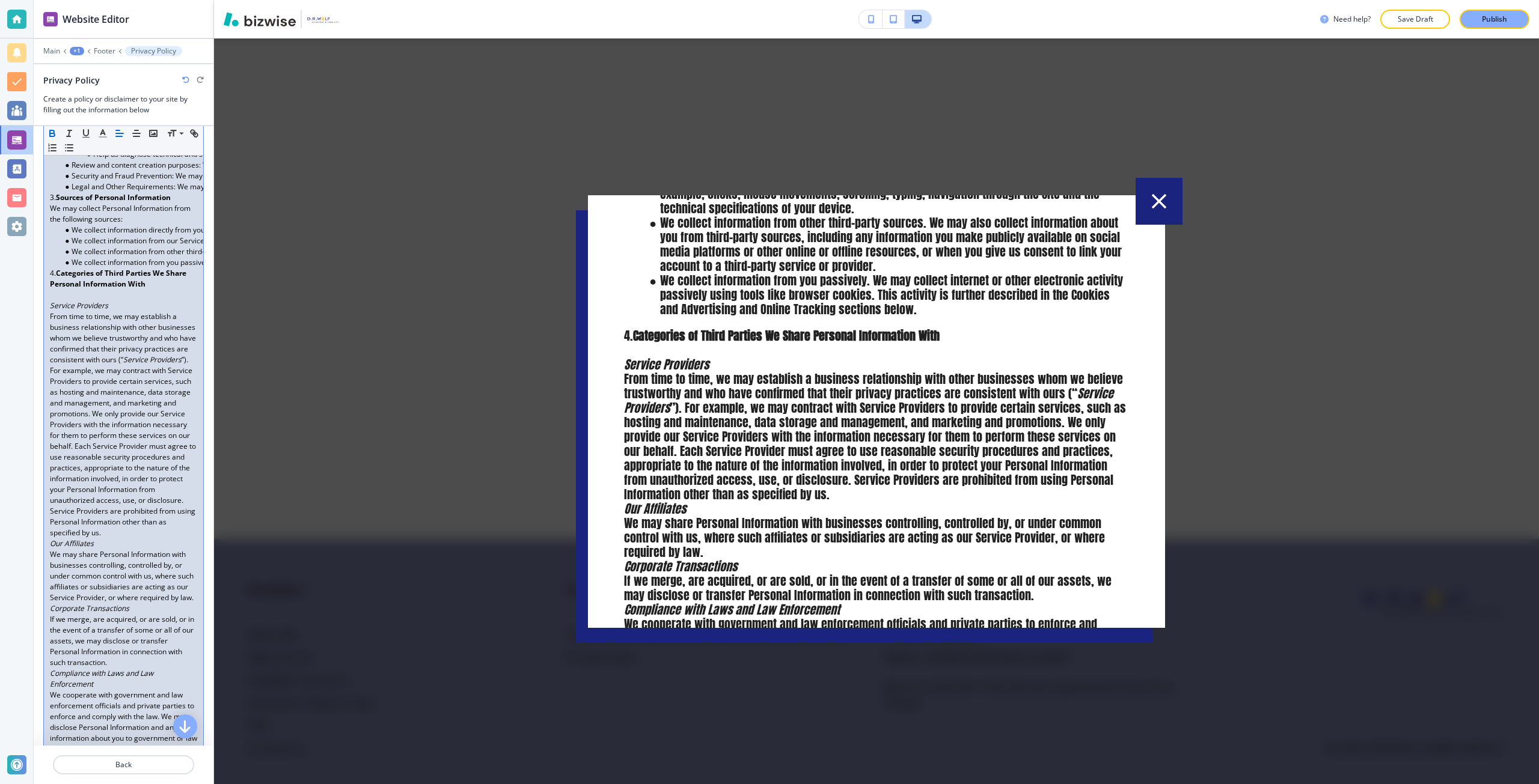
click at [52, 548] on em "Our Affiliates" at bounding box center [71, 543] width 44 height 10
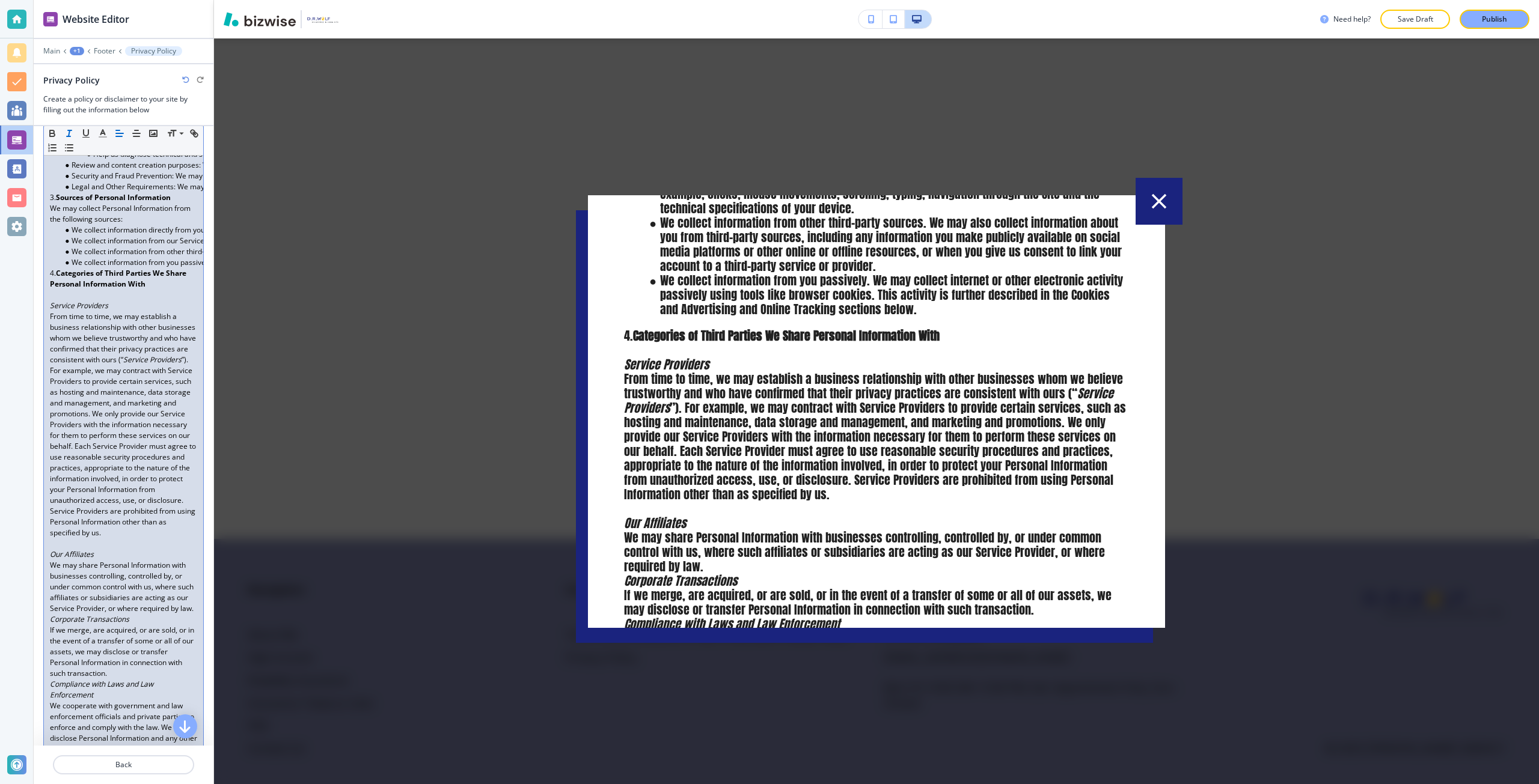
click at [115, 311] on p "Service Providers" at bounding box center [123, 305] width 148 height 11
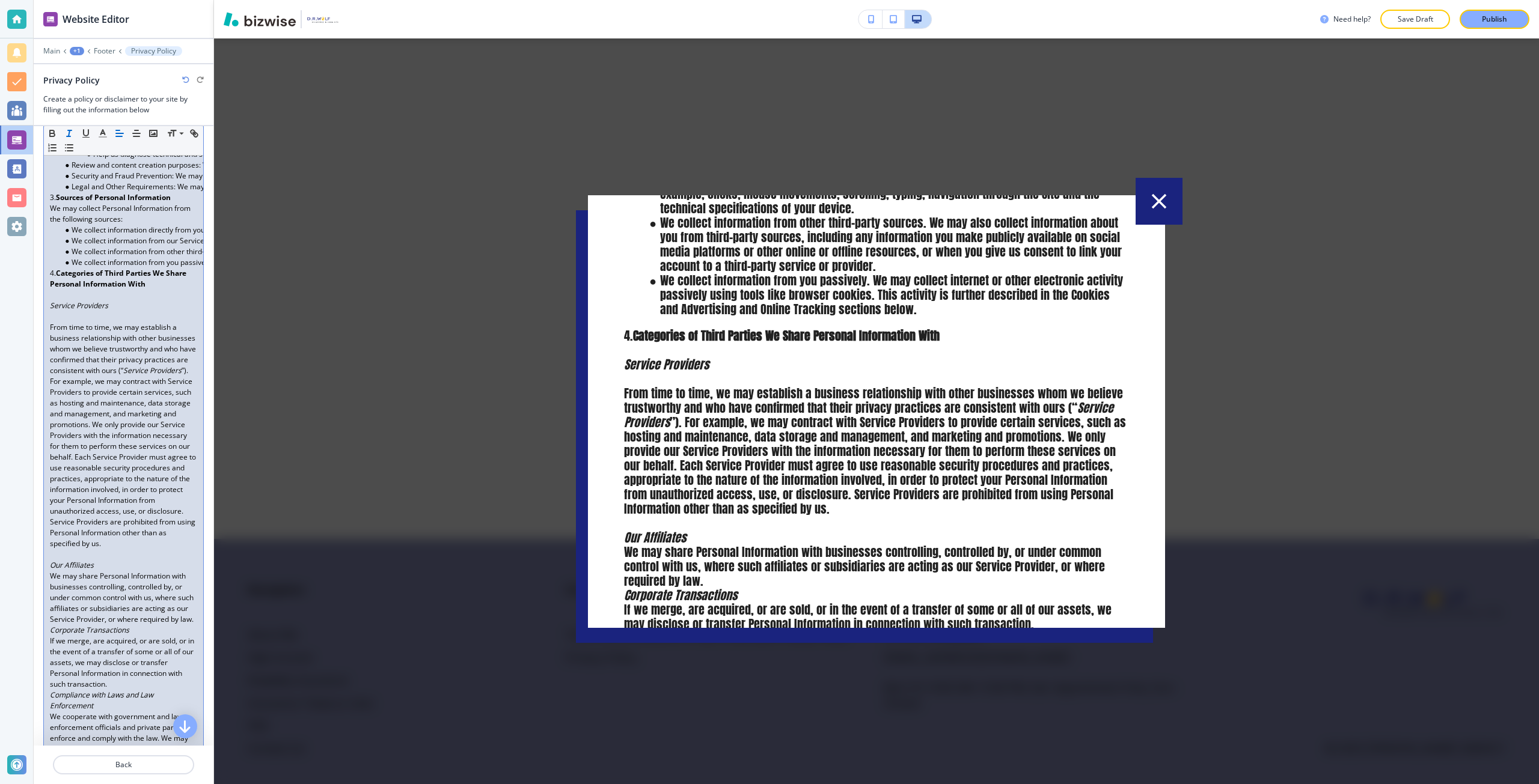
click at [101, 571] on p "Our Affiliates" at bounding box center [123, 565] width 148 height 11
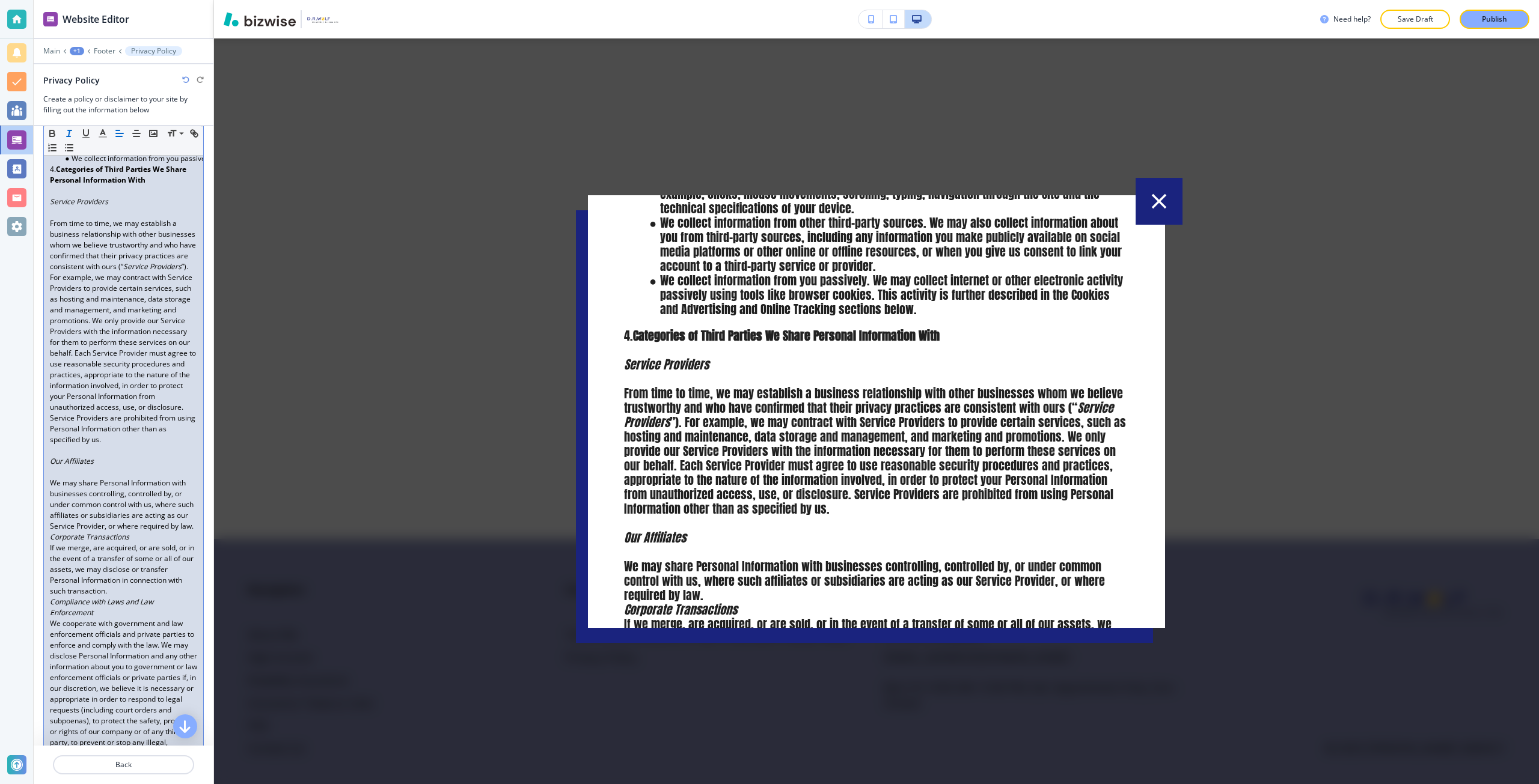
scroll to position [781, 0]
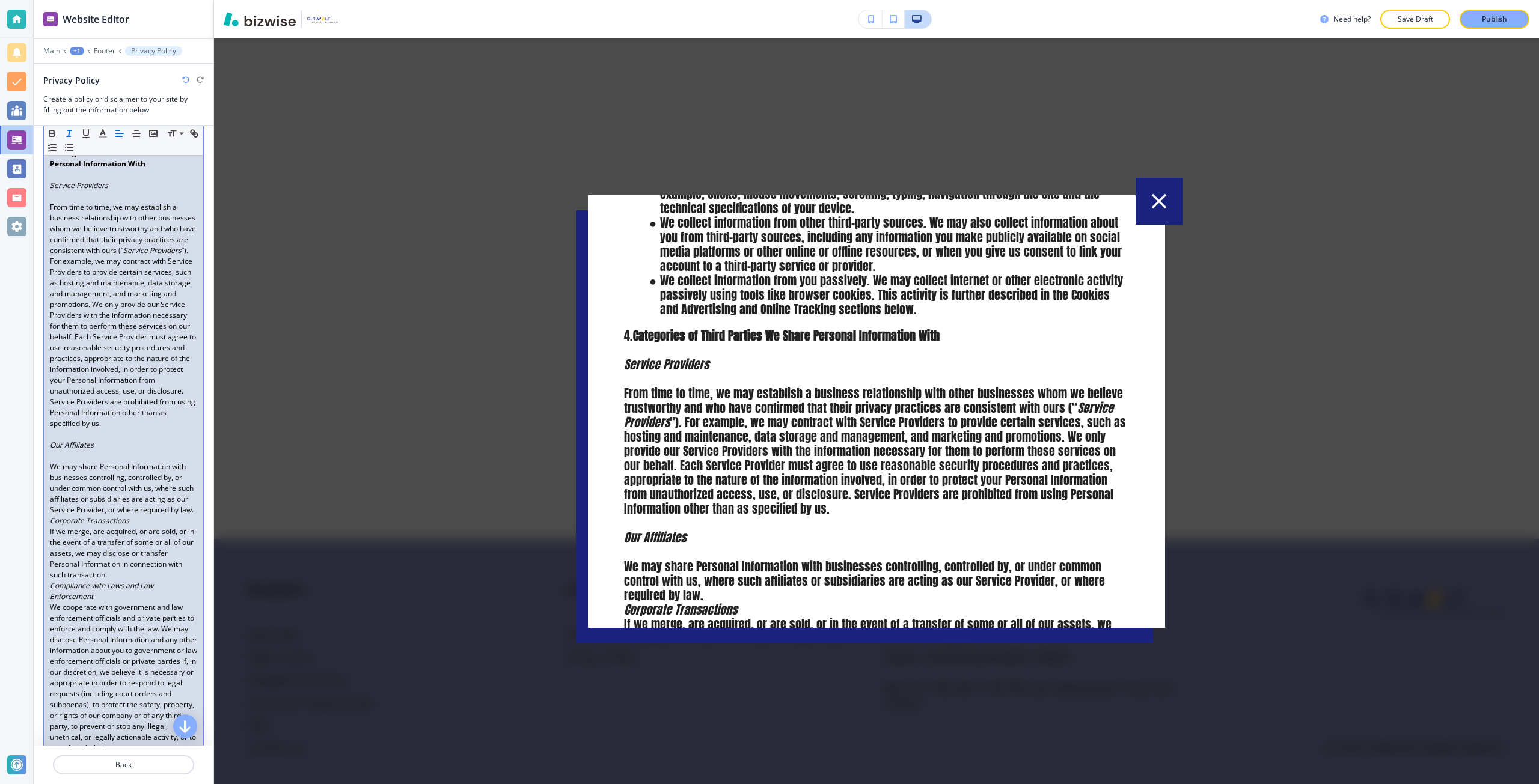
click at [116, 515] on p "We may share Personal Information with businesses controlling, controlled by, o…" at bounding box center [123, 489] width 148 height 55
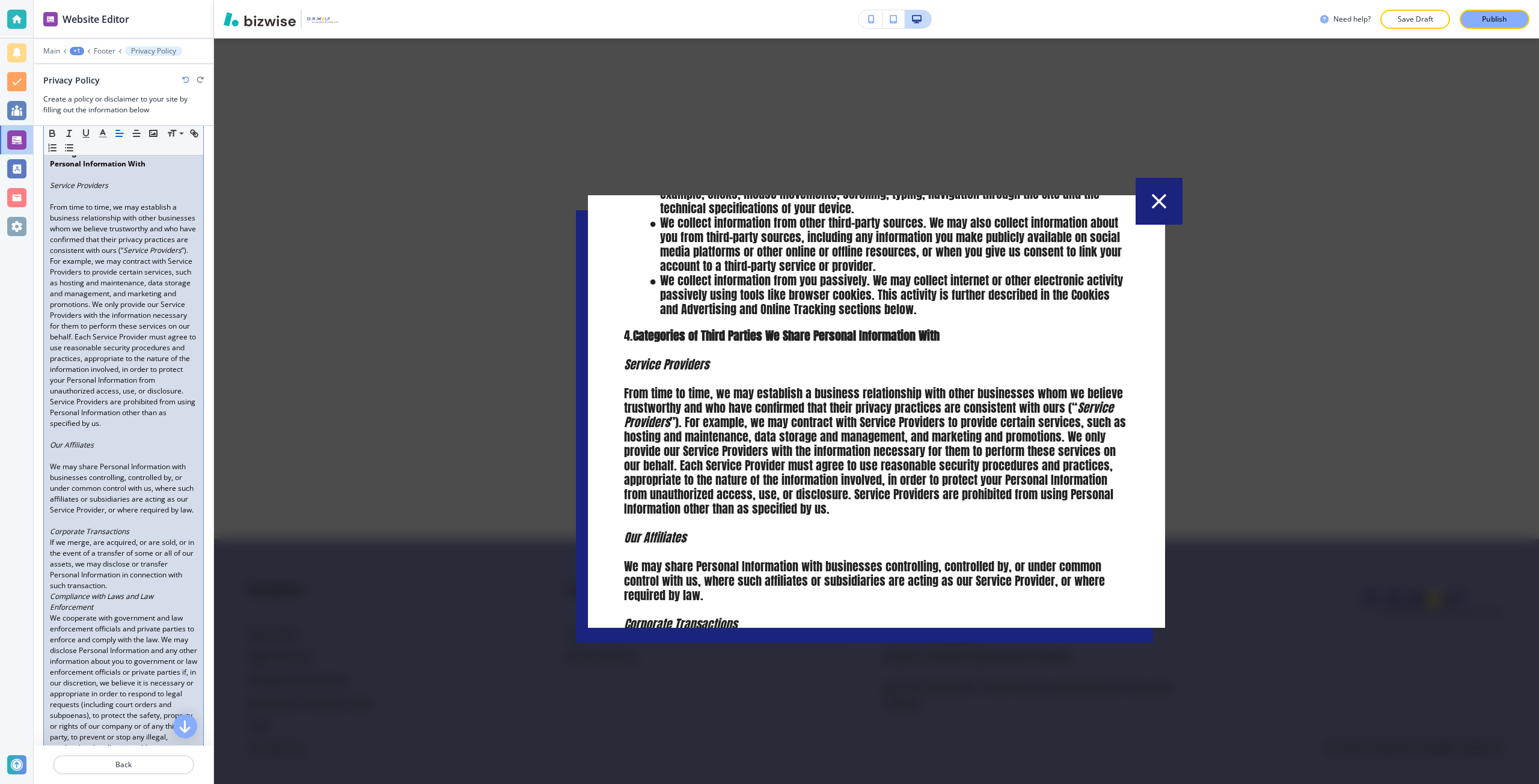
click at [134, 537] on p "Corporate Transactions" at bounding box center [123, 531] width 148 height 11
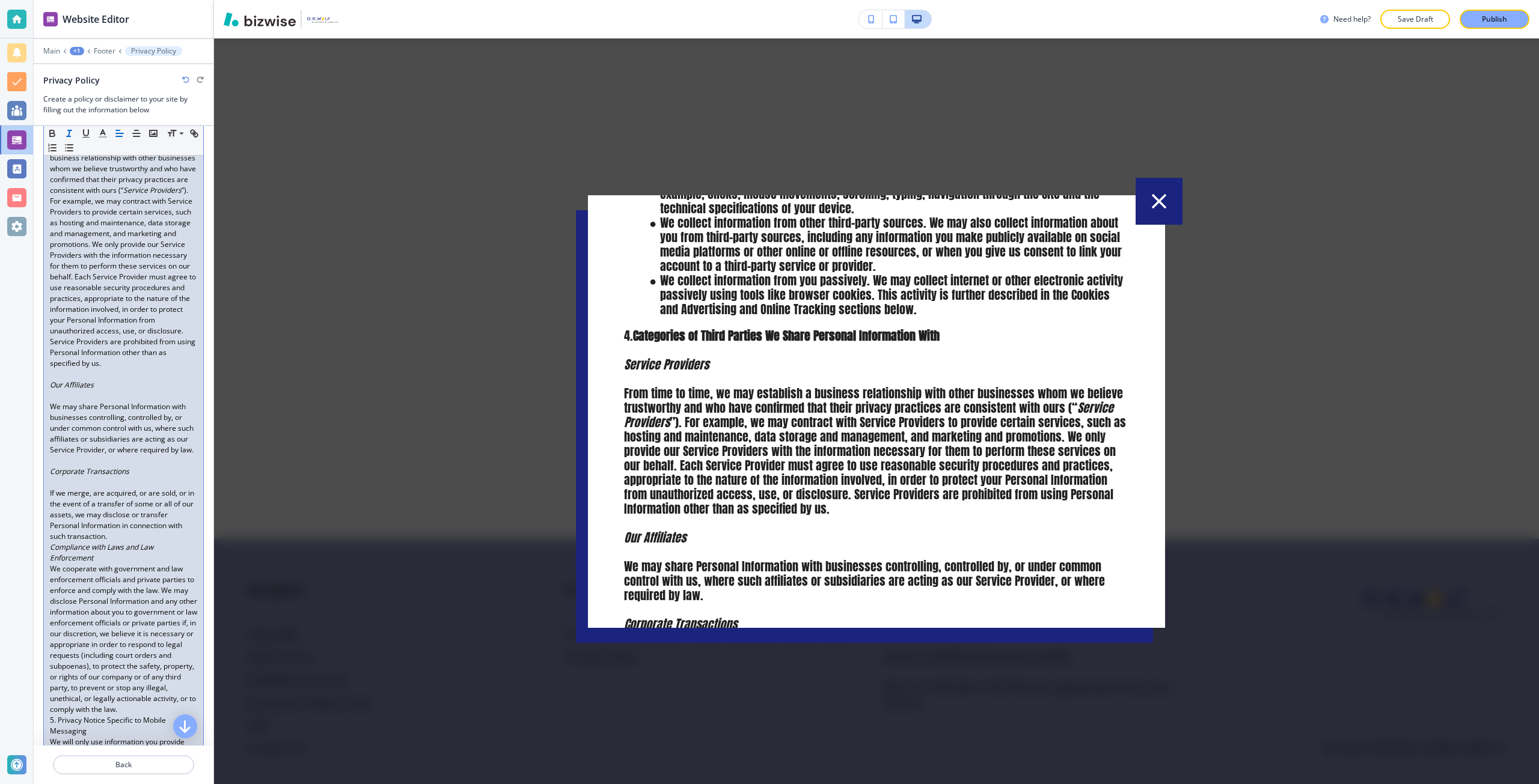
scroll to position [901, 0]
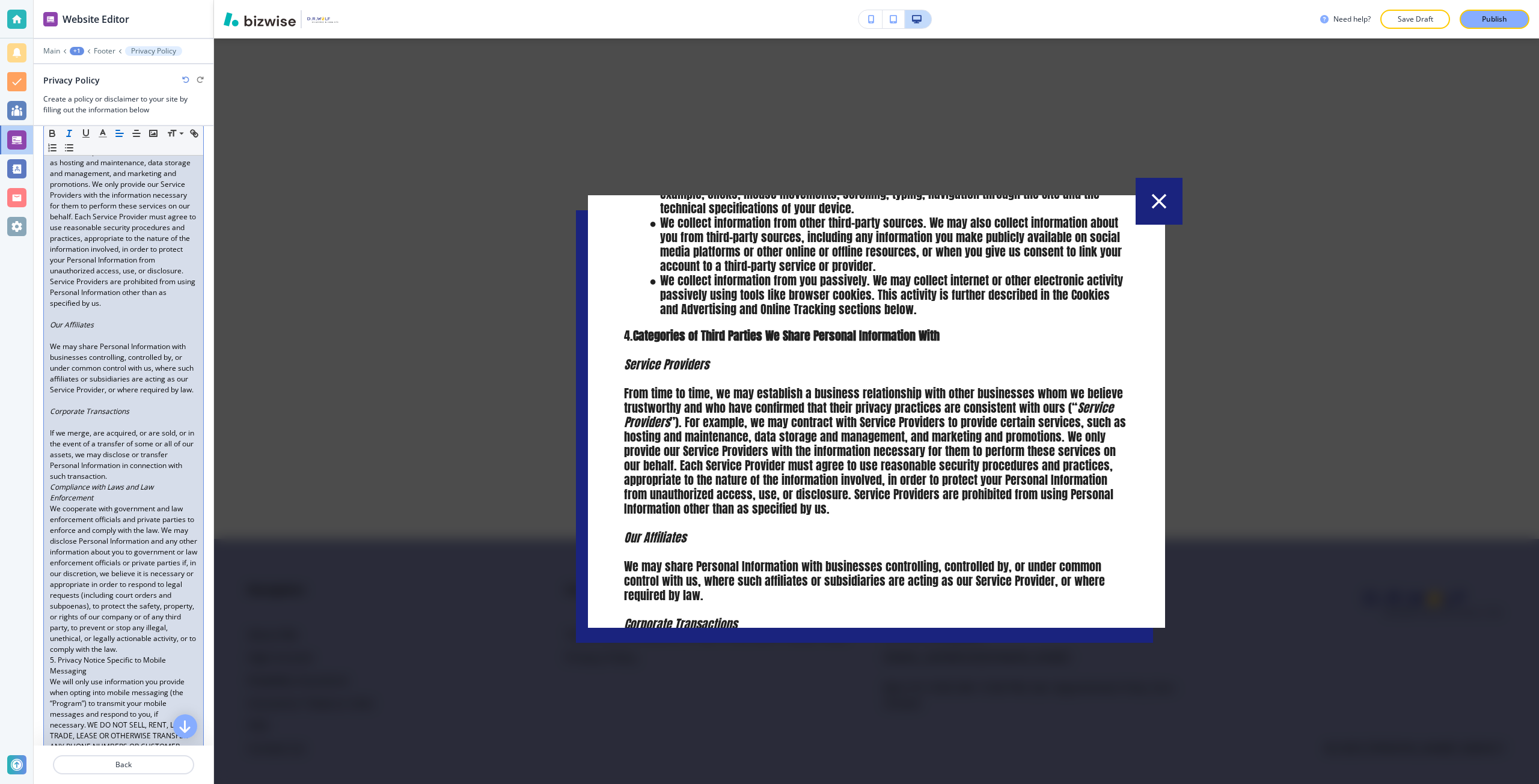
click at [168, 482] on p "If we merge, are acquired, or are sold, or in the event of a transfer of some o…" at bounding box center [123, 455] width 148 height 55
click at [143, 513] on em "Compliance with Laws and Law Enforcement" at bounding box center [102, 503] width 105 height 21
click at [127, 514] on p "Compliance with Laws and Law Enforcement" at bounding box center [123, 504] width 148 height 22
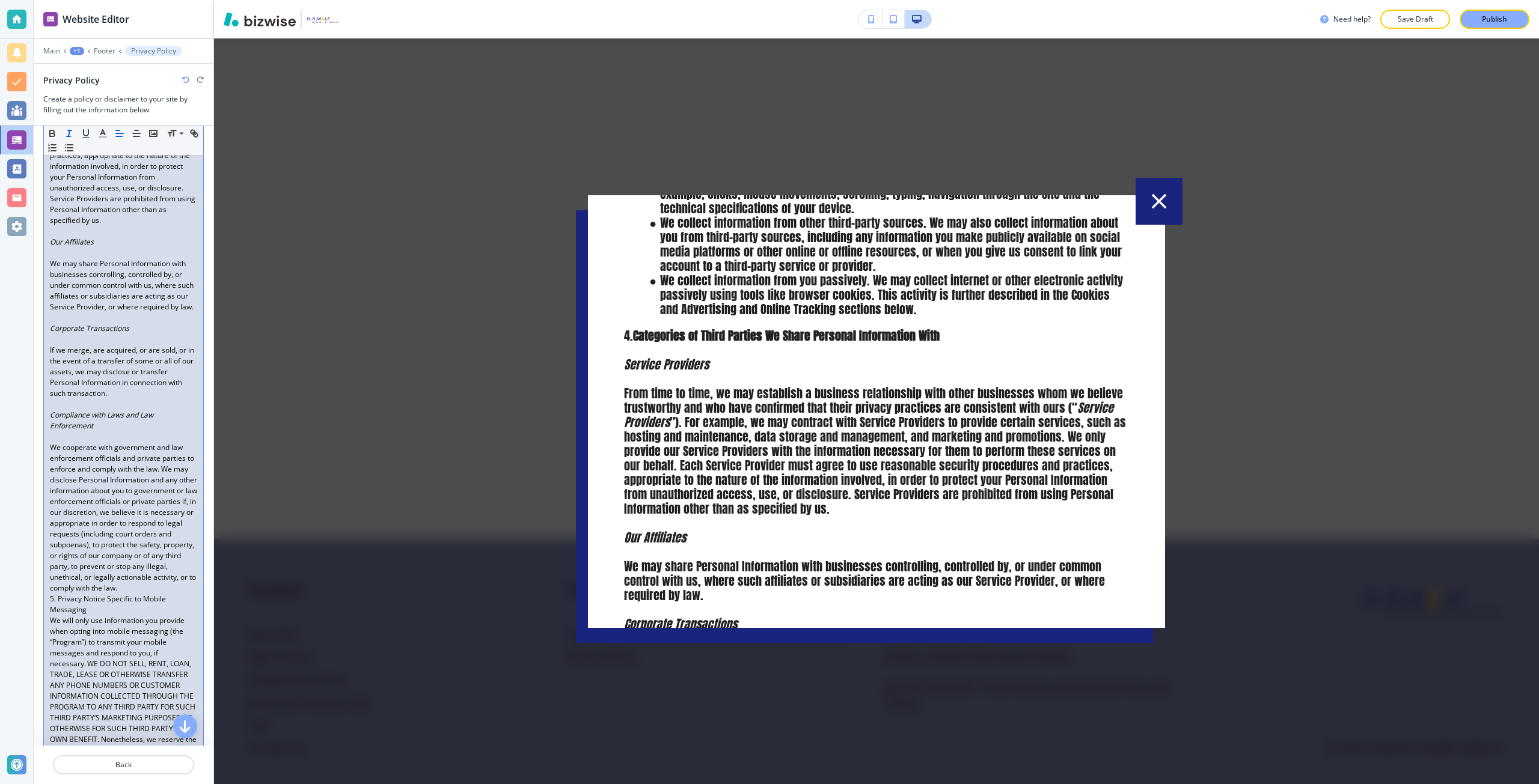
scroll to position [1021, 0]
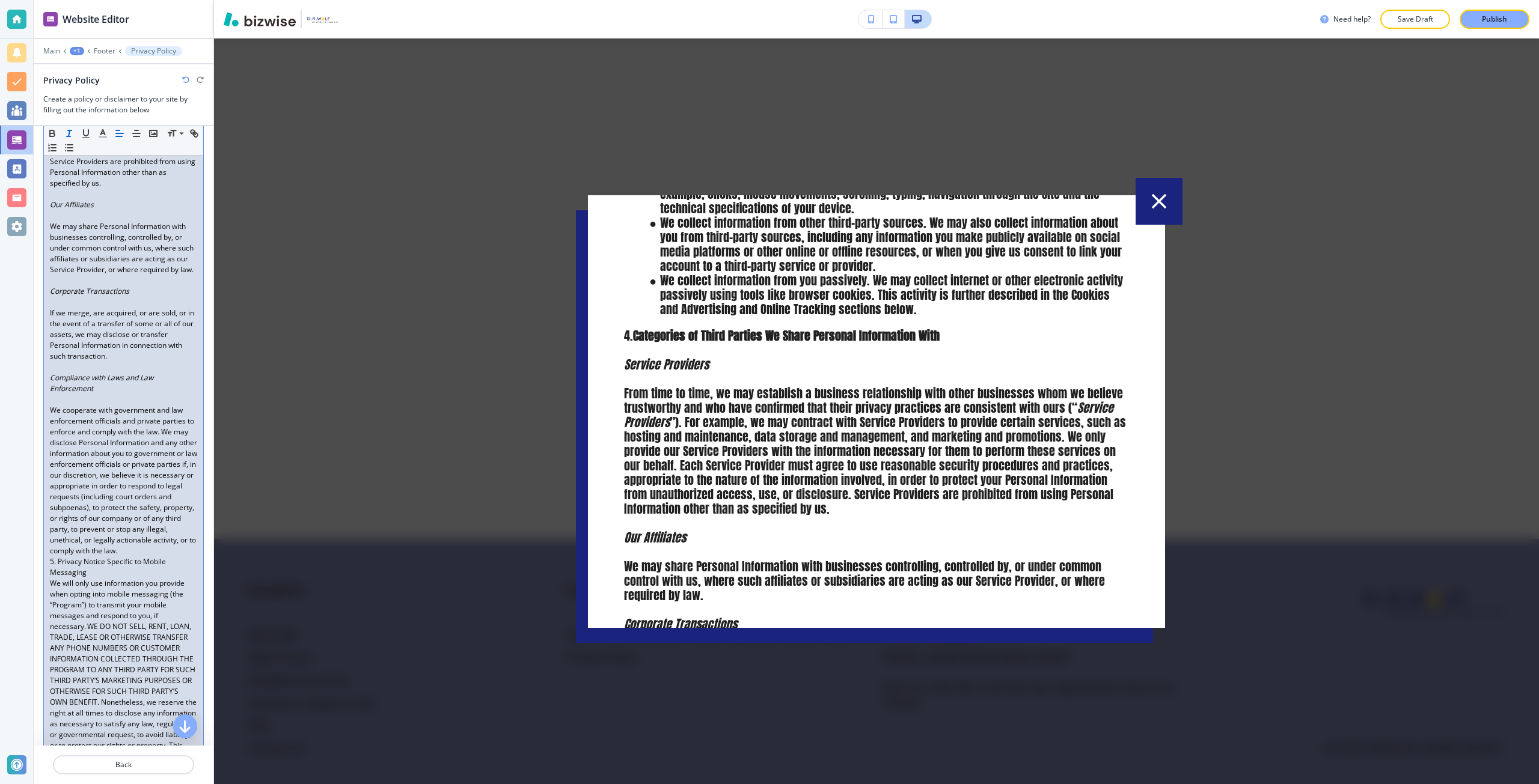
click at [118, 556] on p "We cooperate with government and law enforcement officials and private parties …" at bounding box center [123, 481] width 148 height 152
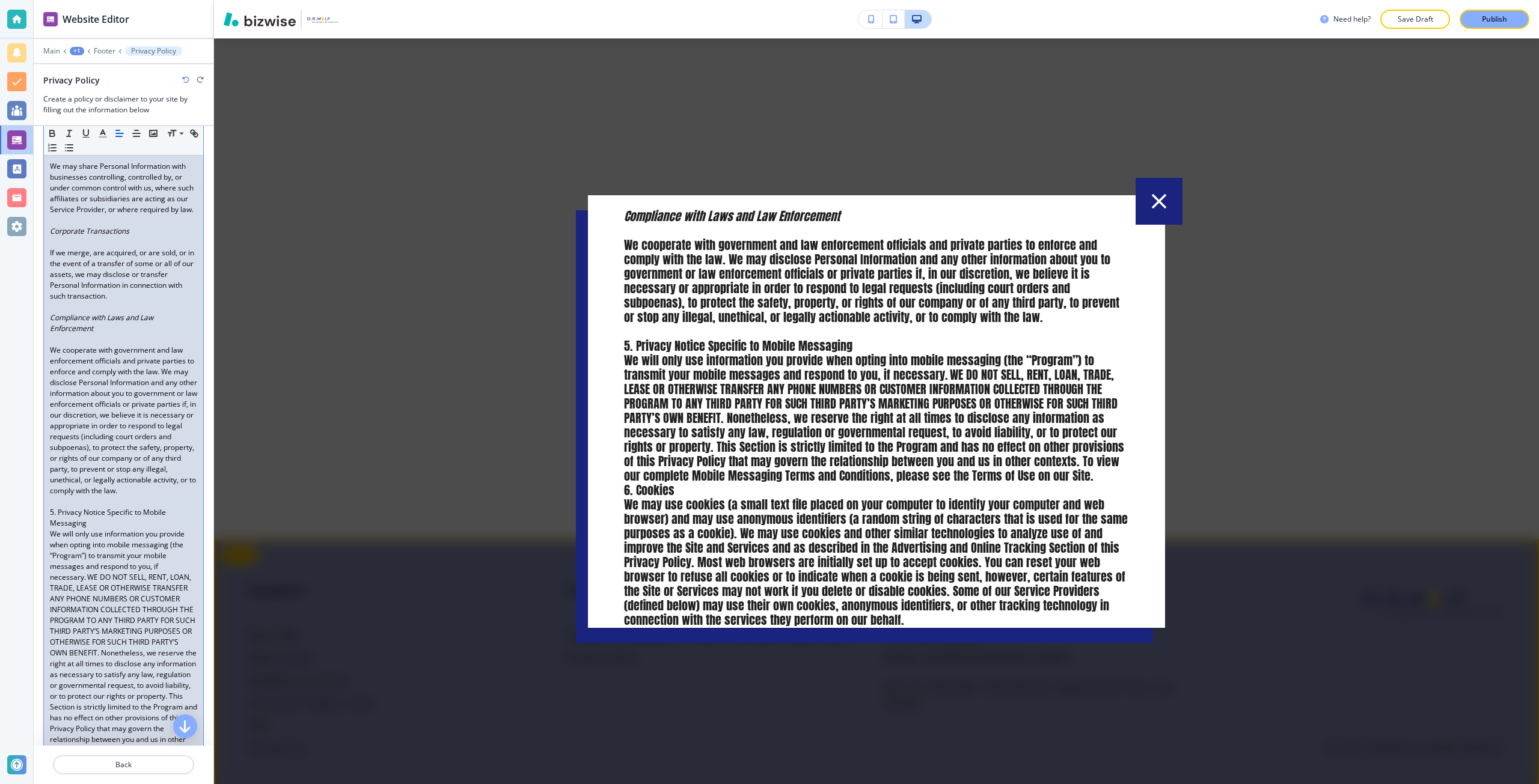
scroll to position [1803, 0]
click at [72, 528] on p "5. Privacy Notice Specific to Mobile Messaging" at bounding box center [123, 518] width 148 height 22
drag, startPoint x: 72, startPoint y: 581, endPoint x: 74, endPoint y: 587, distance: 6.3
click at [74, 528] on p "5. Privacy Notice Specific to Mobile Messaging" at bounding box center [123, 518] width 148 height 22
click at [94, 528] on p "5. Privacy Notice Specific to Mobile Messaging" at bounding box center [123, 518] width 148 height 22
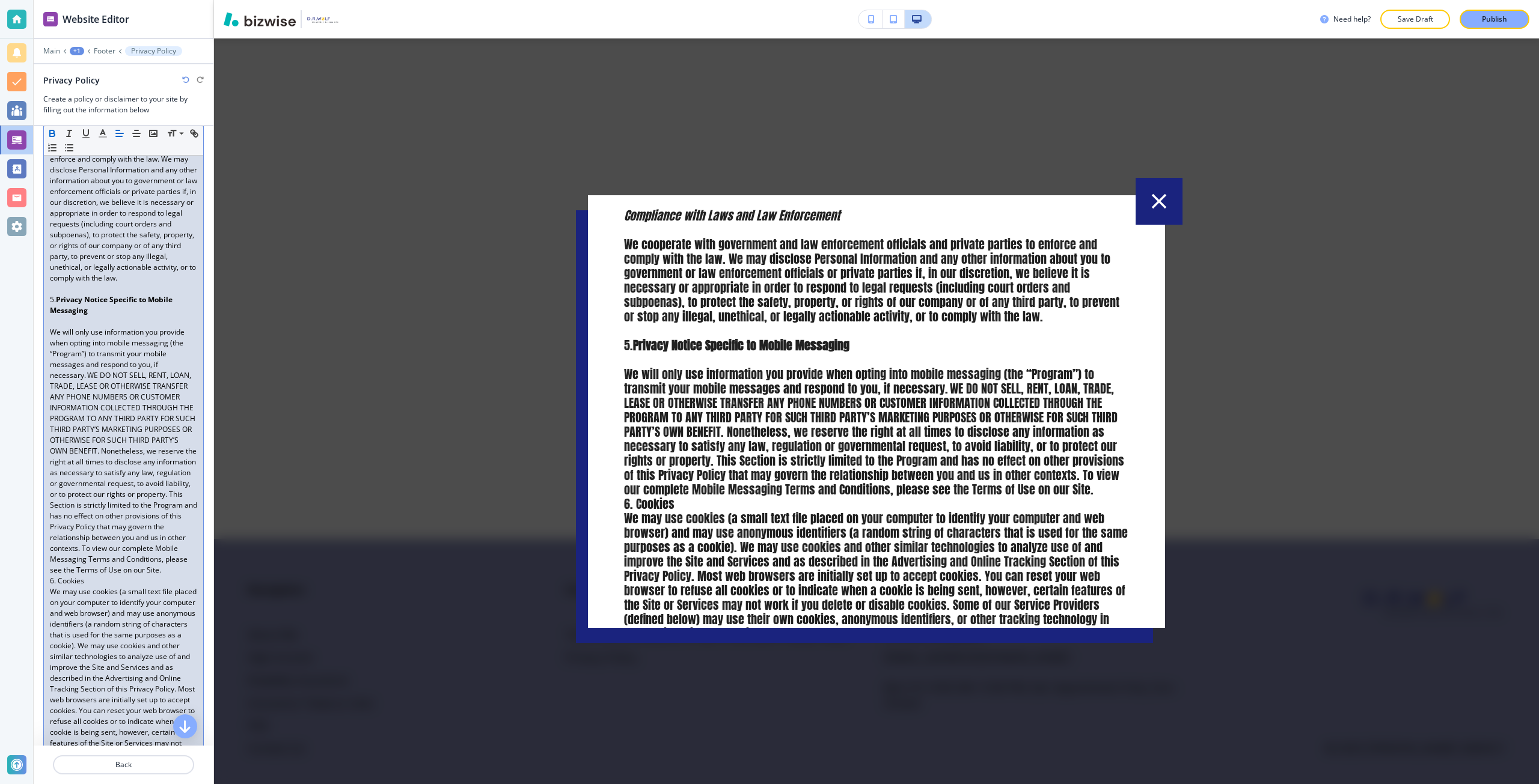
scroll to position [1322, 0]
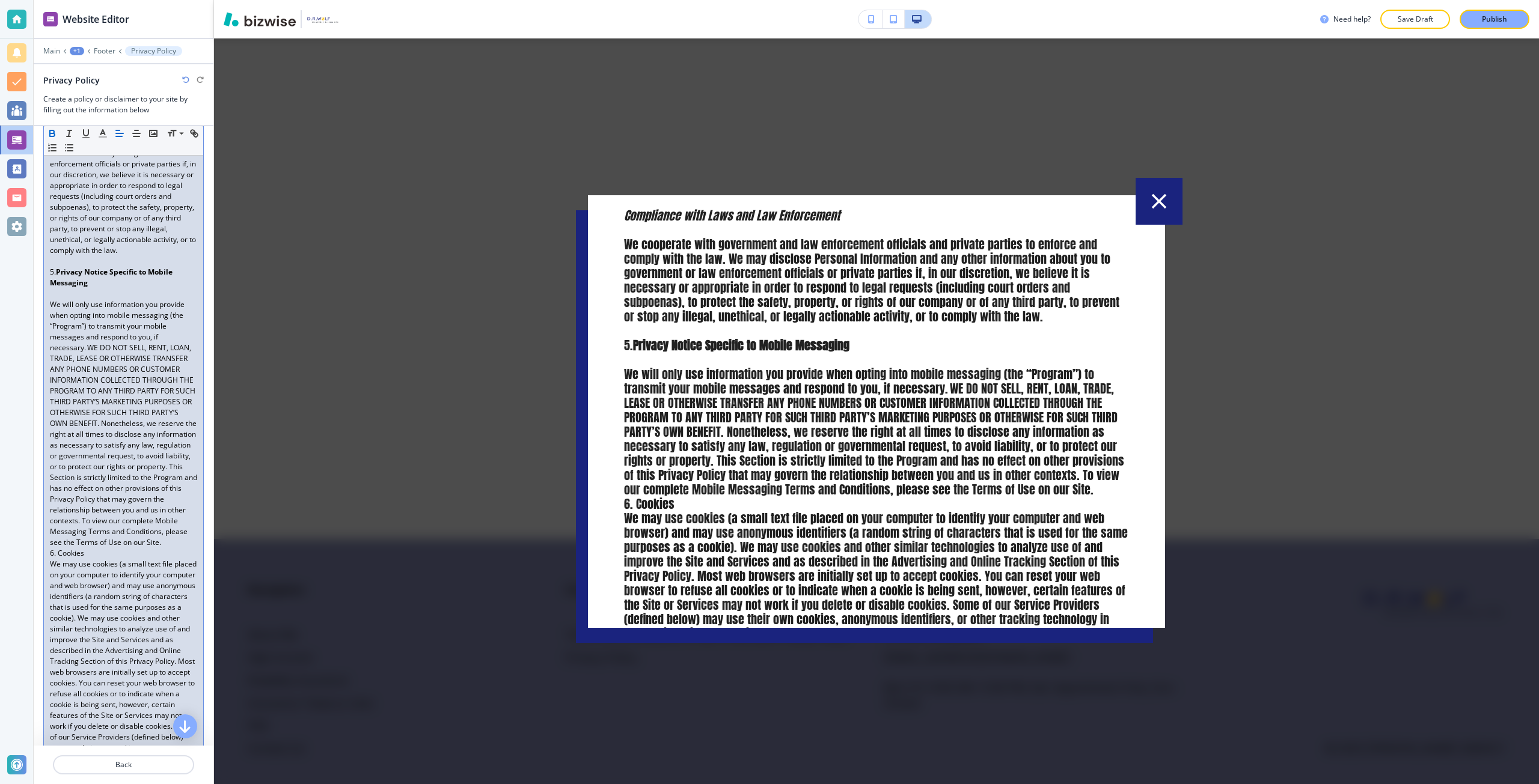
click at [137, 548] on p "We will only use information you provide when opting into mobile messaging (the…" at bounding box center [123, 423] width 148 height 249
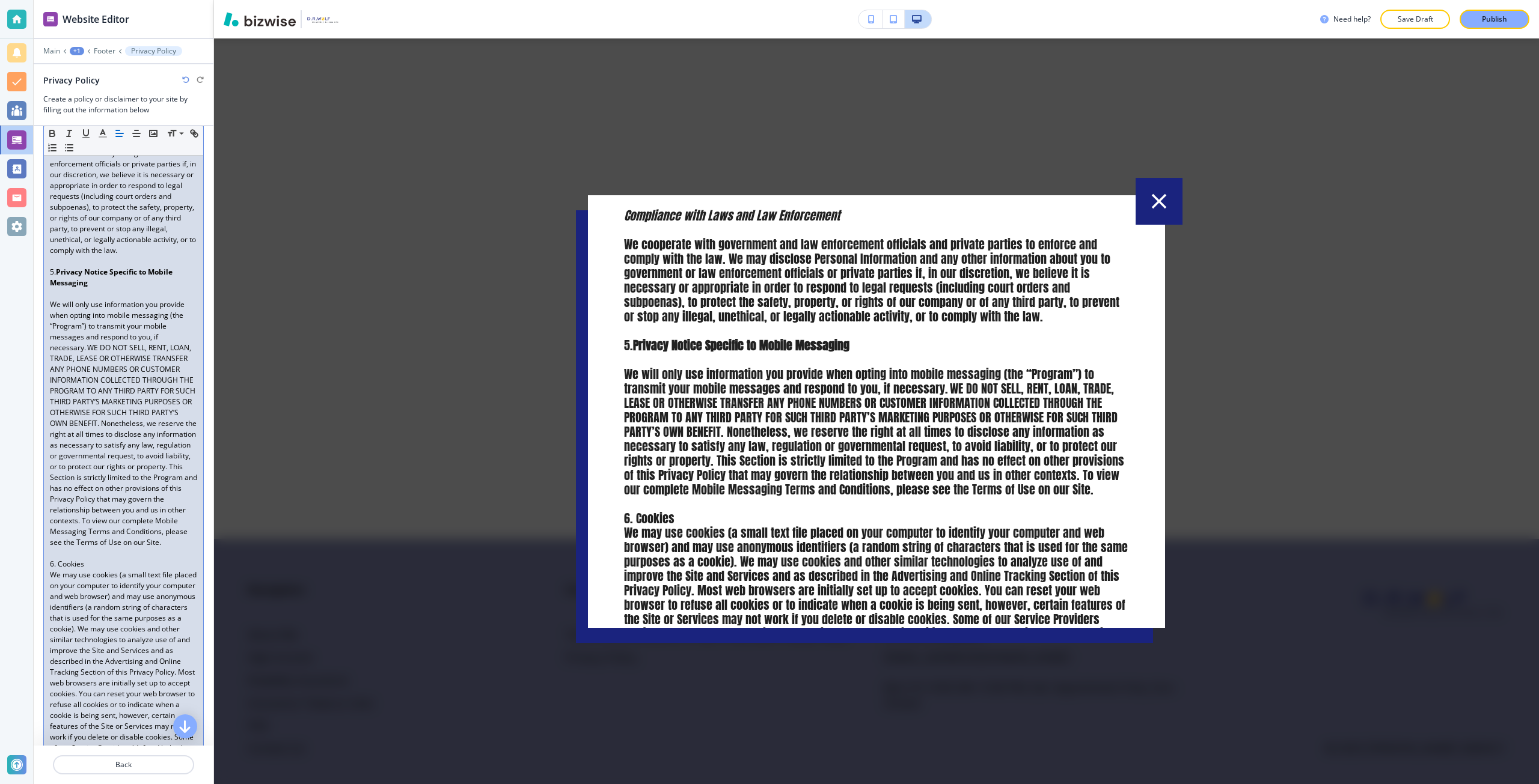
click at [69, 570] on p "6. Cookies" at bounding box center [123, 564] width 148 height 11
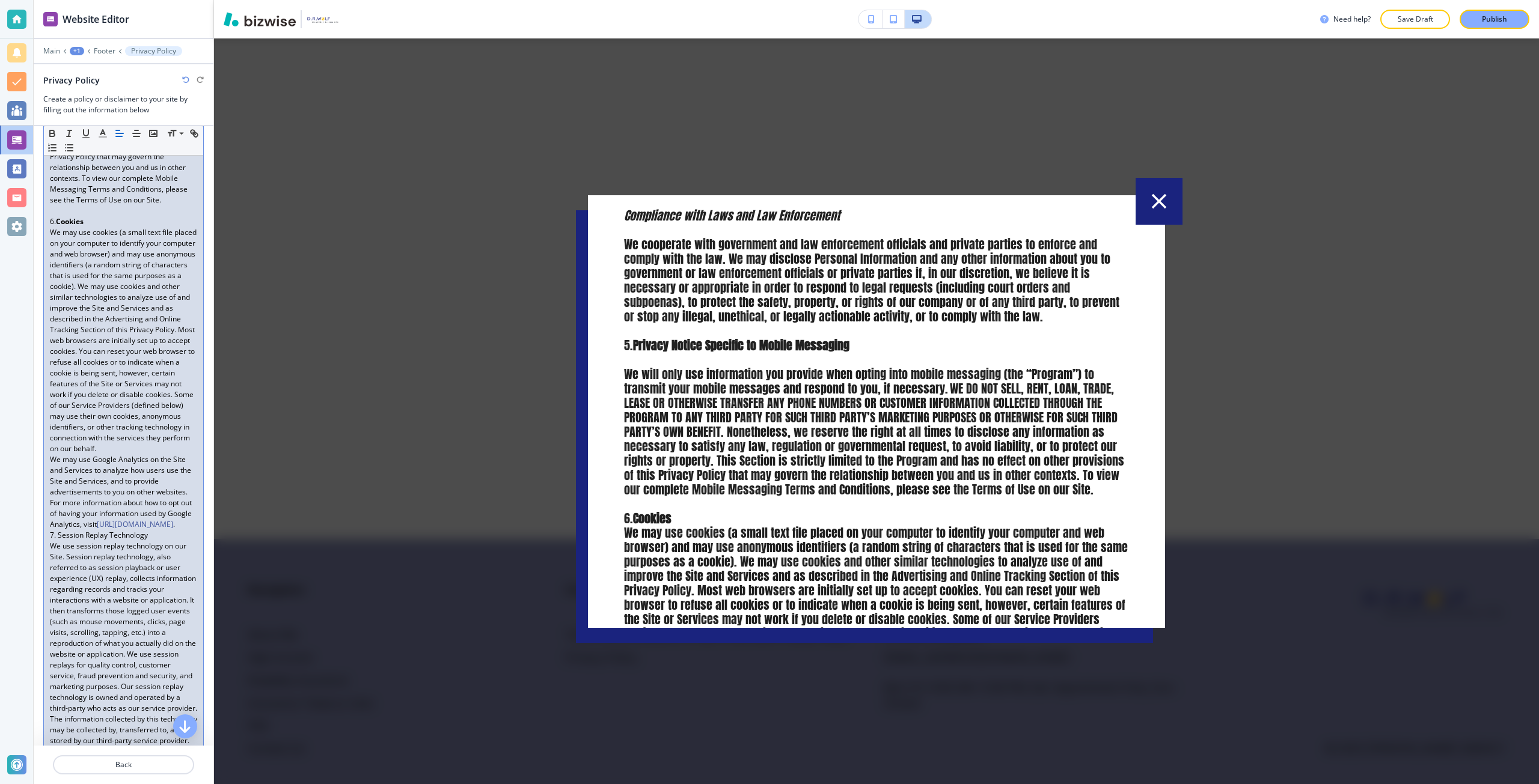
scroll to position [1682, 0]
click at [148, 522] on p "7. Session Replay Technology" at bounding box center [123, 516] width 148 height 11
click at [153, 511] on p "We may use Google Analytics on the Site and Services to analyze how users use t…" at bounding box center [123, 474] width 148 height 75
click at [71, 533] on p "7. Session Replay Technology" at bounding box center [123, 527] width 148 height 11
drag, startPoint x: 71, startPoint y: 642, endPoint x: 120, endPoint y: 646, distance: 49.2
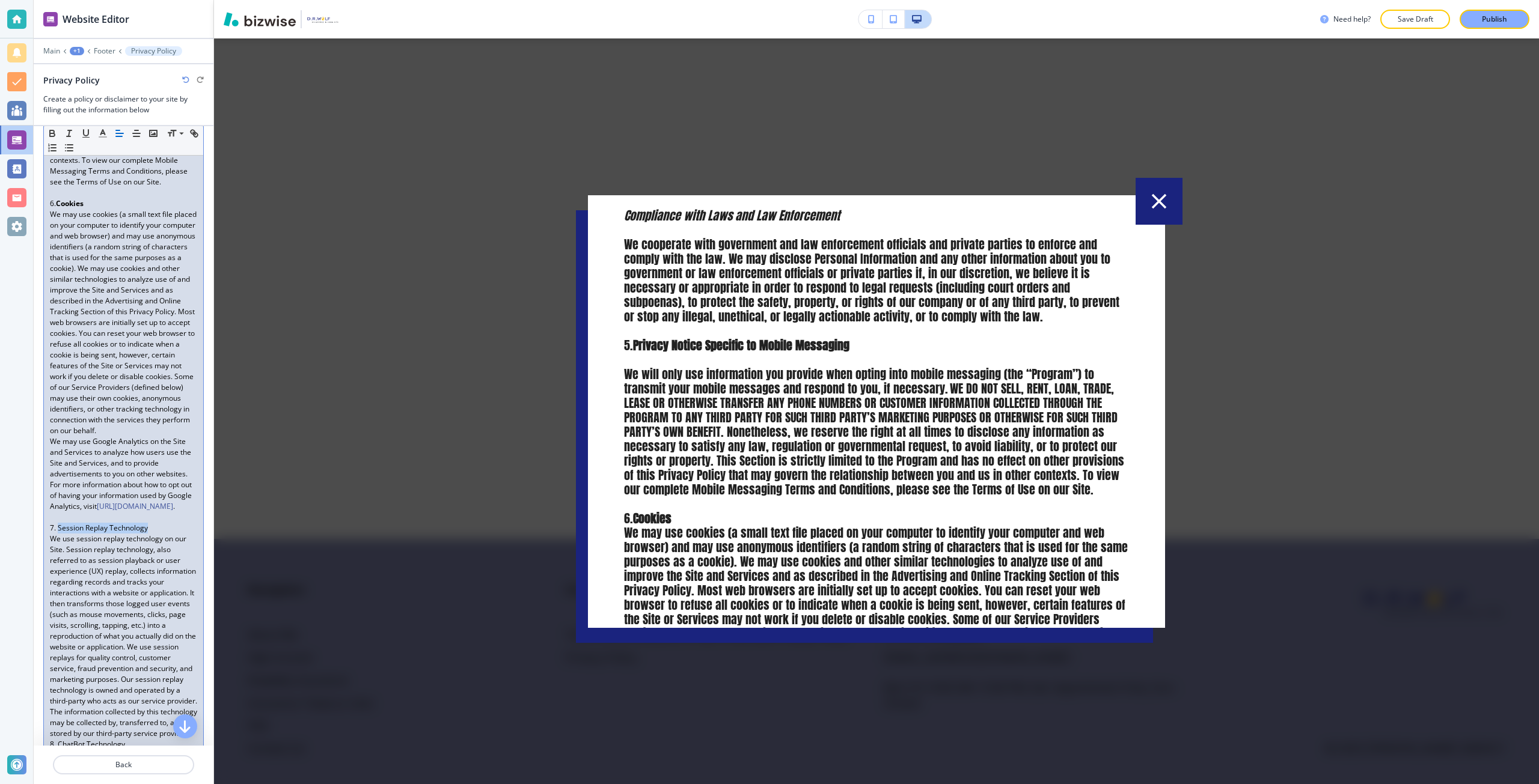
click at [120, 533] on p "7. Session Replay Technology" at bounding box center [123, 527] width 148 height 11
click at [132, 499] on p "We use session replay technology on our Site. Session replay technology, also r…" at bounding box center [123, 395] width 148 height 205
click at [98, 520] on p "8. ChatBot Technology" at bounding box center [123, 514] width 148 height 11
drag, startPoint x: 98, startPoint y: 649, endPoint x: 77, endPoint y: 652, distance: 21.2
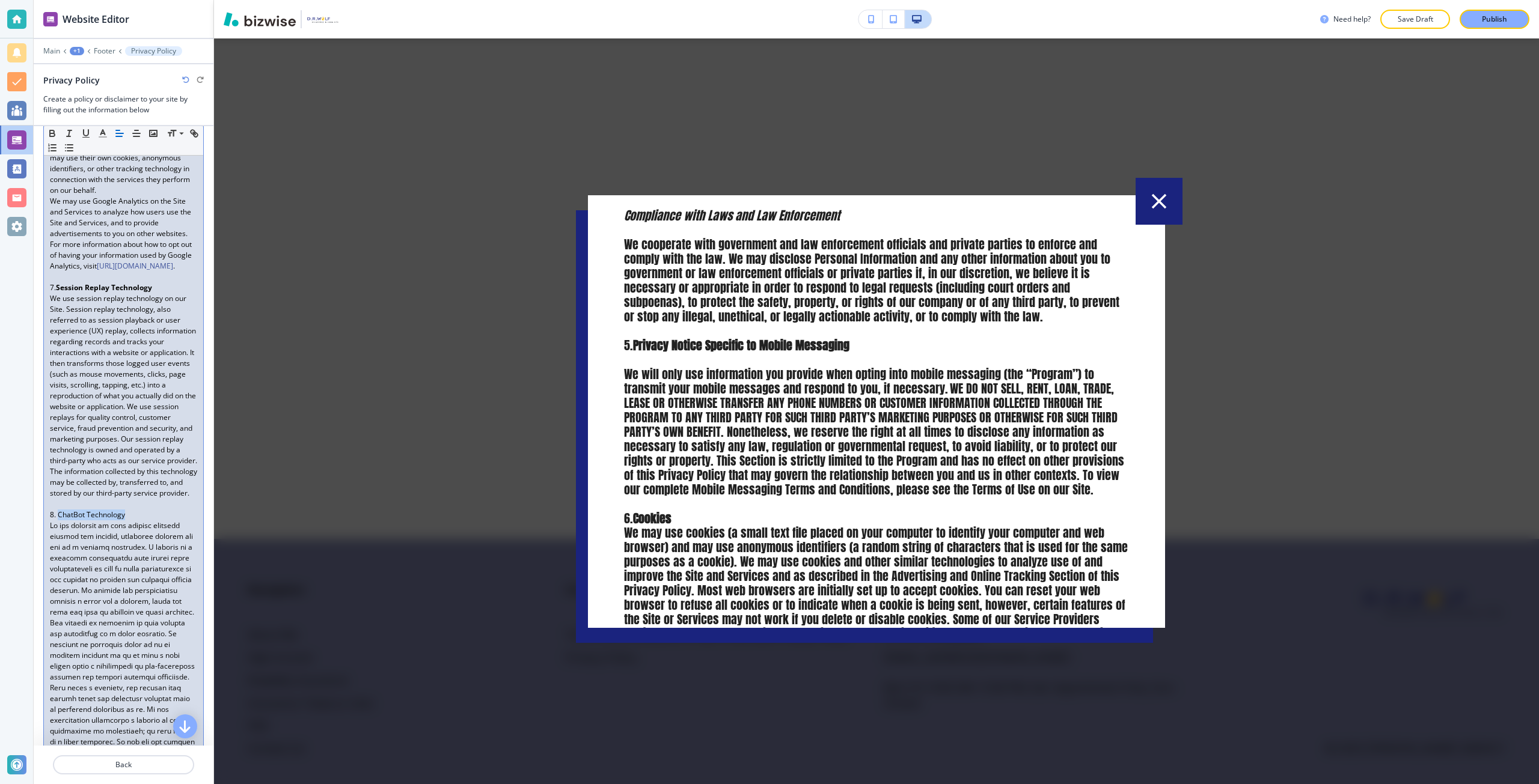
click at [77, 520] on p "8. ChatBot Technology" at bounding box center [123, 514] width 148 height 11
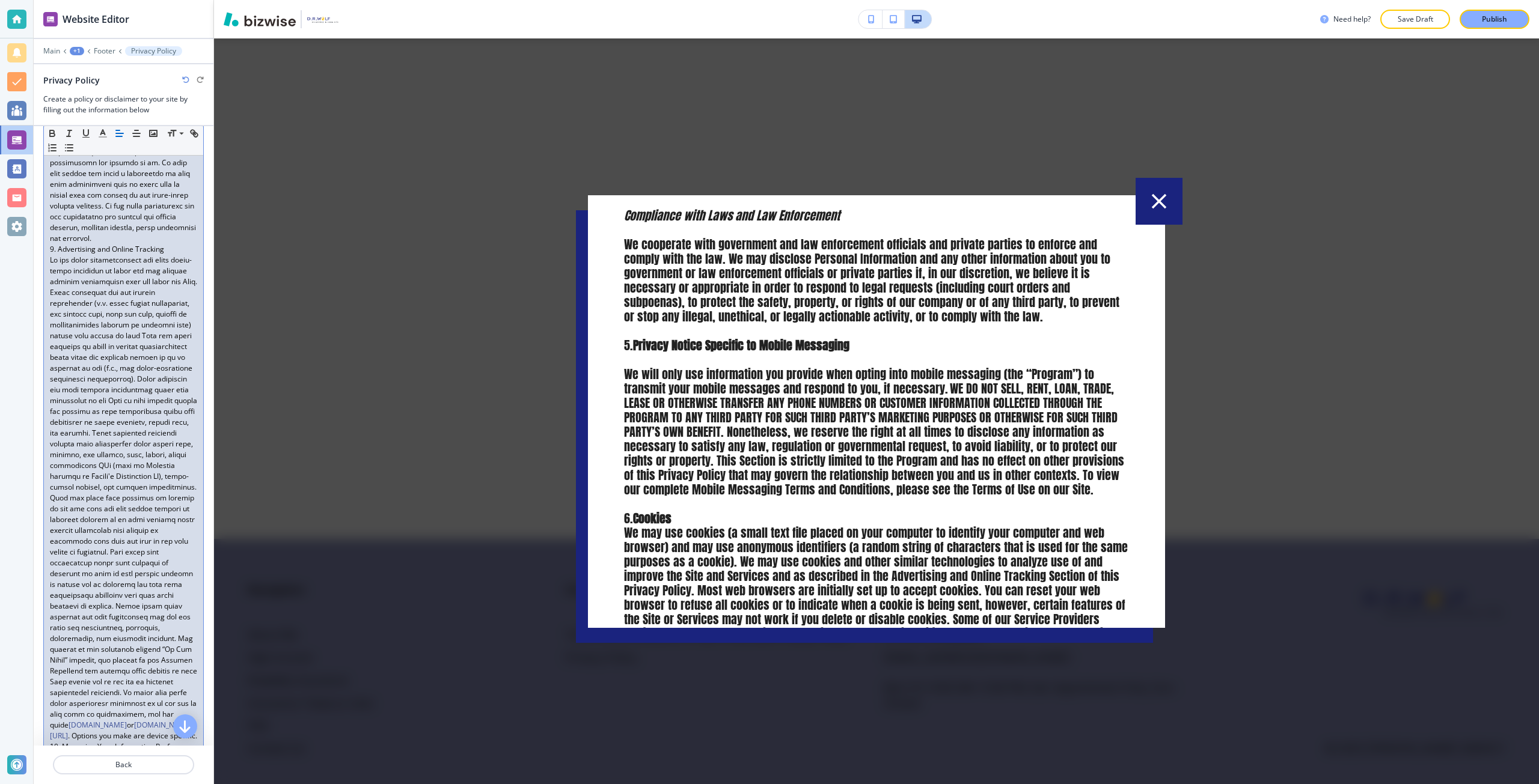
click at [134, 244] on p at bounding box center [123, 81] width 148 height 324
click at [83, 266] on p "9. Advertising and Online Tracking" at bounding box center [123, 260] width 148 height 11
drag, startPoint x: 83, startPoint y: 425, endPoint x: 141, endPoint y: 422, distance: 58.1
click at [141, 266] on p "9. Advertising and Online Tracking" at bounding box center [123, 260] width 148 height 11
click at [141, 265] on strong "Advertising and Online Tracking" at bounding box center [113, 260] width 116 height 10
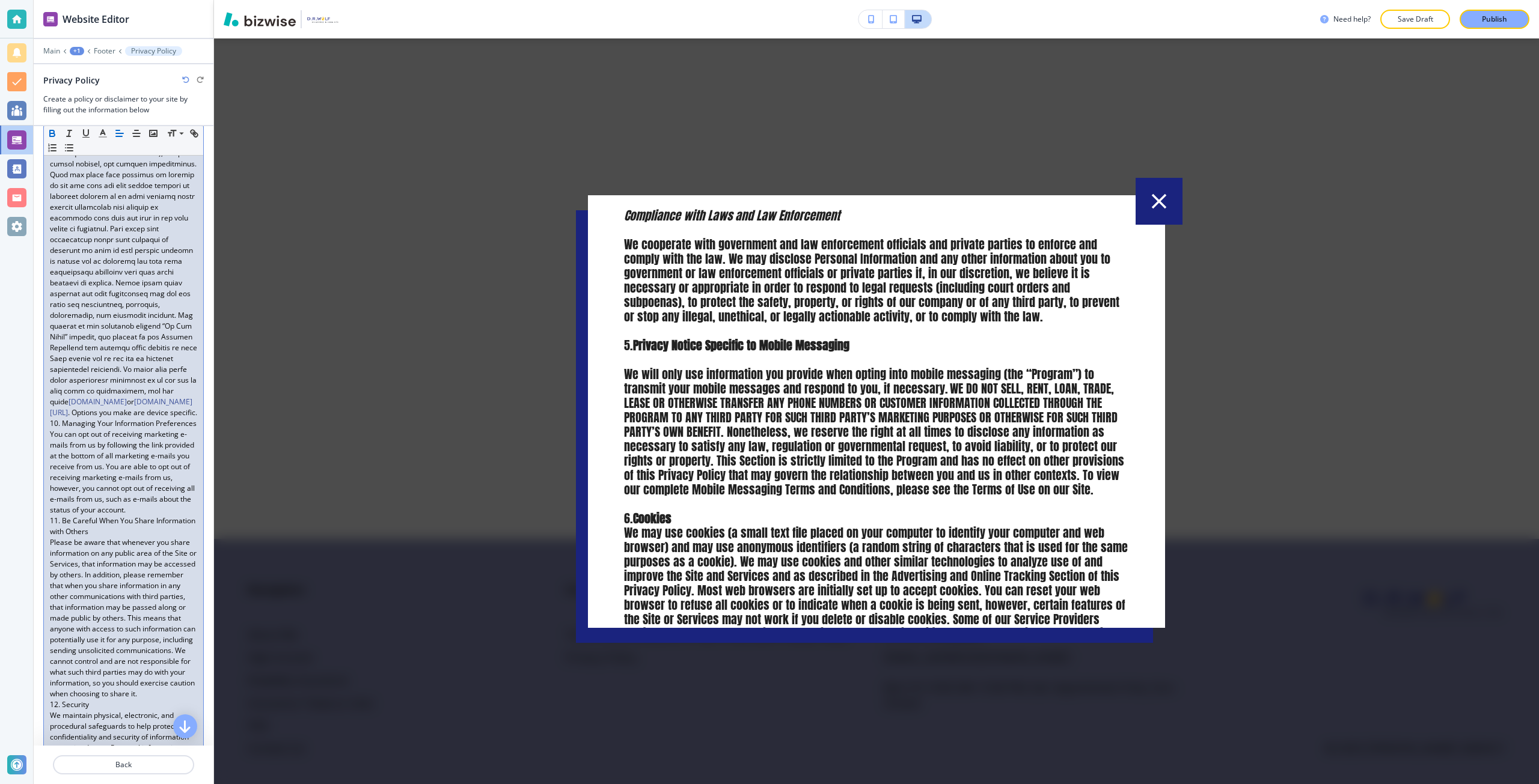
scroll to position [2884, 0]
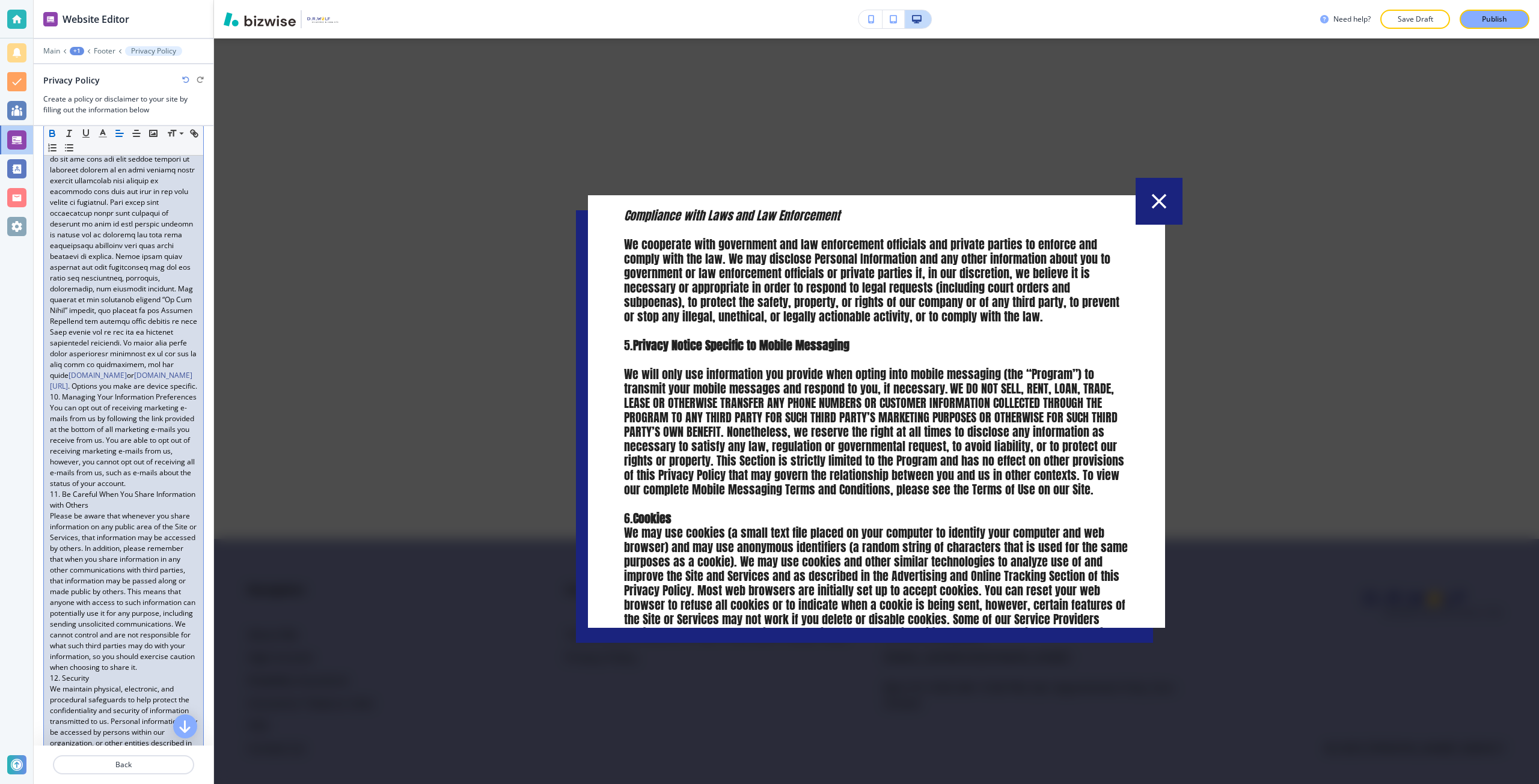
click at [137, 392] on p "www.networkadvertising.org or www.aboutads.info/choices/ . Options you make are…" at bounding box center [123, 148] width 148 height 487
click at [84, 413] on p "10. Managing Your Information Preferences" at bounding box center [123, 407] width 148 height 11
drag, startPoint x: 84, startPoint y: 608, endPoint x: 88, endPoint y: 623, distance: 15.5
click at [88, 413] on p "10. Managing Your Information Preferences" at bounding box center [123, 407] width 148 height 11
click at [88, 423] on strong "Managing Your Information Preferences" at bounding box center [105, 412] width 111 height 21
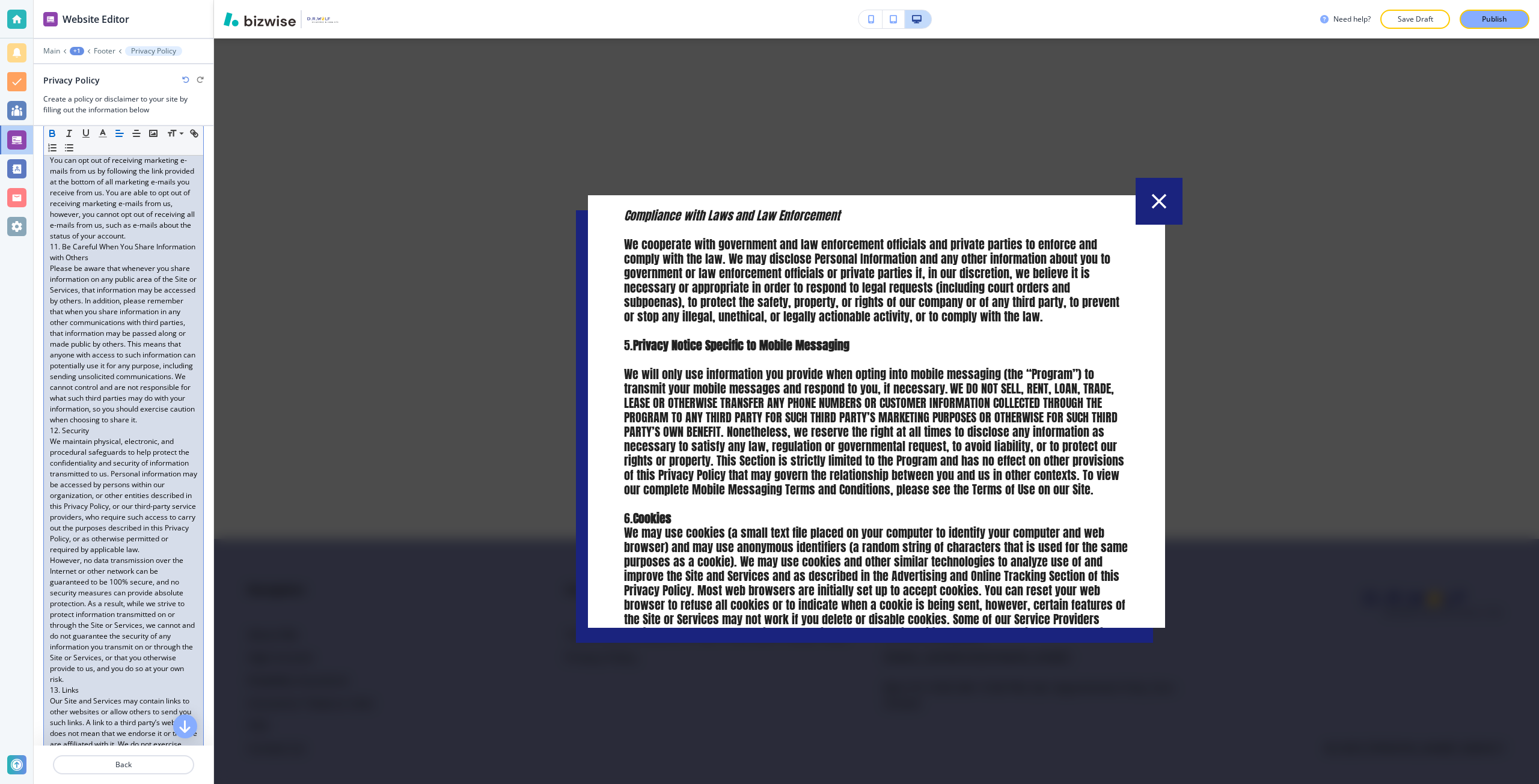
scroll to position [3185, 0]
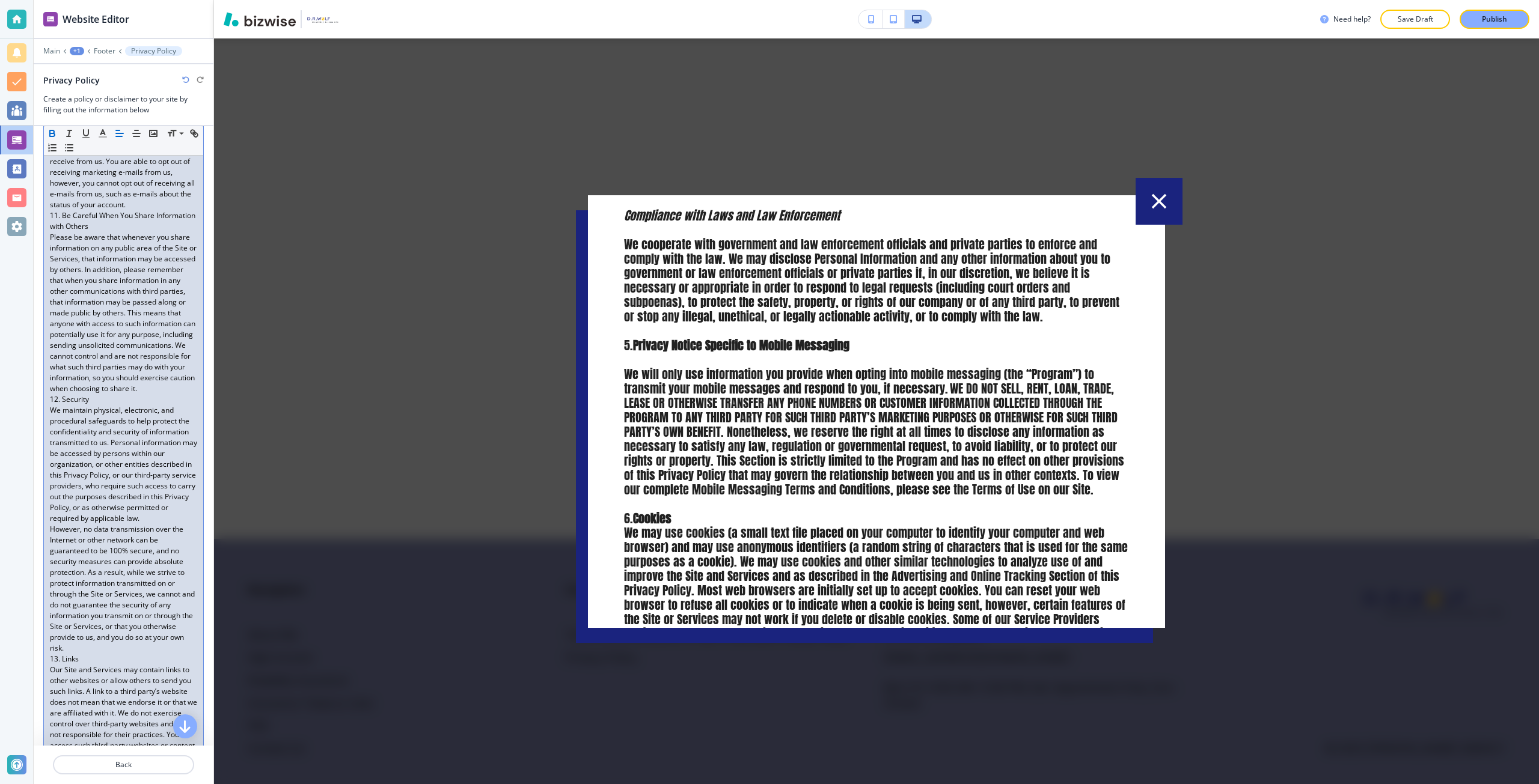
click at [129, 394] on p "Please be aware that whenever you share information on any public area of the S…" at bounding box center [123, 313] width 148 height 163
click at [68, 415] on p "12. Security" at bounding box center [123, 410] width 148 height 11
click at [183, 210] on p "You can opt out of receiving marketing e-mails from us by following the link pr…" at bounding box center [123, 167] width 148 height 86
click at [75, 243] on p "11. Be Careful When You Share Information with Others" at bounding box center [123, 232] width 148 height 22
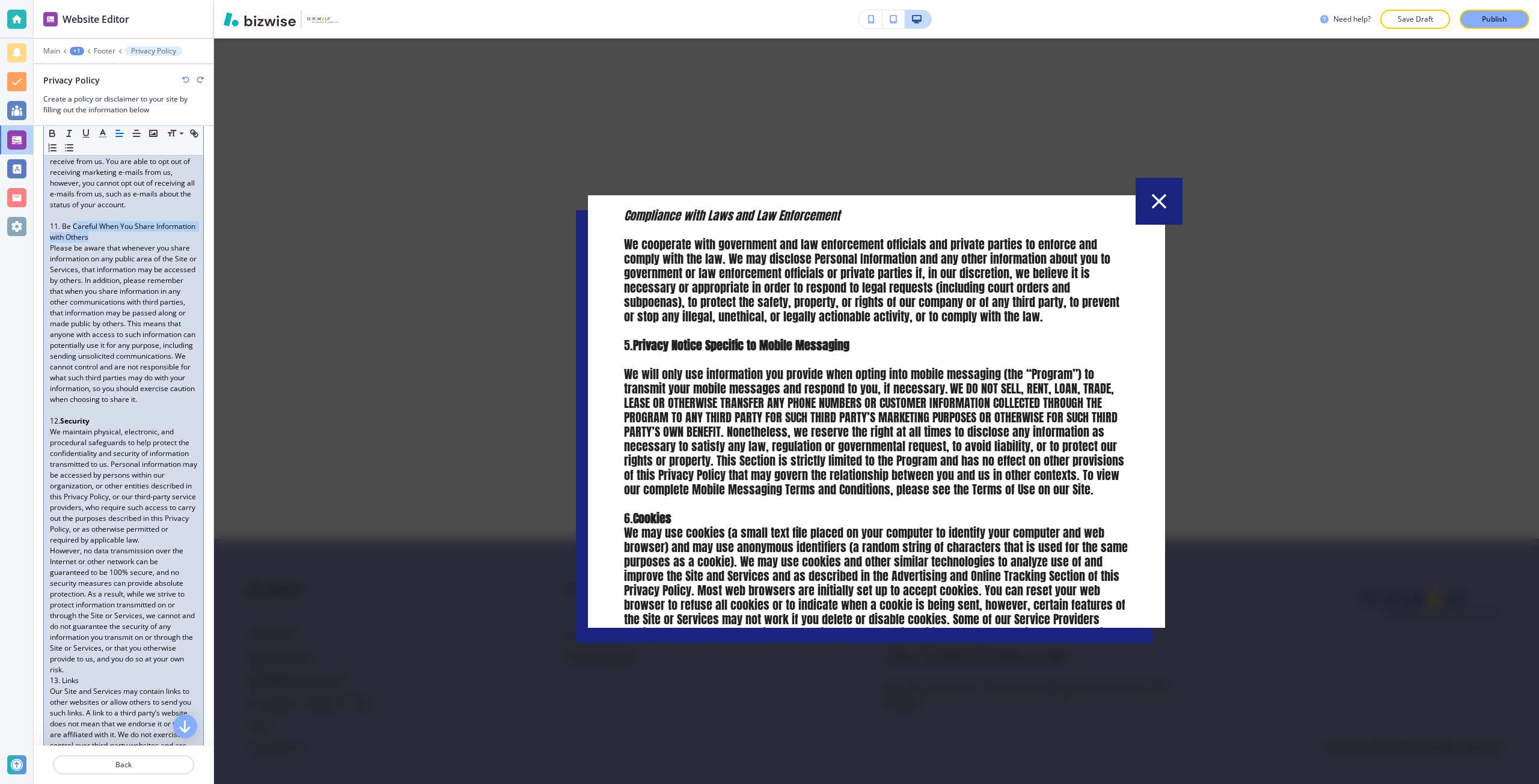
drag, startPoint x: 75, startPoint y: 429, endPoint x: 120, endPoint y: 439, distance: 46.1
click at [120, 243] on p "11. Be Careful When You Share Information with Others" at bounding box center [123, 232] width 148 height 22
click at [65, 242] on strong "Careful When You Share Information with Others" at bounding box center [104, 231] width 109 height 21
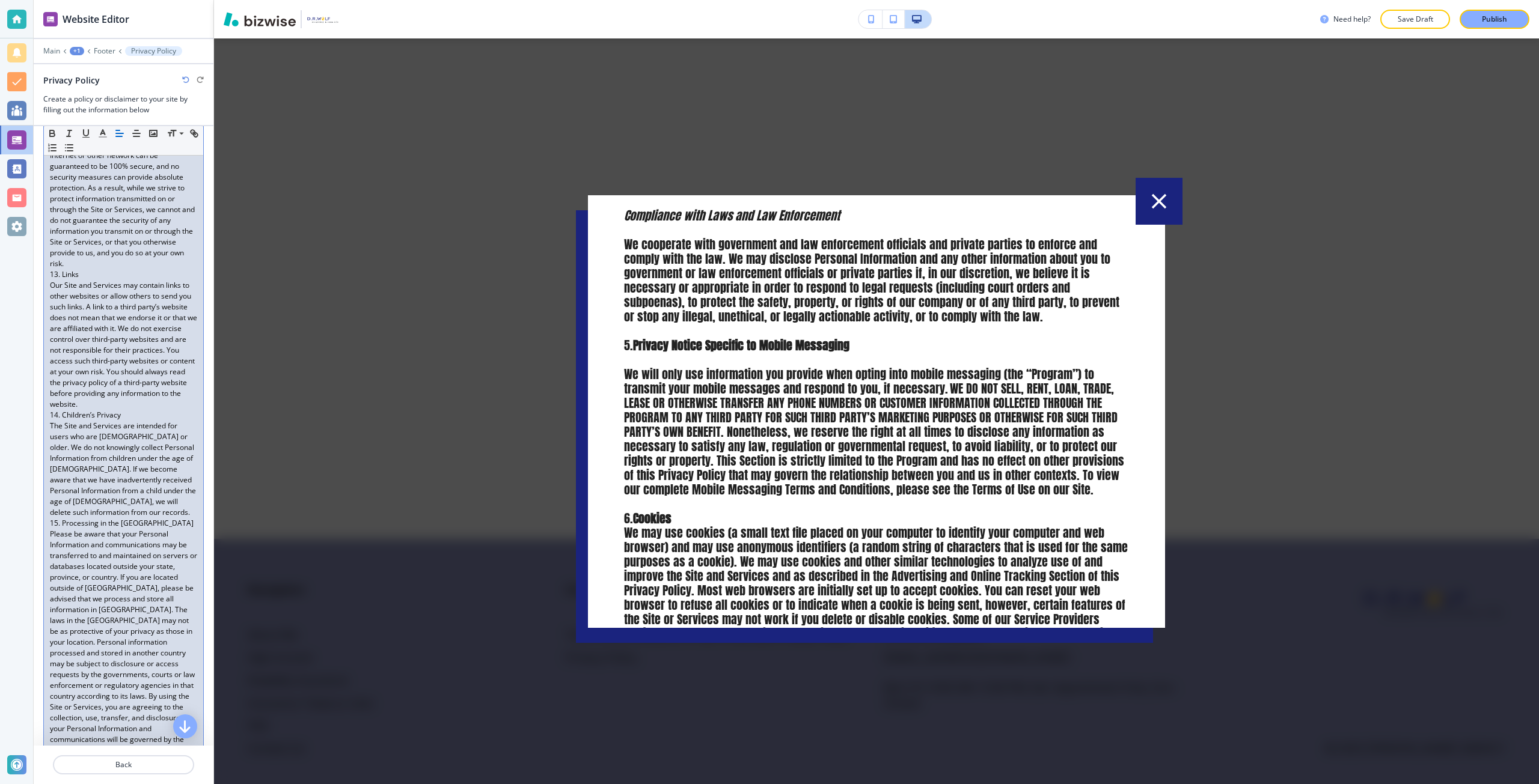
scroll to position [3605, 0]
click at [107, 255] on p "However, no data transmission over the Internet or other network can be guarant…" at bounding box center [123, 189] width 148 height 130
click at [67, 277] on p "13. Links" at bounding box center [123, 271] width 148 height 11
click at [81, 406] on p "Our Site and Services may contain links to other websites or allow others to se…" at bounding box center [123, 341] width 148 height 130
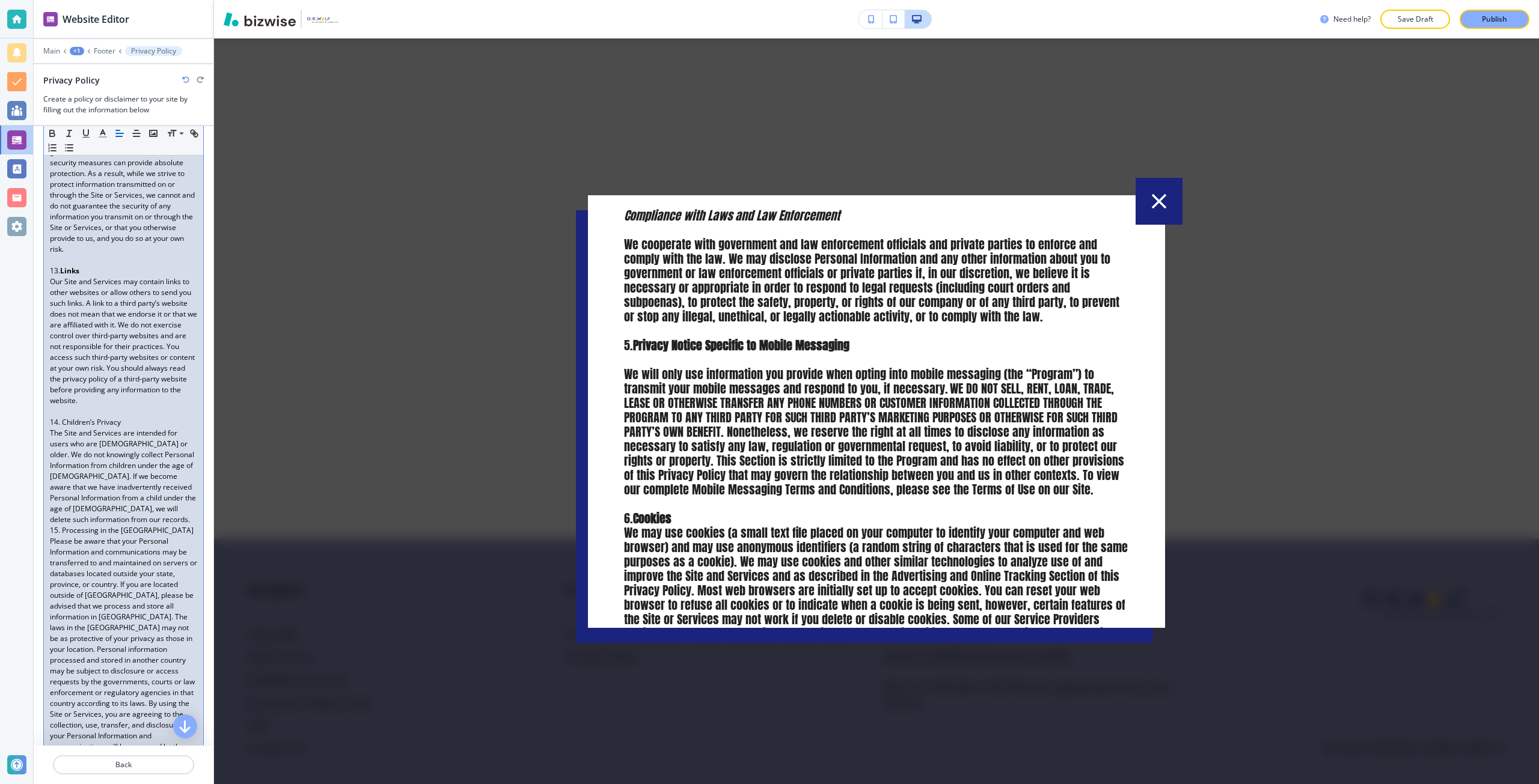
click at [78, 428] on p "14. Children’s Privacy" at bounding box center [123, 422] width 148 height 11
drag, startPoint x: 78, startPoint y: 672, endPoint x: 106, endPoint y: 670, distance: 28.1
click at [106, 428] on p "14. Children’s Privacy" at bounding box center [123, 422] width 148 height 11
click at [114, 125] on p "We maintain physical, electronic, and procedural safeguards to help protect the…" at bounding box center [123, 65] width 148 height 119
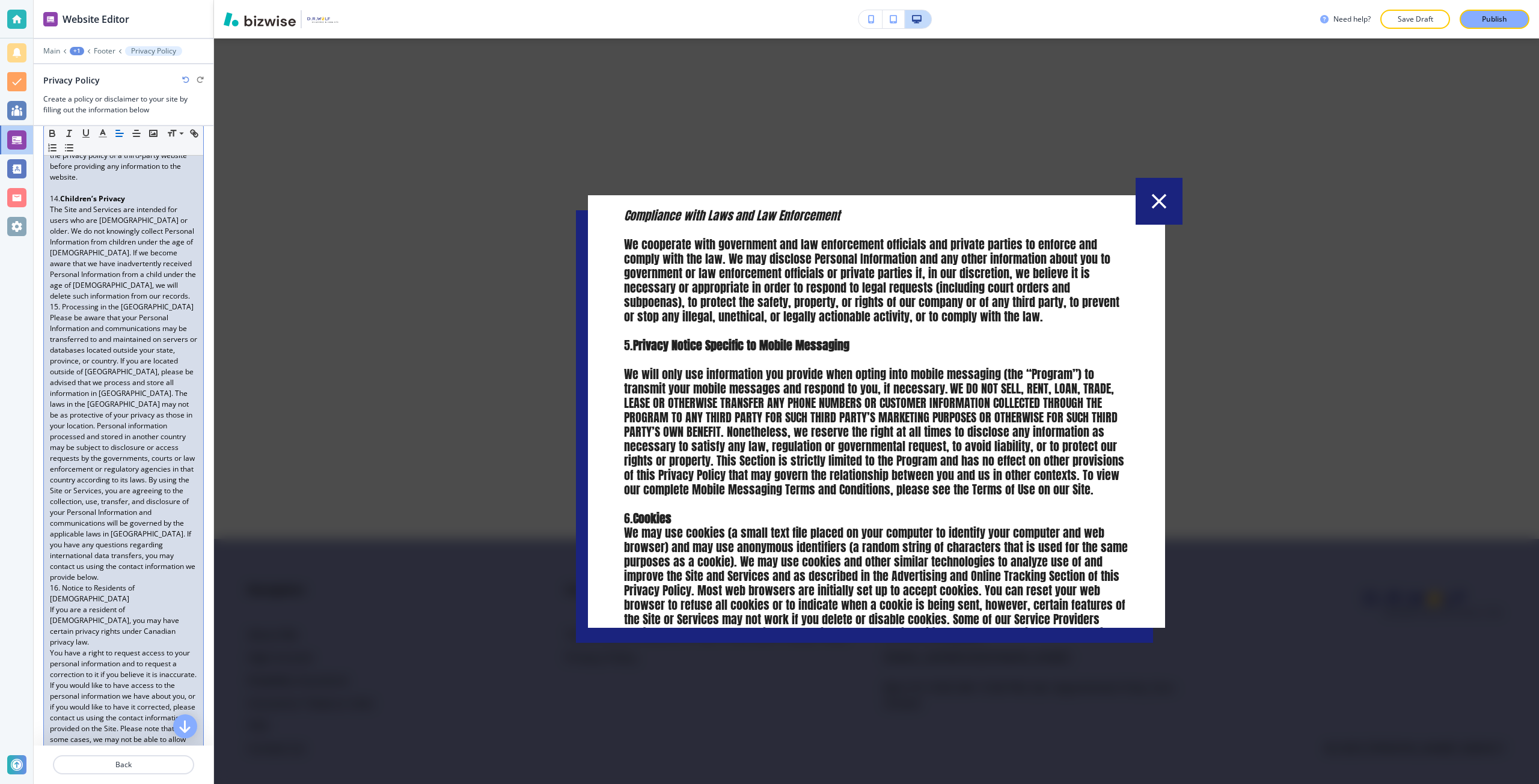
scroll to position [3905, 0]
click at [128, 236] on p "The Site and Services are intended for users who are 18 years old or older. We …" at bounding box center [123, 186] width 148 height 97
click at [81, 257] on p "15. Processing in the United States" at bounding box center [123, 252] width 148 height 11
drag, startPoint x: 81, startPoint y: 501, endPoint x: 149, endPoint y: 503, distance: 68.0
click at [149, 257] on p "15. Processing in the United States" at bounding box center [123, 252] width 148 height 11
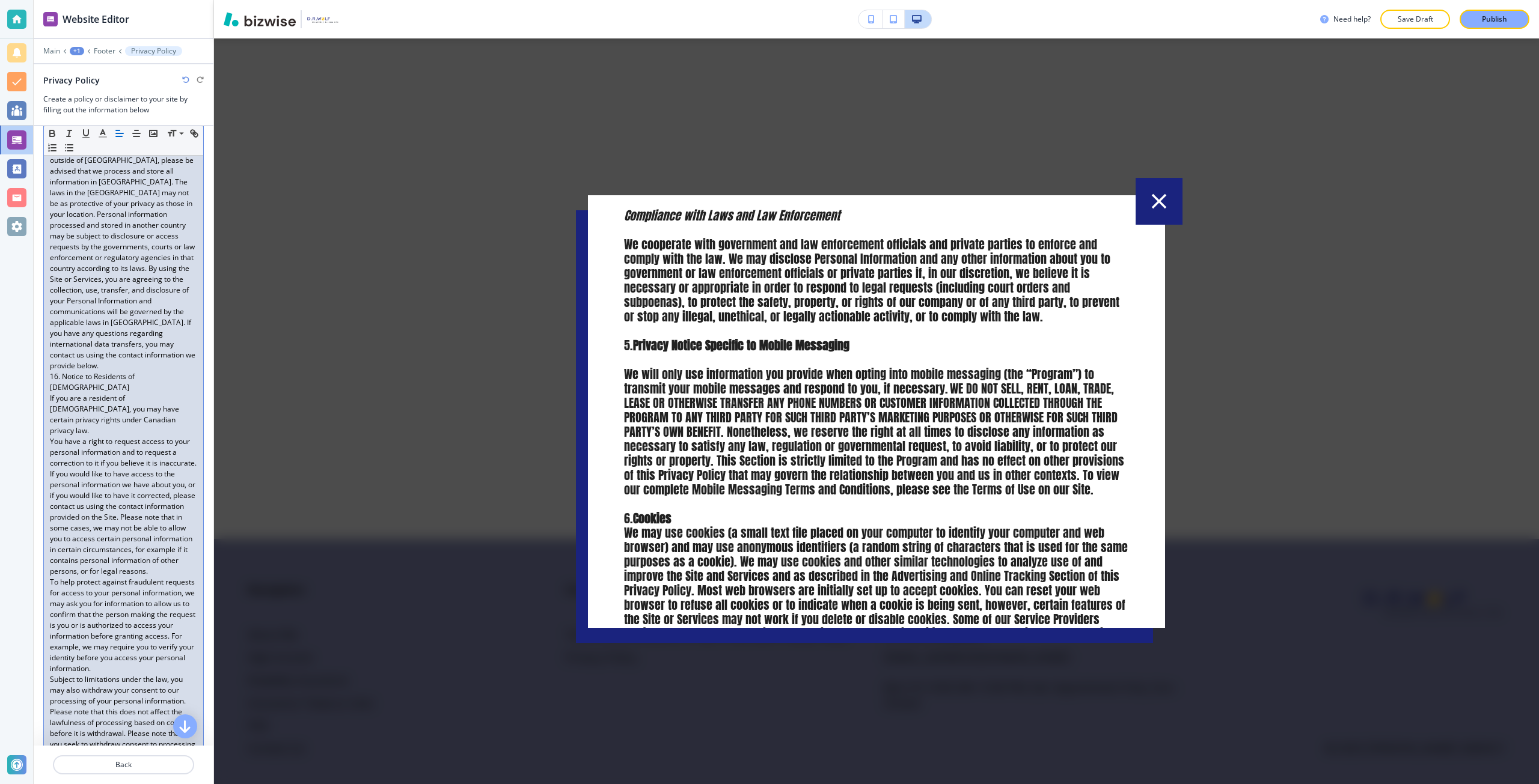
scroll to position [4086, 0]
click at [117, 358] on p "Please be aware that your Personal Information and communications may be transf…" at bounding box center [123, 223] width 148 height 271
click at [69, 330] on p "16. Notice to Residents of Canada" at bounding box center [123, 320] width 148 height 22
drag, startPoint x: 69, startPoint y: 564, endPoint x: 141, endPoint y: 567, distance: 72.1
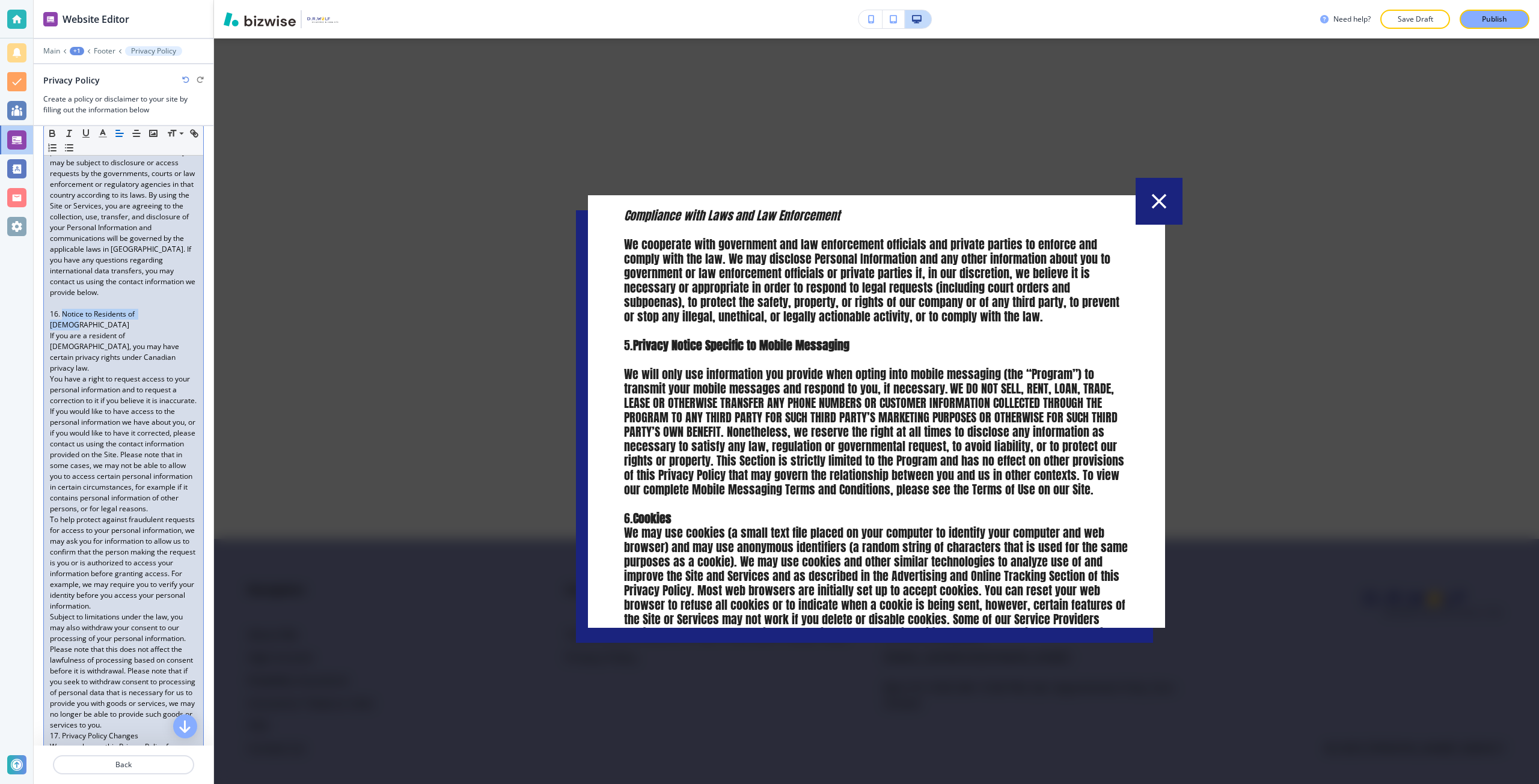
click at [141, 330] on p "16. Notice to Residents of Canada" at bounding box center [123, 320] width 148 height 22
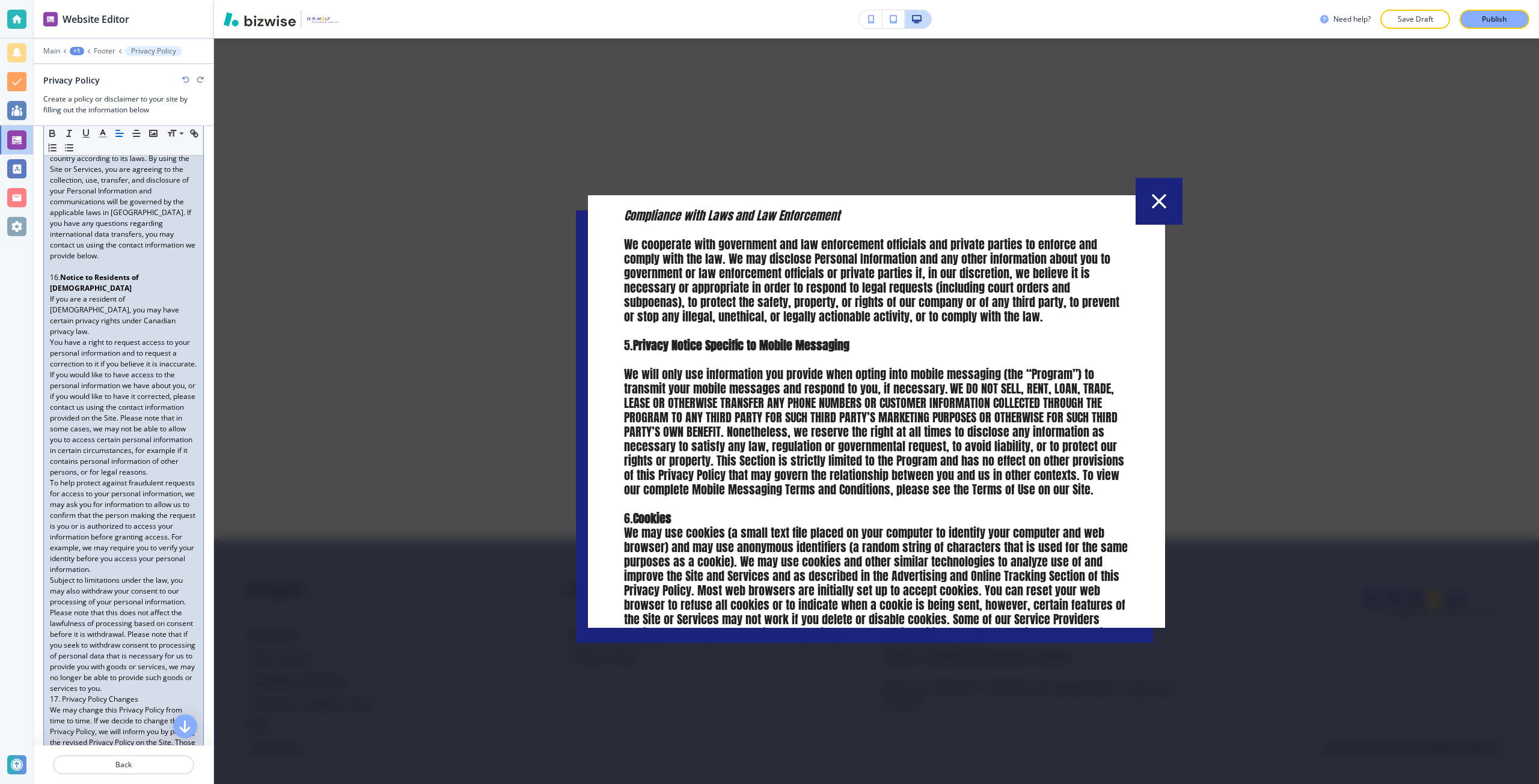
scroll to position [4205, 0]
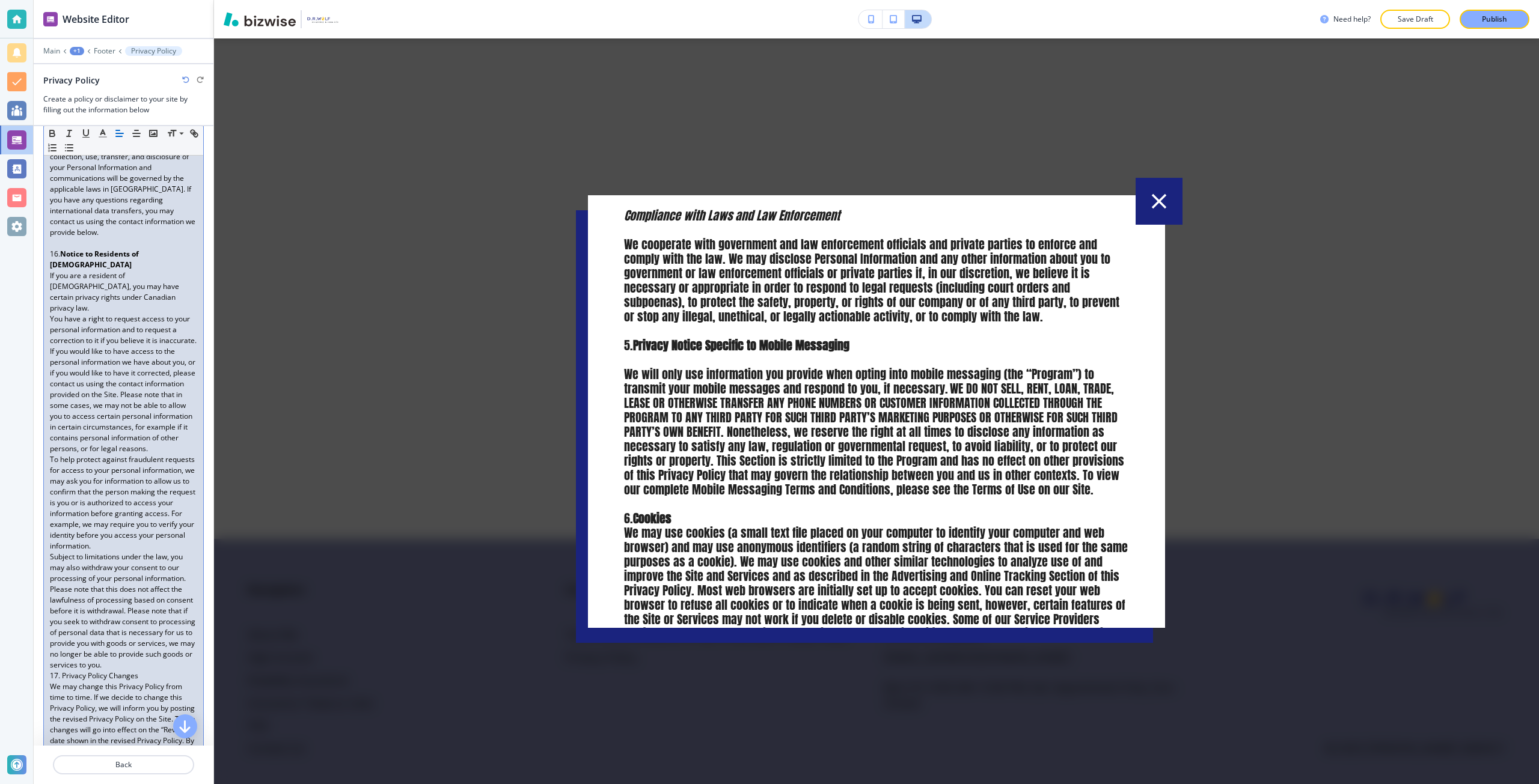
click at [140, 313] on p "If you are a resident of Canada, you may have certain privacy rights under Cana…" at bounding box center [123, 292] width 148 height 44
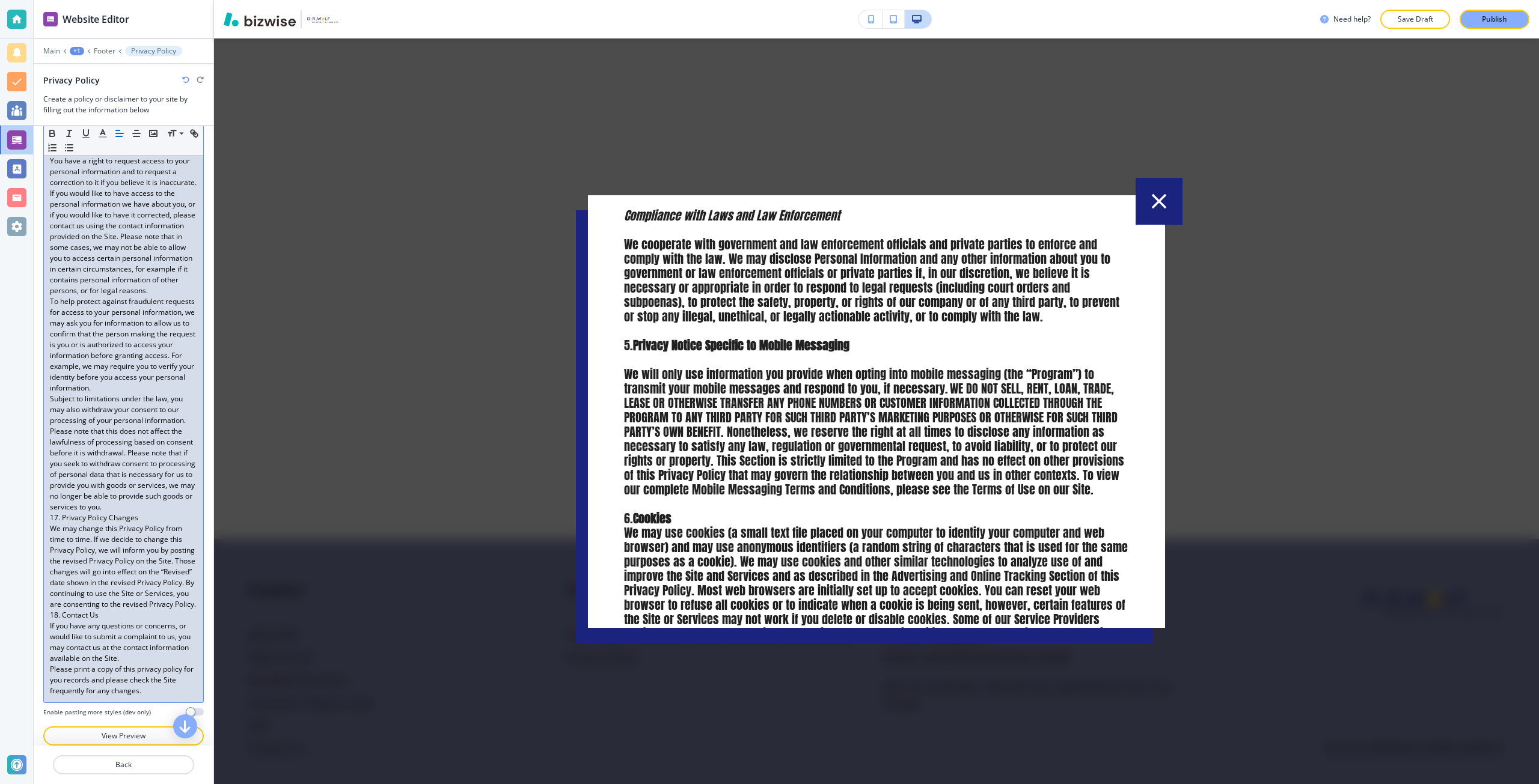
scroll to position [4446, 0]
click at [129, 393] on p "To help protect against fraudulent requests for access to your personal informa…" at bounding box center [123, 345] width 148 height 97
click at [158, 285] on p "You have a right to request access to your personal information and to request …" at bounding box center [123, 215] width 148 height 141
click at [108, 512] on p "Subject to limitations under the law, you may also withdraw your consent to our…" at bounding box center [123, 453] width 148 height 119
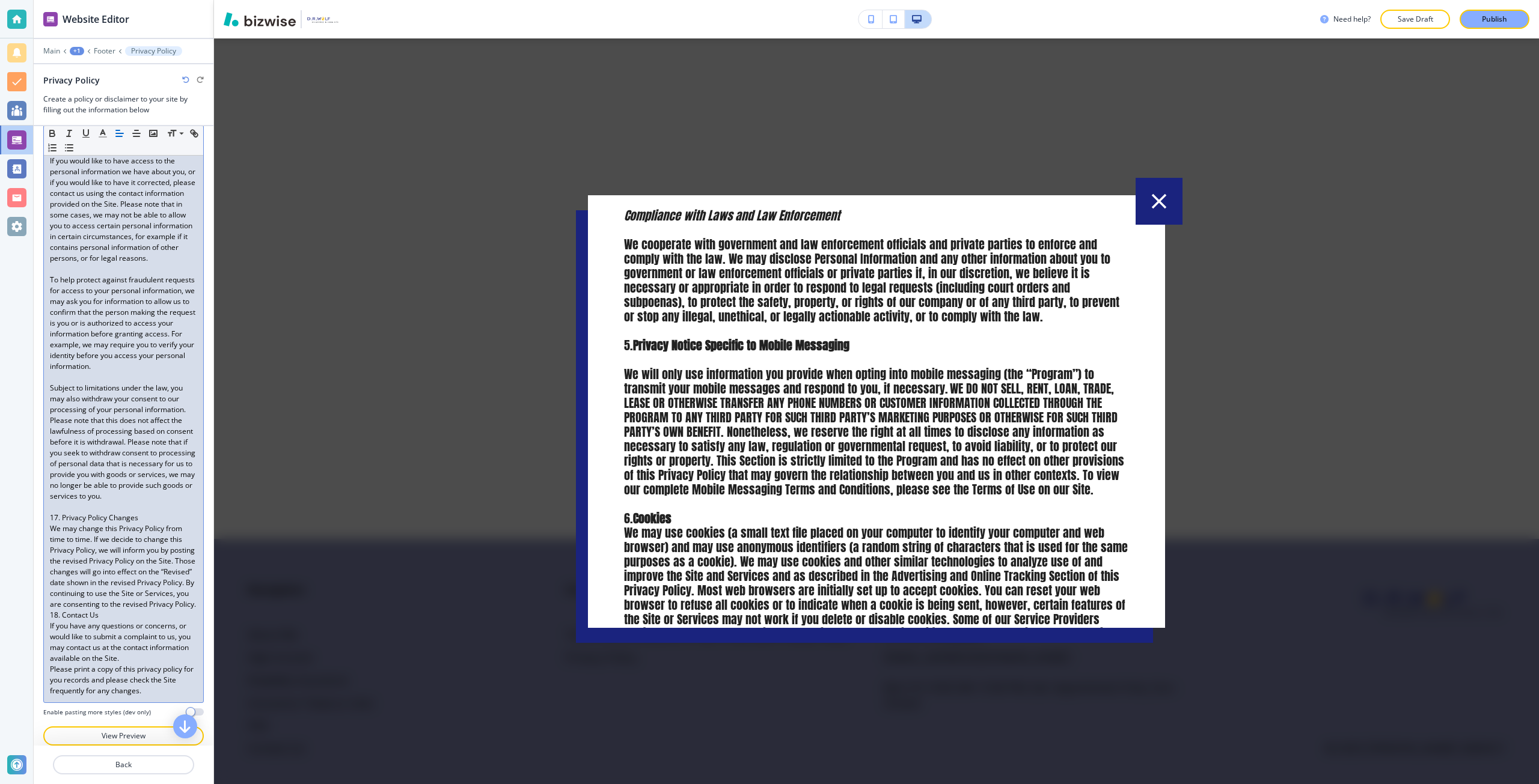
click at [73, 523] on p "17. Privacy Policy Changes" at bounding box center [123, 517] width 148 height 11
drag, startPoint x: 73, startPoint y: 554, endPoint x: 117, endPoint y: 554, distance: 44.0
click at [117, 523] on p "17. Privacy Policy Changes" at bounding box center [123, 517] width 148 height 11
click at [140, 596] on p "We may change this Privacy Policy from time to time. If we decide to change thi…" at bounding box center [123, 566] width 148 height 86
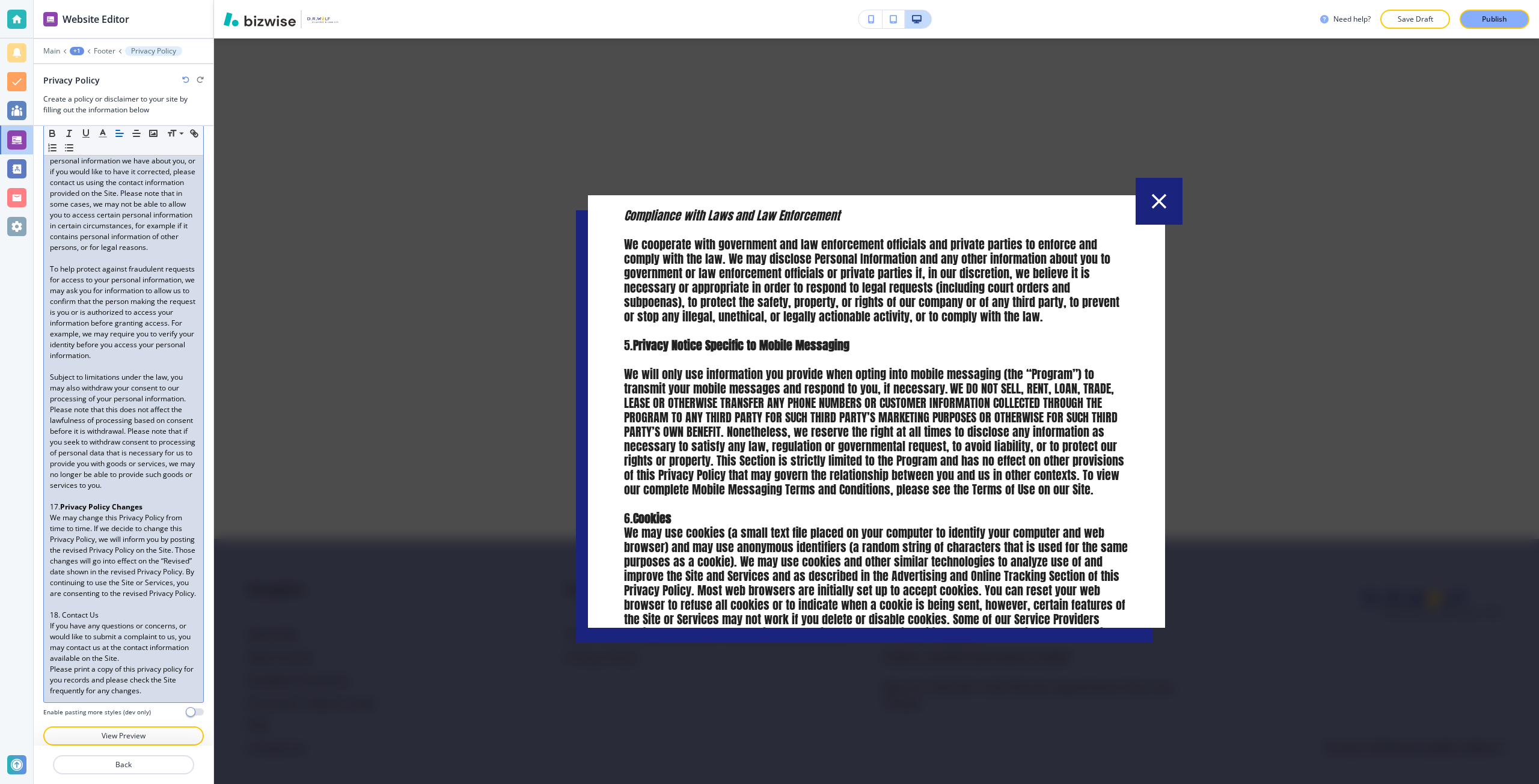
click at [78, 613] on p "18. Contact Us" at bounding box center [123, 615] width 148 height 11
drag, startPoint x: 78, startPoint y: 613, endPoint x: 94, endPoint y: 613, distance: 16.0
click at [94, 613] on p "18. Contact Us" at bounding box center [123, 615] width 148 height 11
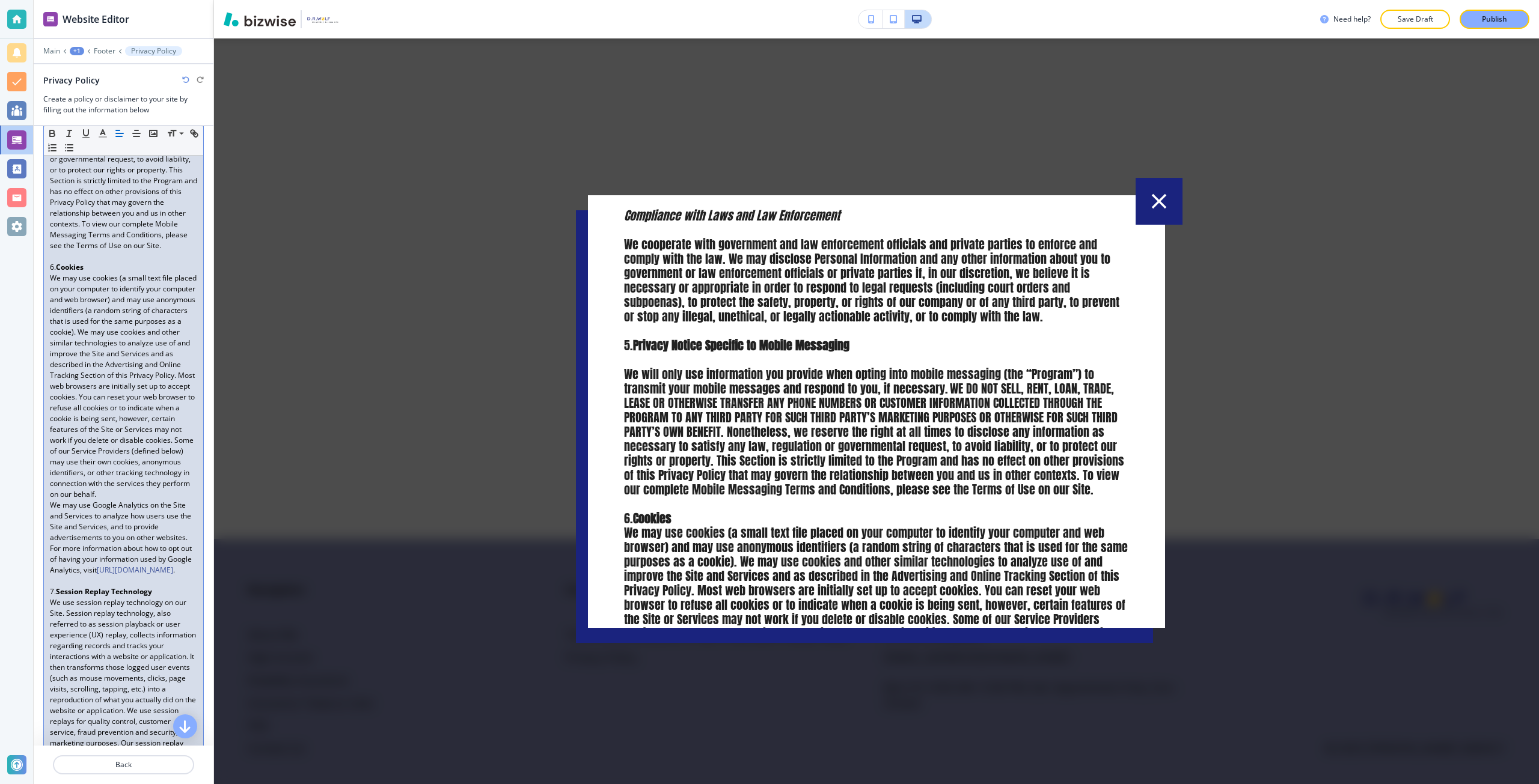
scroll to position [1623, 0]
click at [52, 572] on p "We may use Google Analytics on the Site and Services to analyze how users use t…" at bounding box center [123, 534] width 148 height 75
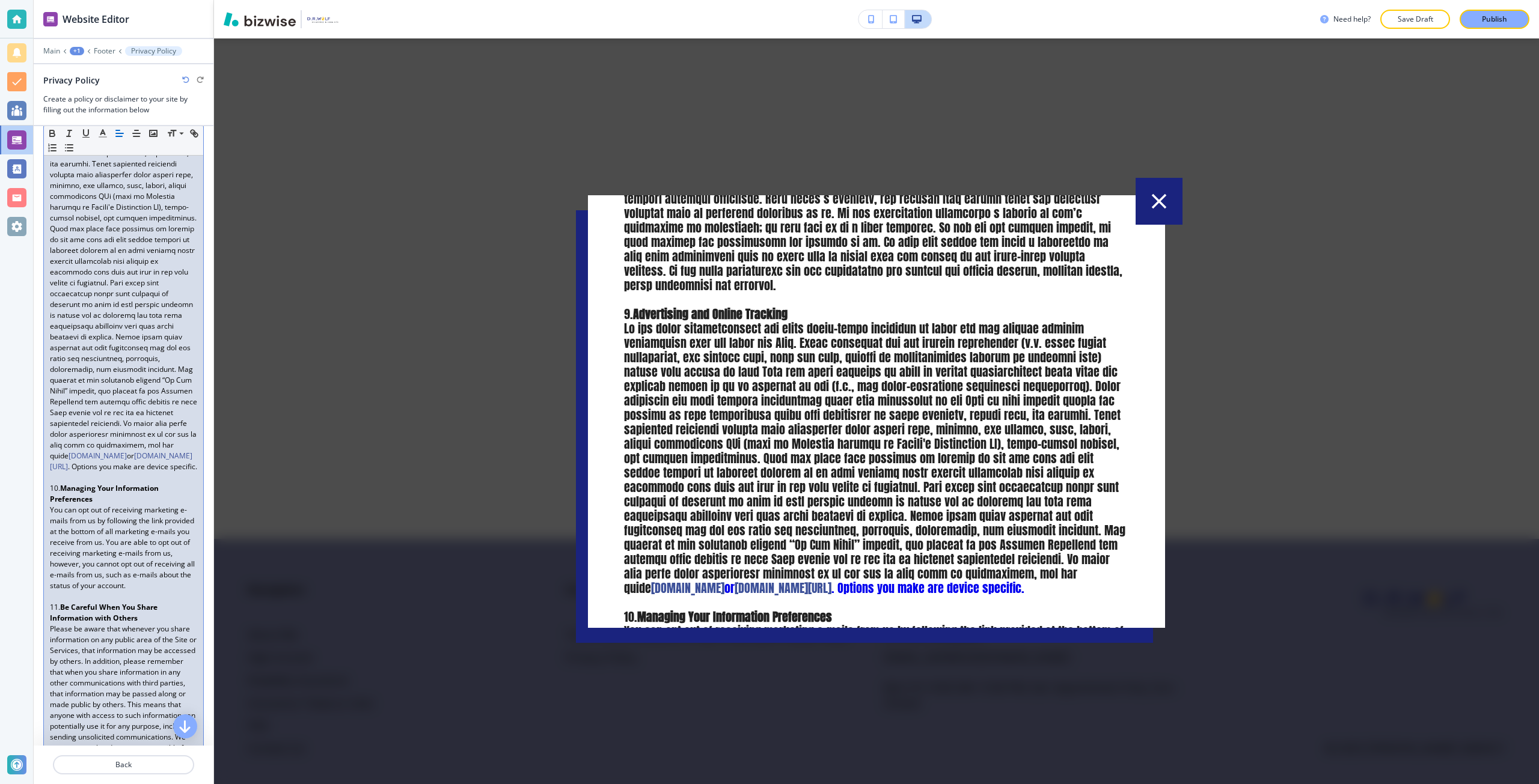
scroll to position [2824, 0]
click at [50, 463] on p "www.networkadvertising.org or www.aboutads.info/choices/ . Options you make are…" at bounding box center [123, 219] width 148 height 487
click at [63, 463] on p "www.networkadvertising.org or www.aboutads.info/choices/ . Options you make are…" at bounding box center [123, 219] width 148 height 487
click at [157, 473] on link ". Options you make are device specific." at bounding box center [110, 462] width 122 height 21
drag, startPoint x: 157, startPoint y: 655, endPoint x: 158, endPoint y: 663, distance: 8.1
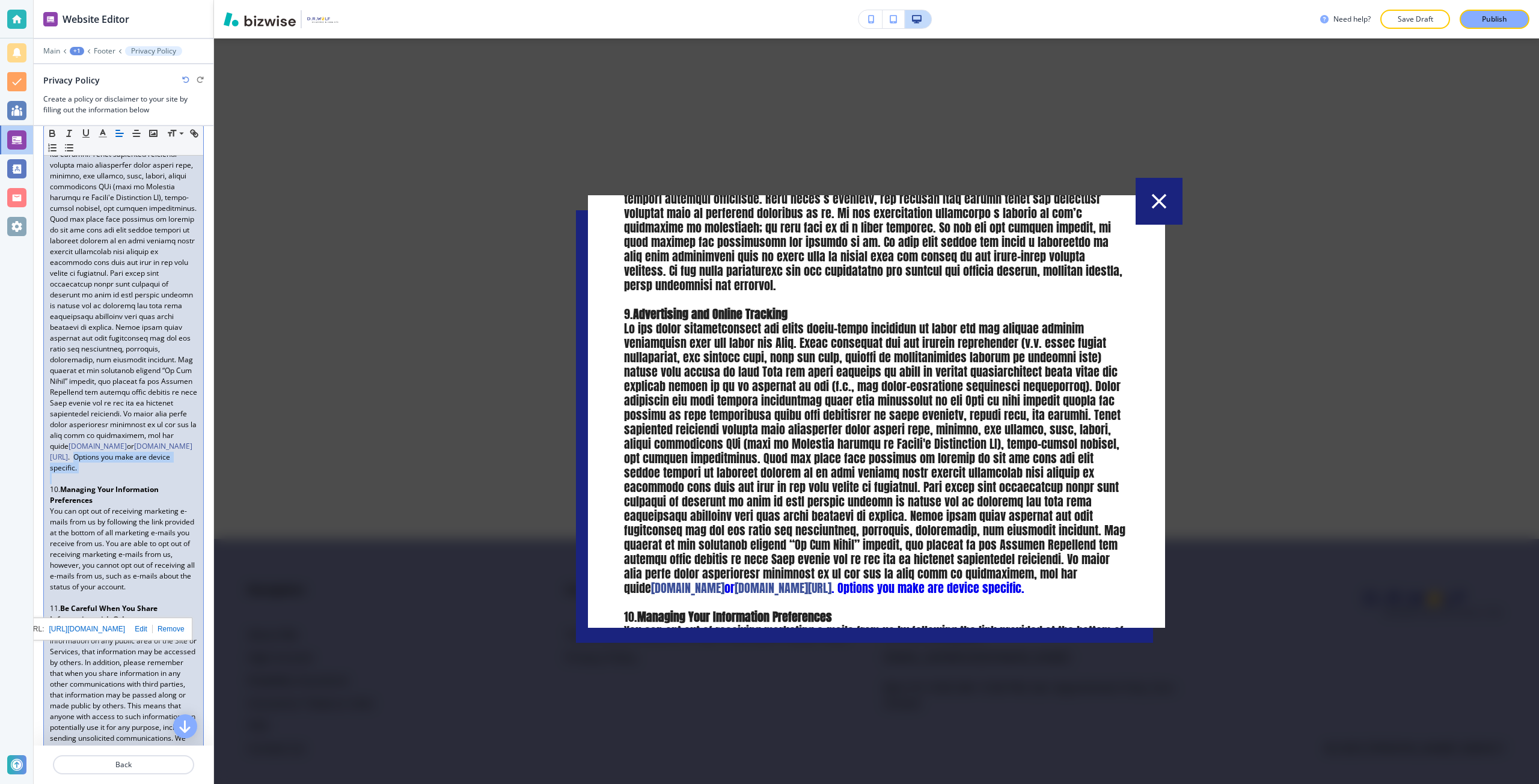
click at [158, 474] on p "www.networkadvertising.org or www.aboutads.info/choices/ . Options you make are…" at bounding box center [123, 225] width 148 height 498
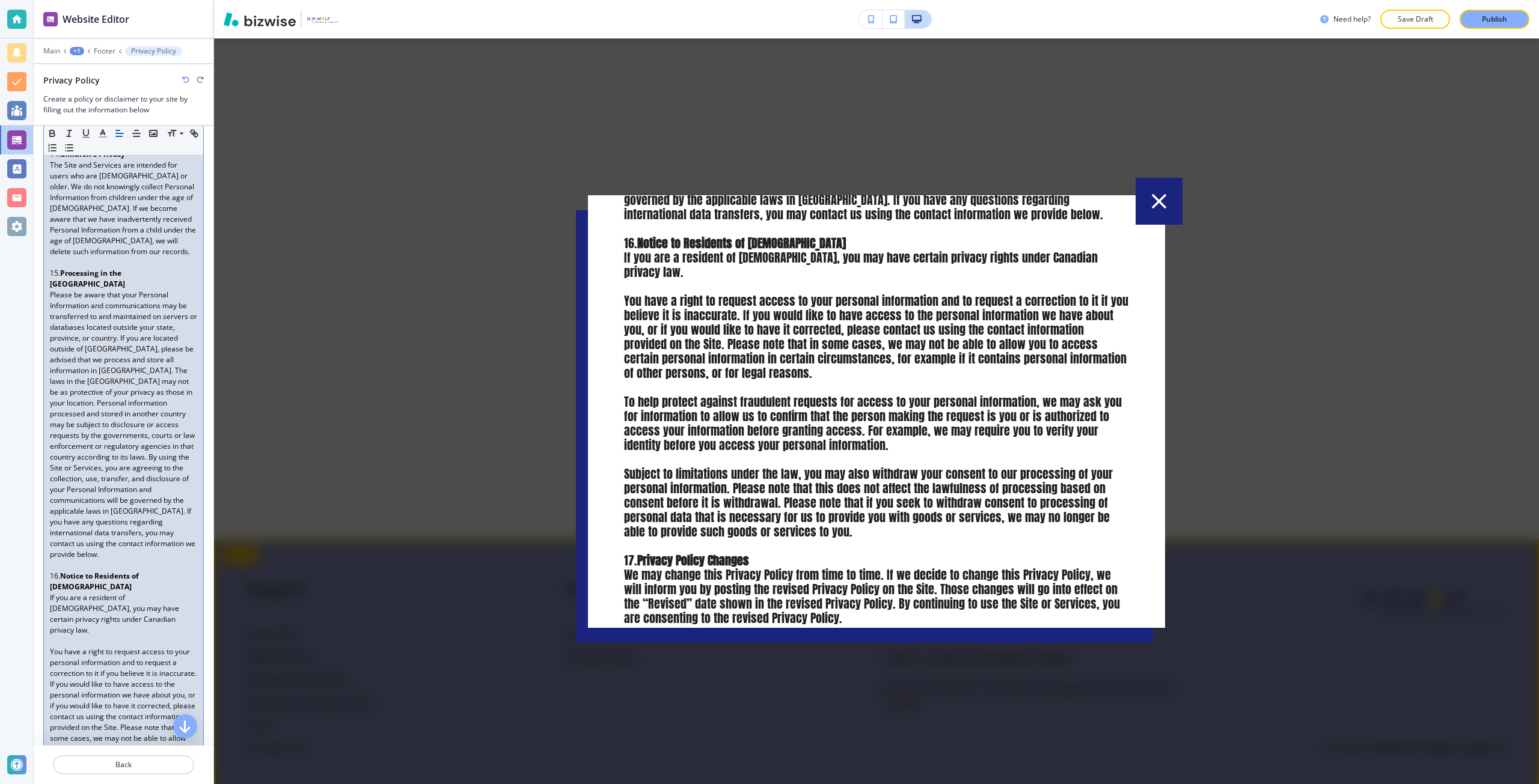
scroll to position [3676, 0]
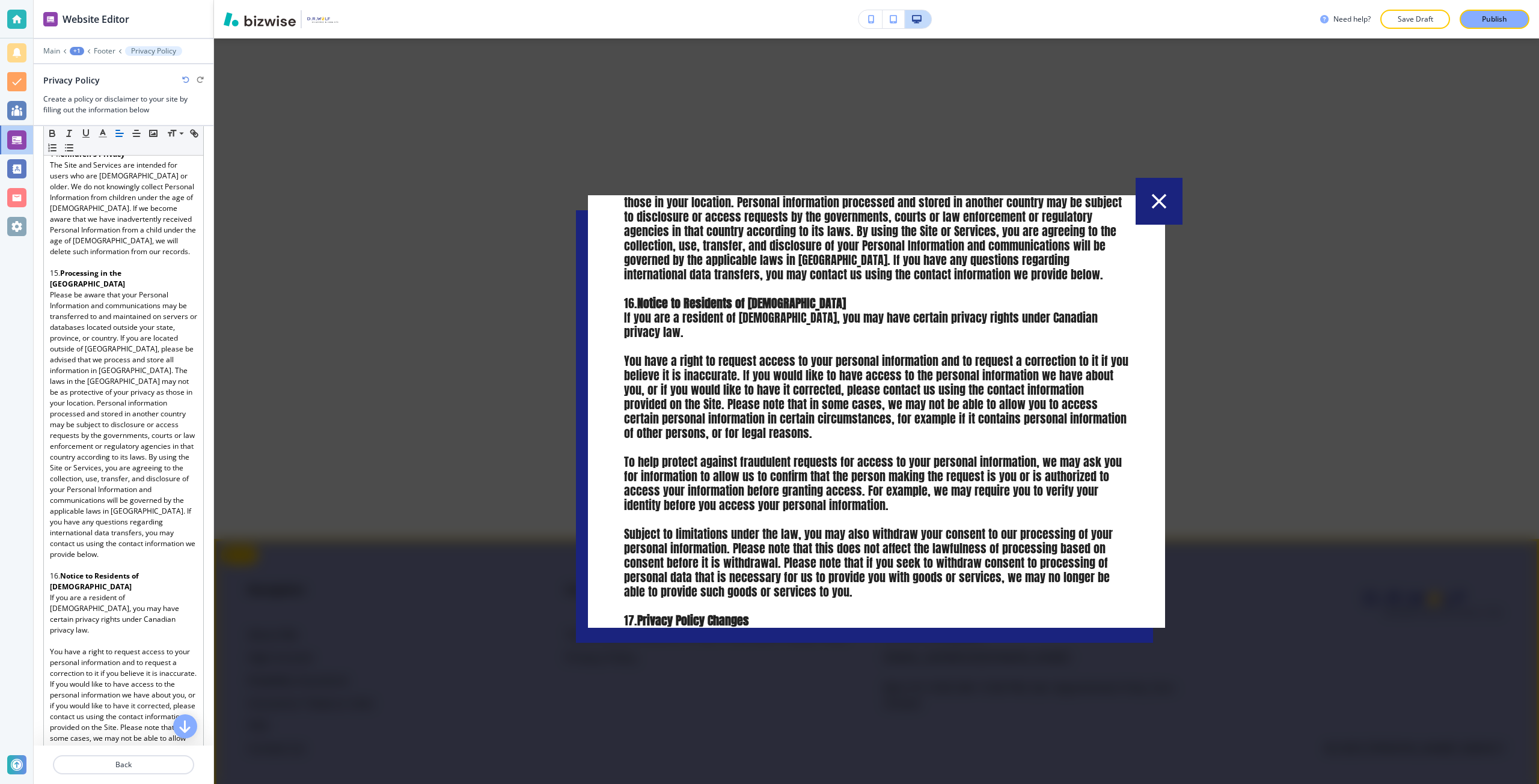
click at [1279, 433] on div at bounding box center [877, 411] width 1325 height 745
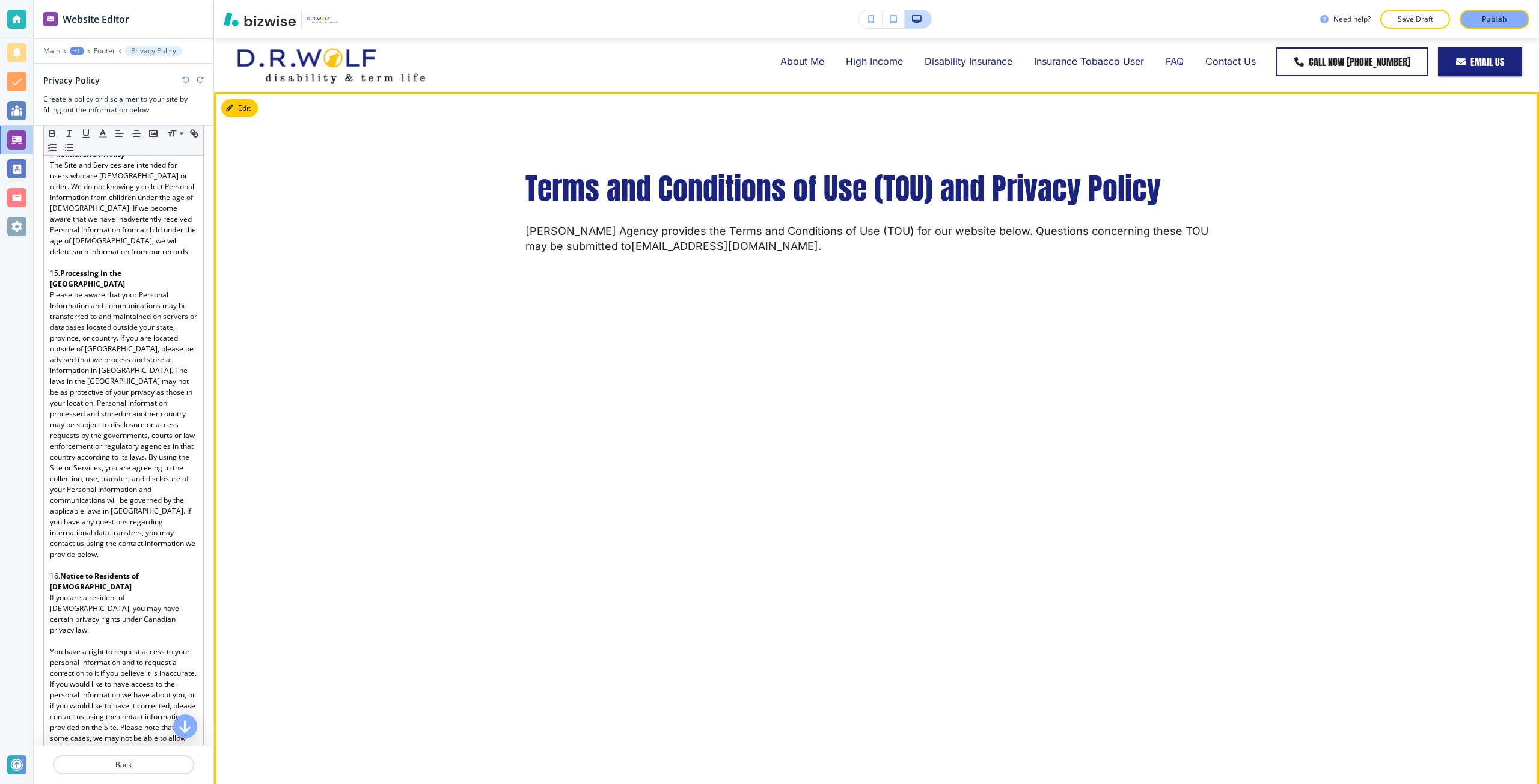
scroll to position [0, 0]
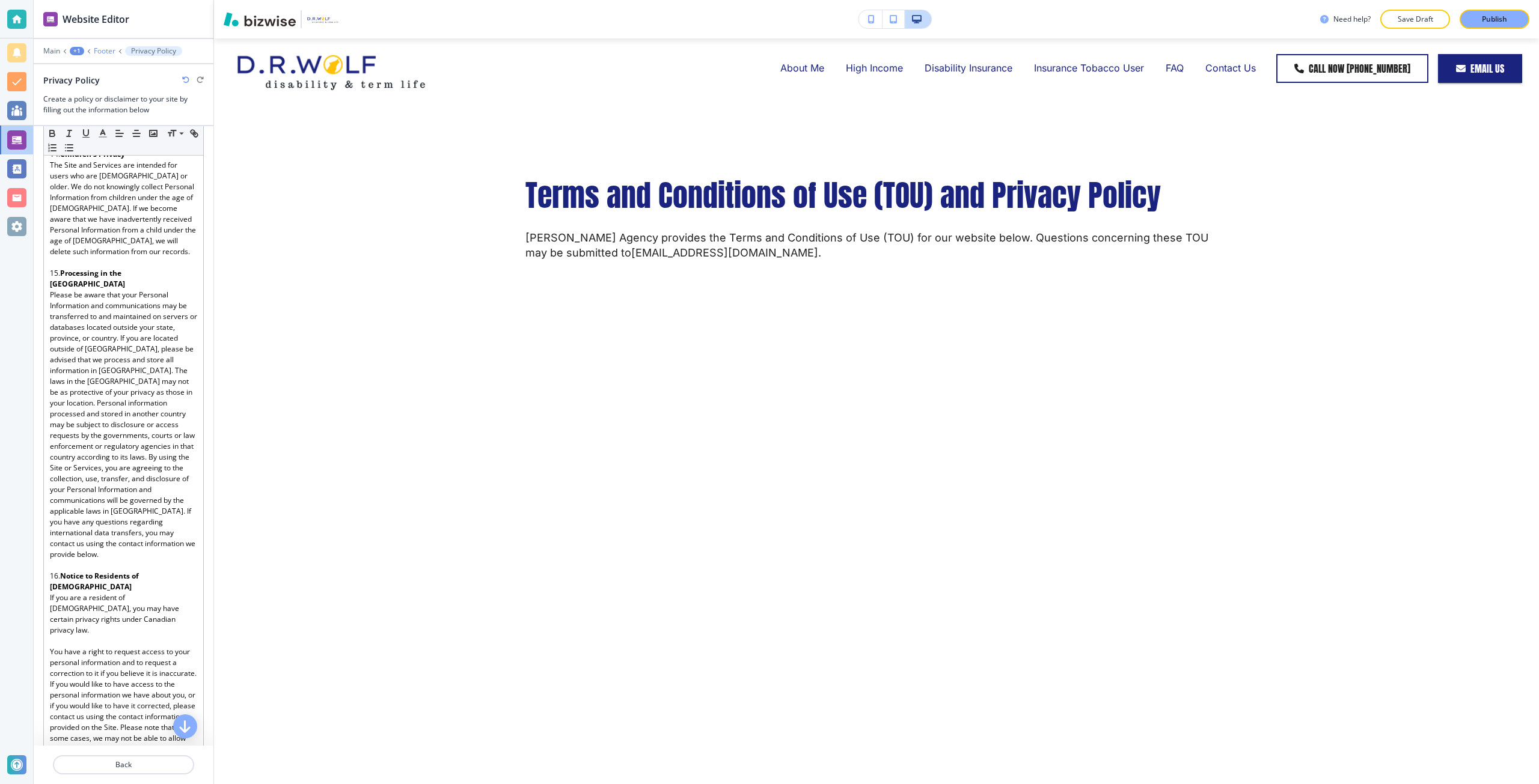
click at [108, 54] on p "Footer" at bounding box center [105, 51] width 22 height 8
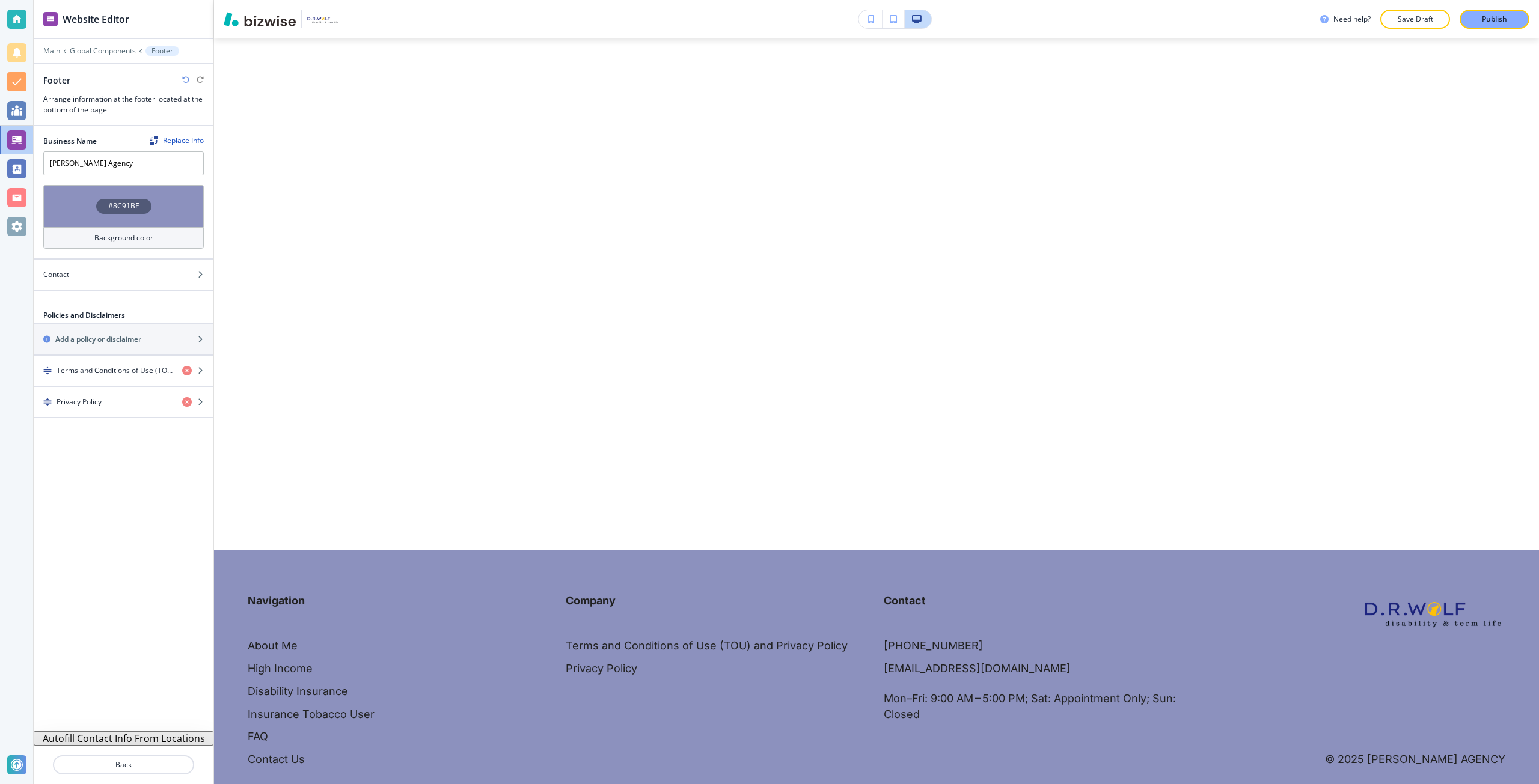
scroll to position [1281, 0]
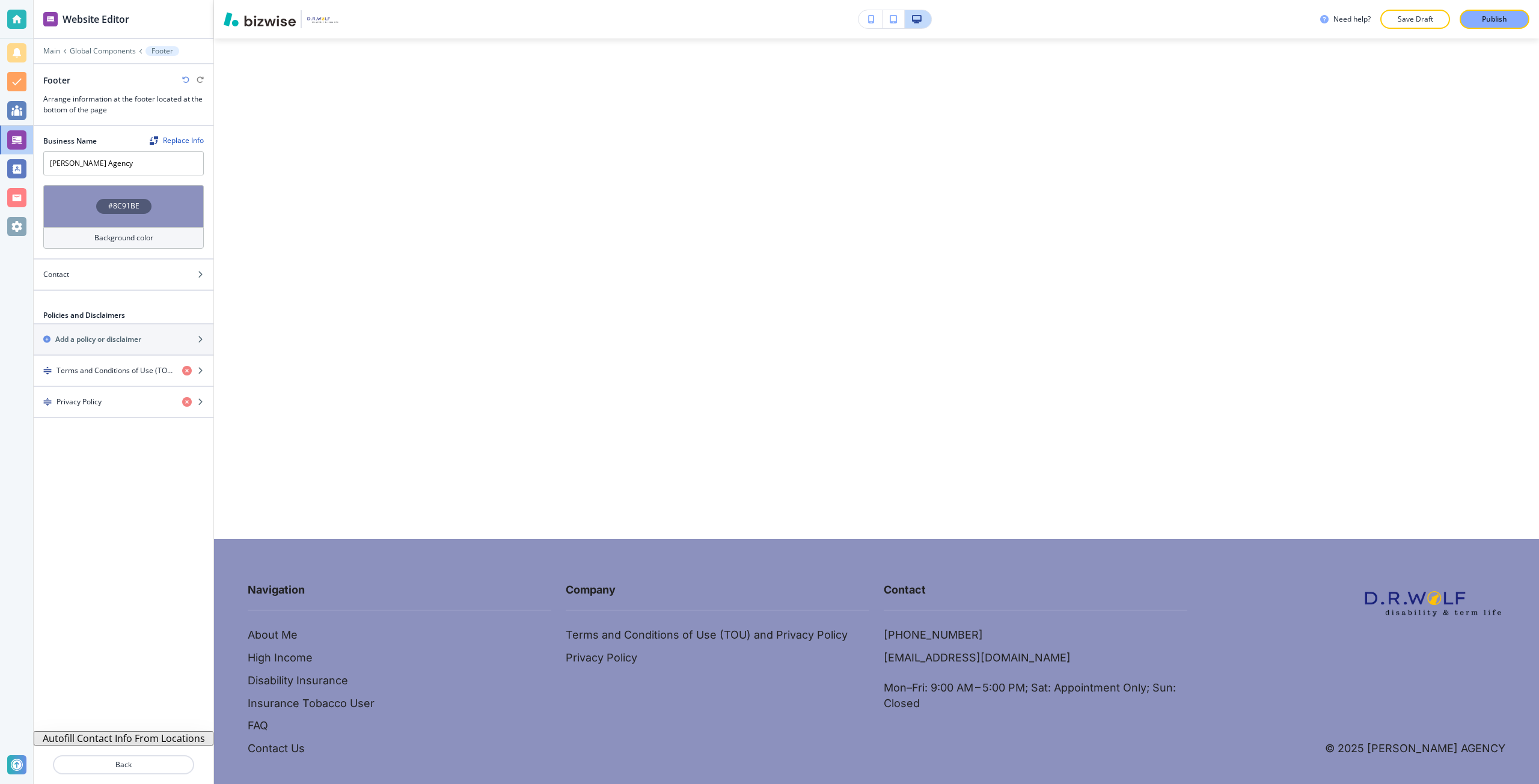
click at [52, 56] on div "Main Global Components Footer" at bounding box center [124, 52] width 161 height 10
click at [53, 52] on p "Main" at bounding box center [52, 51] width 17 height 8
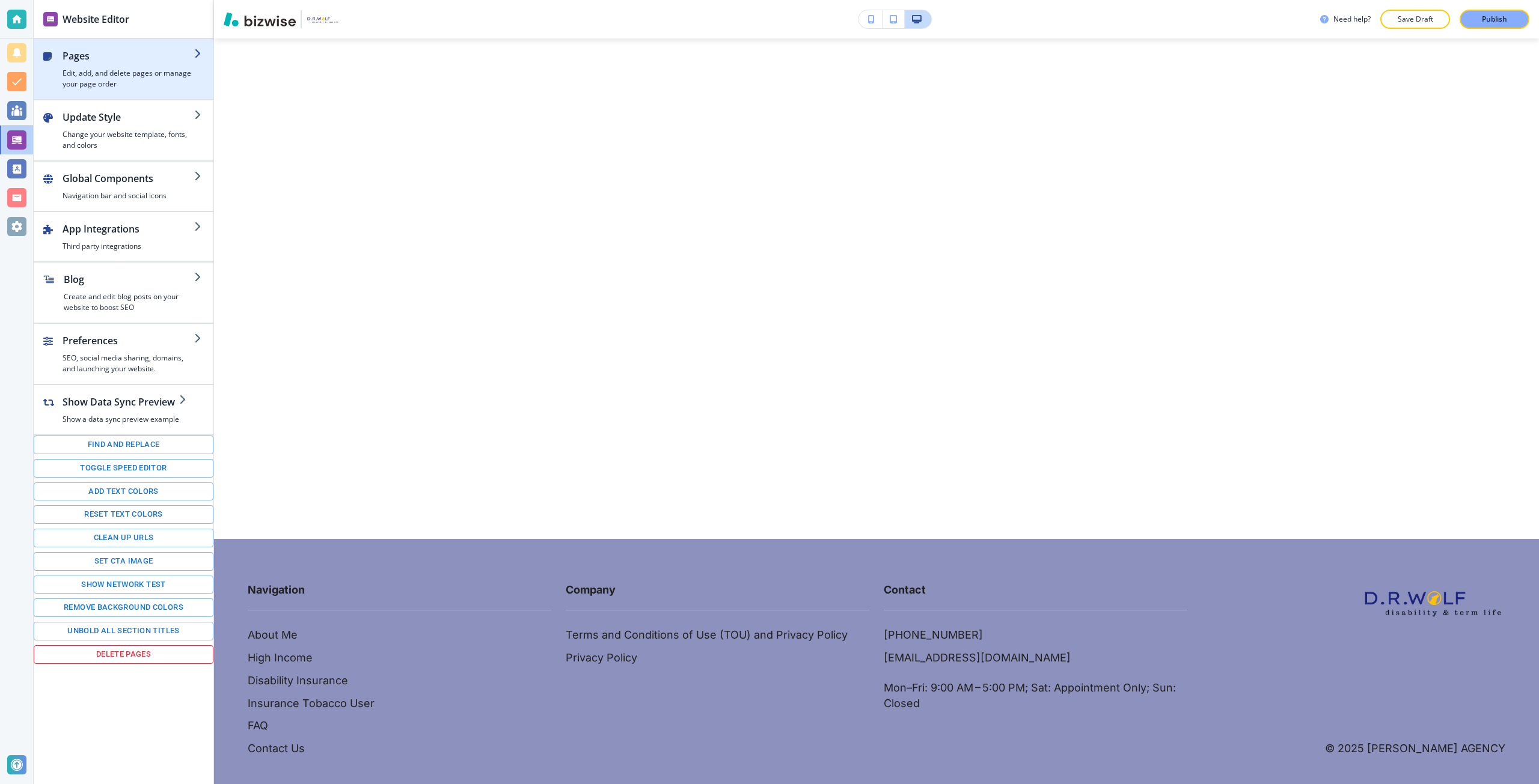
click at [91, 77] on h4 "Edit, add, and delete pages or manage your page order" at bounding box center [128, 78] width 132 height 22
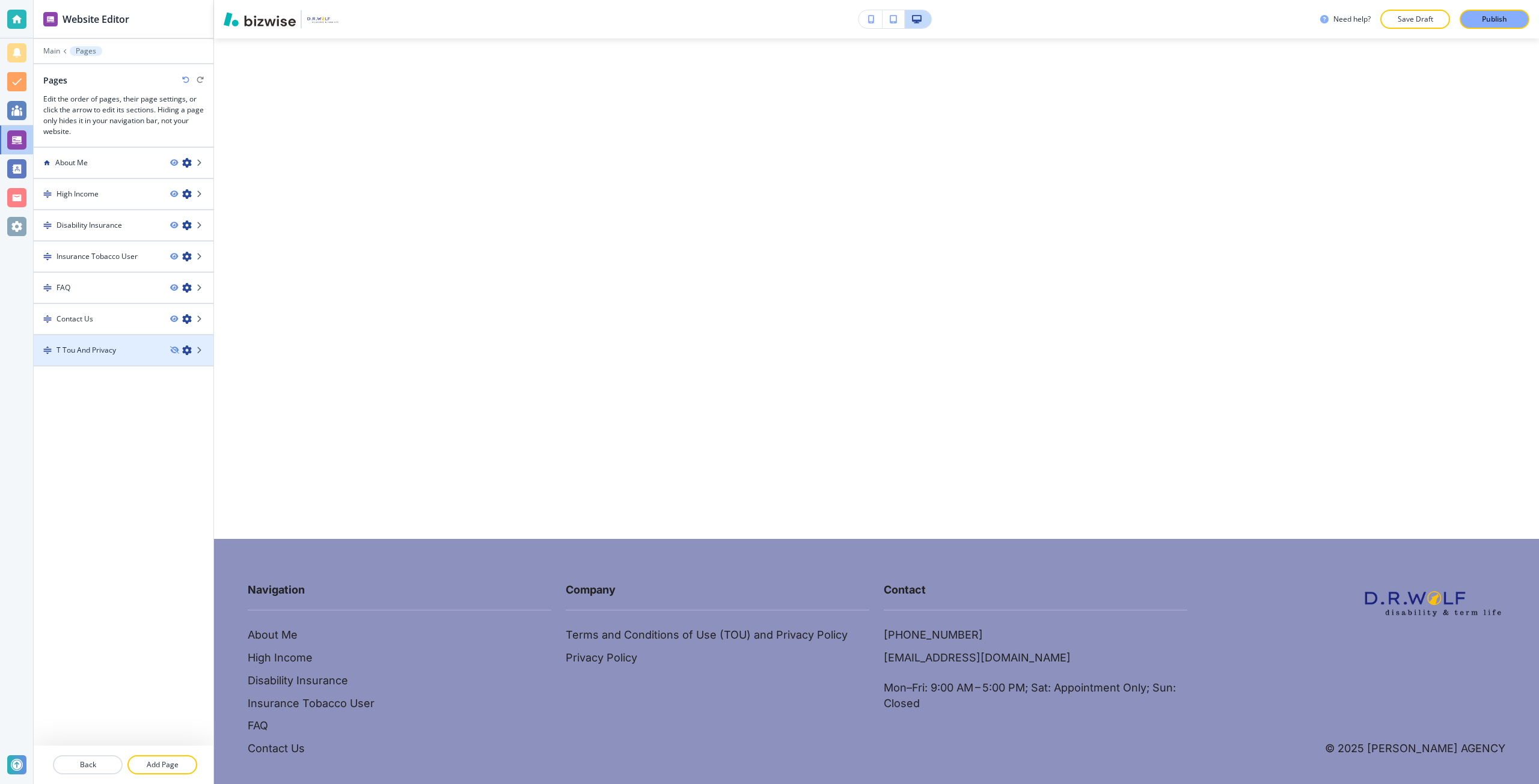
click at [124, 356] on div at bounding box center [123, 361] width 179 height 10
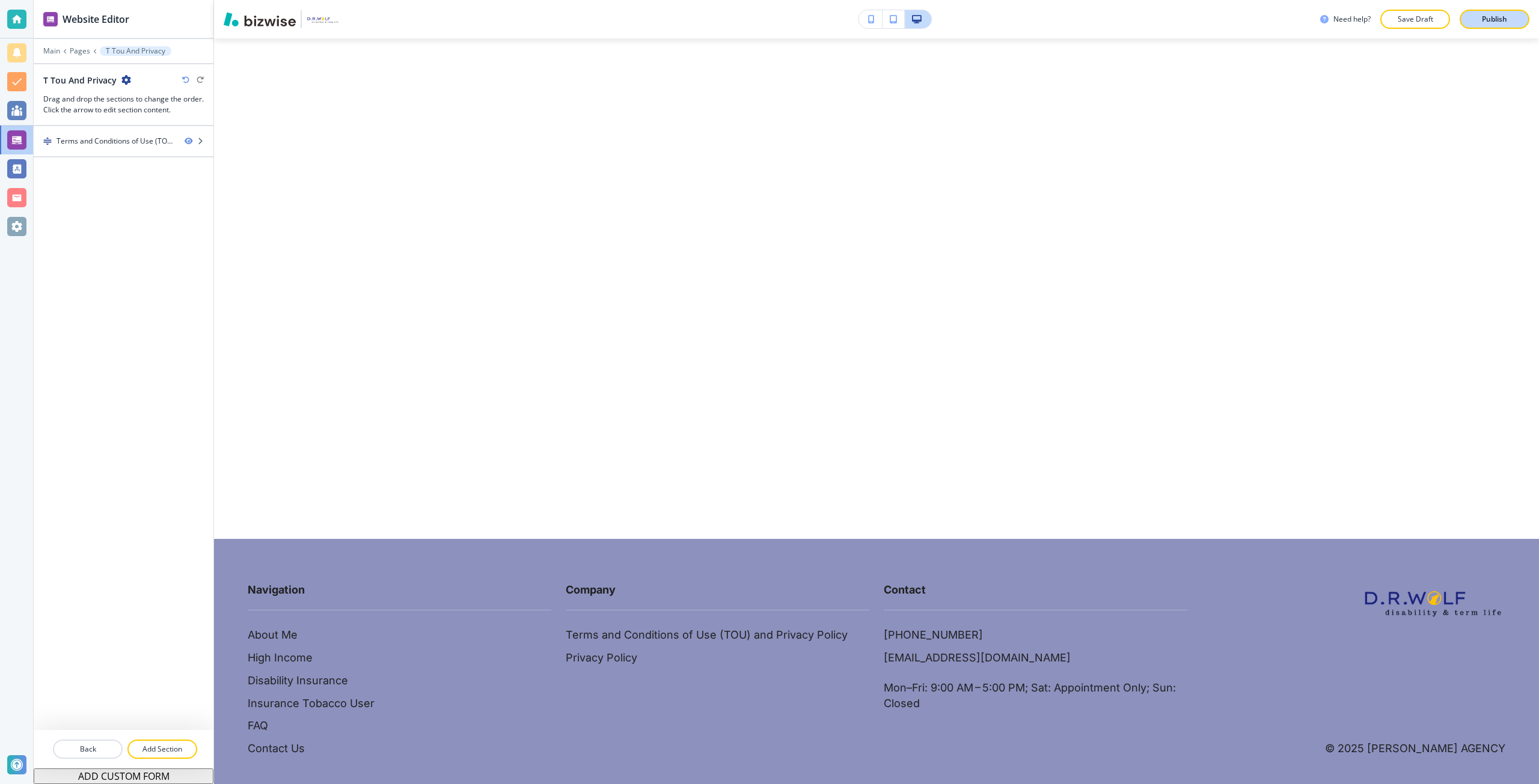
click at [1474, 27] on button "Publish" at bounding box center [1494, 19] width 69 height 19
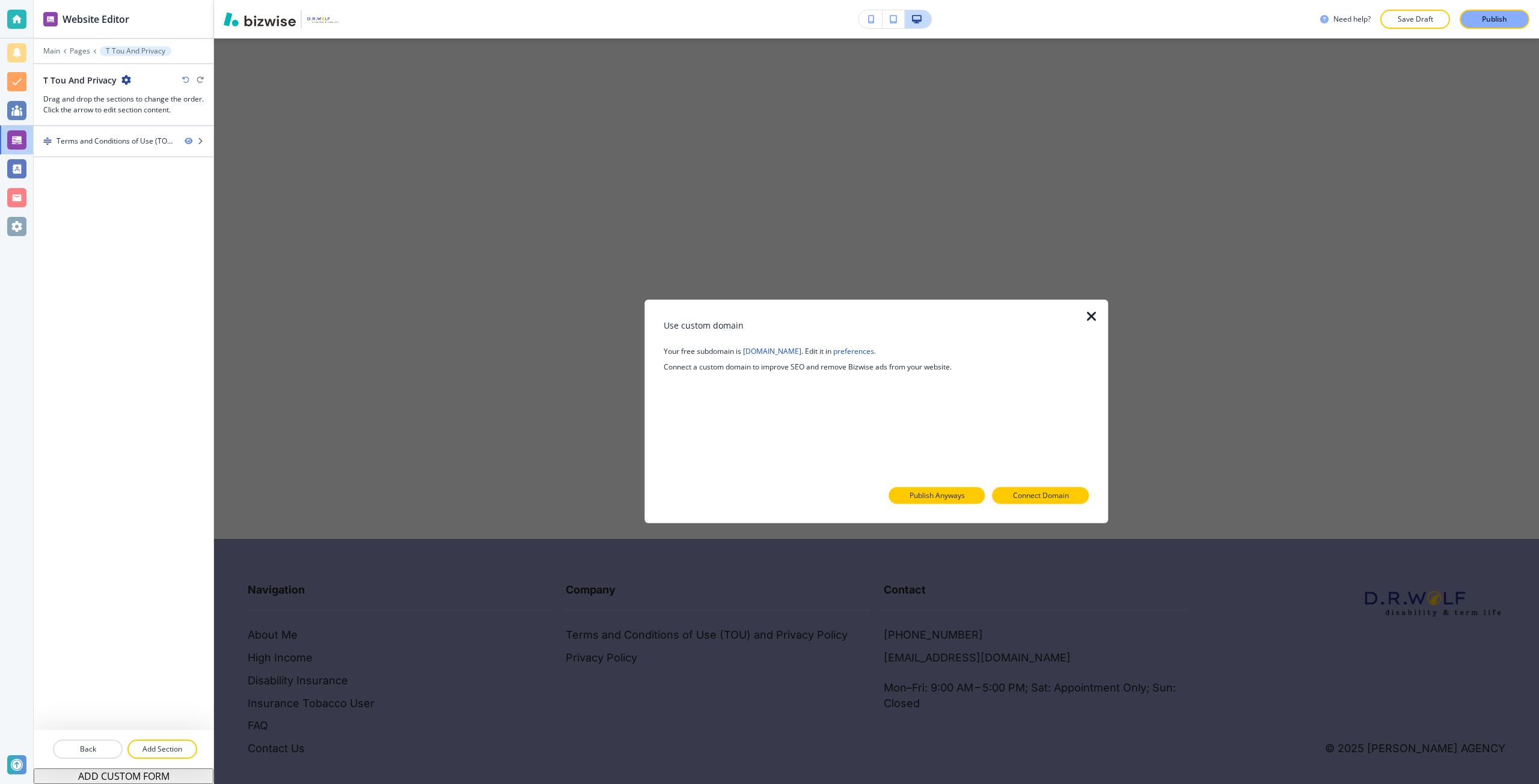
click at [944, 495] on p "Publish Anyways" at bounding box center [937, 496] width 56 height 11
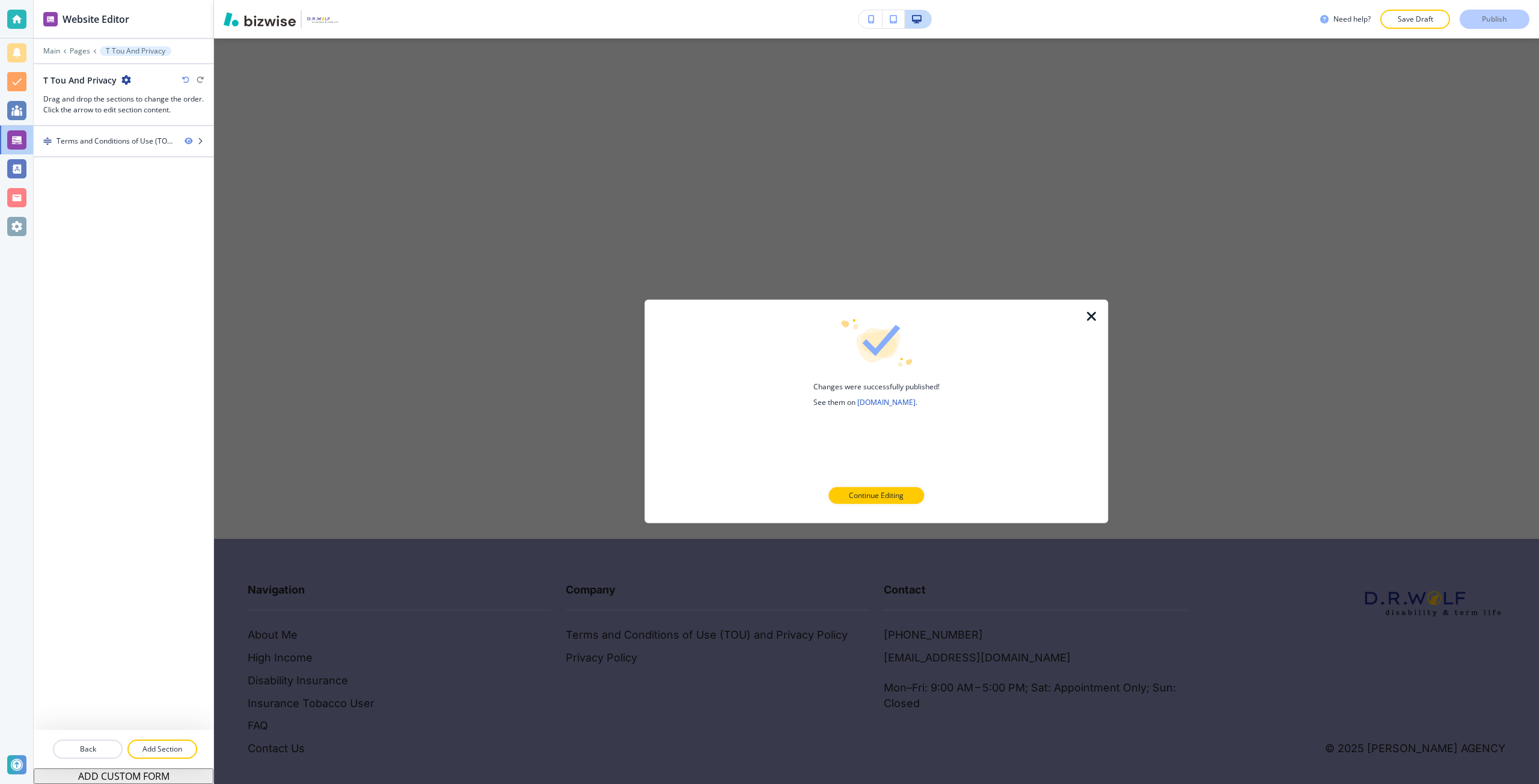
click at [1091, 318] on icon "button" at bounding box center [1092, 316] width 15 height 15
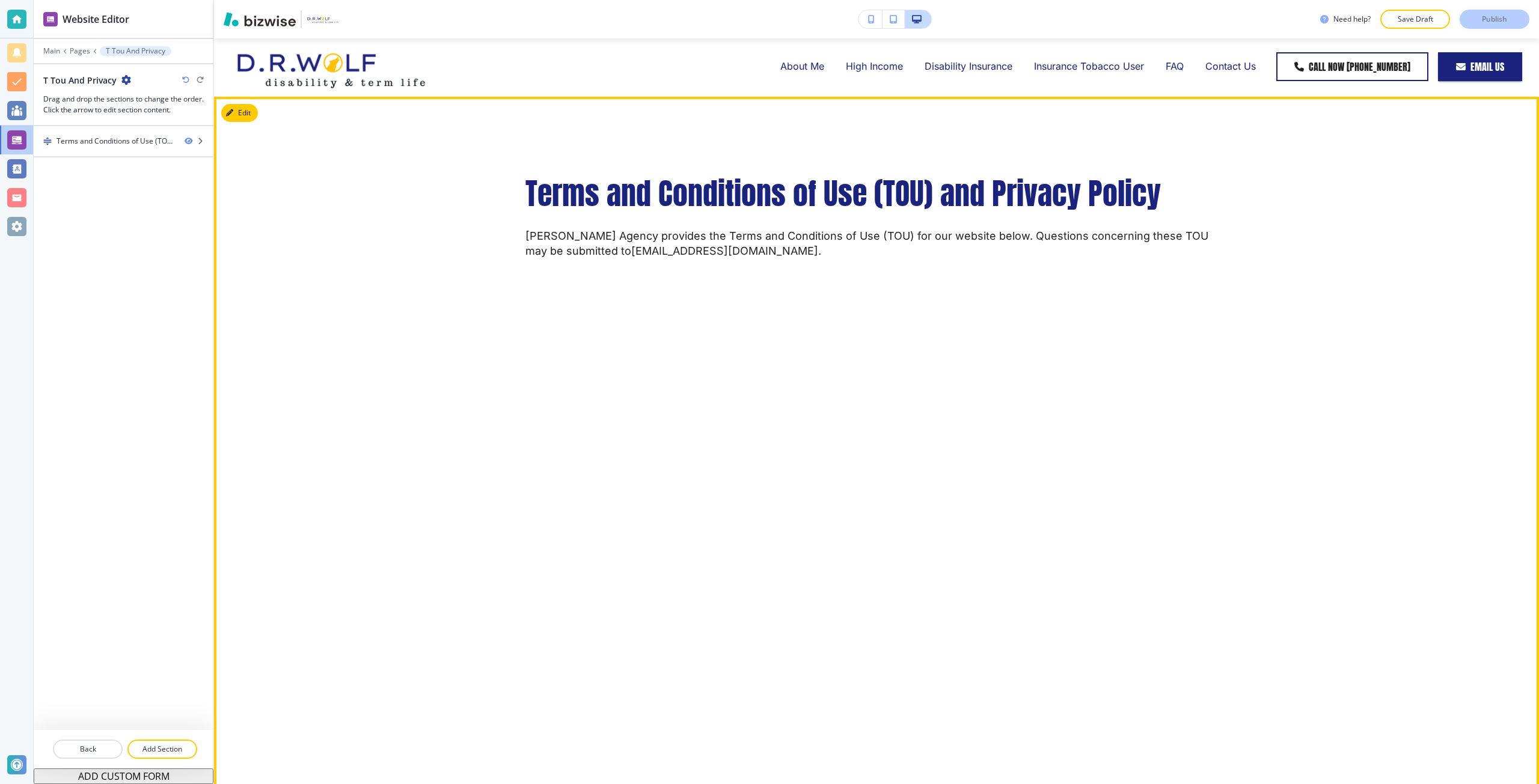
scroll to position [0, 0]
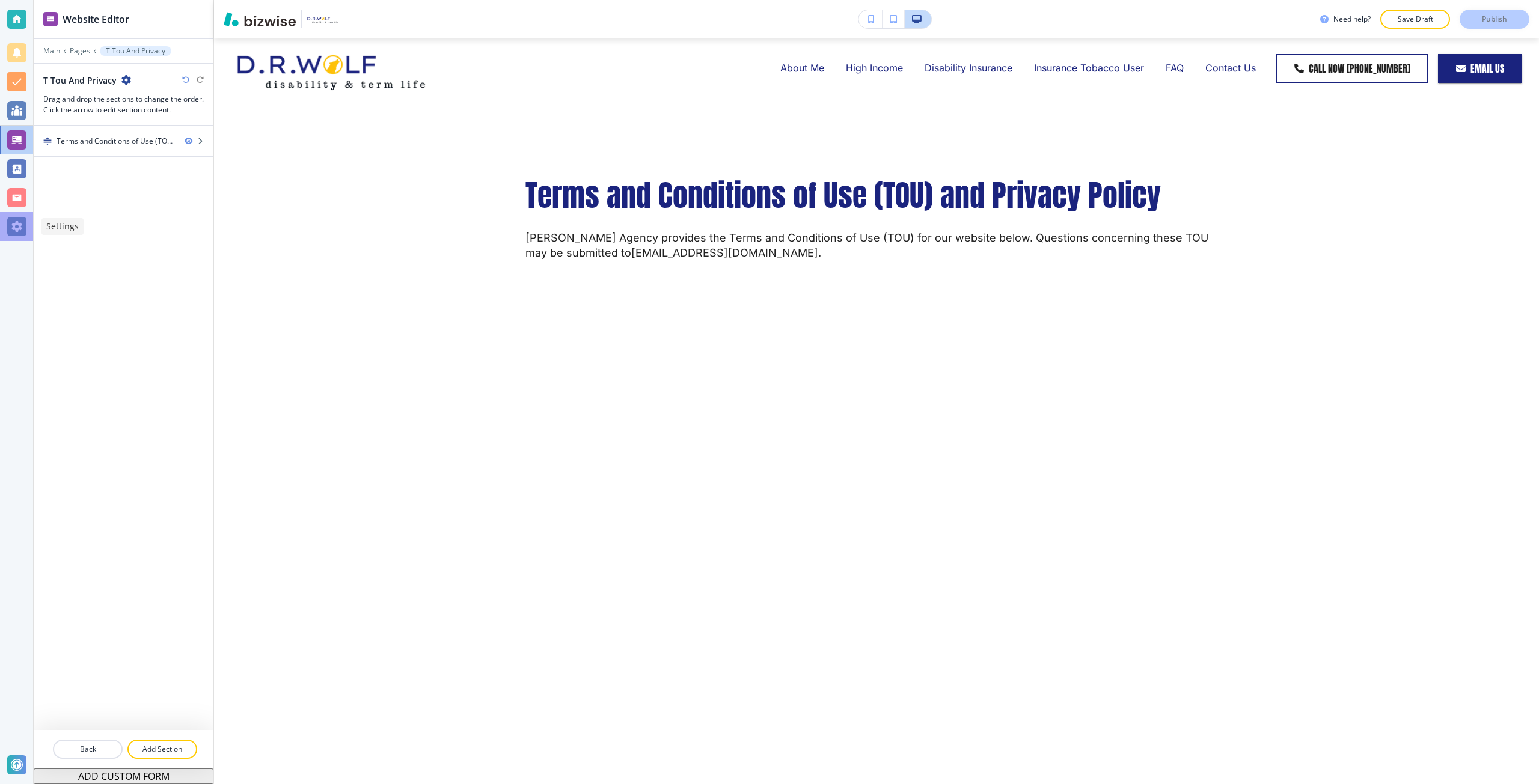
click at [24, 224] on div at bounding box center [16, 226] width 19 height 19
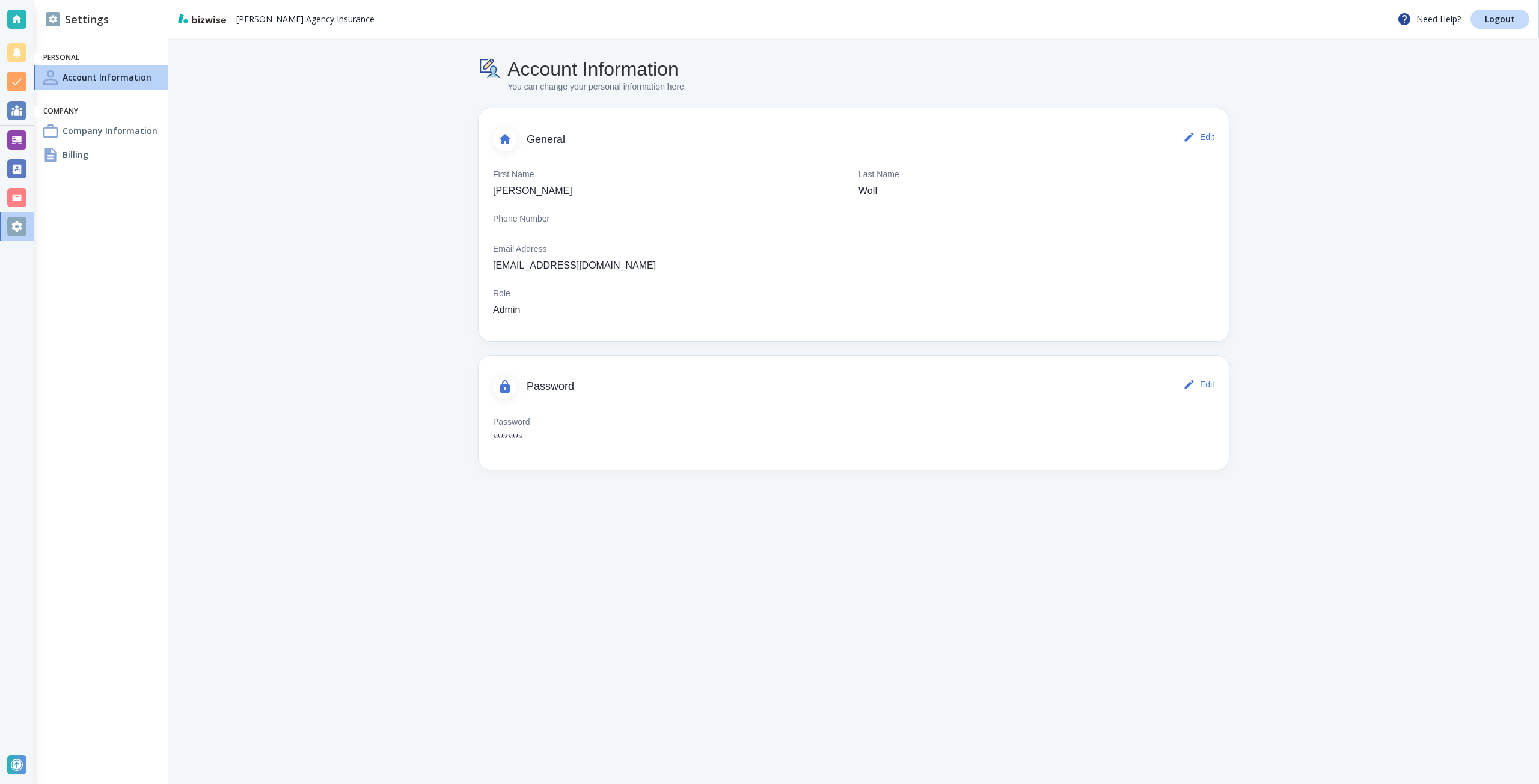
click at [131, 156] on div "Billing" at bounding box center [100, 155] width 134 height 24
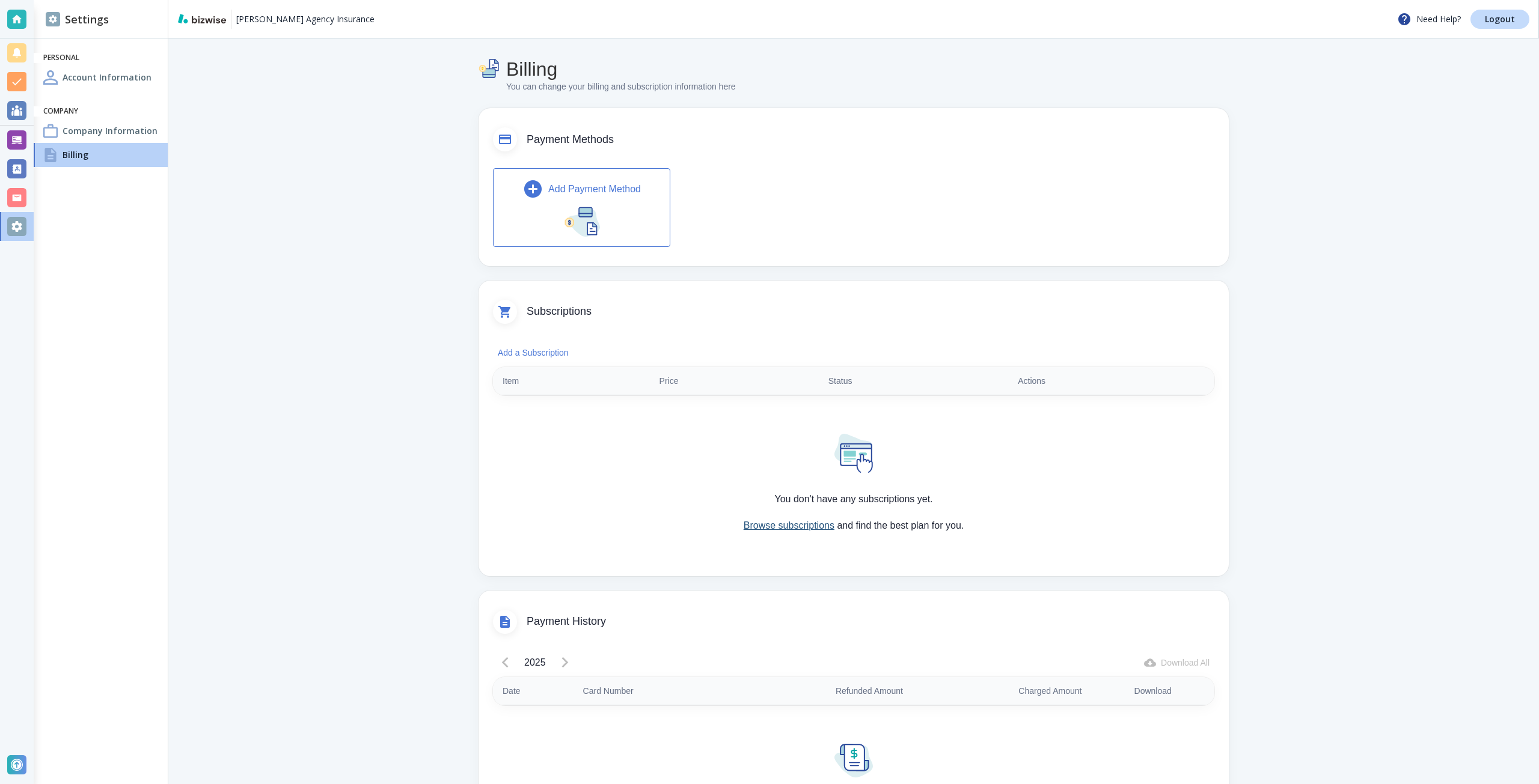
click at [799, 528] on link "Browse subscriptions" at bounding box center [789, 525] width 91 height 10
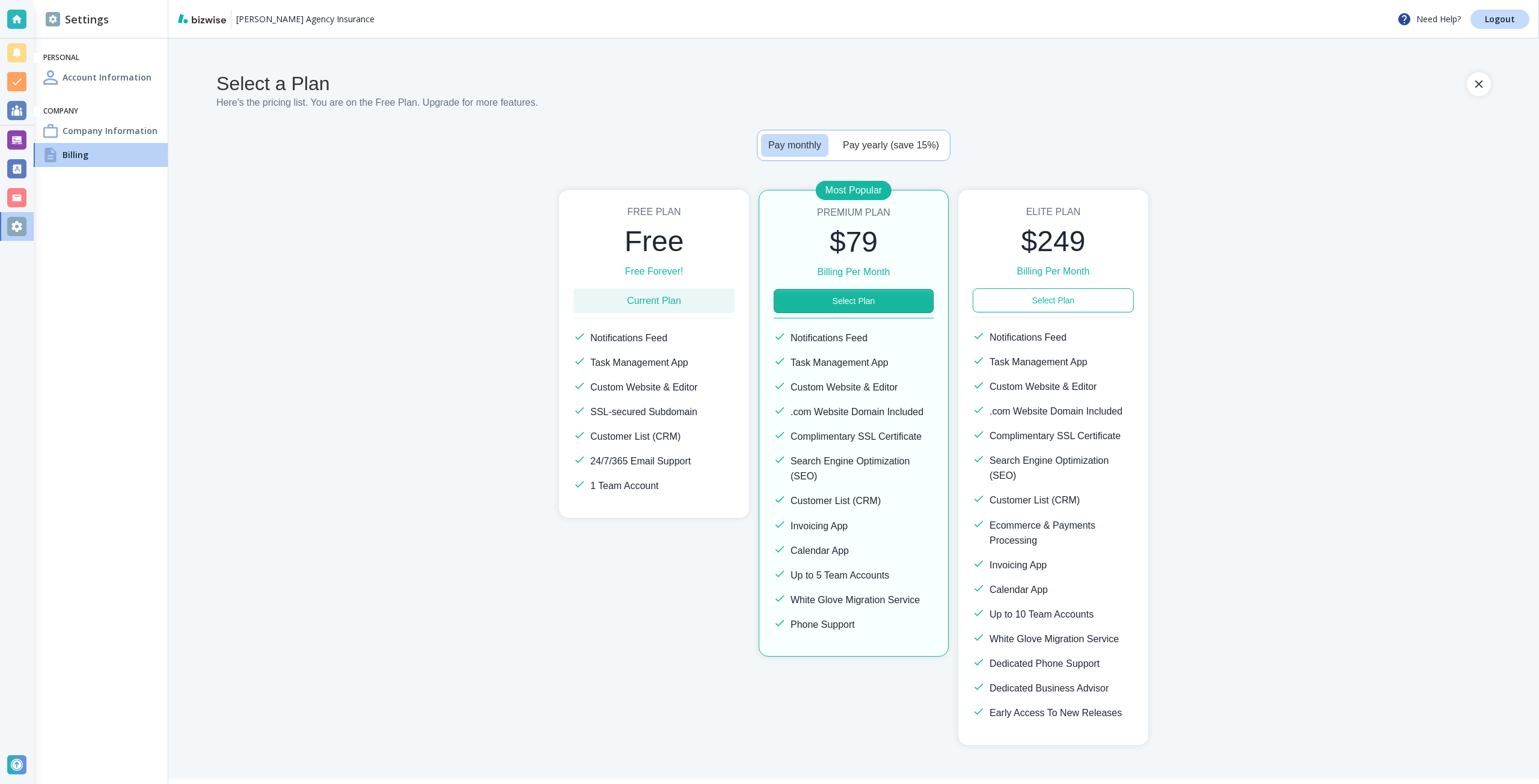
click at [845, 309] on button "Select Plan" at bounding box center [853, 301] width 160 height 24
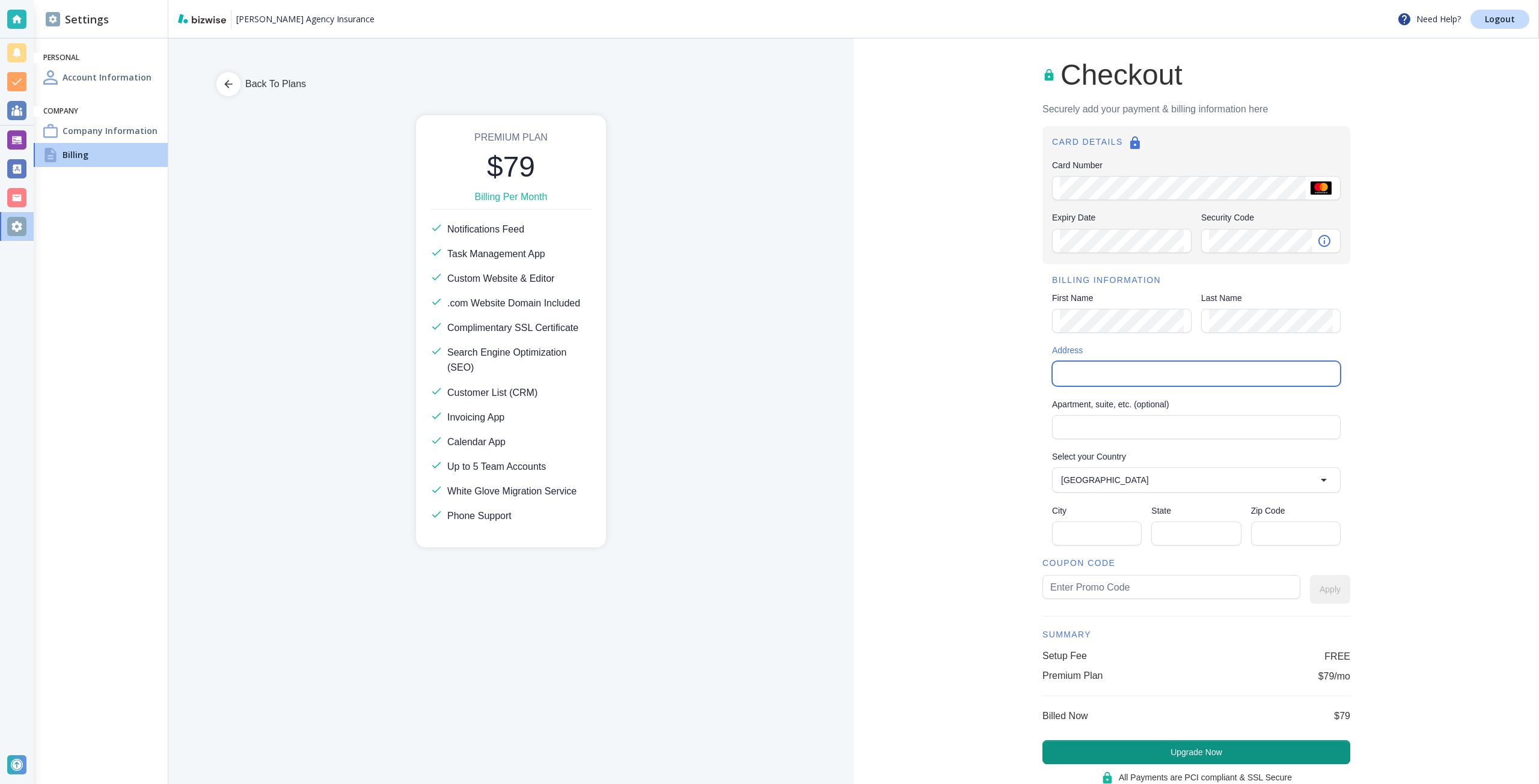
click at [1072, 369] on input "Address" at bounding box center [1195, 374] width 279 height 17
click at [1086, 397] on li "44 Tehama Street, San Francisco, CA, USA" at bounding box center [1190, 401] width 288 height 22
type input "44 Tehama Street"
type input "United States"
type input "San Francisco"
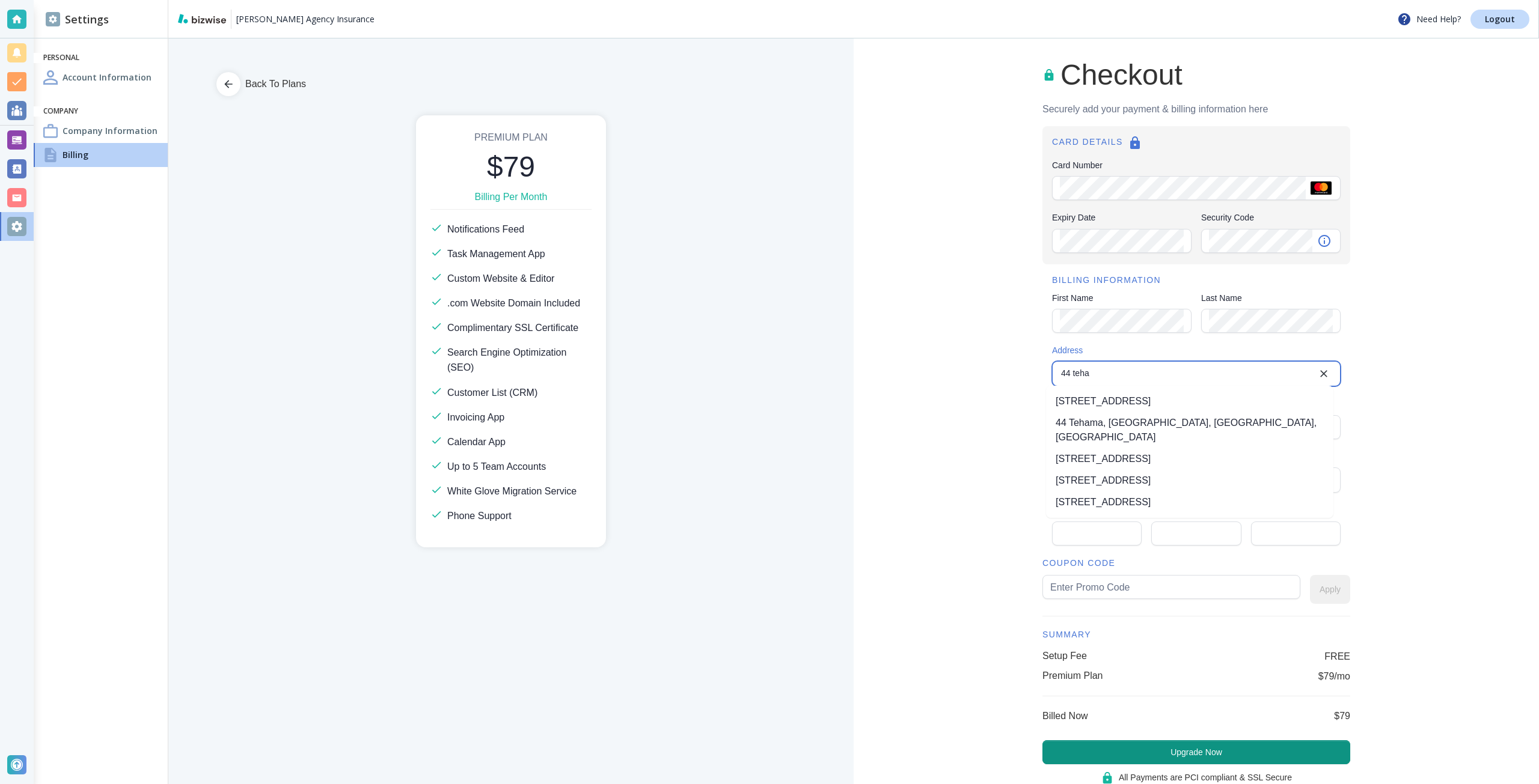
type input "CA"
type input "94105"
type input "44 Tehama Street"
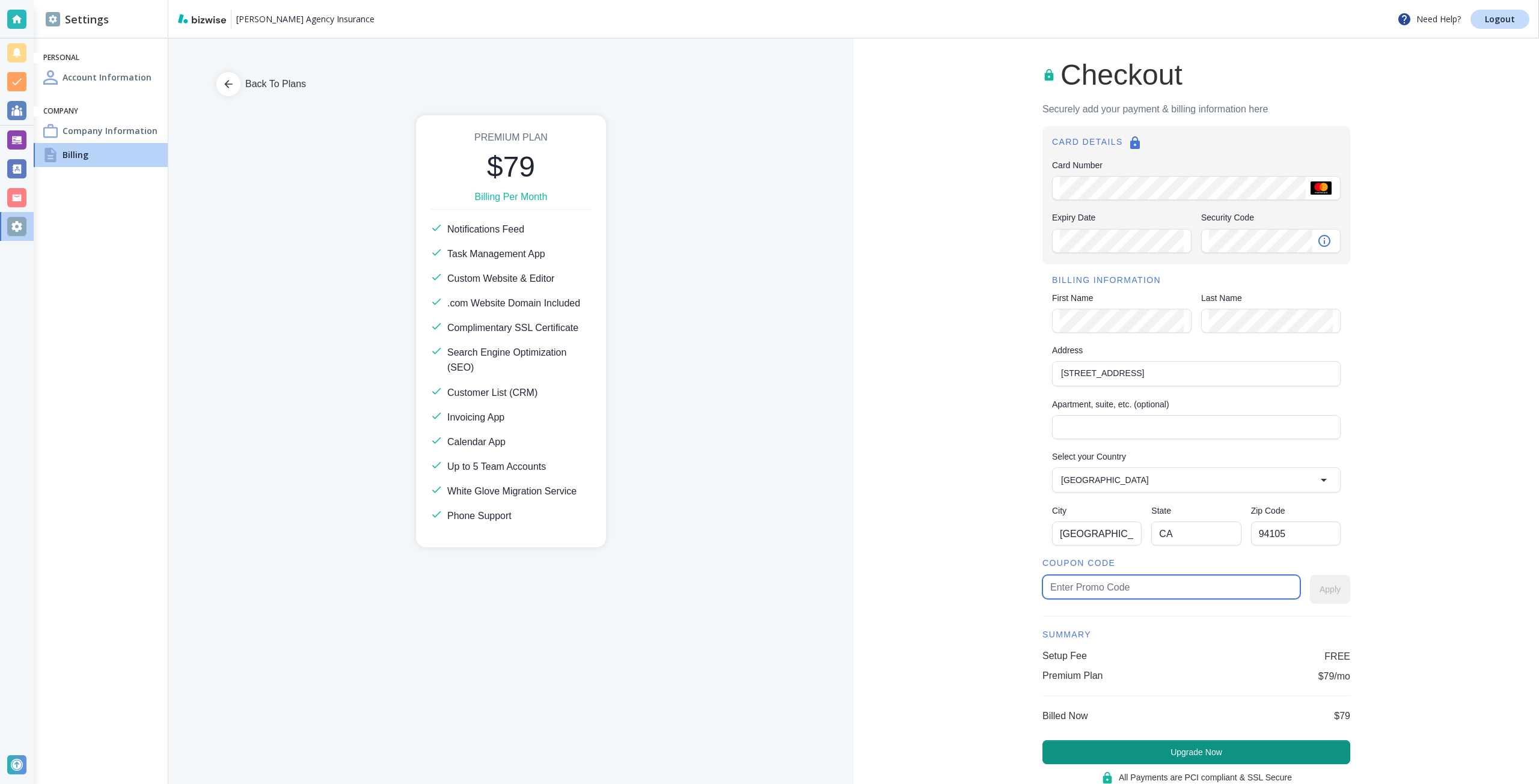
click at [1065, 587] on input "text" at bounding box center [1171, 587] width 242 height 23
type input "drwolf60"
click at [1332, 597] on button "Apply" at bounding box center [1330, 589] width 41 height 29
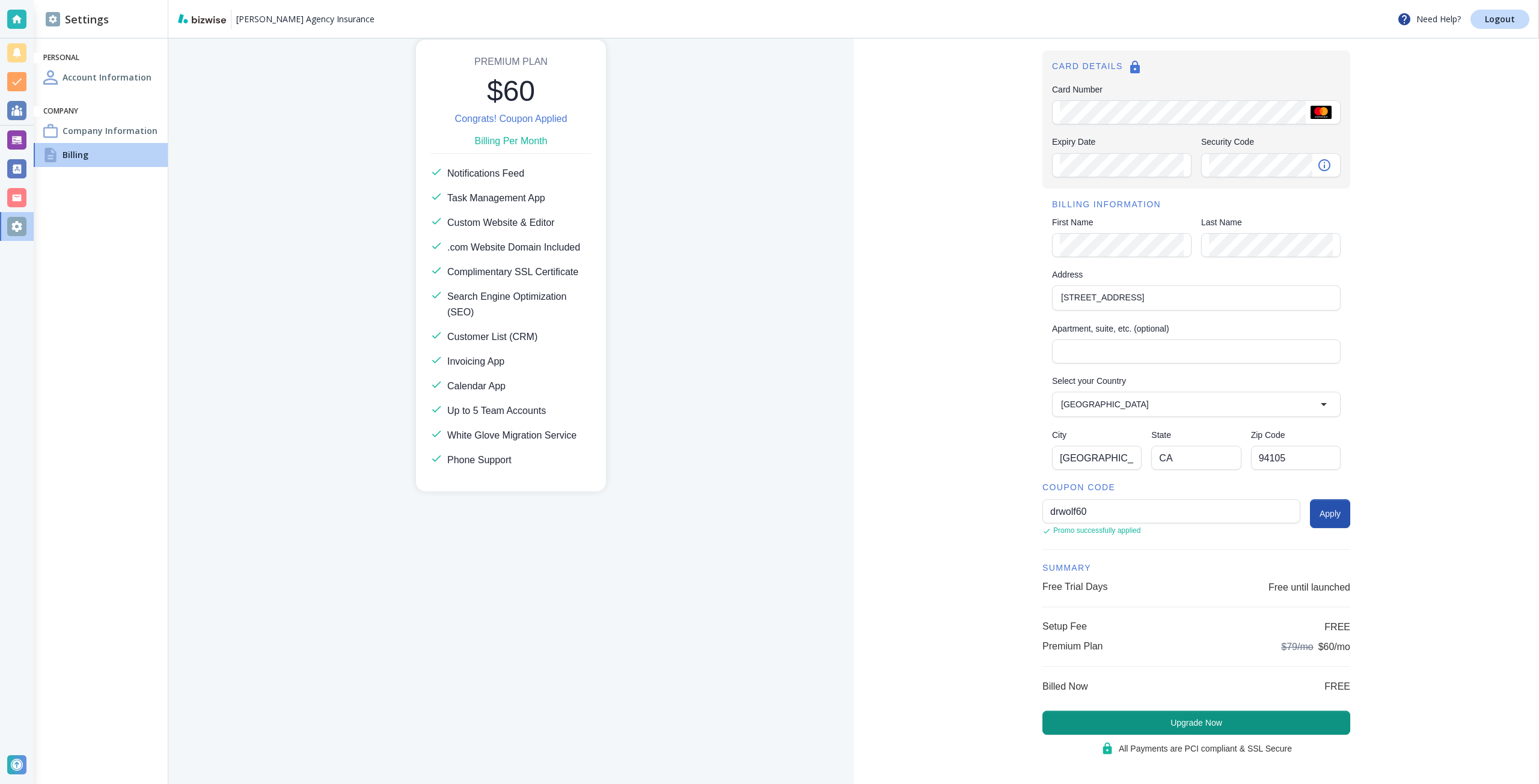
scroll to position [84, 0]
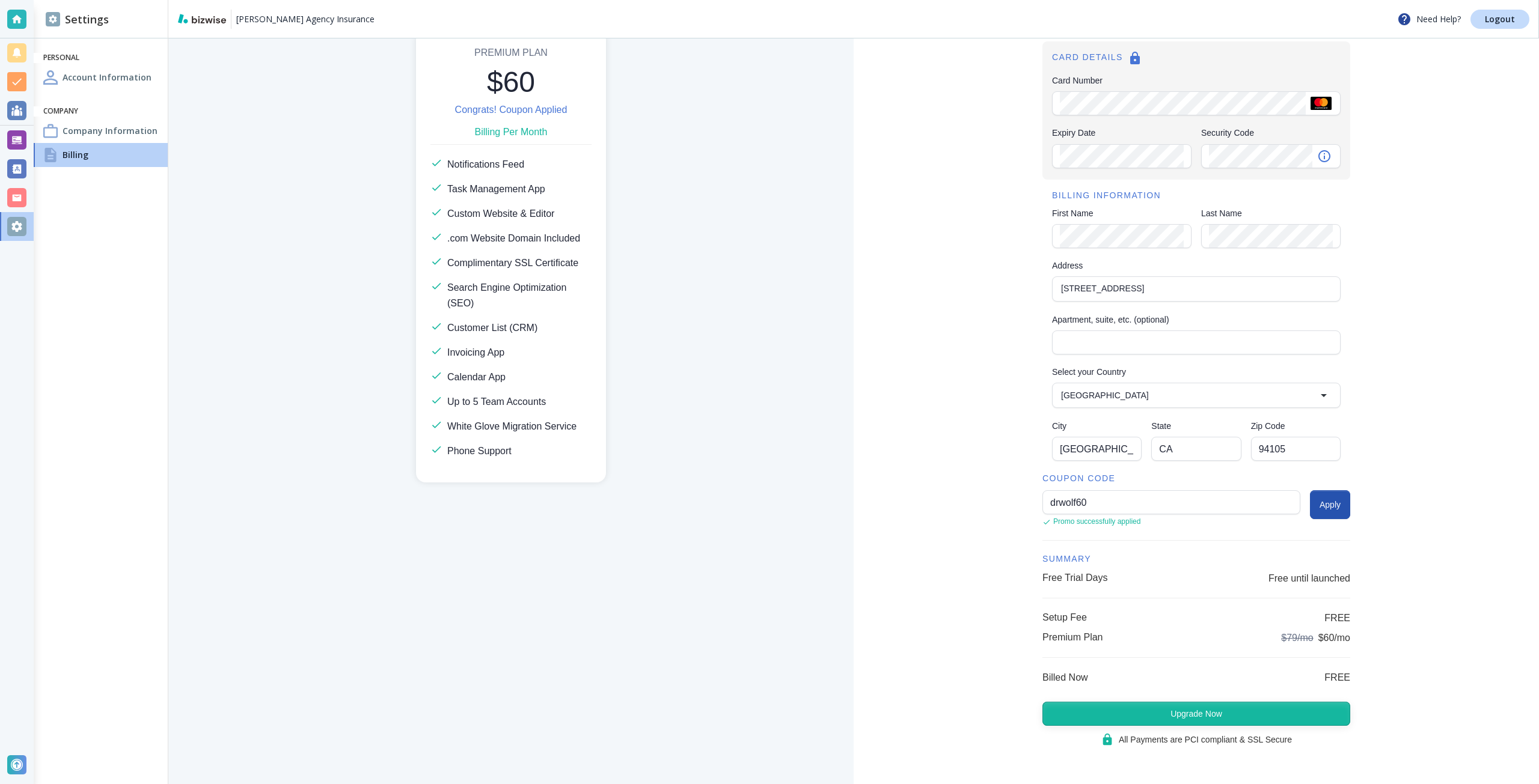
click at [1254, 709] on button "Upgrade Now" at bounding box center [1196, 714] width 307 height 24
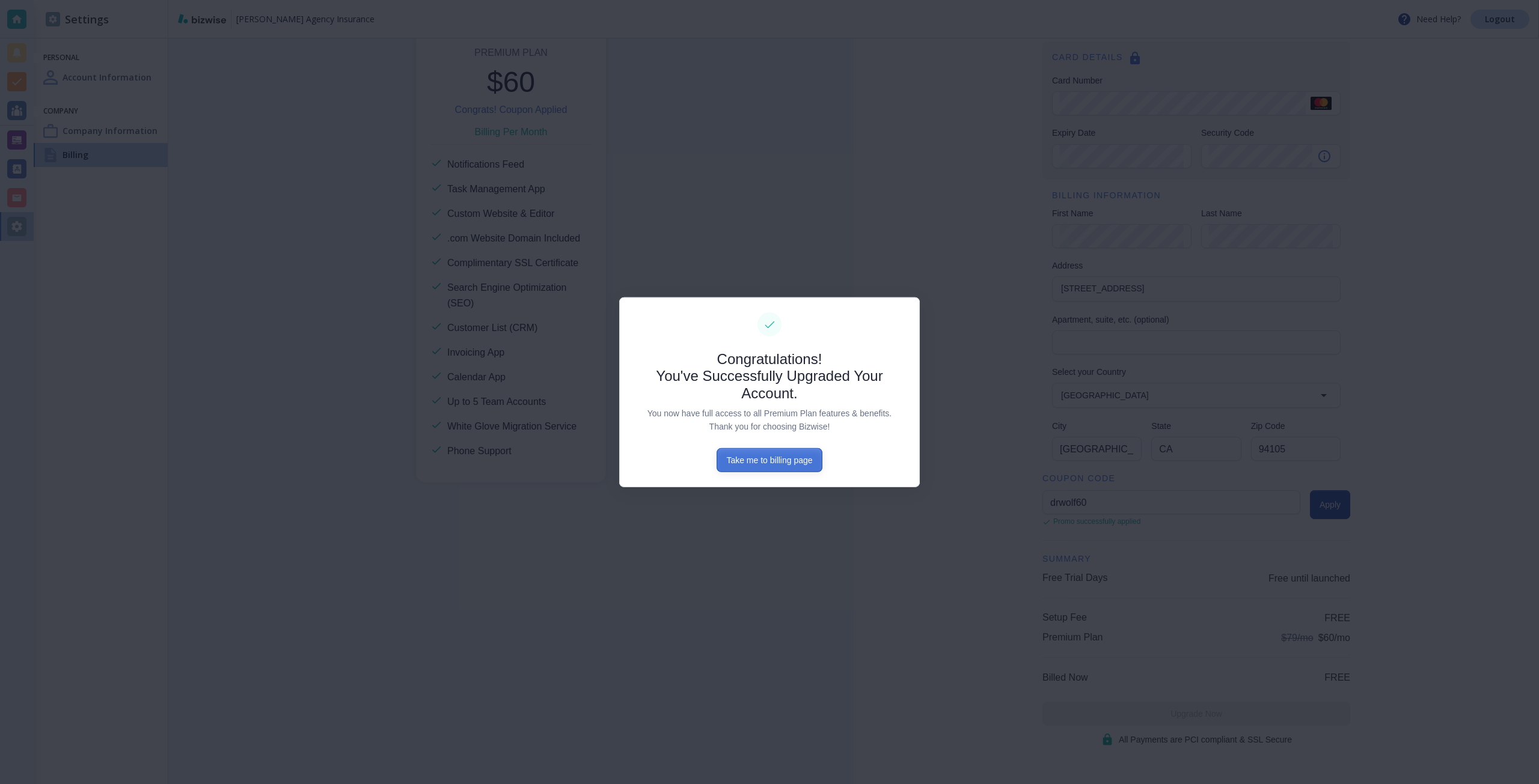
click at [731, 471] on button "Take me to billing page" at bounding box center [770, 460] width 105 height 24
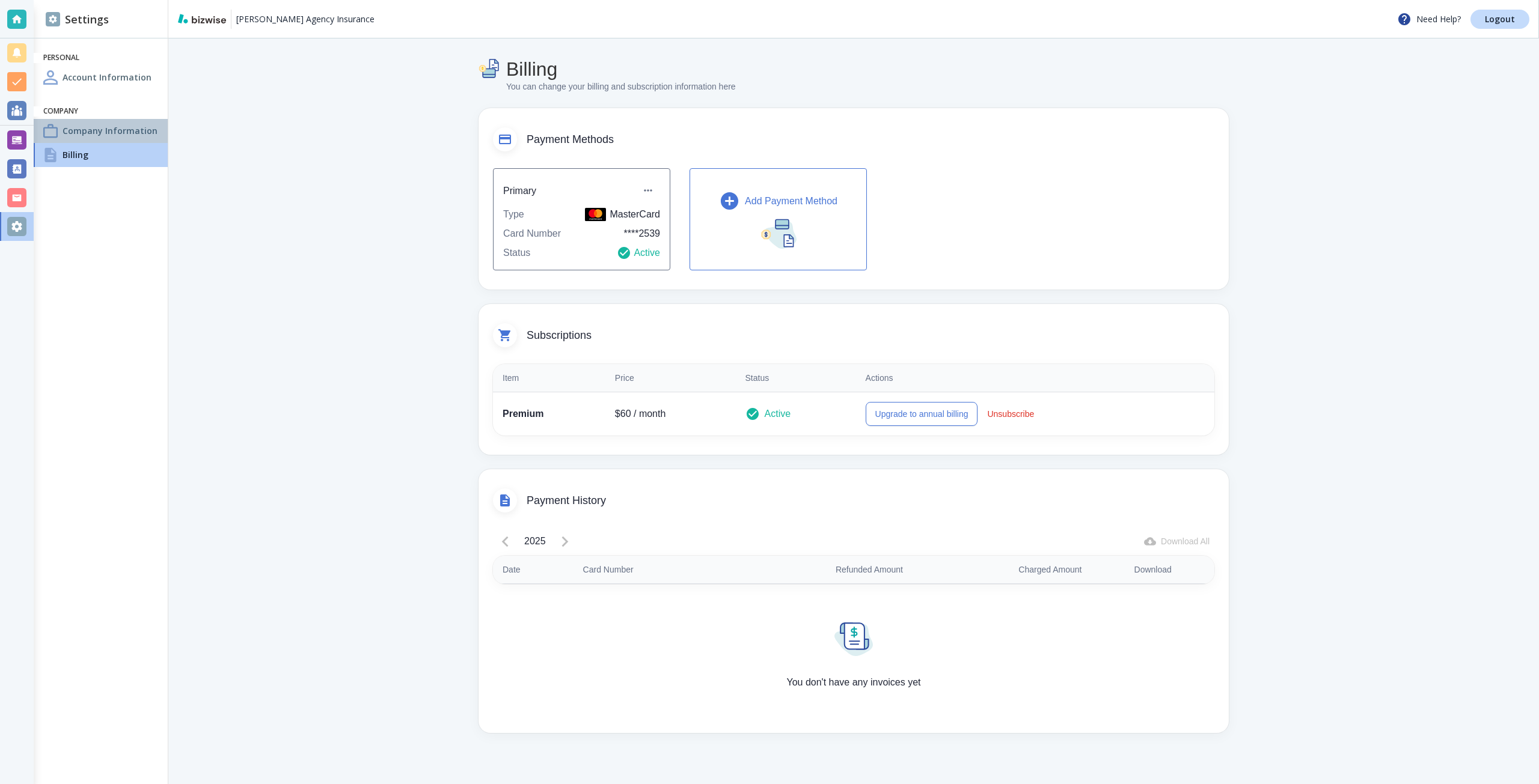
click at [130, 137] on h4 "Company Information" at bounding box center [110, 130] width 95 height 13
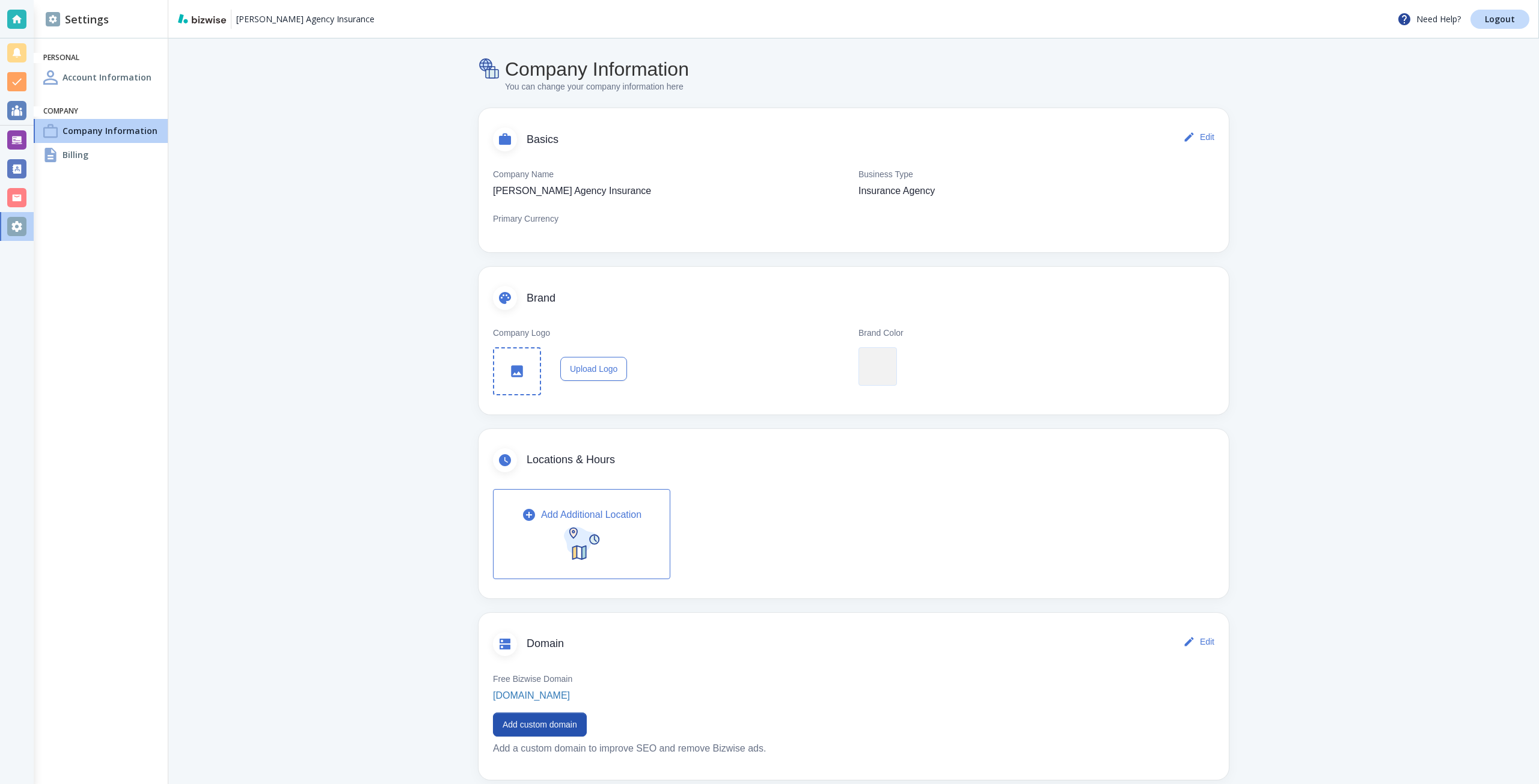
click at [350, 243] on main "Company Information You can change your company information here Basics Edit Co…" at bounding box center [854, 505] width 1370 height 935
click at [562, 724] on button "Add custom domain" at bounding box center [539, 725] width 94 height 24
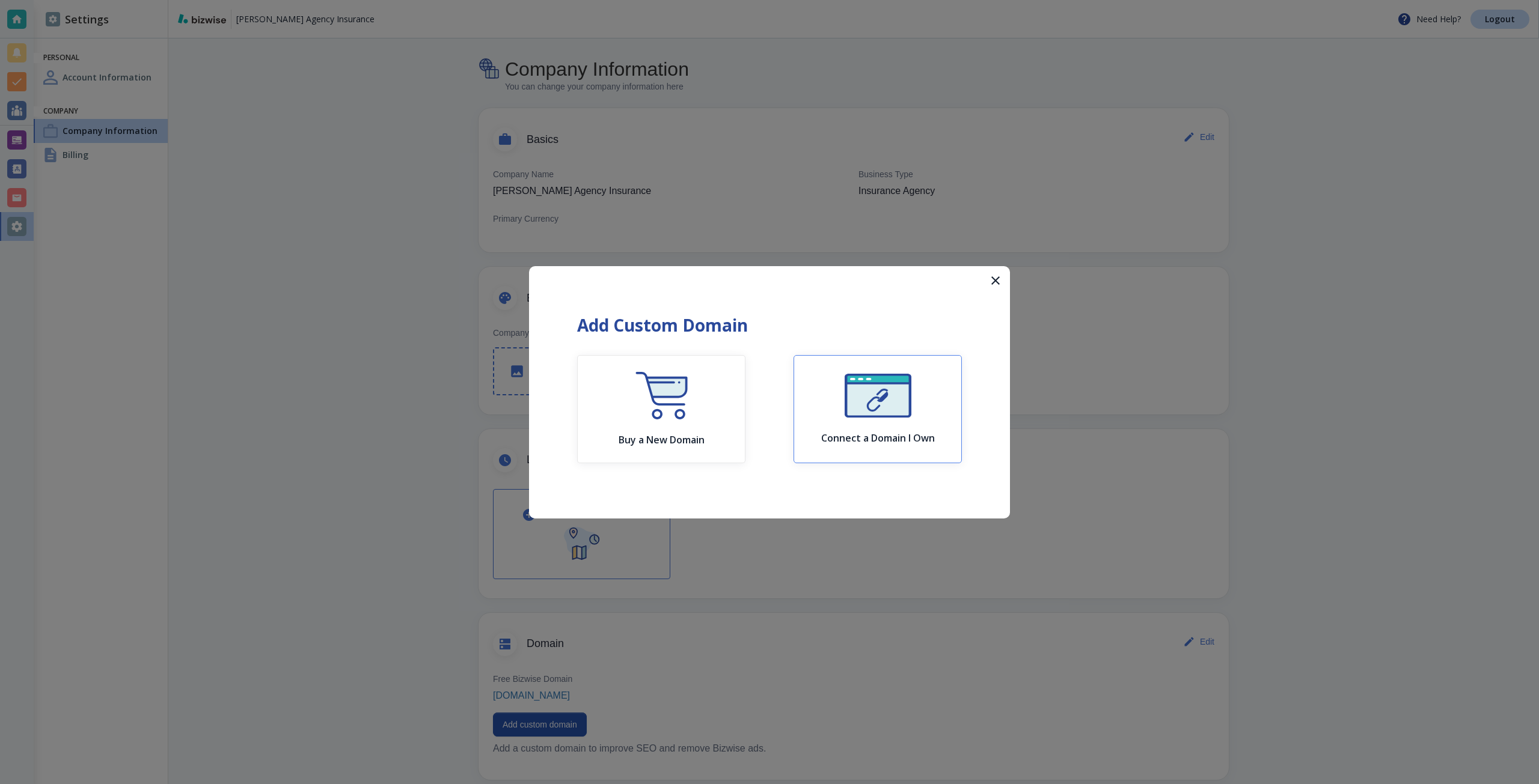
click at [826, 410] on div "Connect a Domain I Own" at bounding box center [878, 408] width 114 height 70
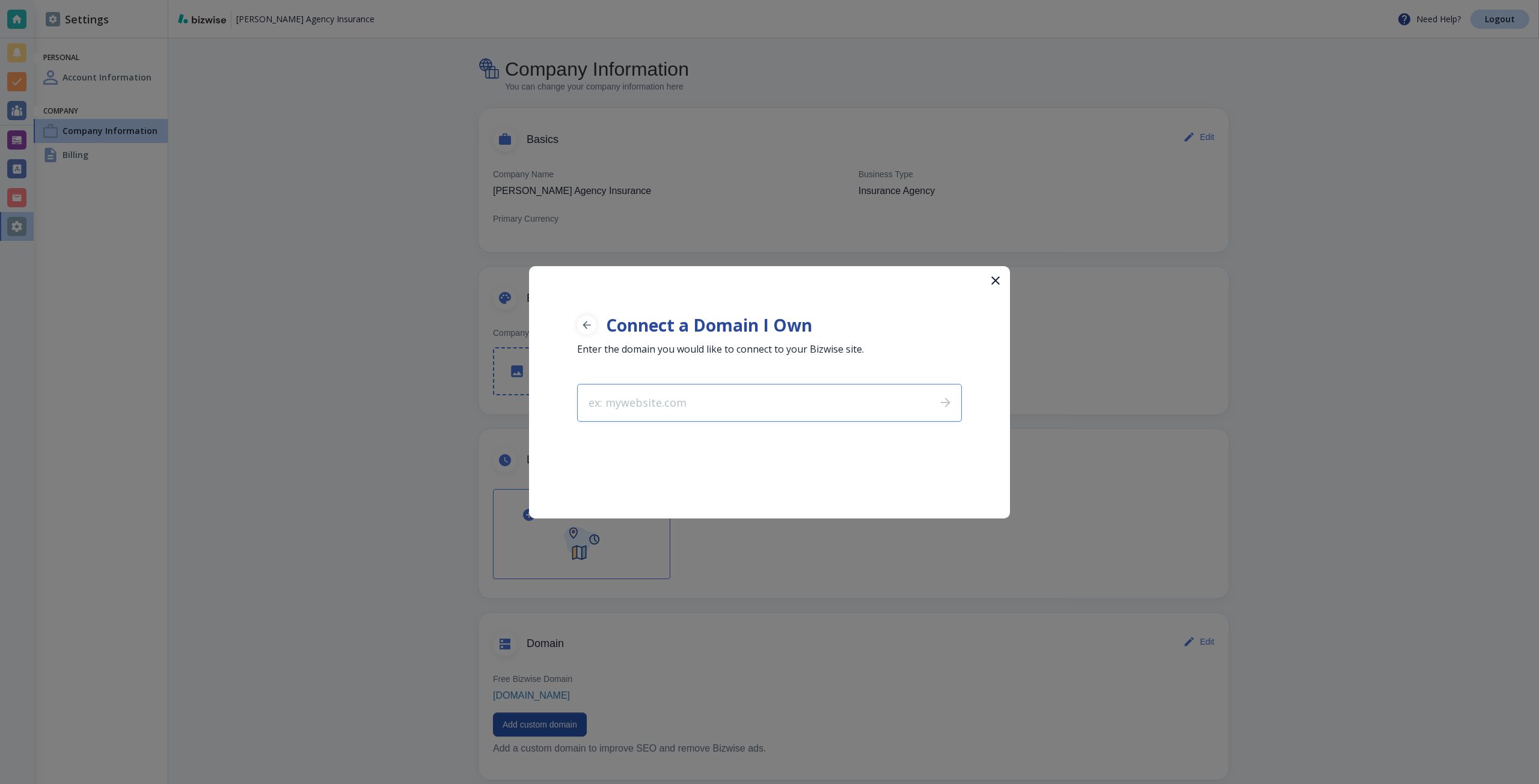
type input "[DOMAIN_NAME]"
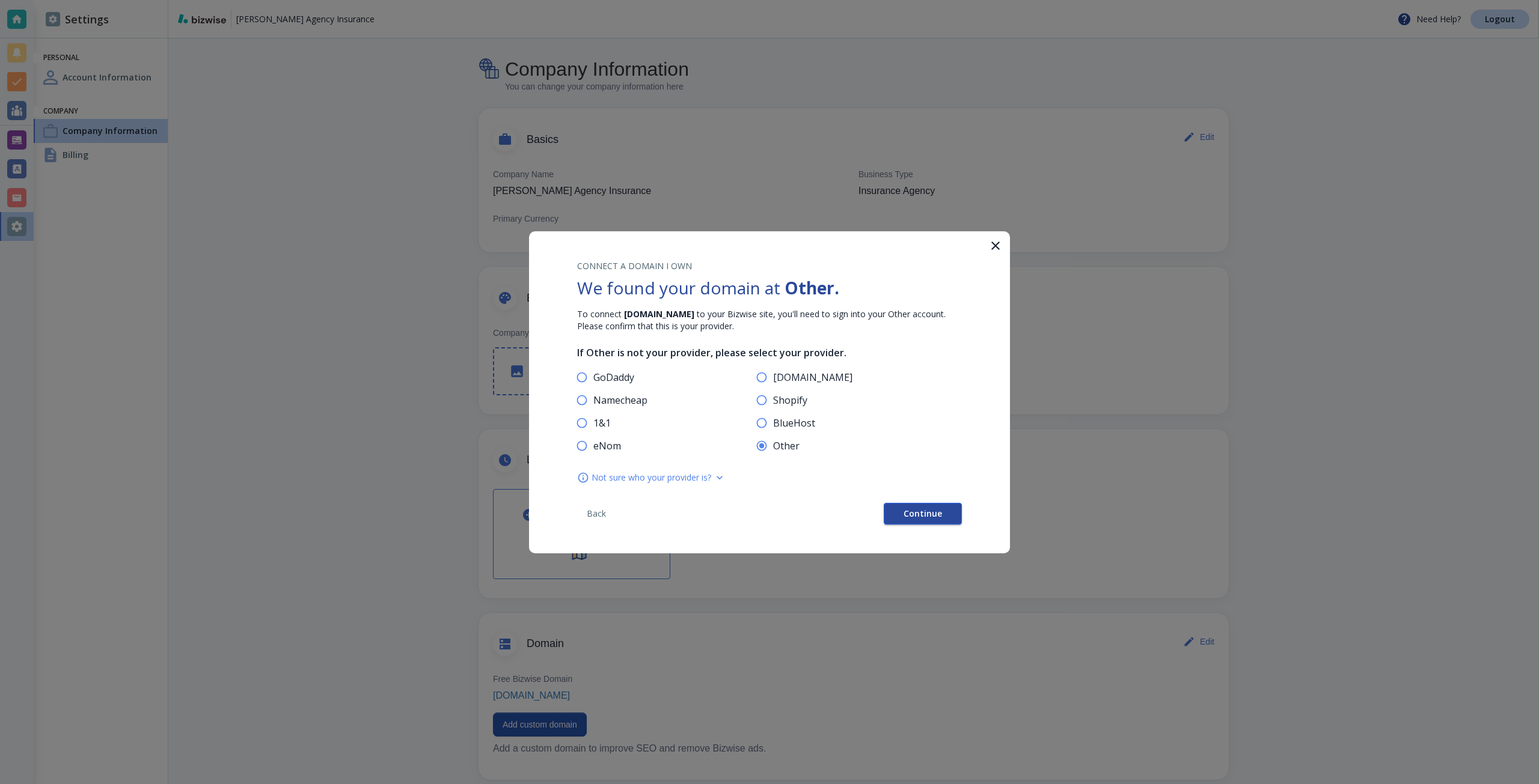
click at [907, 509] on span "Continue" at bounding box center [922, 513] width 39 height 8
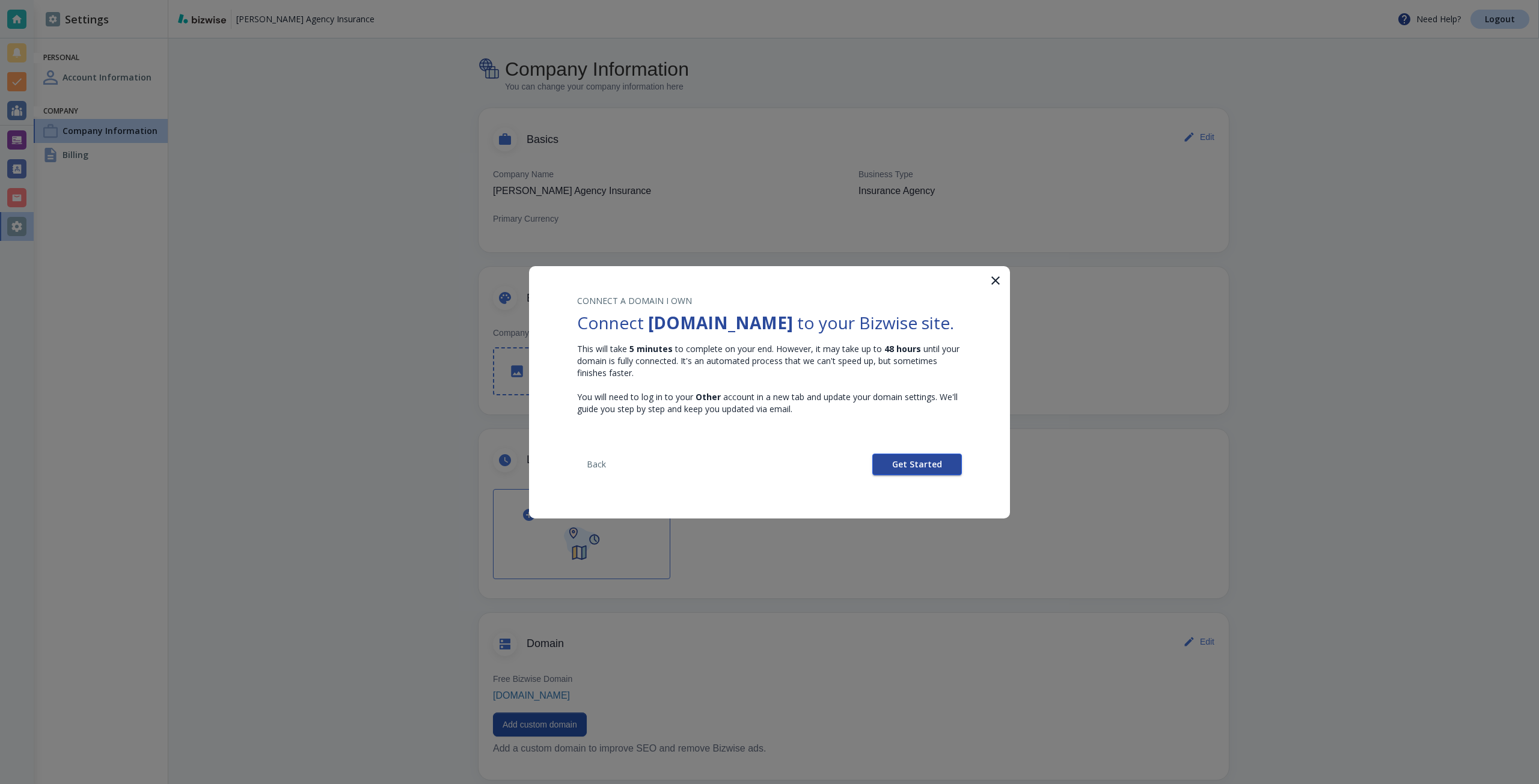
click at [890, 465] on button "Get Started" at bounding box center [917, 465] width 89 height 22
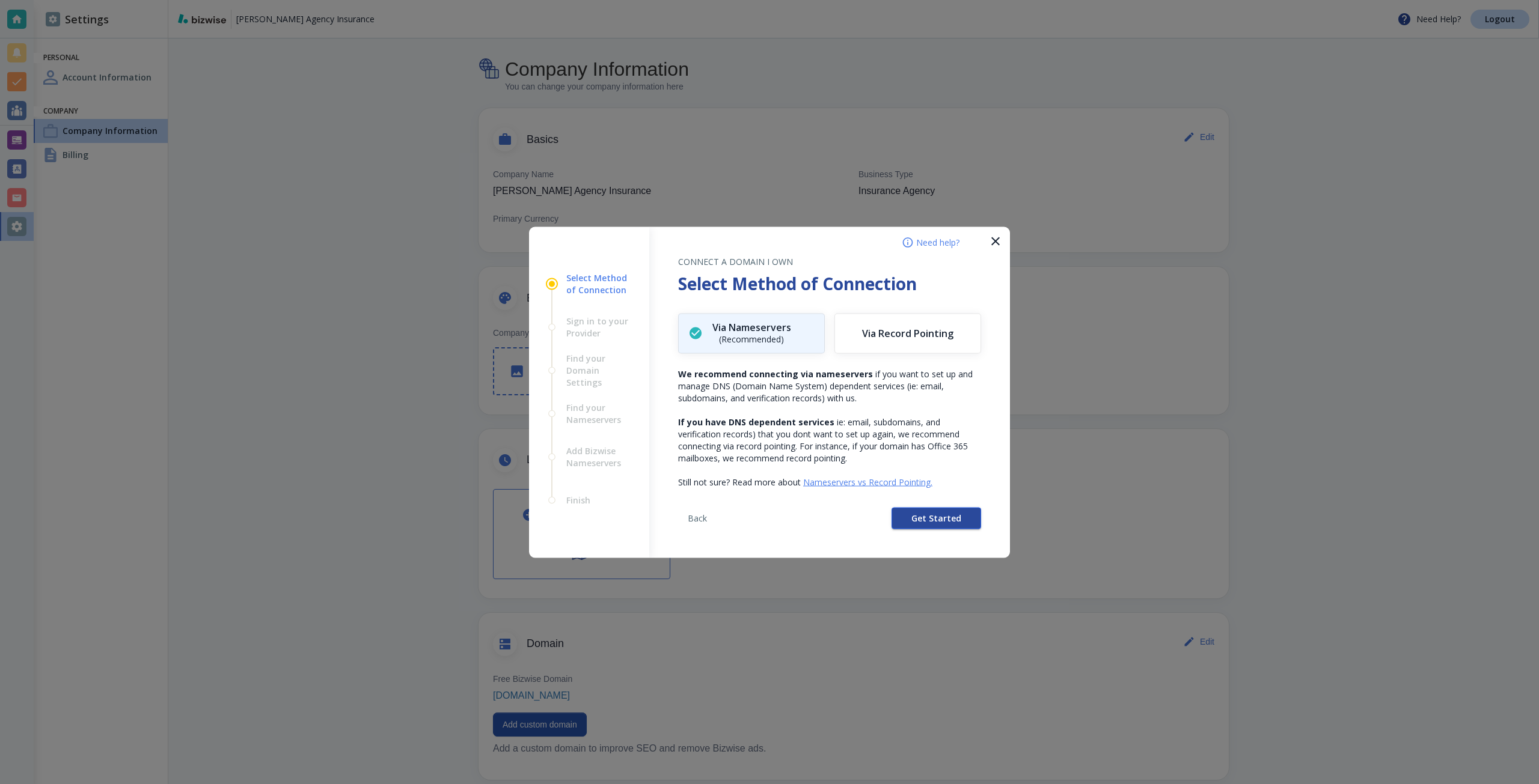
click at [903, 509] on button "Get Started" at bounding box center [936, 518] width 89 height 22
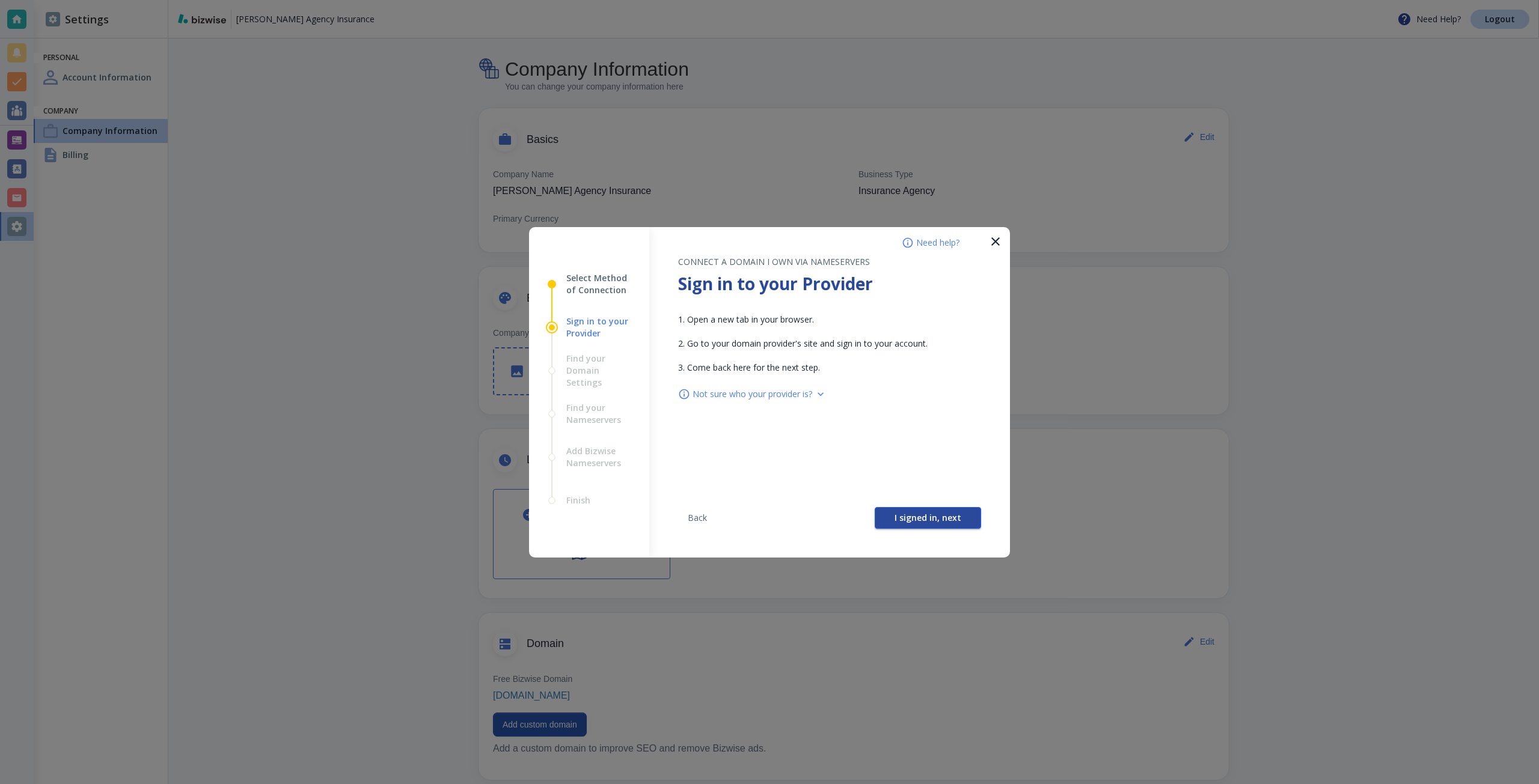
click at [893, 508] on button "I signed in, next" at bounding box center [927, 518] width 106 height 22
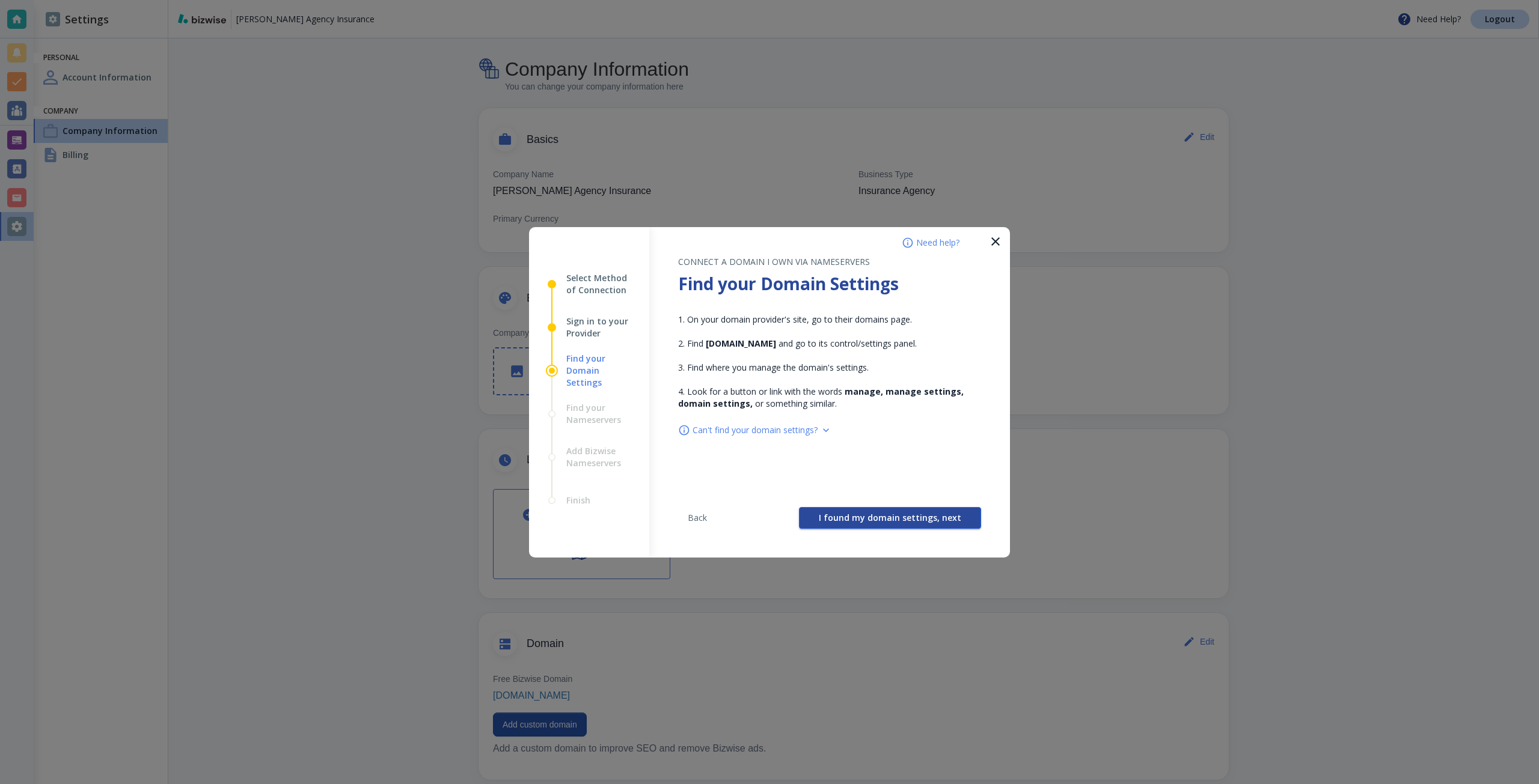
click at [886, 507] on button "I found my domain settings, next" at bounding box center [890, 518] width 182 height 22
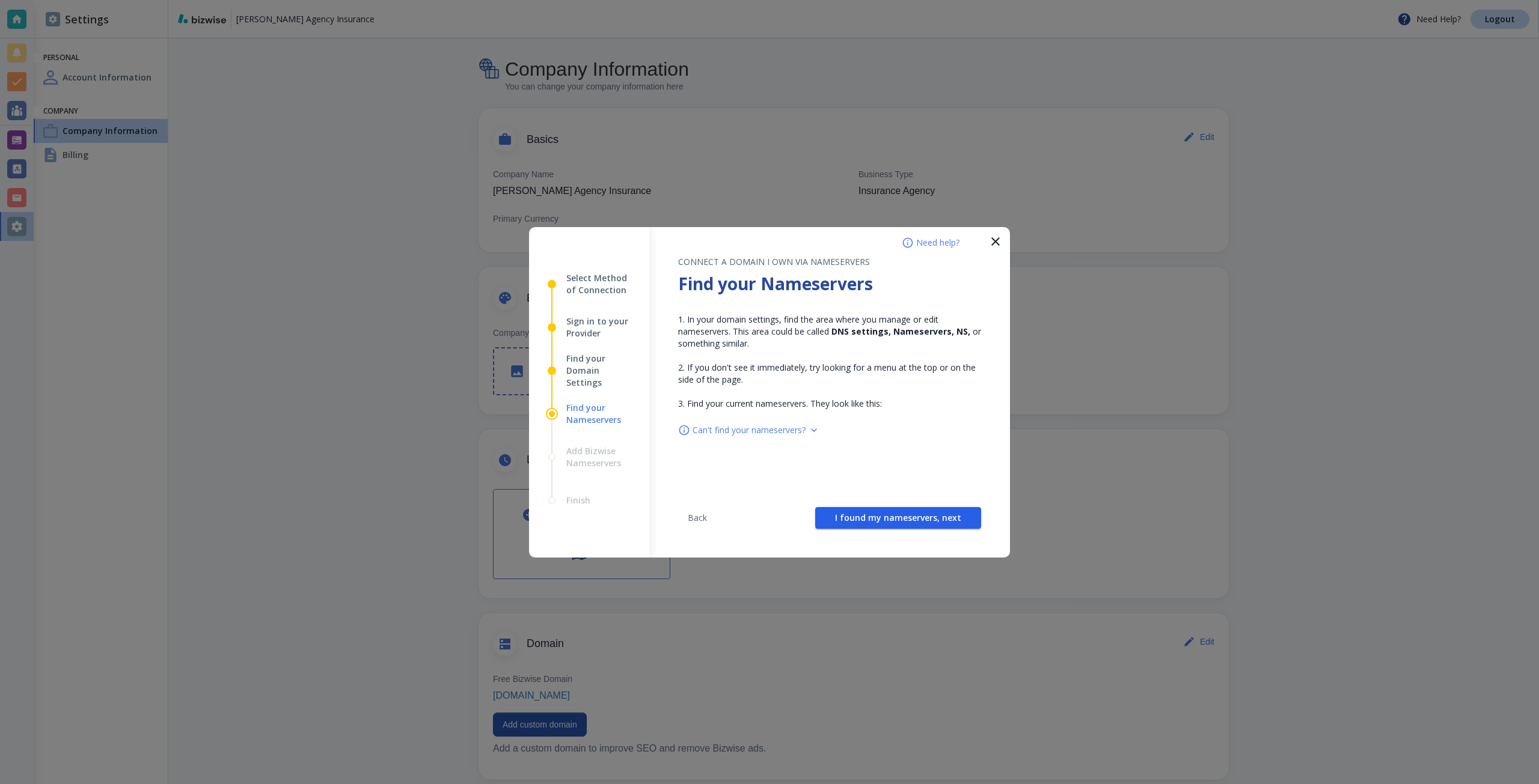
click at [886, 507] on button "I found my nameservers, next" at bounding box center [897, 518] width 166 height 22
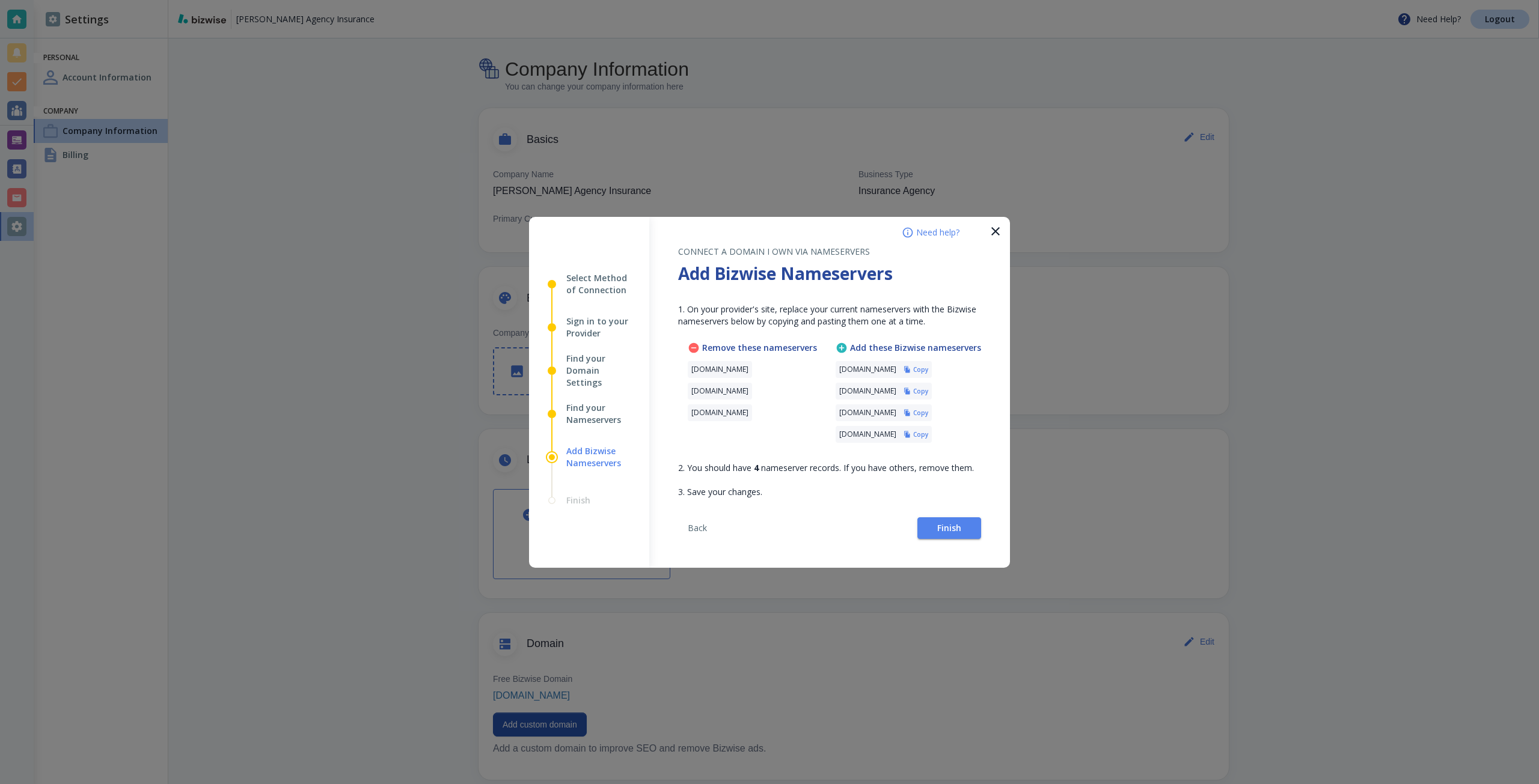
click at [928, 370] on h6 "Copy" at bounding box center [920, 370] width 15 height 8
click at [927, 530] on button "Finish" at bounding box center [949, 528] width 63 height 22
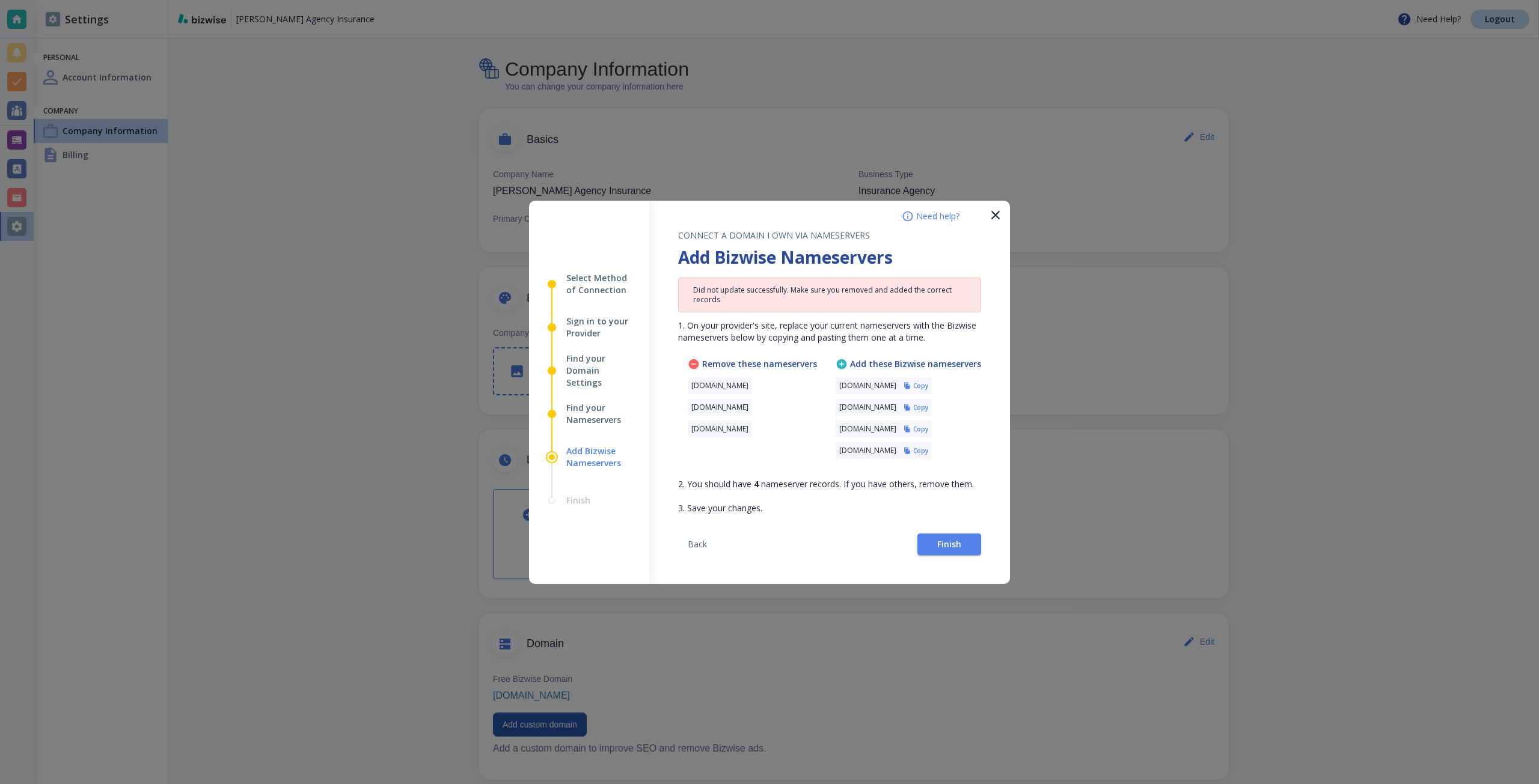
click at [941, 558] on div "Back Finish" at bounding box center [830, 549] width 303 height 69
click at [947, 550] on button "Finish" at bounding box center [949, 544] width 63 height 22
click at [935, 541] on button "Finish" at bounding box center [949, 544] width 63 height 22
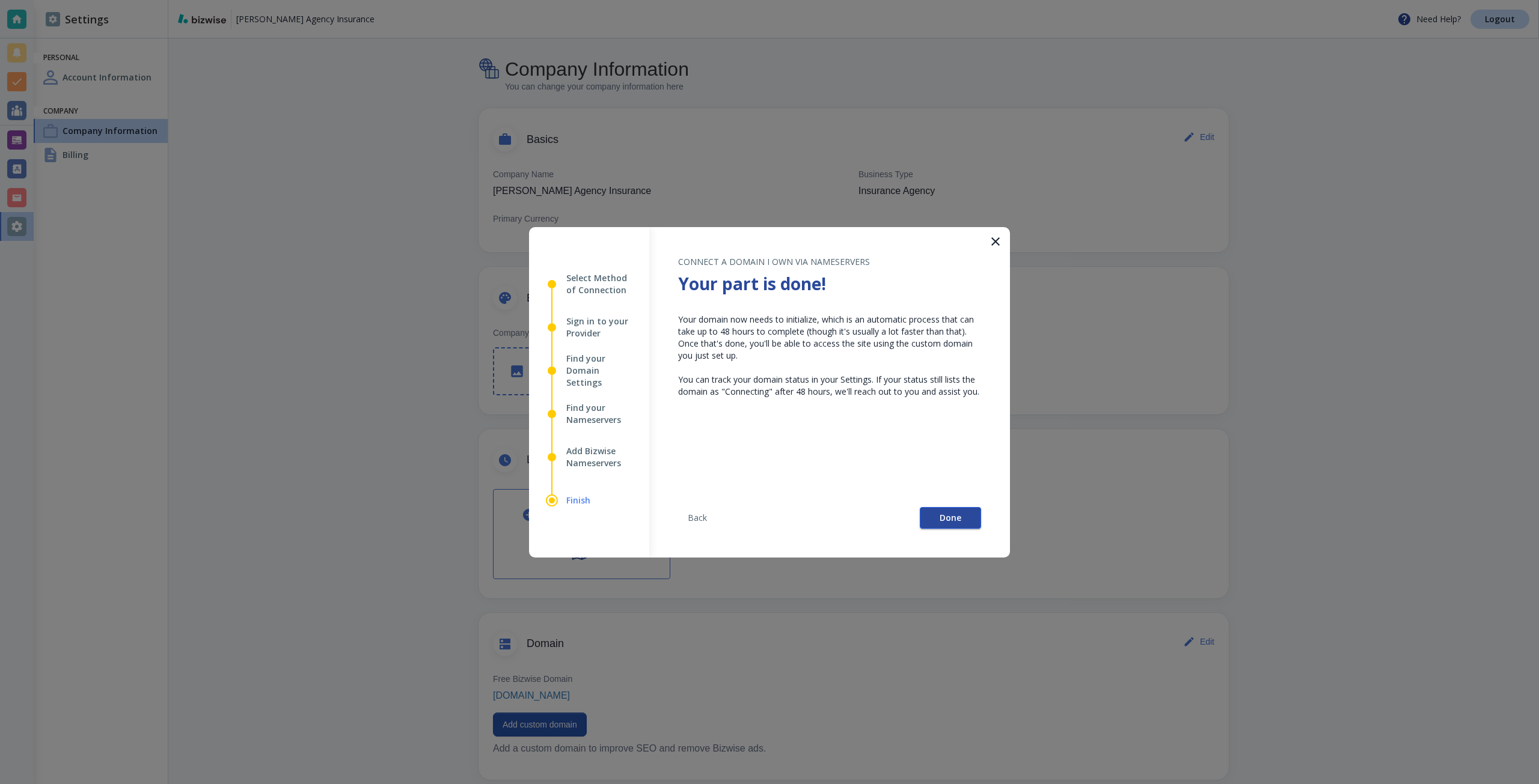
click at [930, 518] on button "Done" at bounding box center [950, 518] width 61 height 22
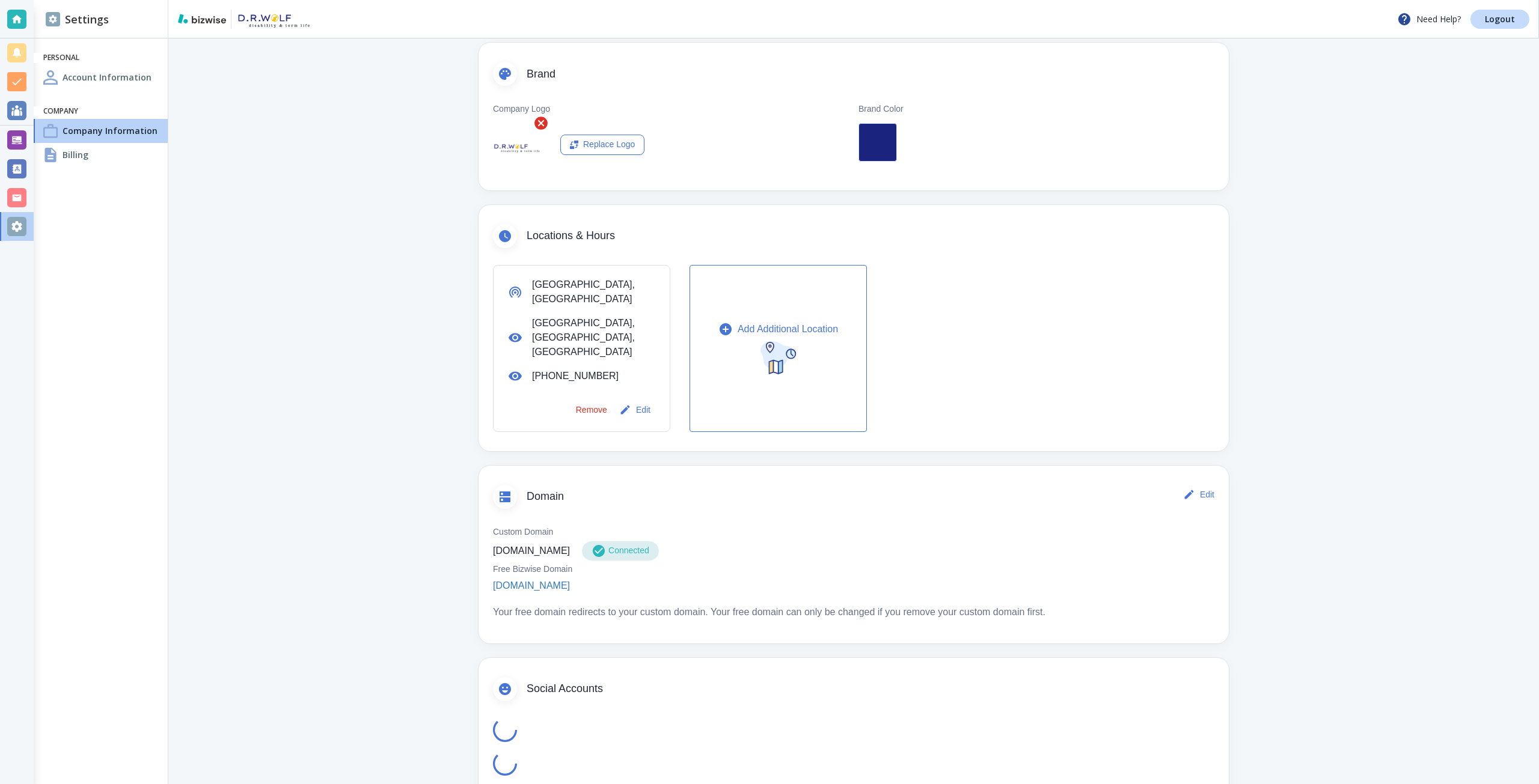
scroll to position [234, 0]
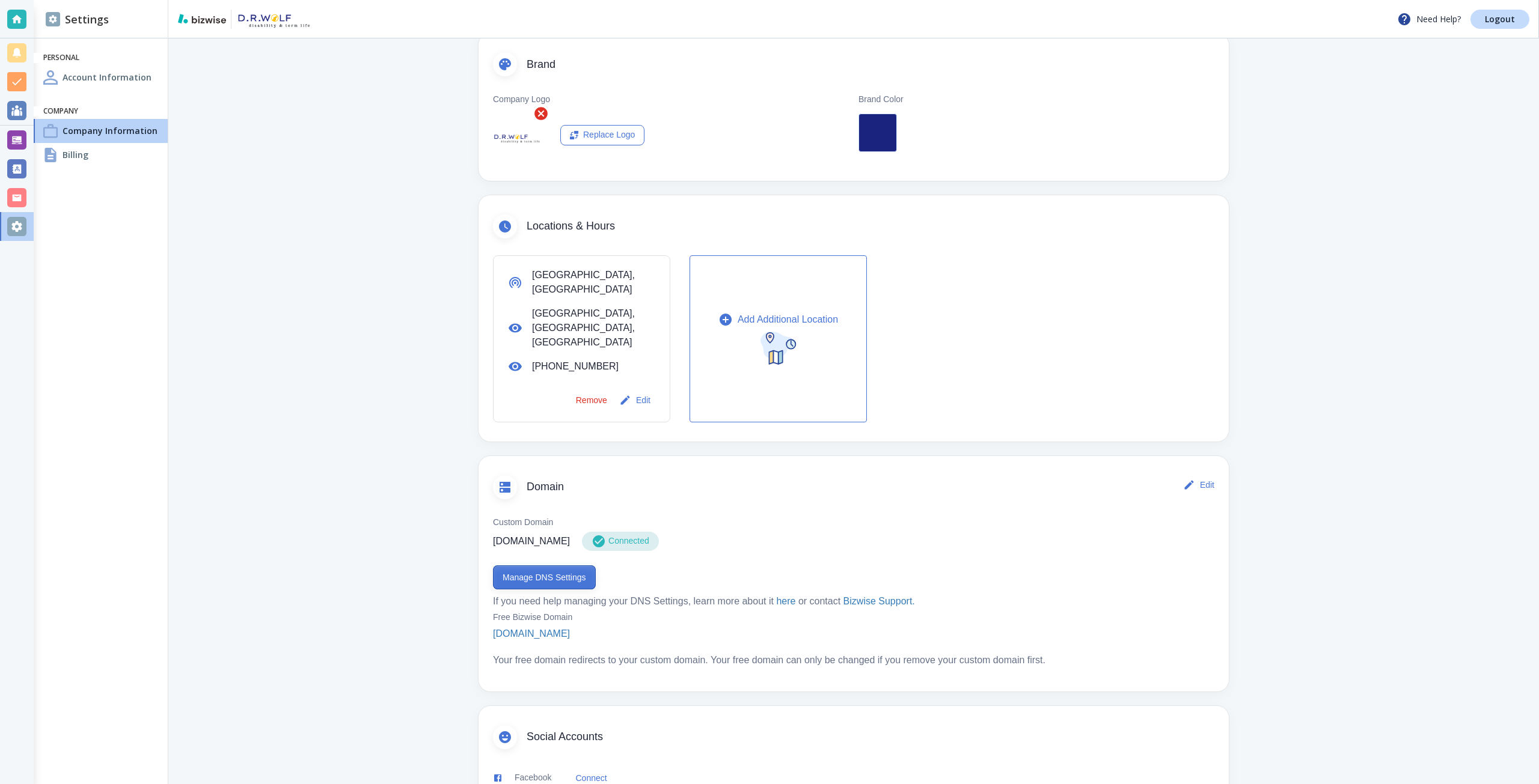
click at [545, 565] on button "Manage DNS Settings" at bounding box center [544, 577] width 103 height 24
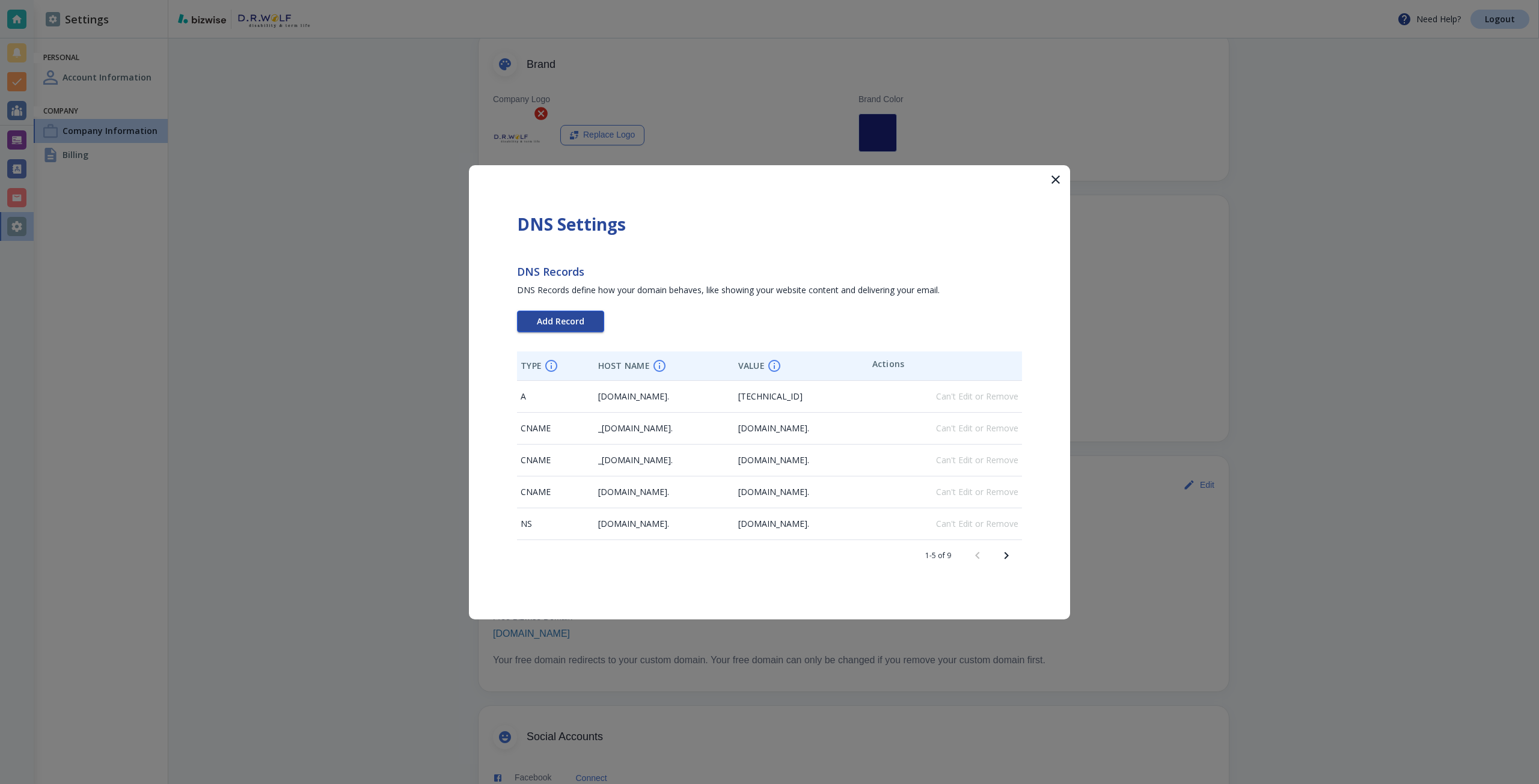
click at [560, 329] on button "Add Record" at bounding box center [560, 321] width 87 height 22
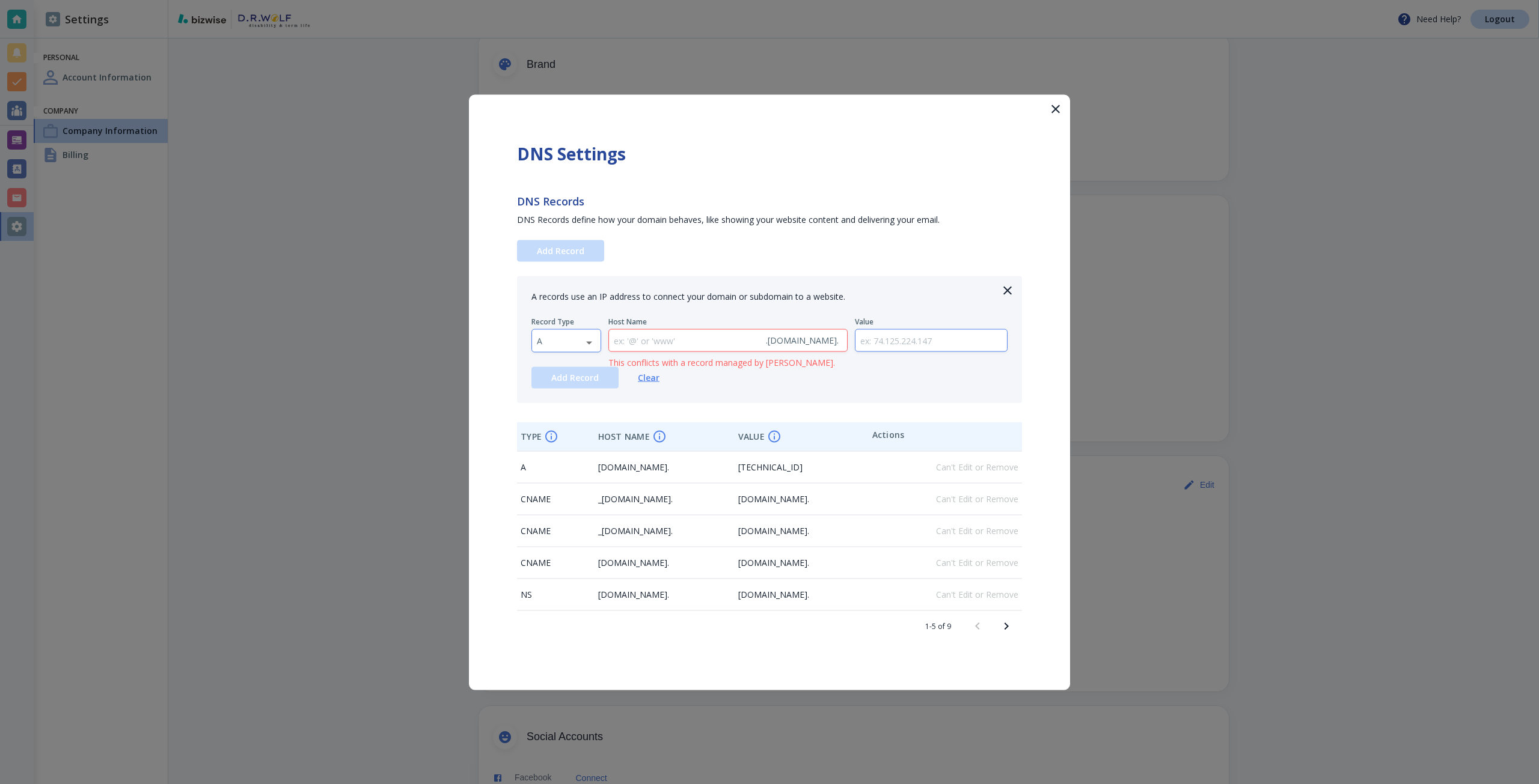
click at [557, 0] on body "Need Help? Logout Settings Personal Account Information Company Company Informa…" at bounding box center [770, 0] width 1539 height 0
click at [558, 414] on li "TXT" at bounding box center [565, 417] width 68 height 19
type input "TXT"
click at [872, 333] on input "text" at bounding box center [931, 340] width 152 height 22
paste input "google-site-verification=emEsyozM1Ou7TwyTEGH8i3VO5mra4Da4gIpLLQceIH4"
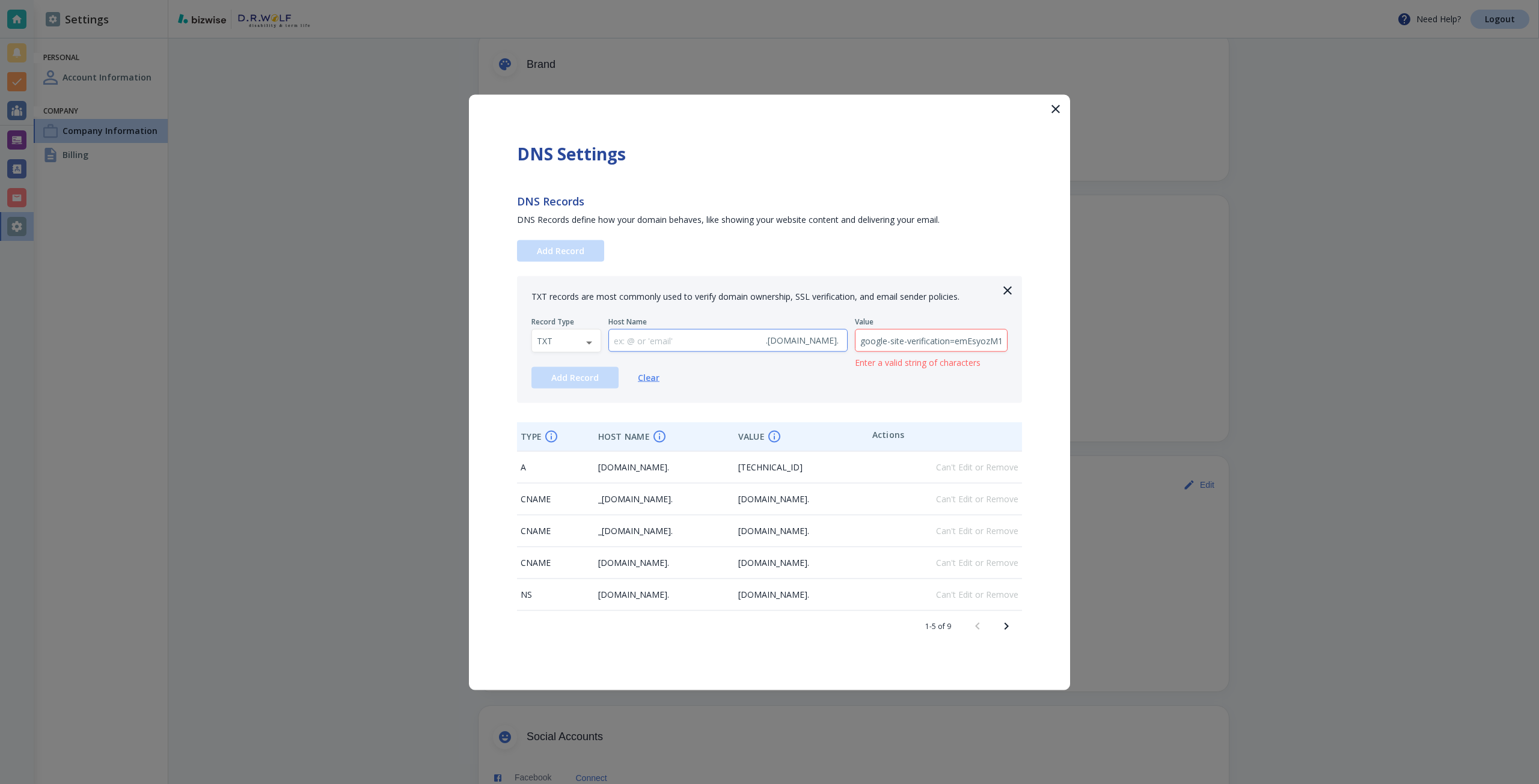
scroll to position [0, 168]
type input "google-site-verification=emEsyozM1Ou7TwyTEGH8i3VO5mra4Da4gIpLLQceIH4"
click at [556, 384] on button "Add Record" at bounding box center [575, 378] width 87 height 22
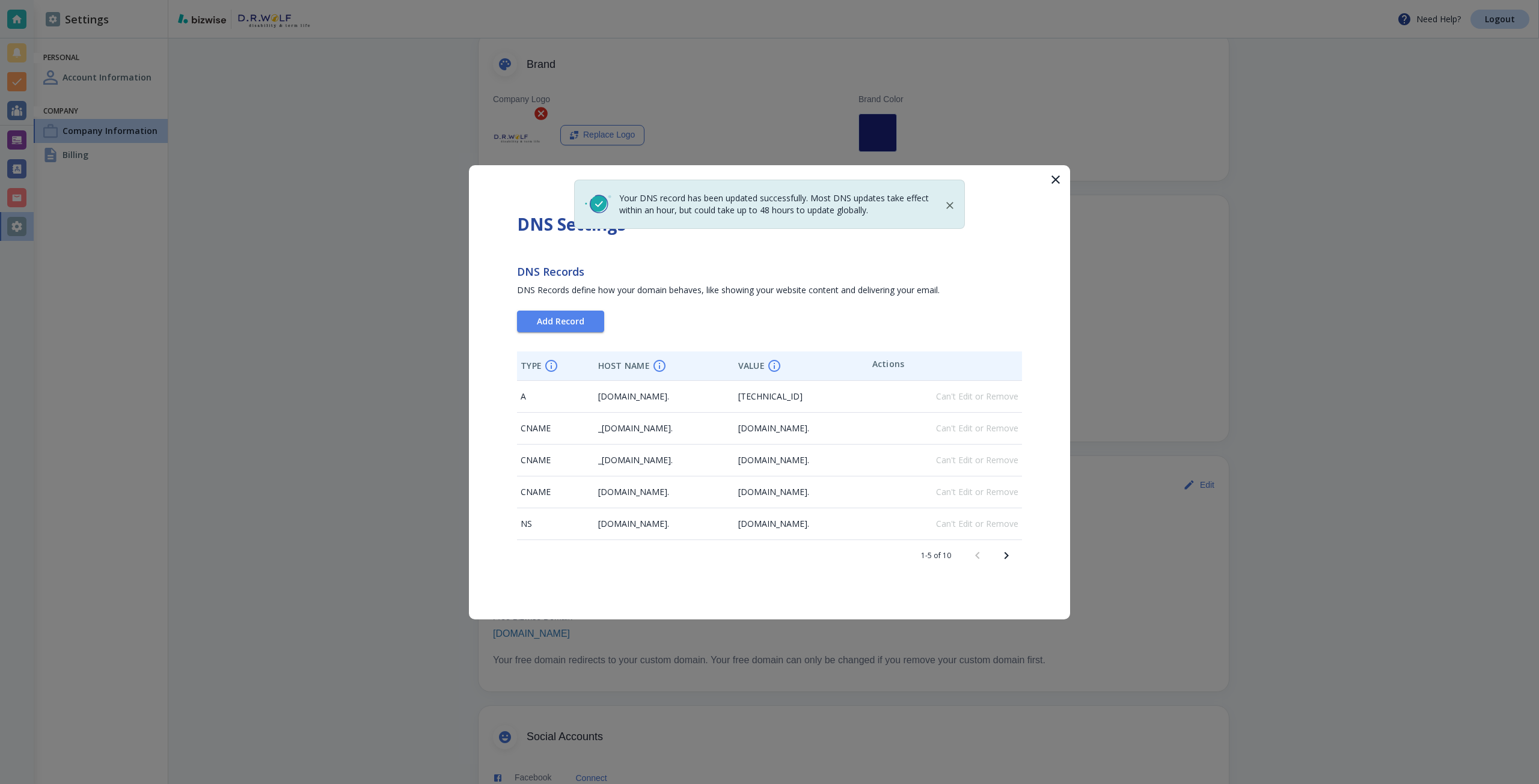
click at [1006, 558] on icon "Next page" at bounding box center [1006, 554] width 4 height 7
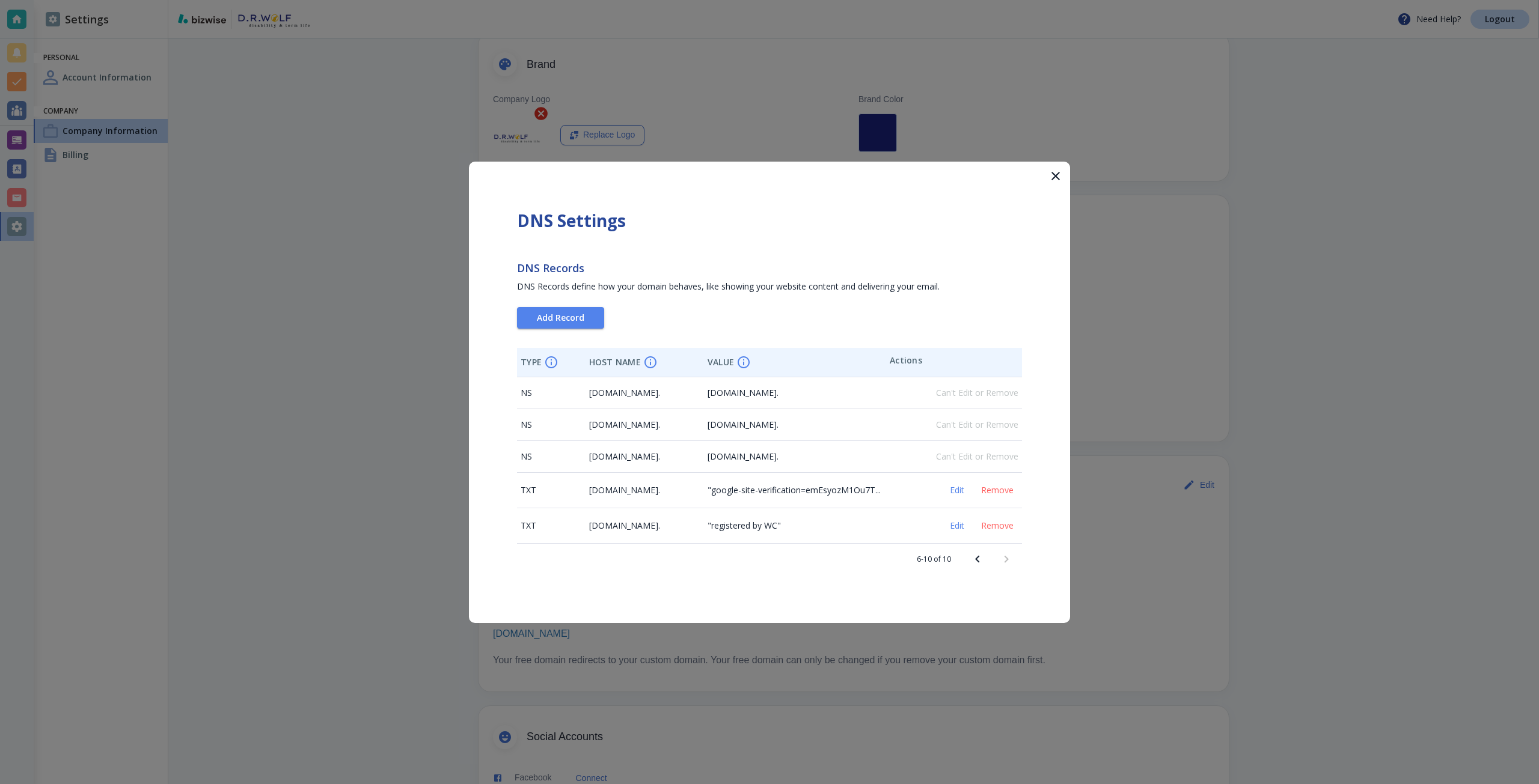
drag, startPoint x: 1207, startPoint y: 250, endPoint x: 1239, endPoint y: 192, distance: 66.2
click at [1207, 251] on div at bounding box center [770, 392] width 1539 height 784
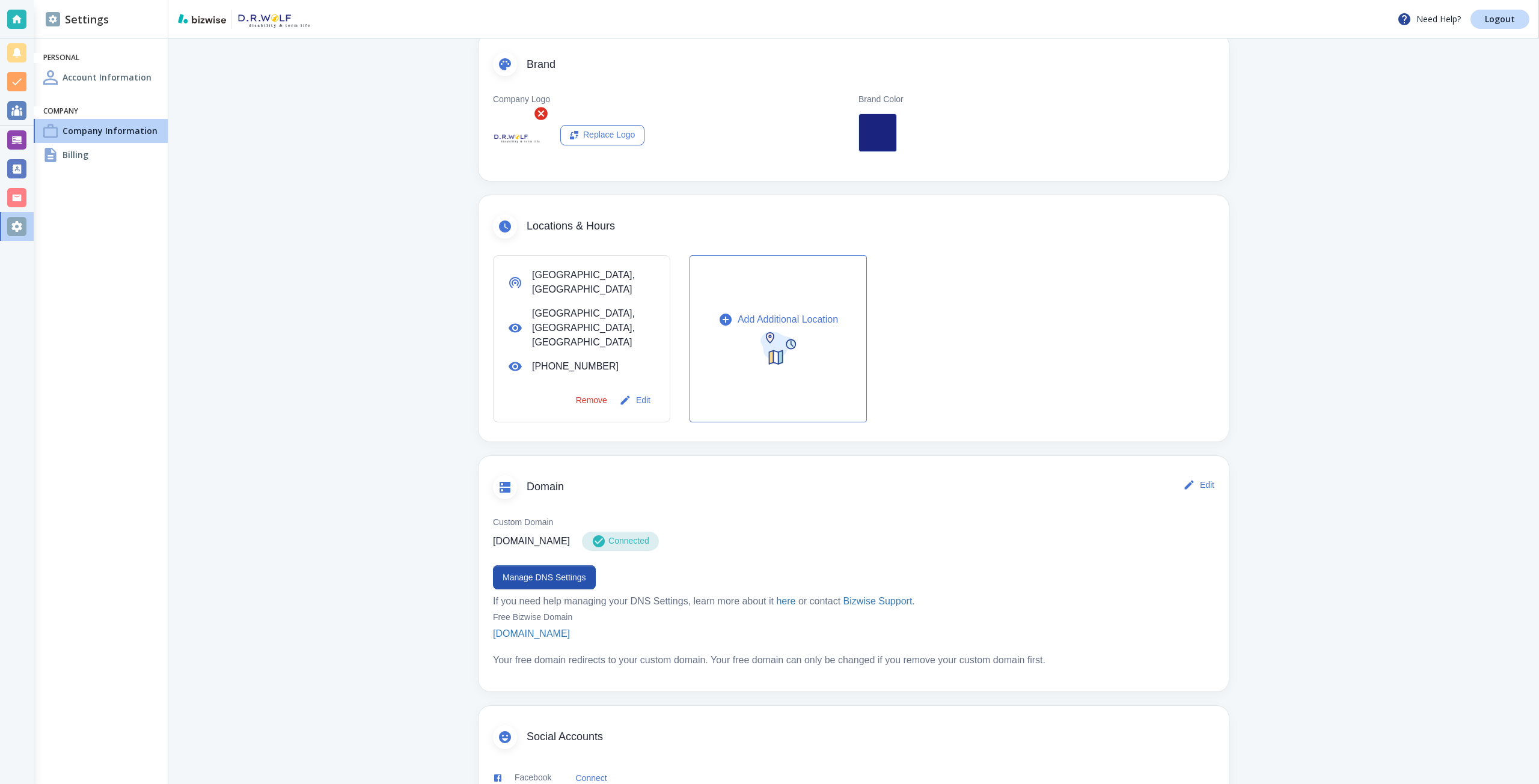
click at [21, 141] on div at bounding box center [16, 140] width 19 height 19
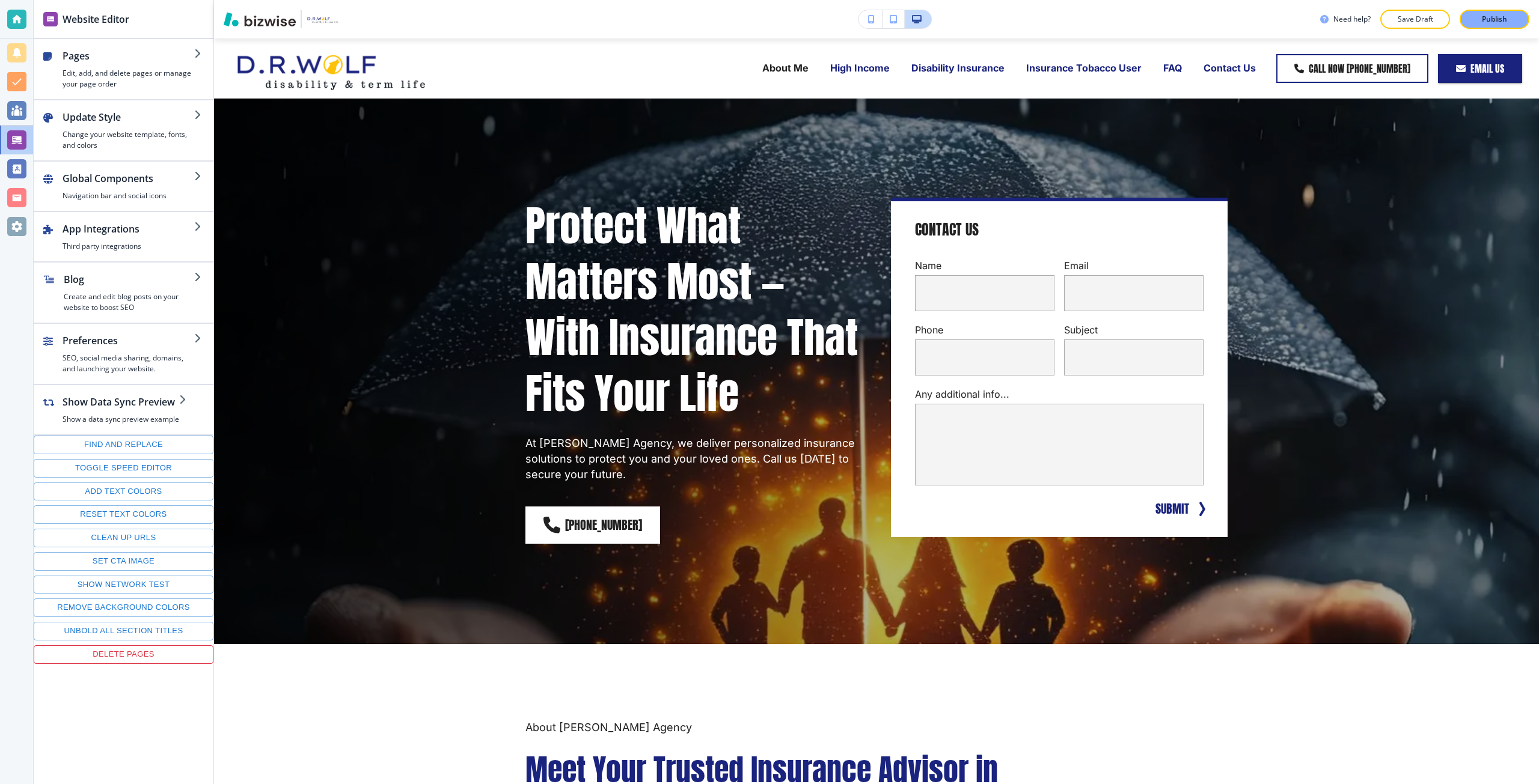
click at [1491, 29] on div "Need help? Save Draft Publish" at bounding box center [877, 19] width 1325 height 39
click at [1493, 22] on p "Publish" at bounding box center [1493, 19] width 25 height 11
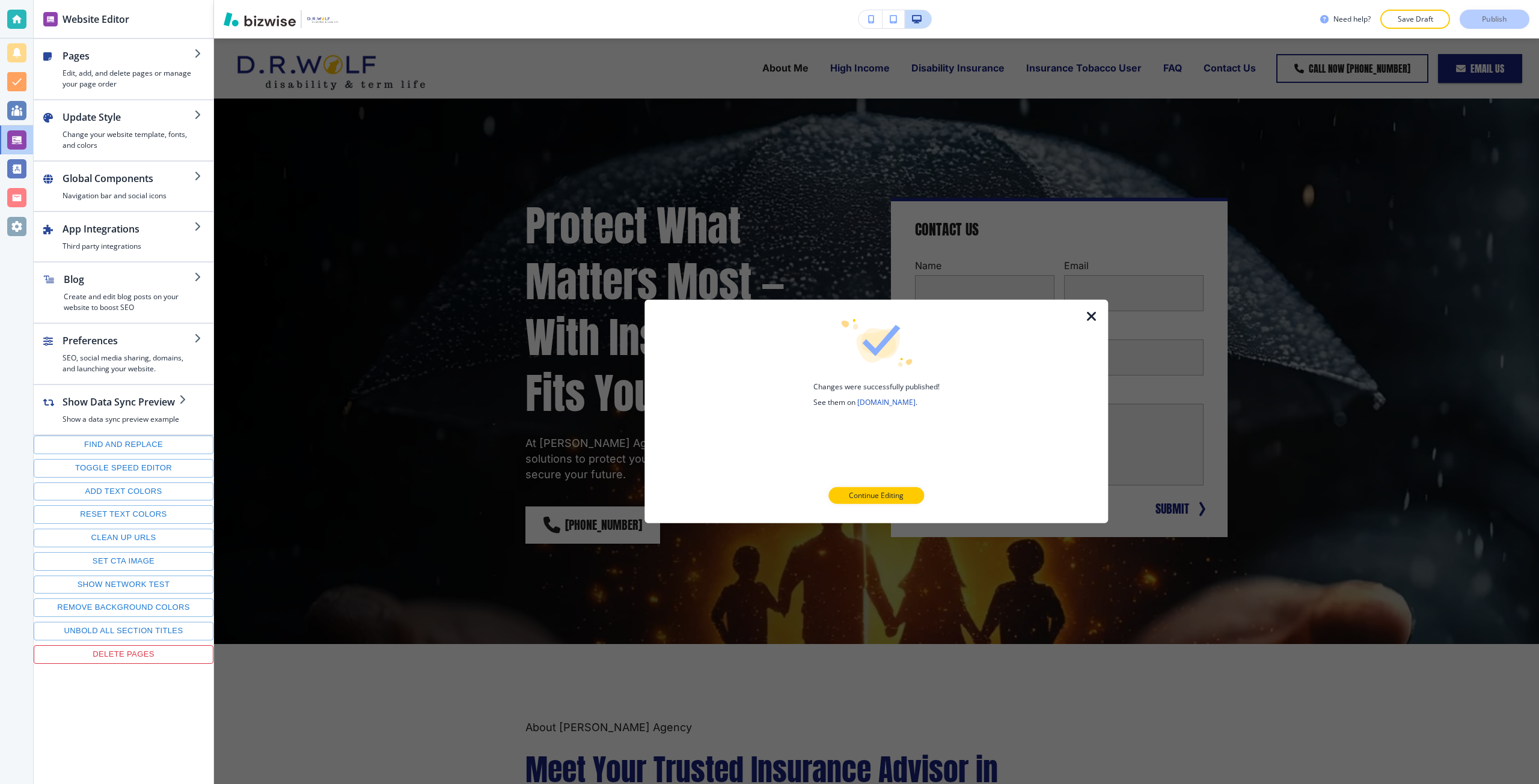
click at [1085, 321] on icon "button" at bounding box center [1092, 316] width 15 height 15
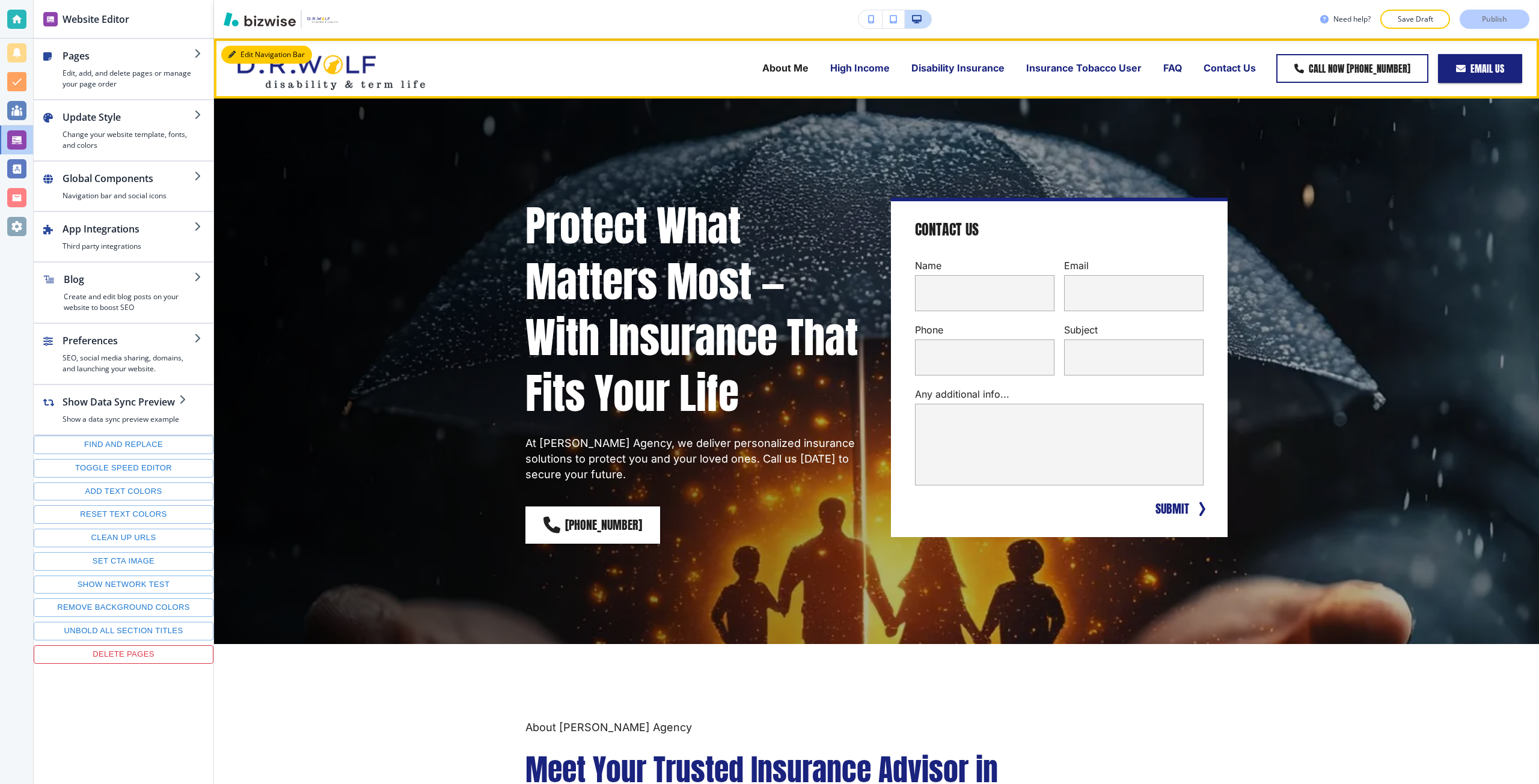
click at [253, 47] on button "Edit Navigation Bar" at bounding box center [267, 55] width 91 height 18
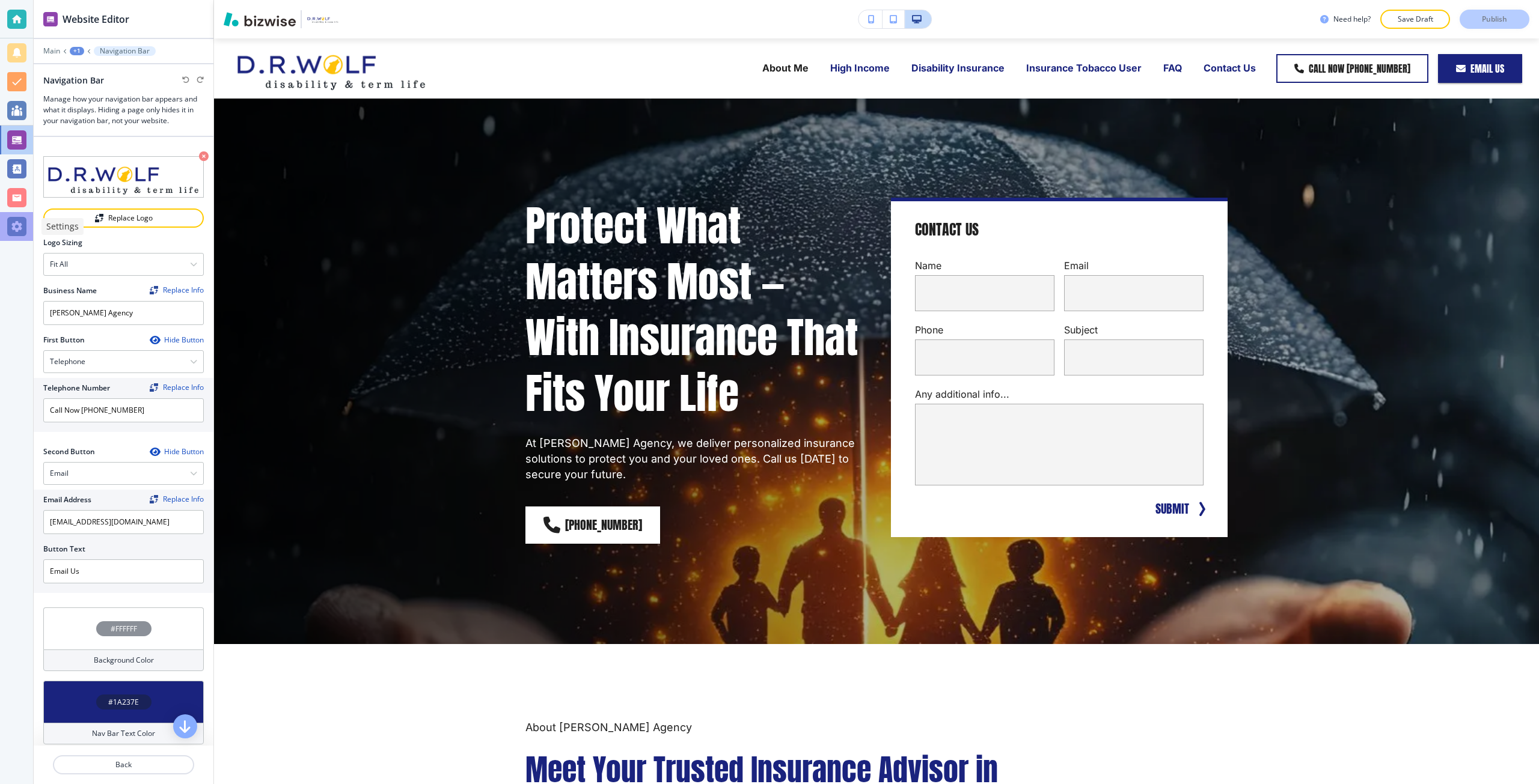
click at [20, 222] on div at bounding box center [16, 226] width 19 height 19
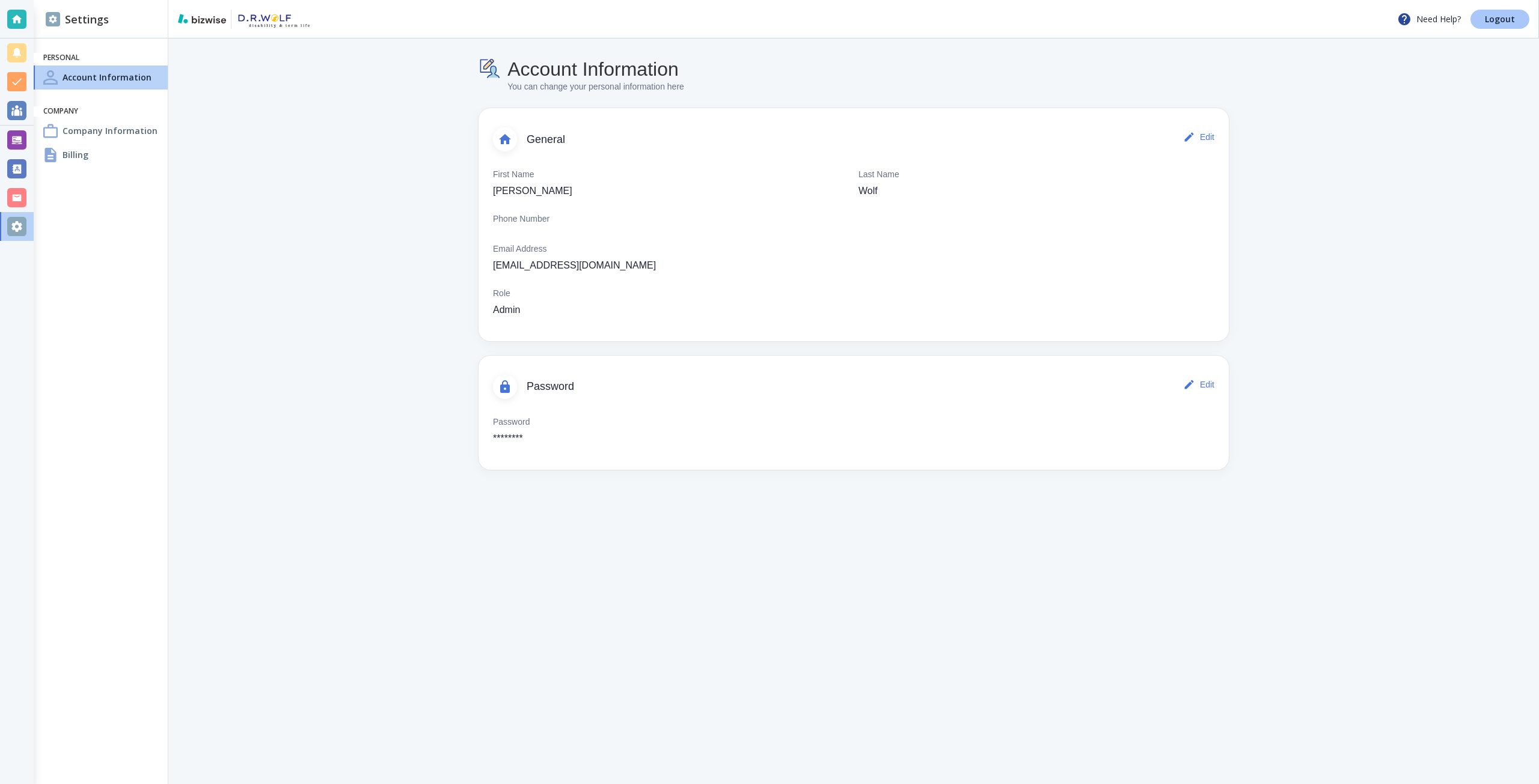
click at [1494, 19] on p "Logout" at bounding box center [1499, 19] width 30 height 8
